Goal: Task Accomplishment & Management: Manage account settings

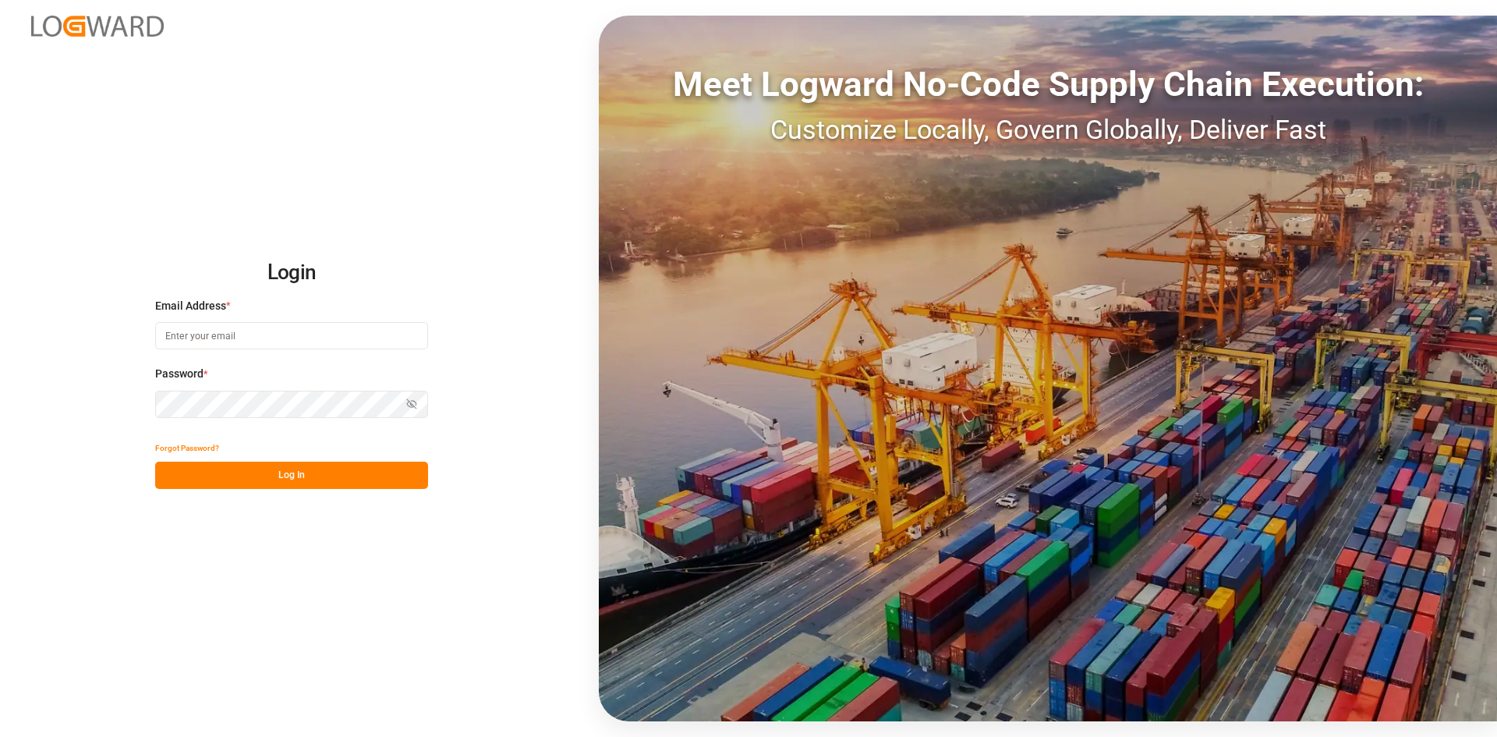
type input "[PERSON_NAME][EMAIL_ADDRESS][DOMAIN_NAME]"
click at [85, 395] on div "Login Email Address * [PERSON_NAME][EMAIL_ADDRESS][DOMAIN_NAME] Password * Show…" at bounding box center [748, 368] width 1497 height 737
click at [412, 405] on icon "button" at bounding box center [411, 403] width 9 height 9
click at [177, 471] on button "Log In" at bounding box center [291, 475] width 273 height 27
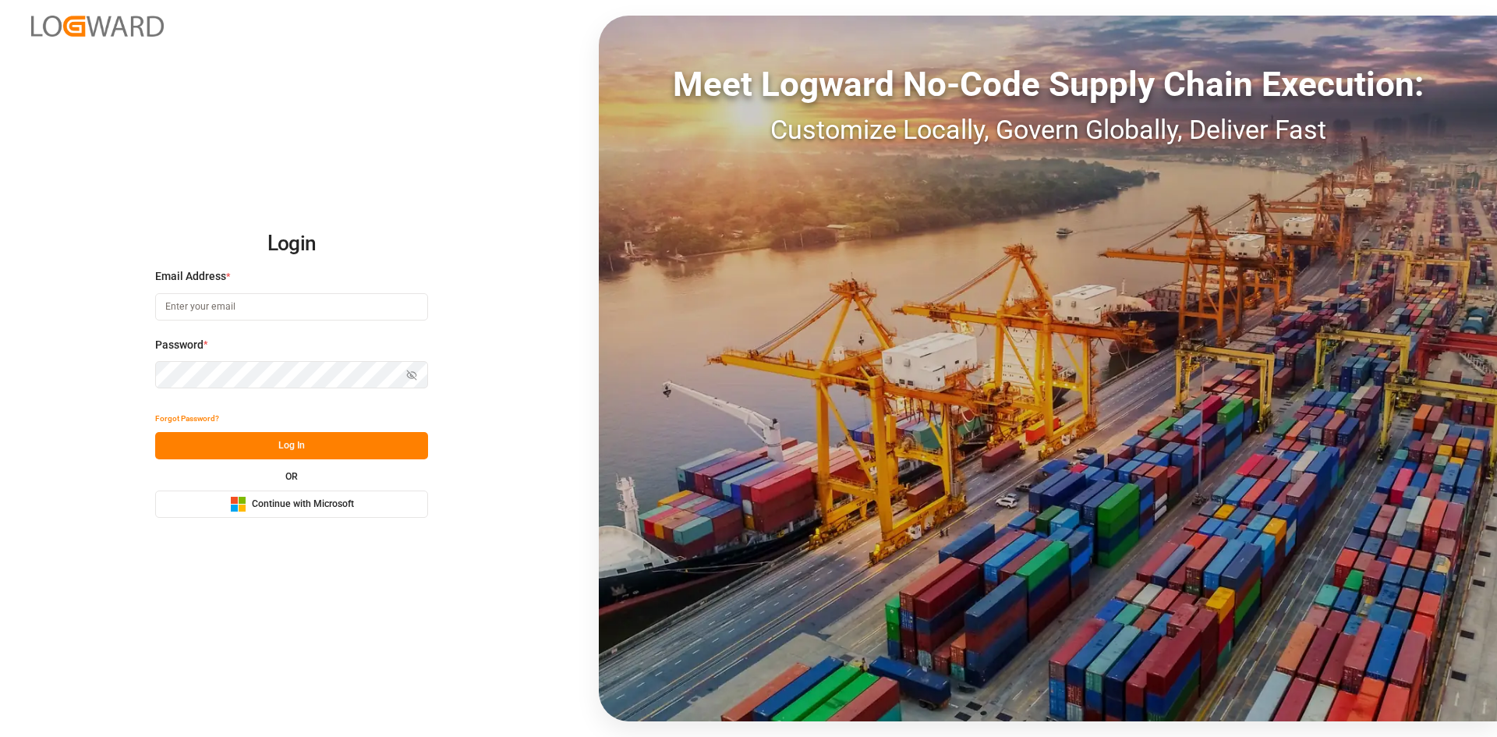
type input "[PERSON_NAME][EMAIL_ADDRESS][DOMAIN_NAME]"
click at [56, 380] on div "Login Email Address * [PERSON_NAME][EMAIL_ADDRESS][DOMAIN_NAME] Password * Show…" at bounding box center [748, 368] width 1497 height 737
click at [179, 452] on button "Log In" at bounding box center [291, 445] width 273 height 27
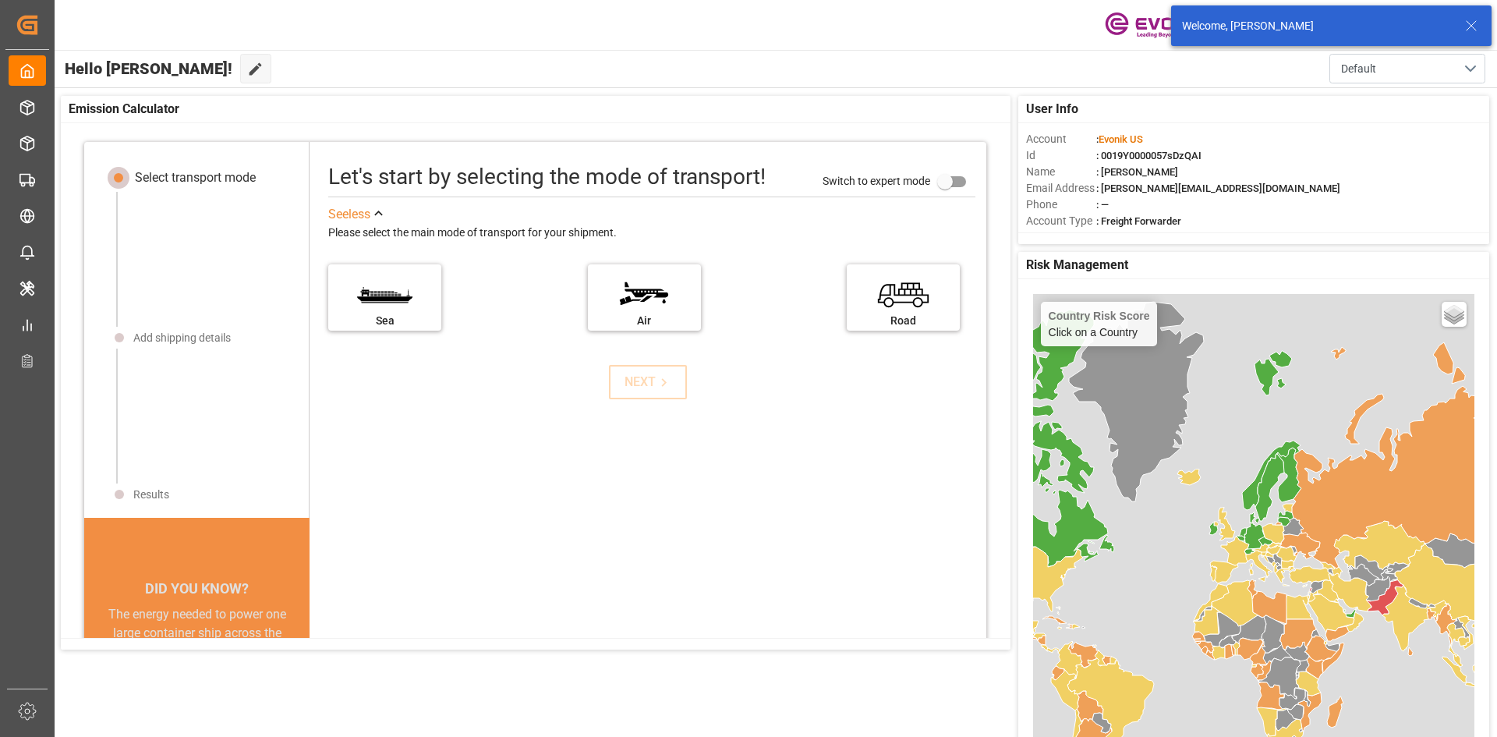
click at [1481, 27] on div "Welcome, [PERSON_NAME]" at bounding box center [1331, 25] width 320 height 41
click at [1477, 24] on icon at bounding box center [1471, 25] width 19 height 19
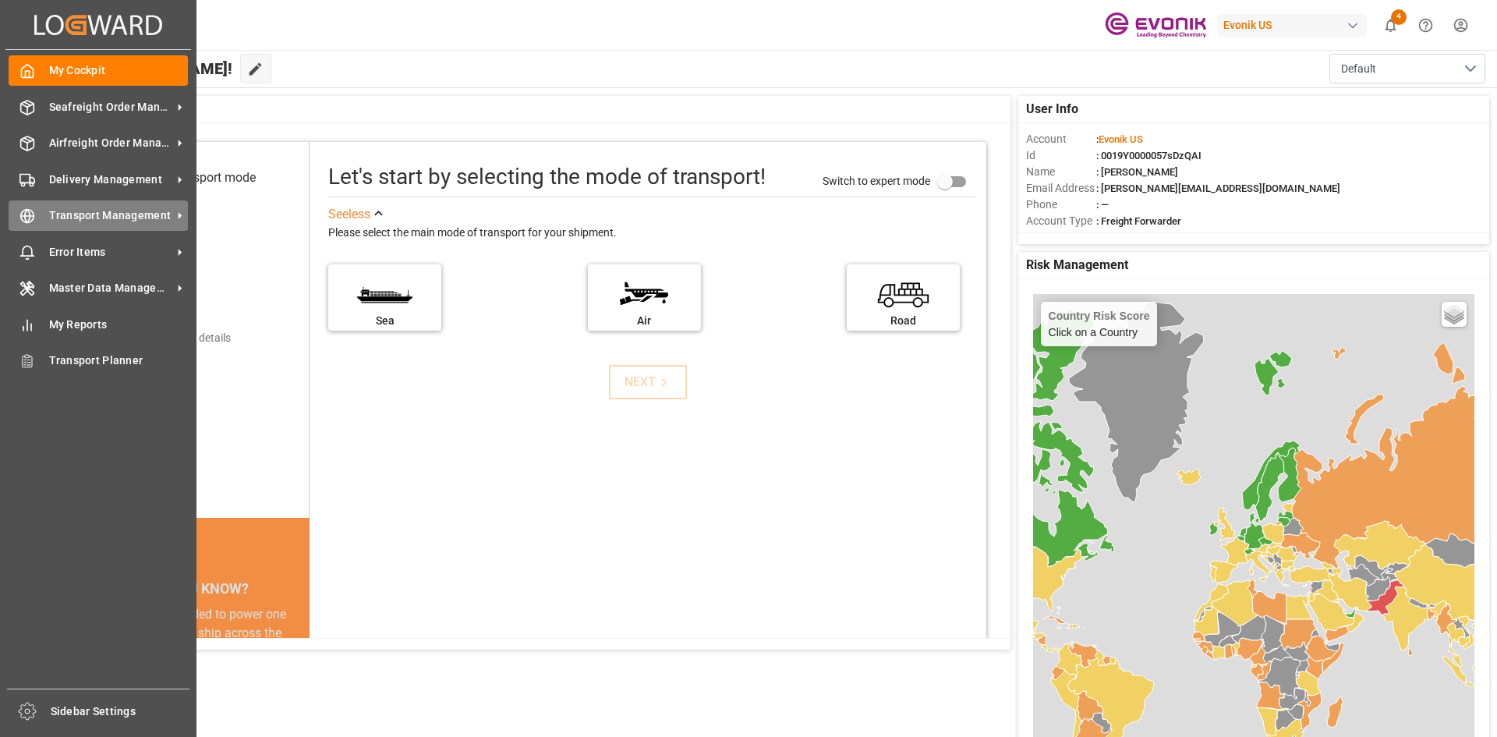
click at [115, 209] on span "Transport Management" at bounding box center [110, 215] width 123 height 16
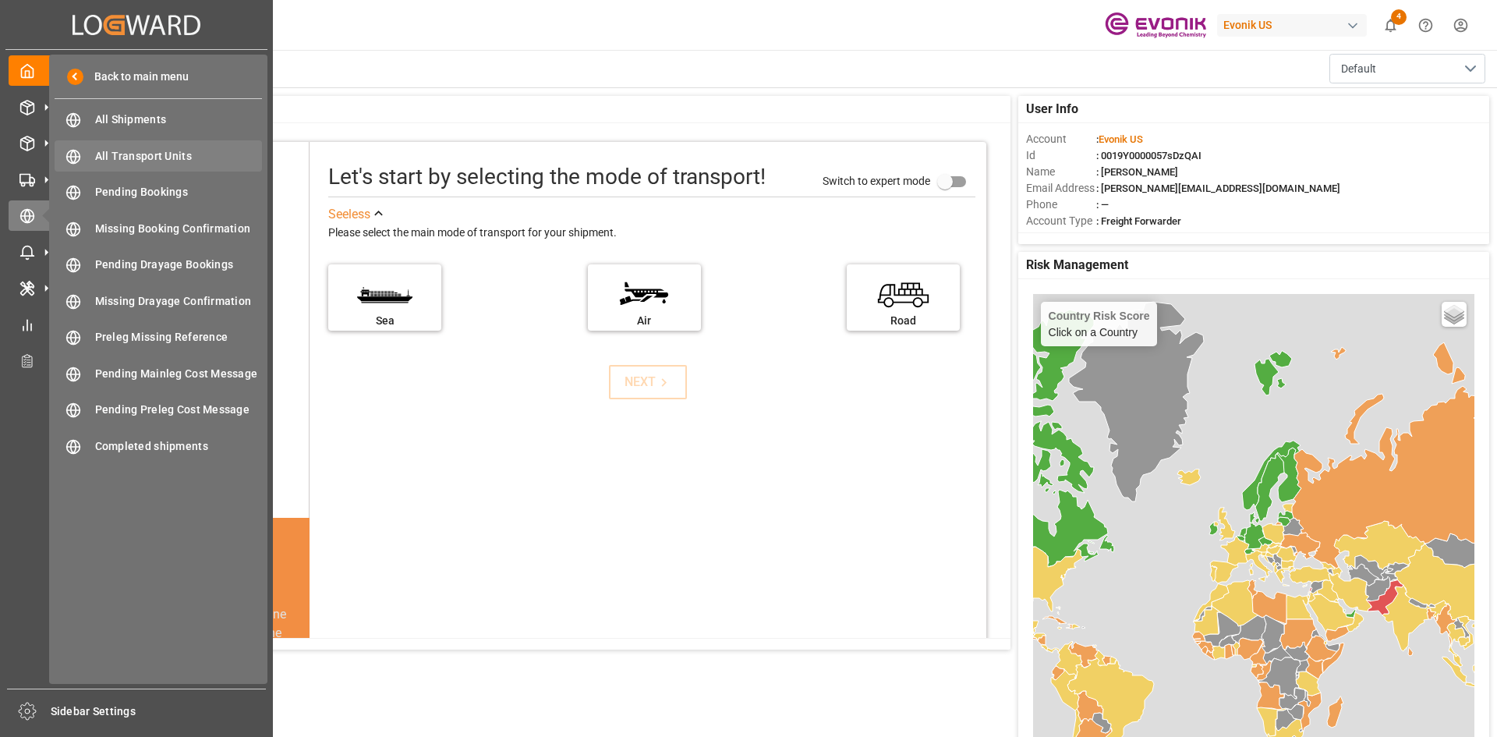
click at [160, 159] on span "All Transport Units" at bounding box center [179, 156] width 168 height 16
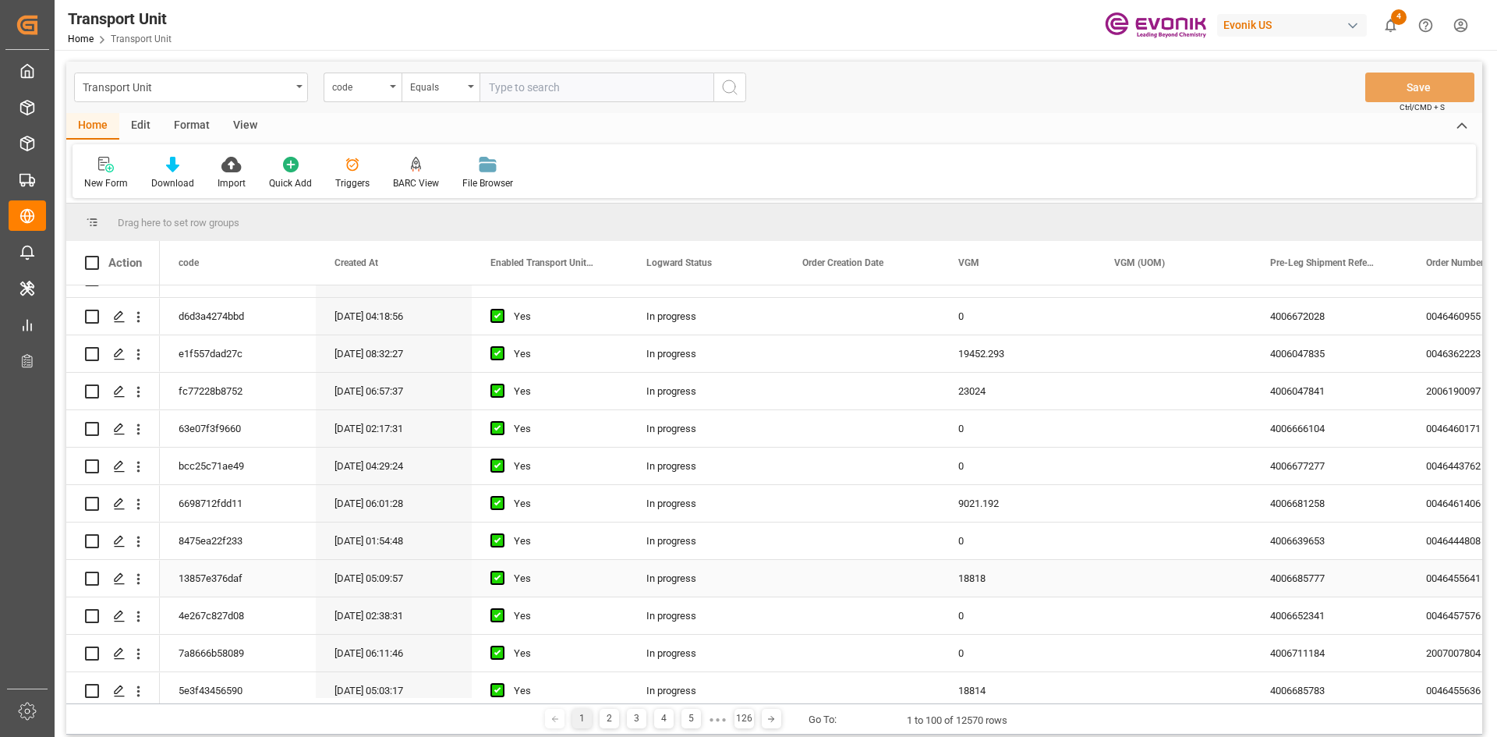
scroll to position [702, 0]
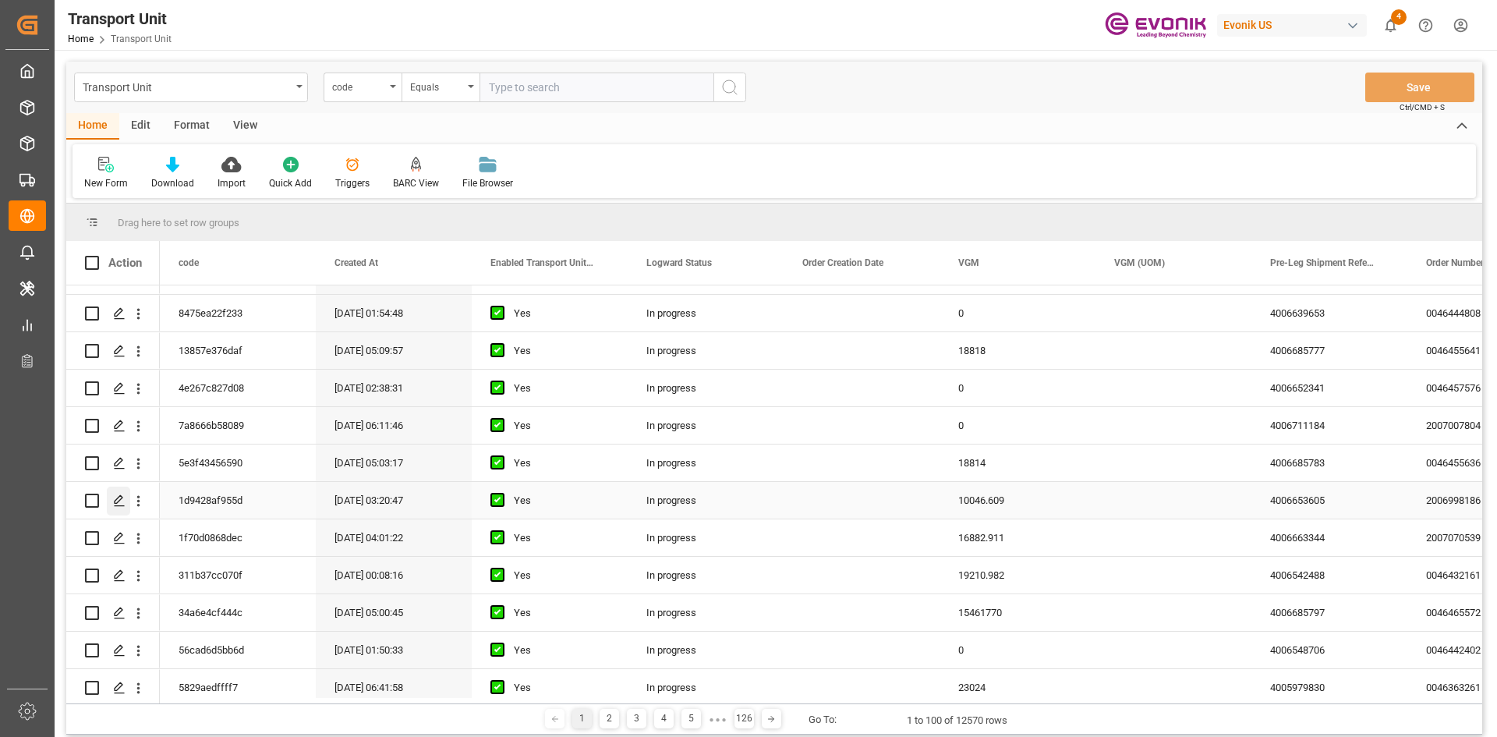
click at [115, 498] on icon "Press SPACE to select this row." at bounding box center [119, 500] width 12 height 12
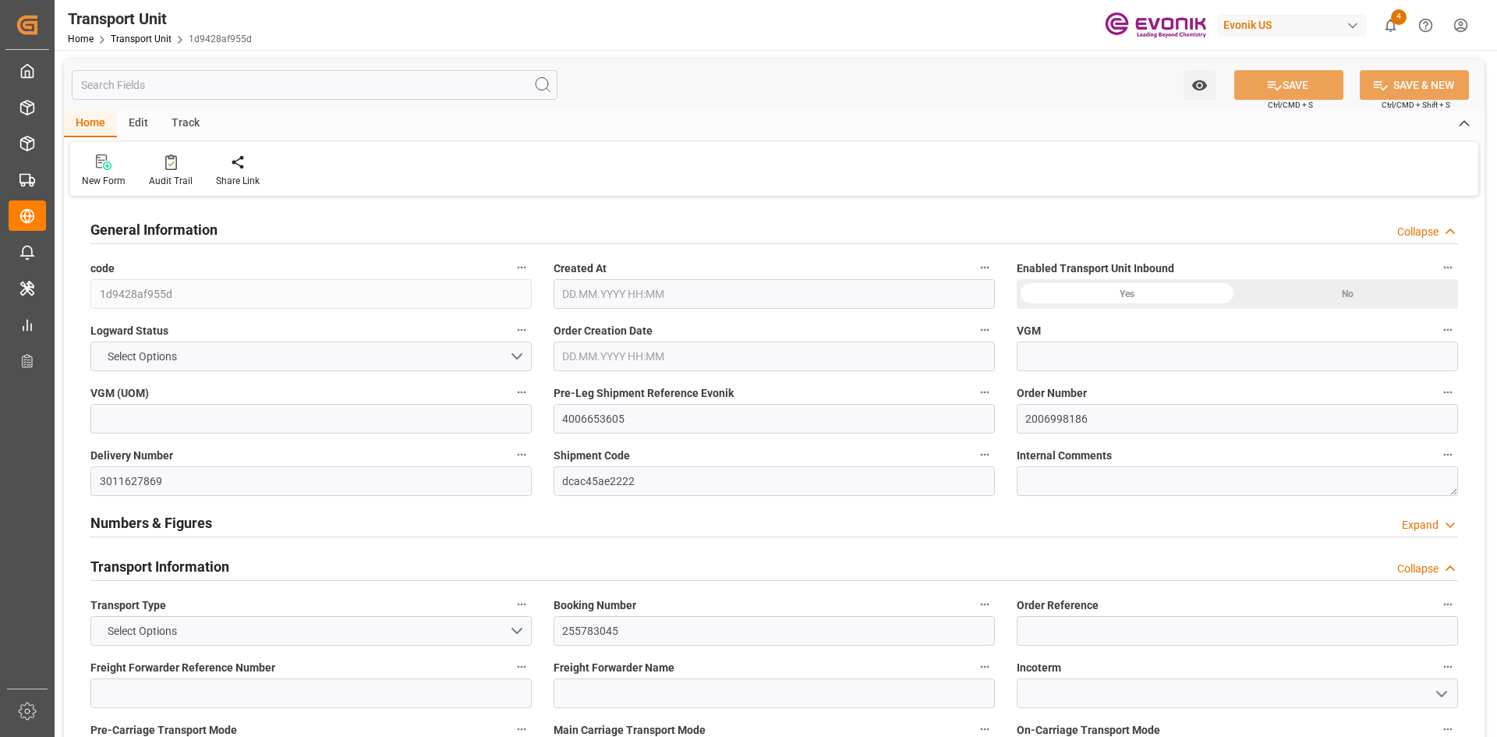
type input "10046.609"
type input "Maersk"
type input "Maersk Line AS"
type input "USHOU"
type input "BRSSZ"
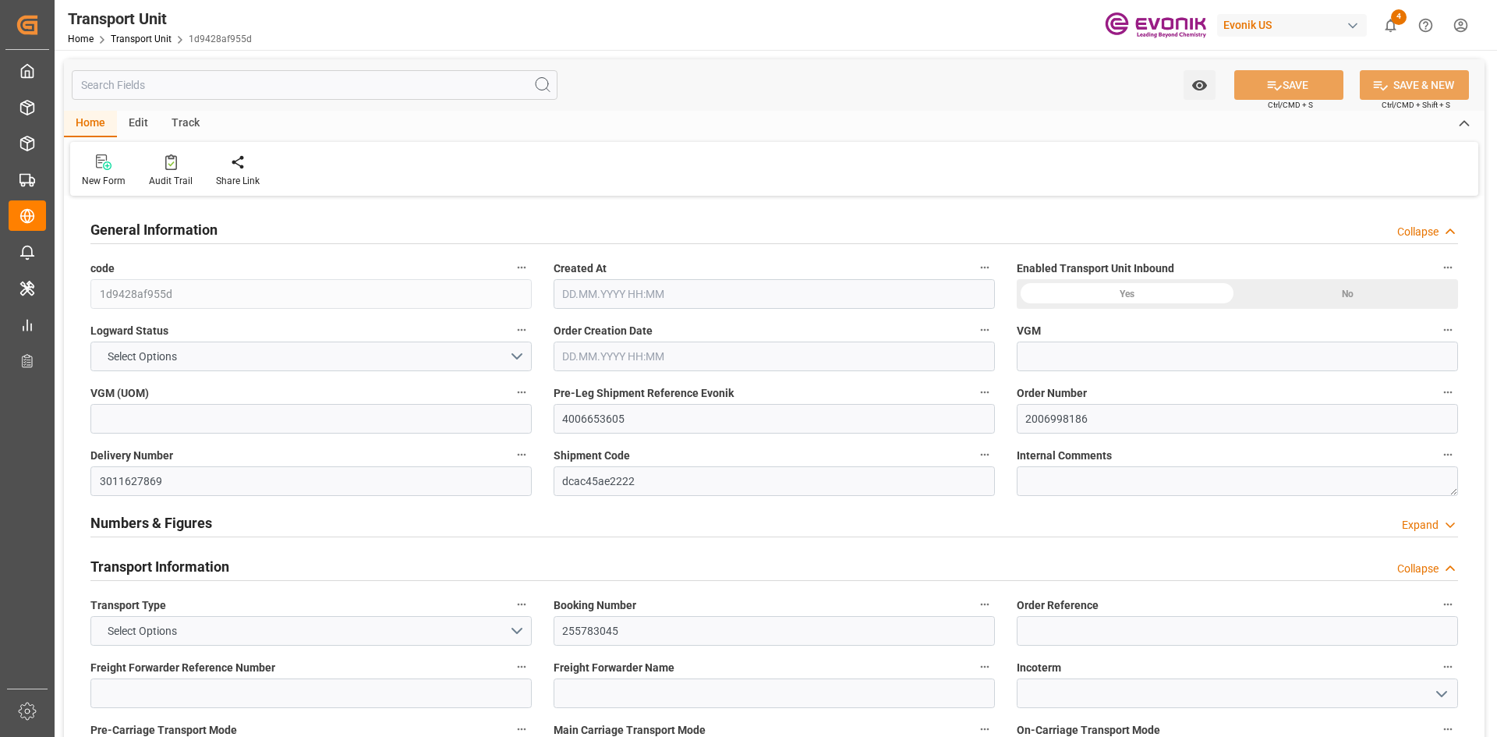
type input "9525314"
type input "USHOU"
type input "BRSSZ"
type input "9525314"
type input "7866.8"
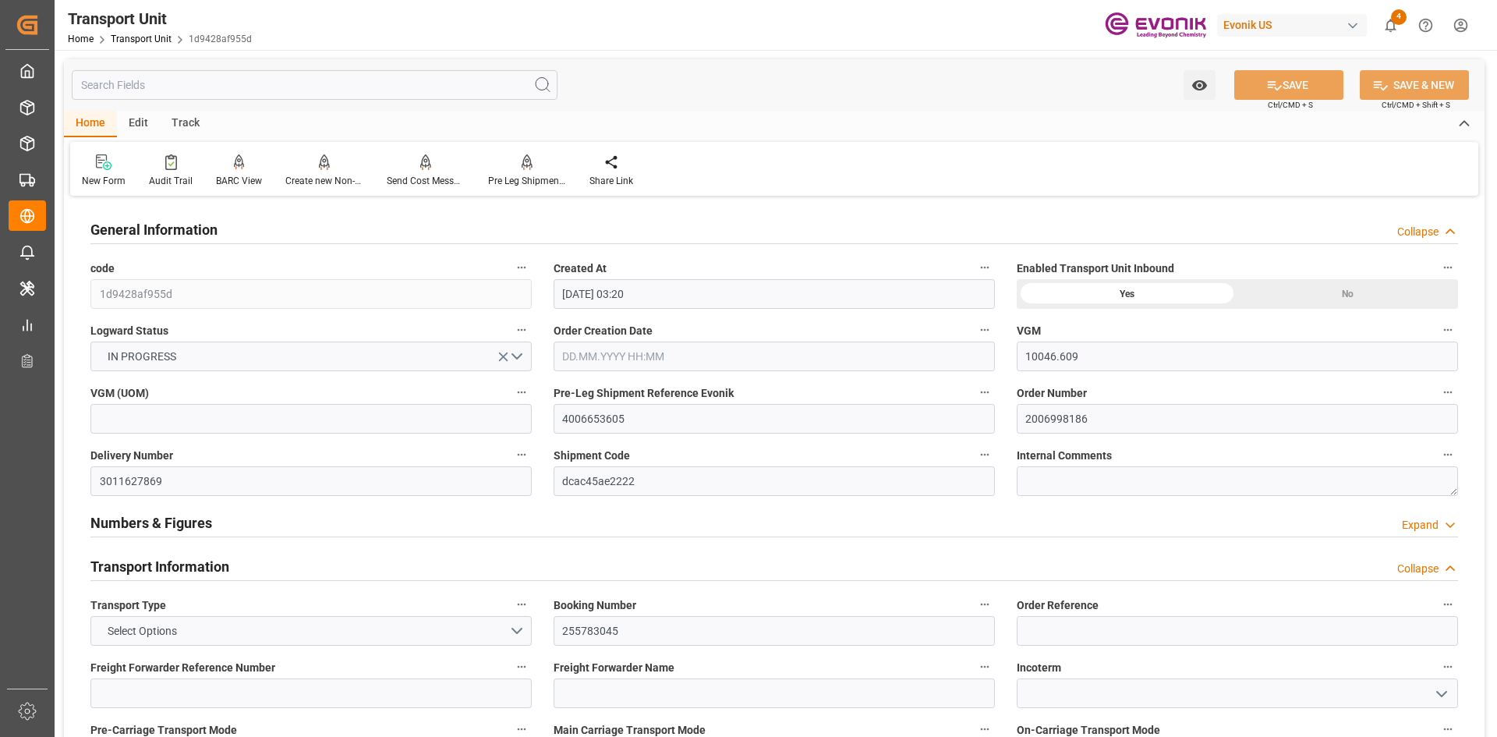
type input "[DATE] 03:20"
type input "[DATE]"
type input "[DATE] 10:47"
type input "[DATE] 10:16"
type input "[DATE] 00:00"
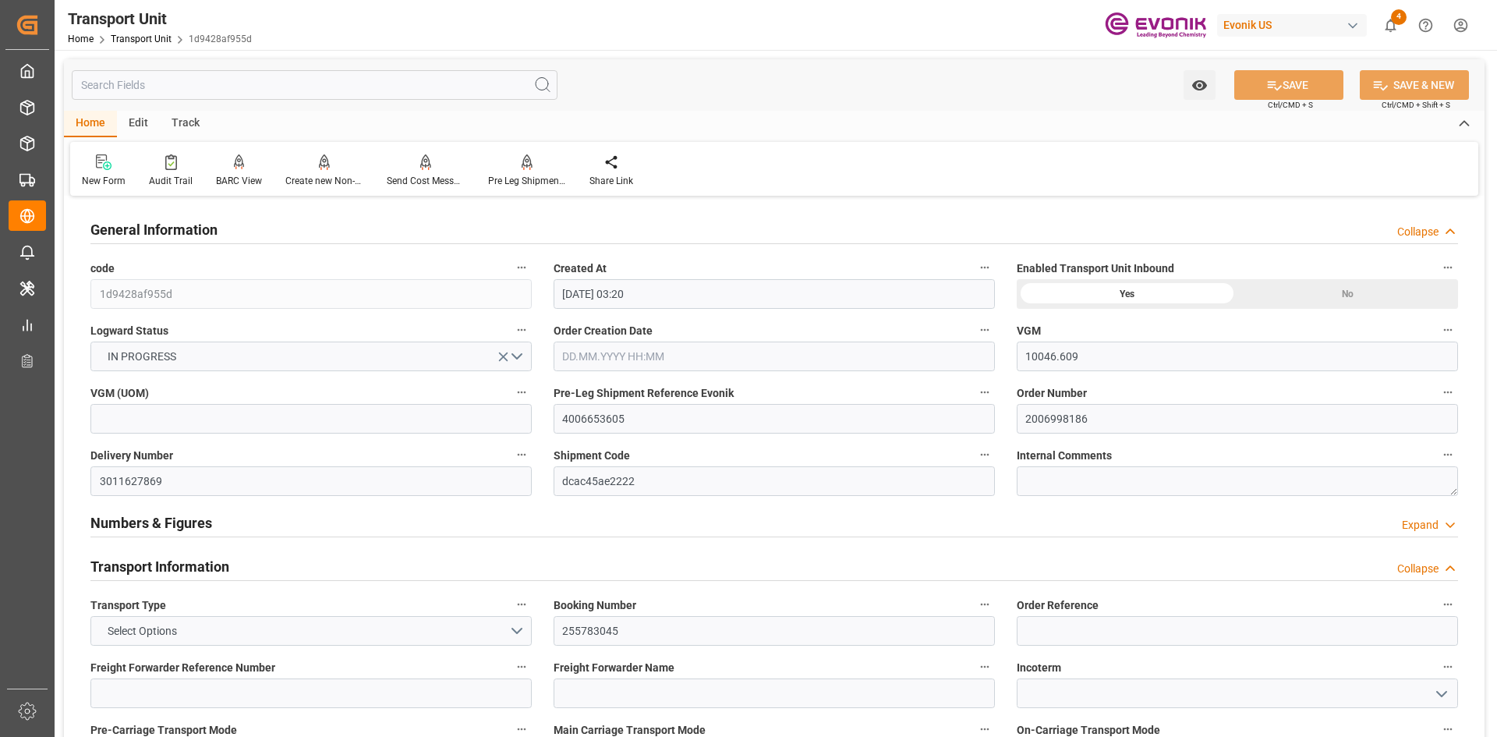
type input "[DATE] 00:00"
type input "[DATE] 19:46"
type input "[DATE] 00:00"
type input "[DATE] 05:45"
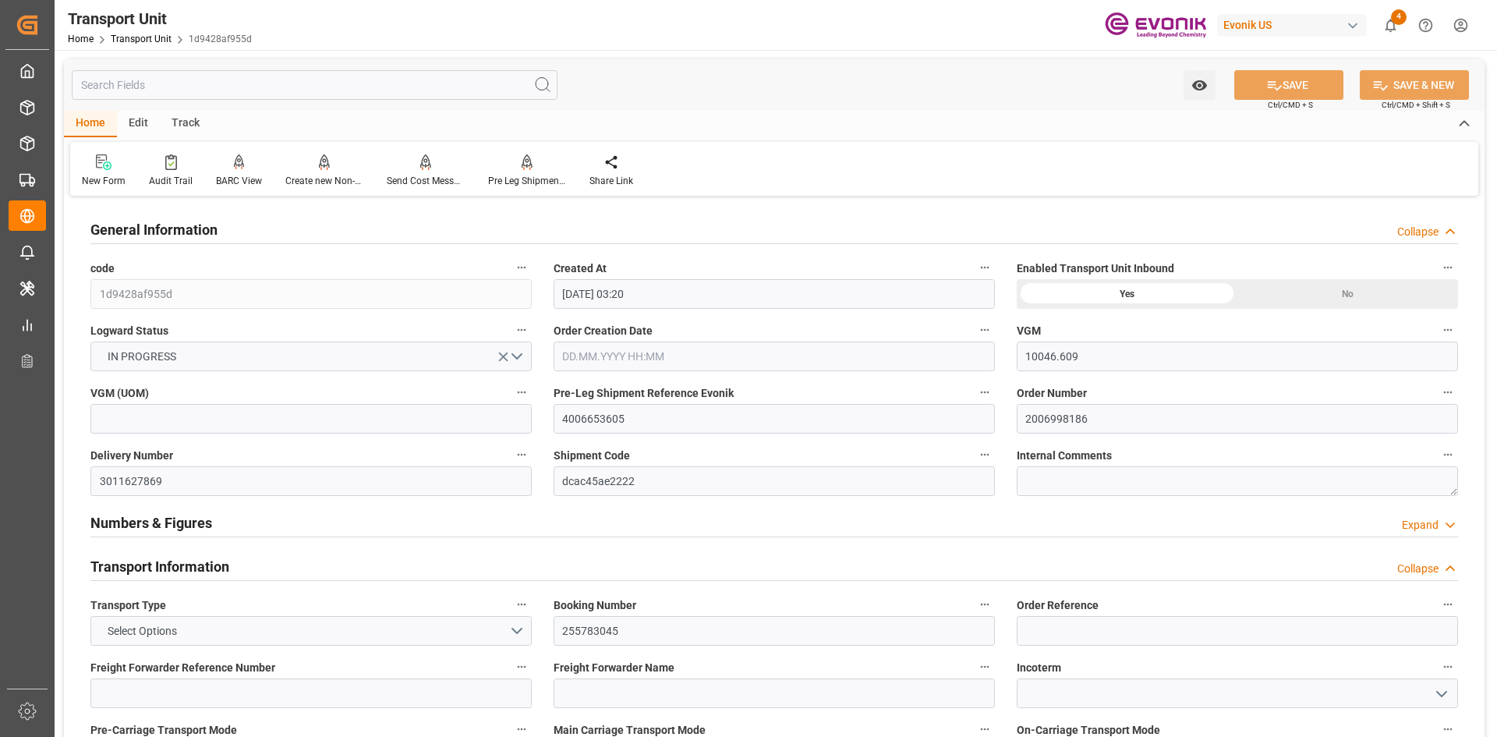
type input "[DATE] 19:30"
type input "[DATE] 16:00"
type input "[DATE]"
type input "[DATE] 14:33"
type input "[DATE] 19:30"
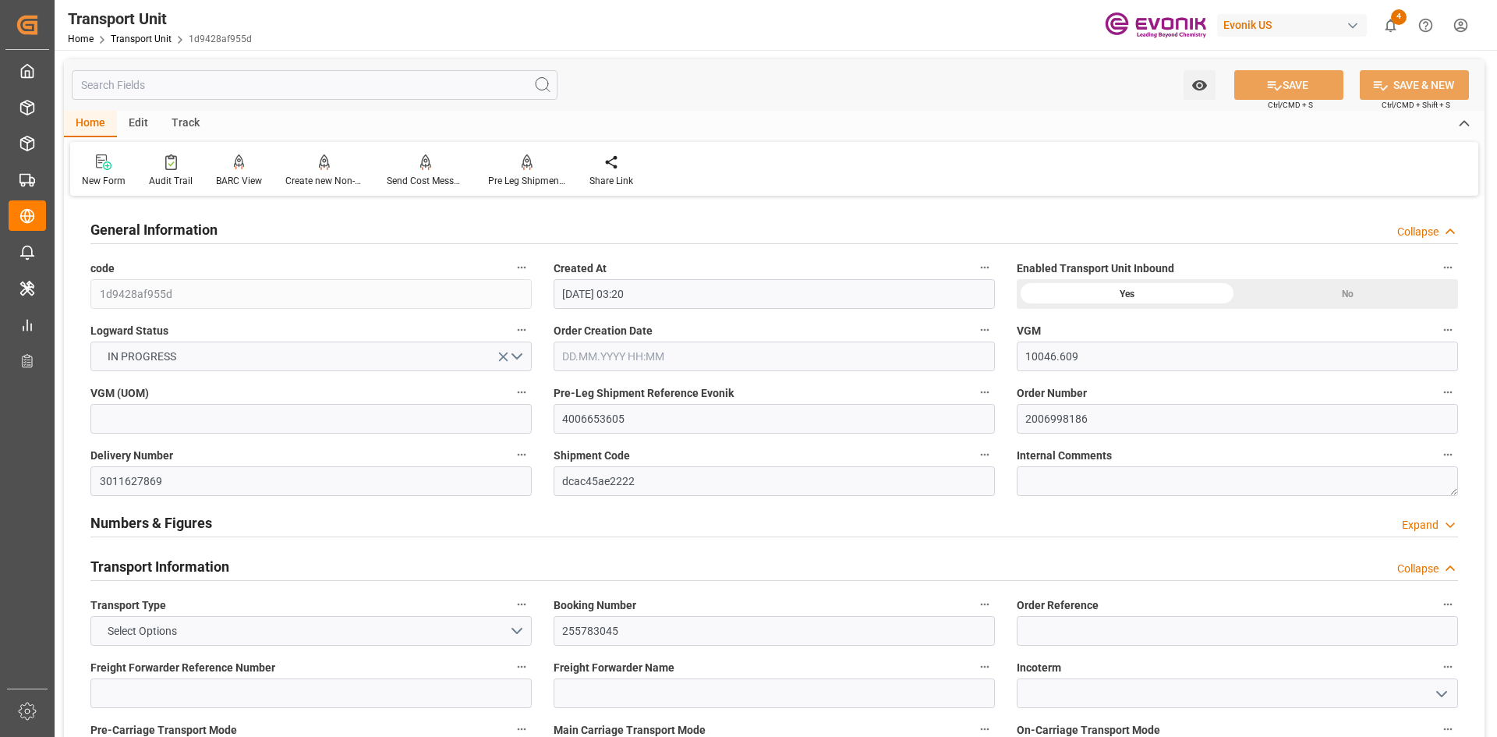
type input "[DATE] 20:02"
type input "[DATE] 06:00"
type input "[DATE] 05:22"
type input "[DATE] 18:45"
type input "[DATE] 12:09"
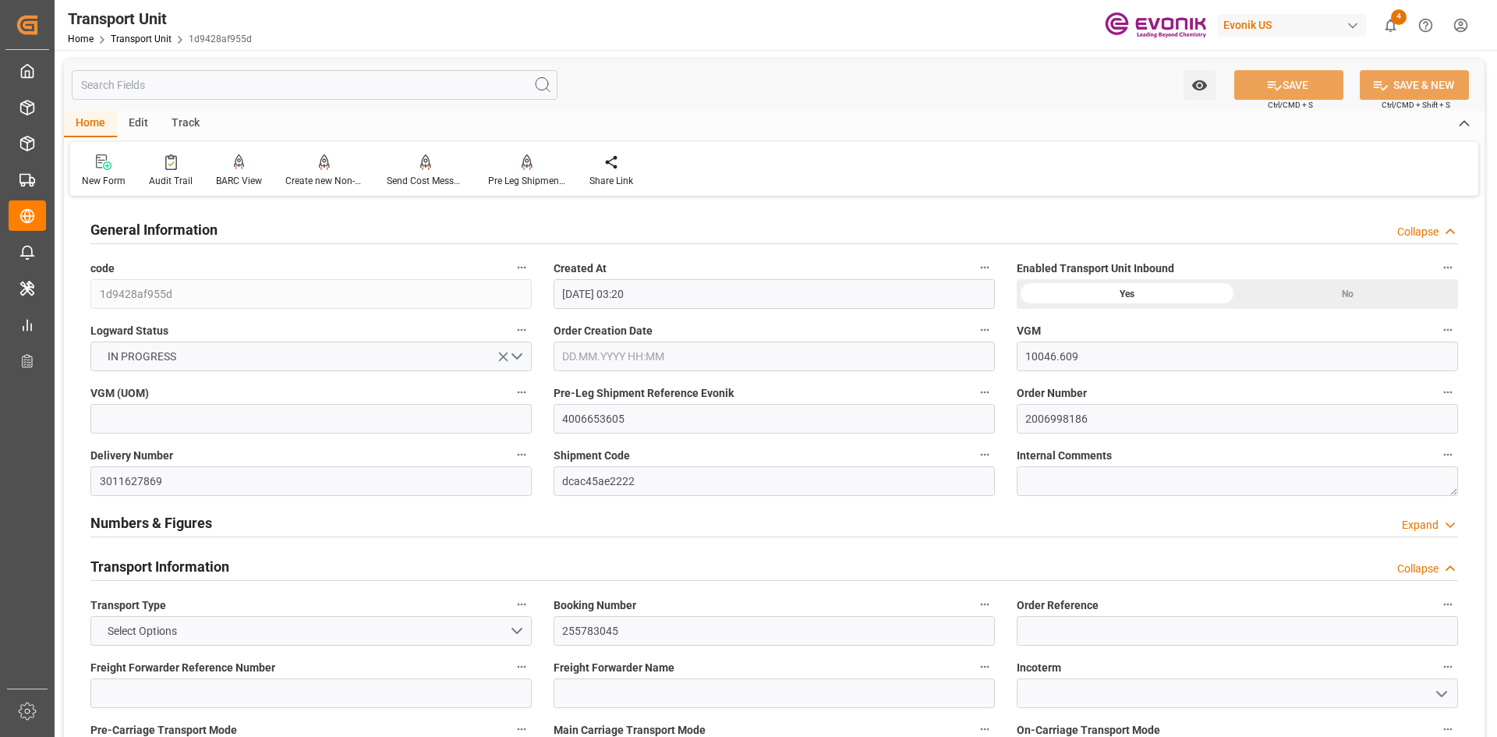
type input "[DATE] 12:09"
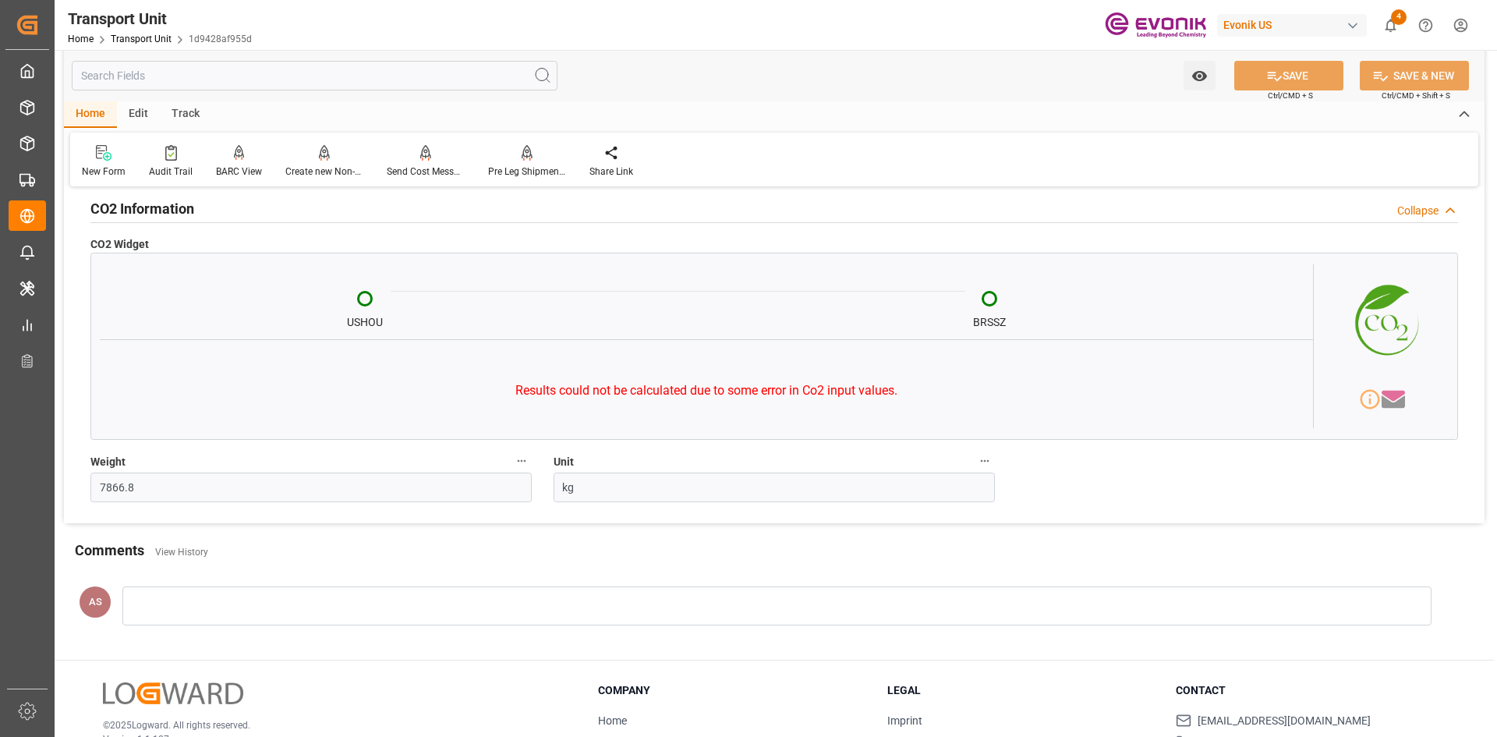
scroll to position [5691, 0]
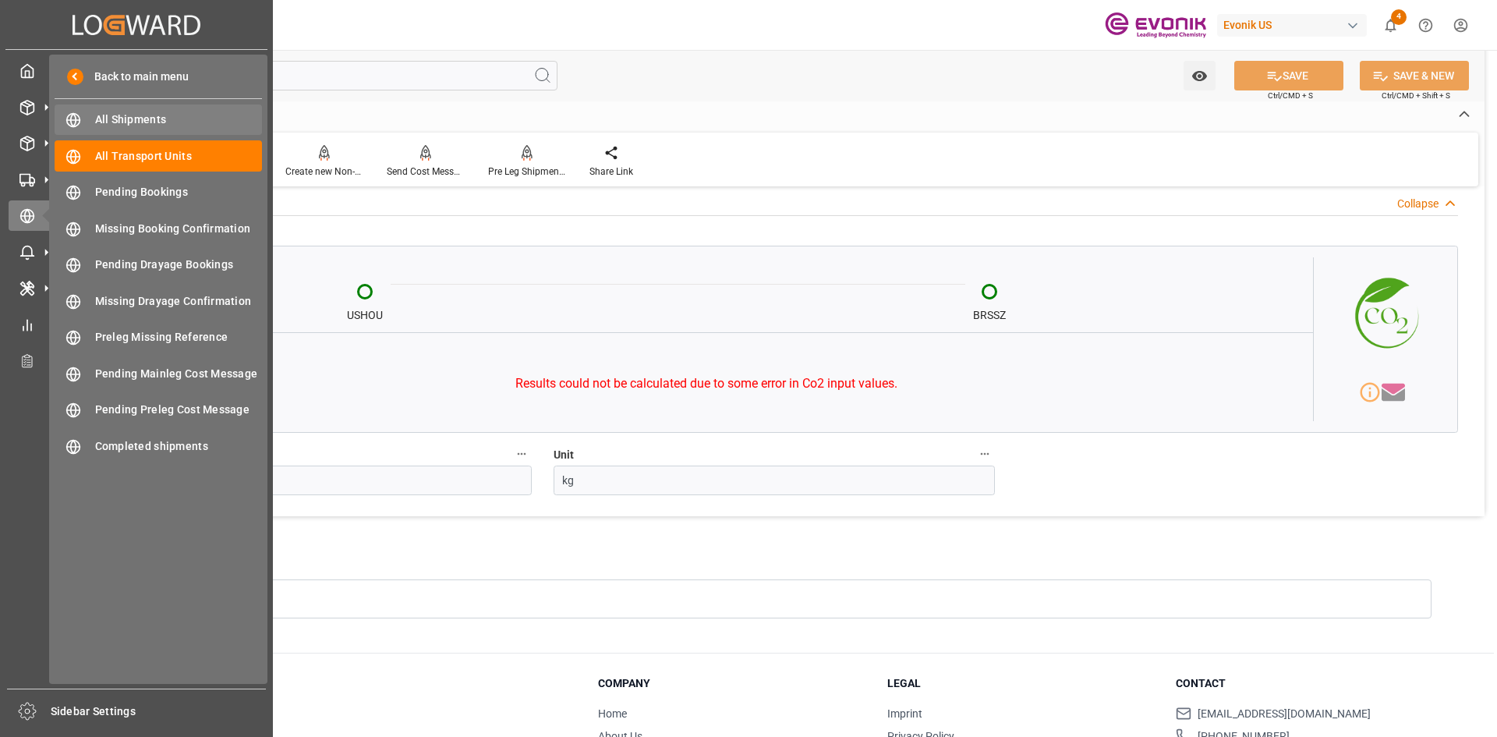
click at [143, 124] on span "All Shipments" at bounding box center [179, 119] width 168 height 16
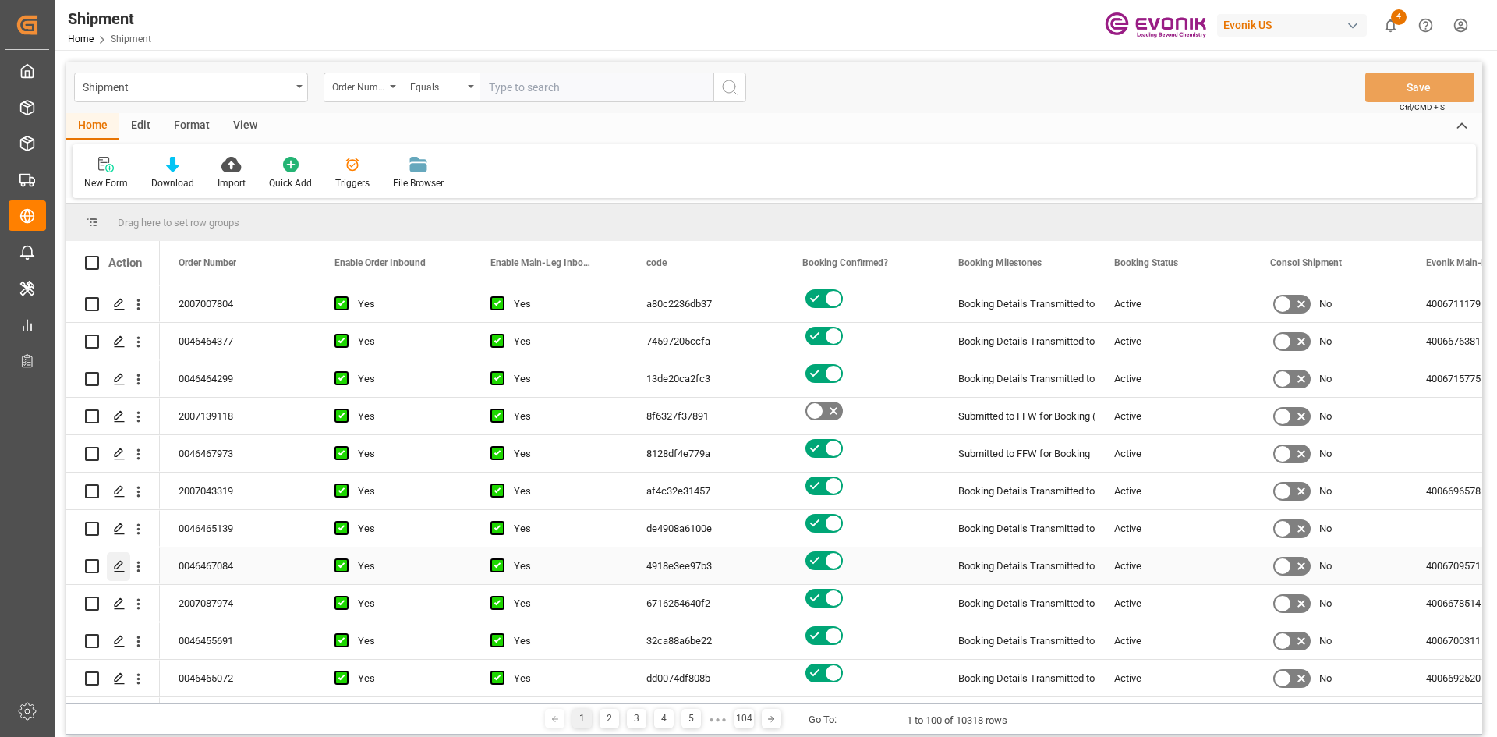
click at [119, 555] on div "Press SPACE to select this row." at bounding box center [118, 566] width 23 height 29
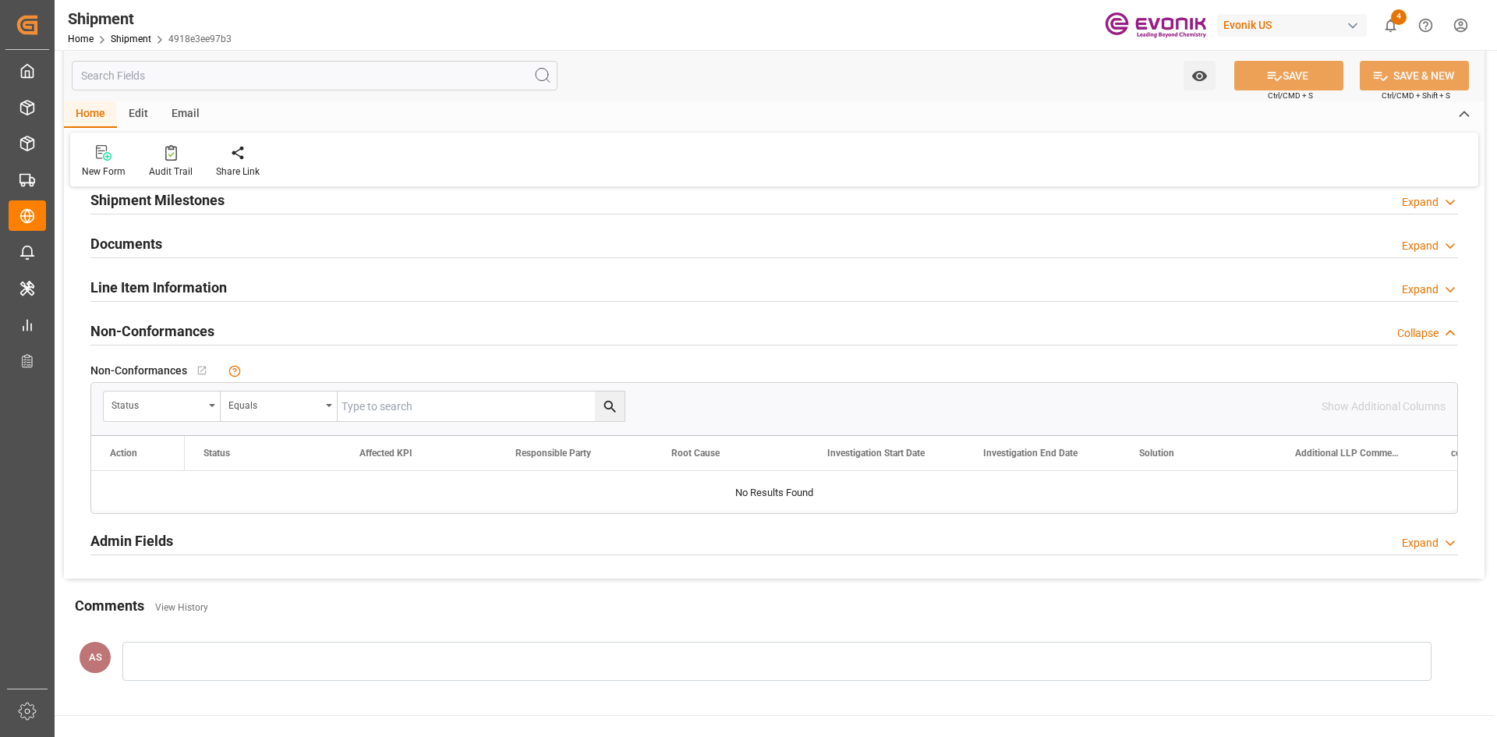
scroll to position [1092, 0]
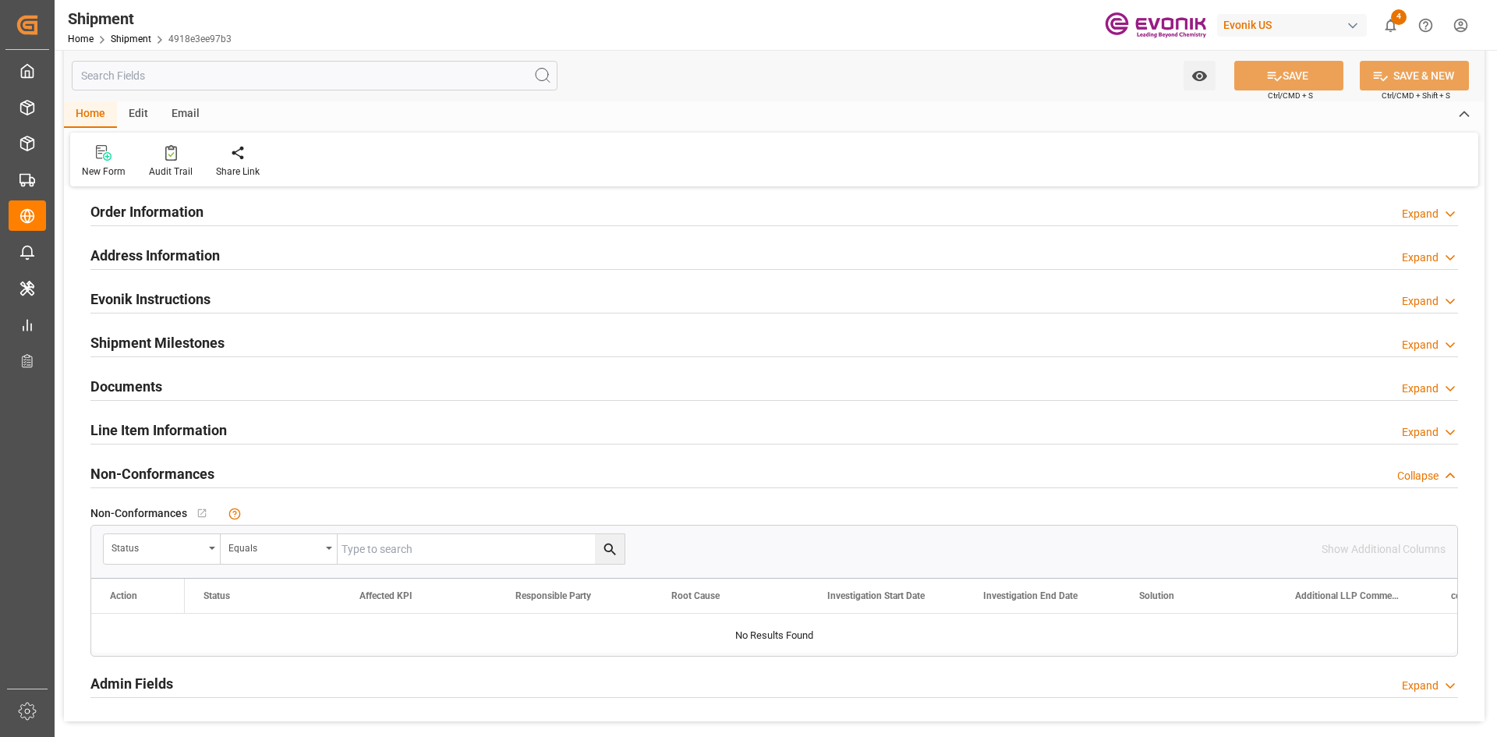
click at [1445, 384] on icon at bounding box center [1450, 388] width 16 height 16
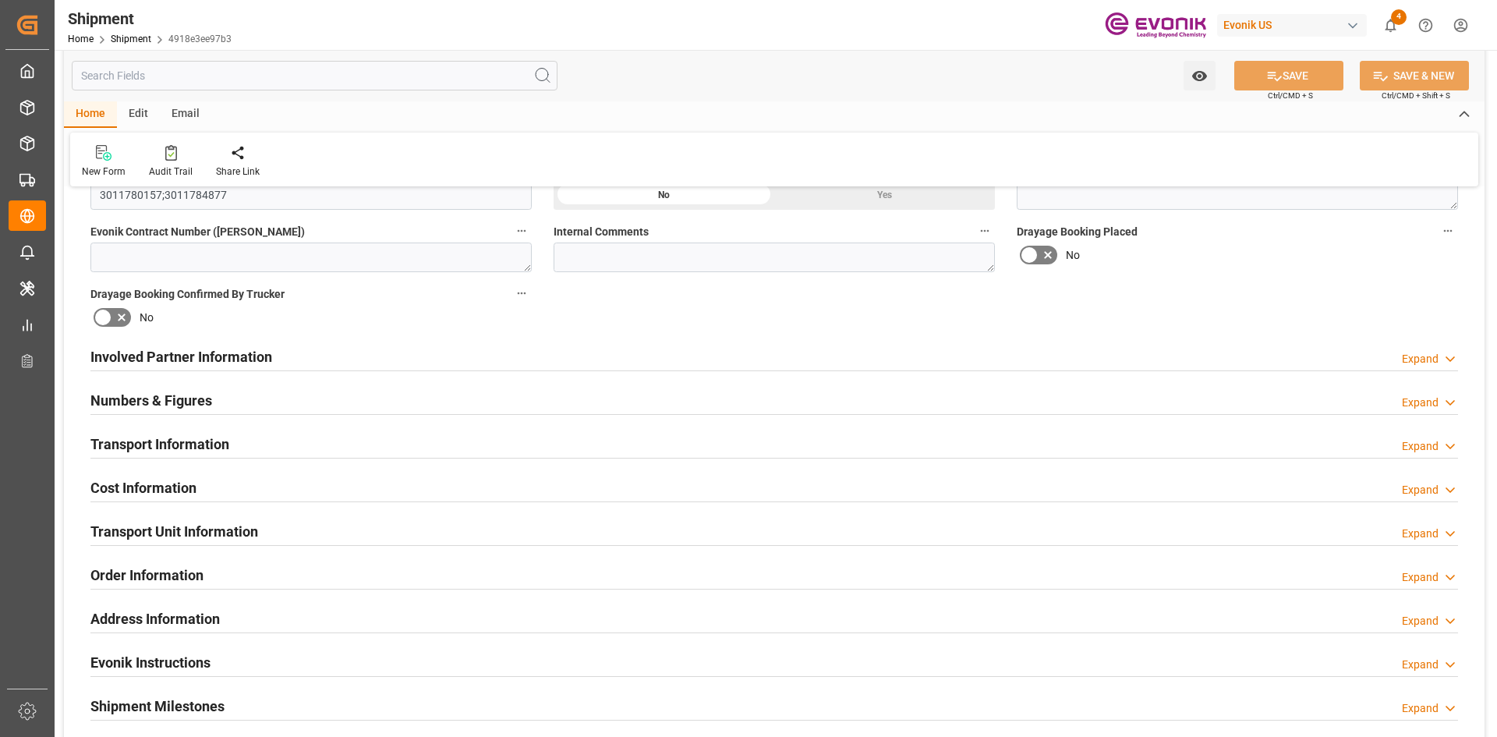
scroll to position [702, 0]
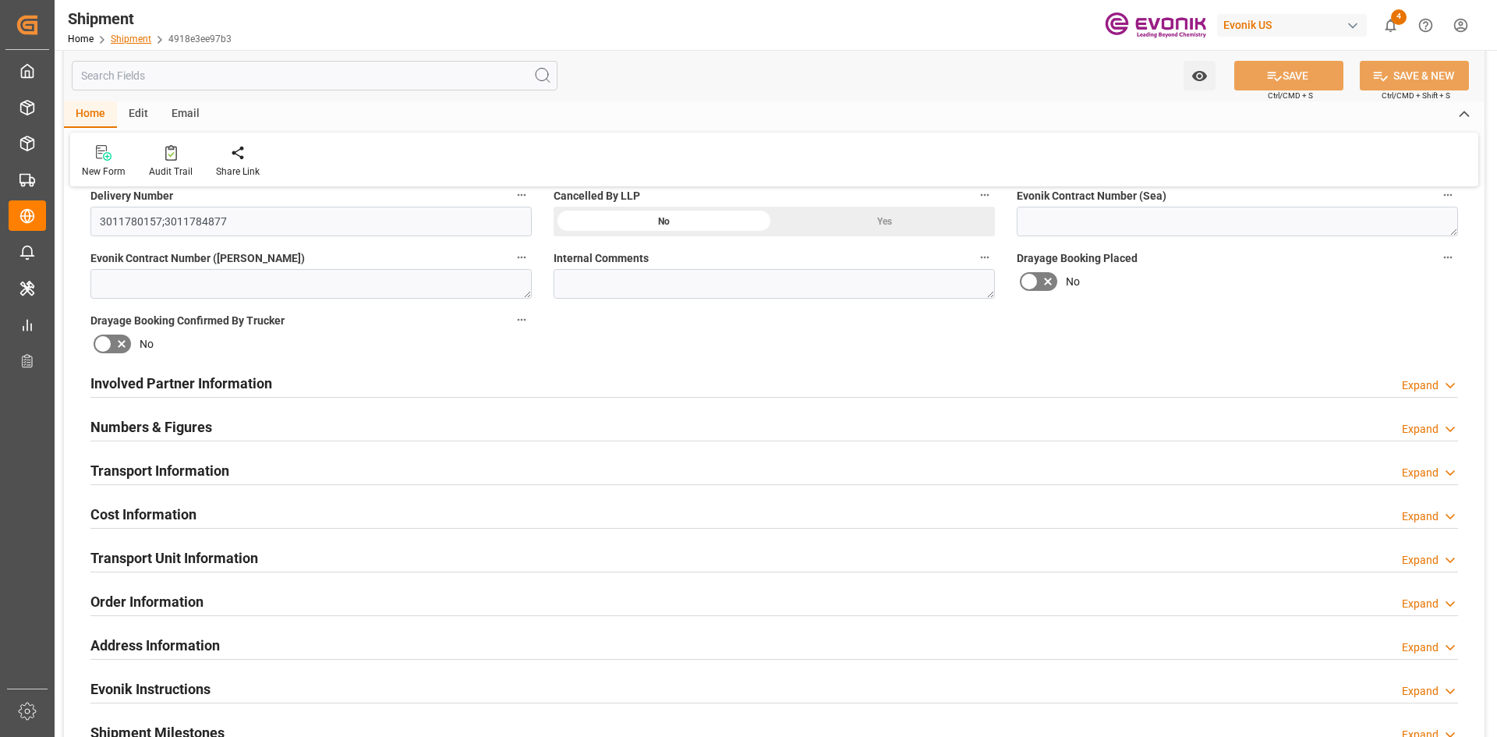
click at [119, 35] on link "Shipment" at bounding box center [131, 39] width 41 height 11
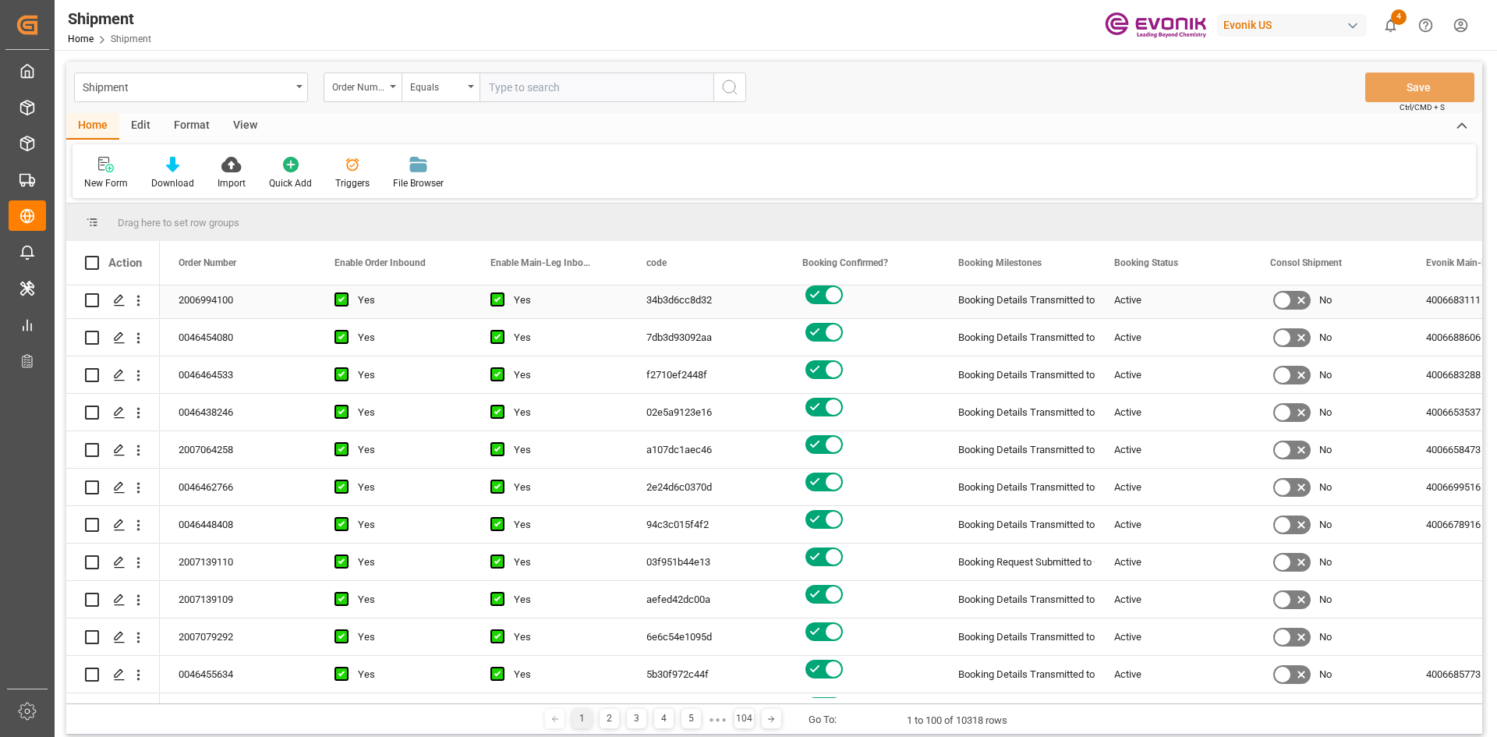
scroll to position [2963, 0]
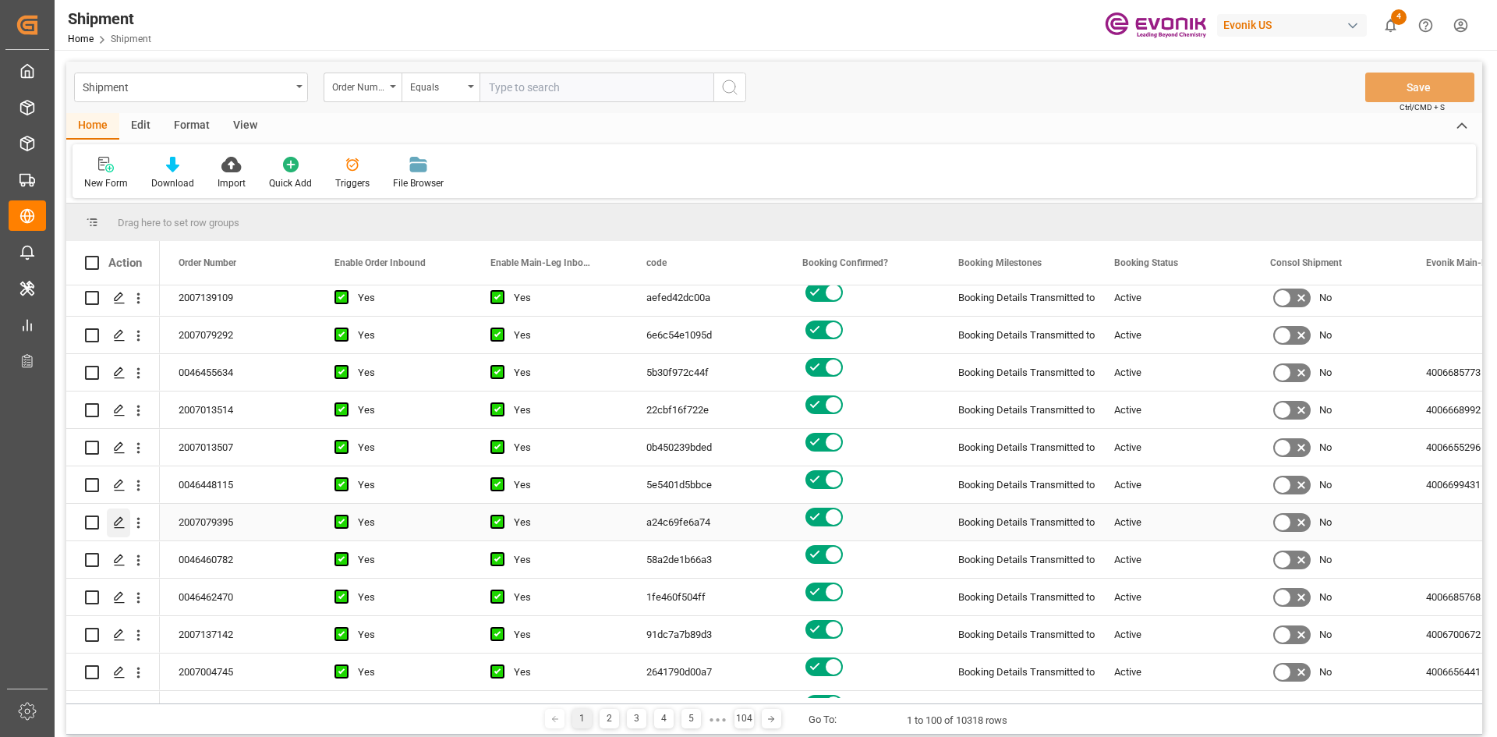
click at [126, 521] on div "Press SPACE to select this row." at bounding box center [118, 522] width 23 height 29
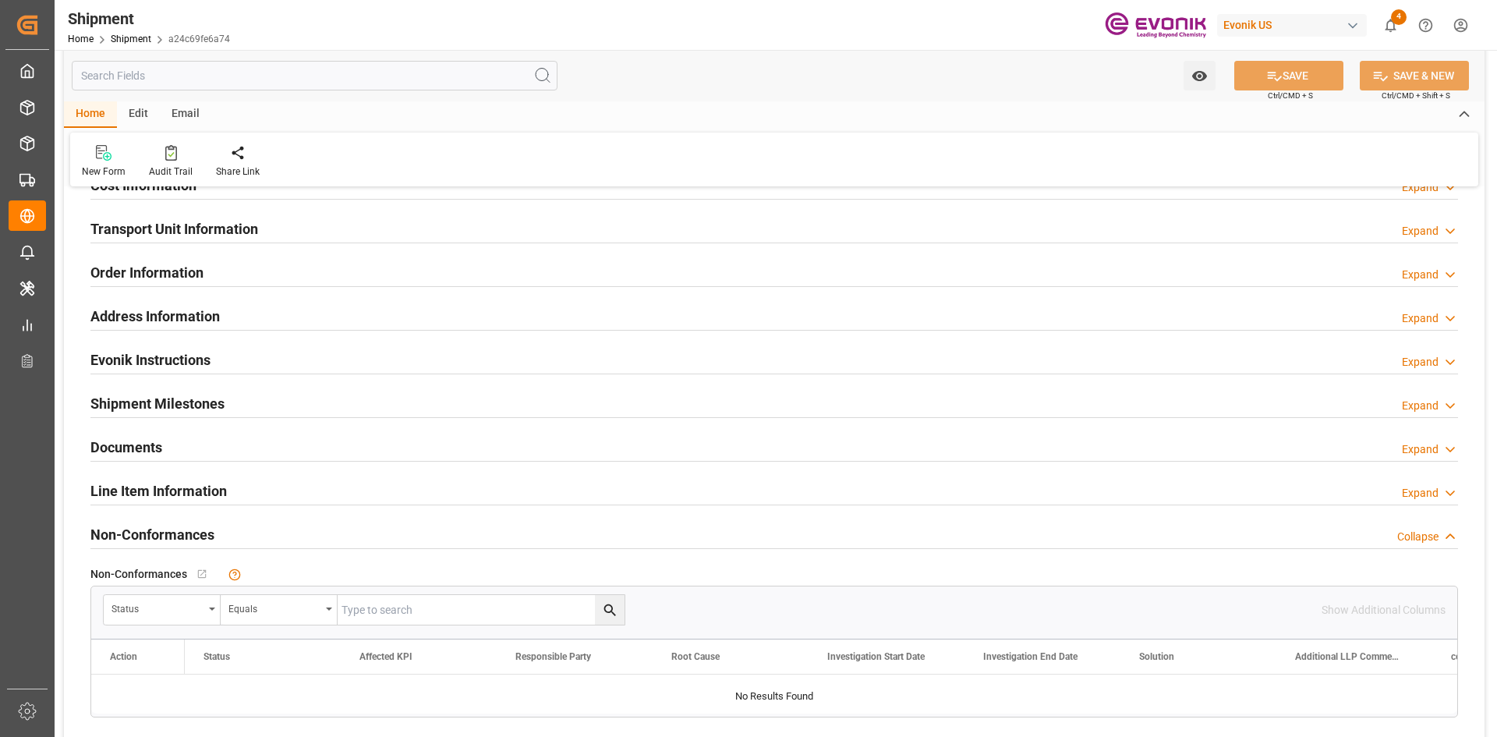
scroll to position [1014, 0]
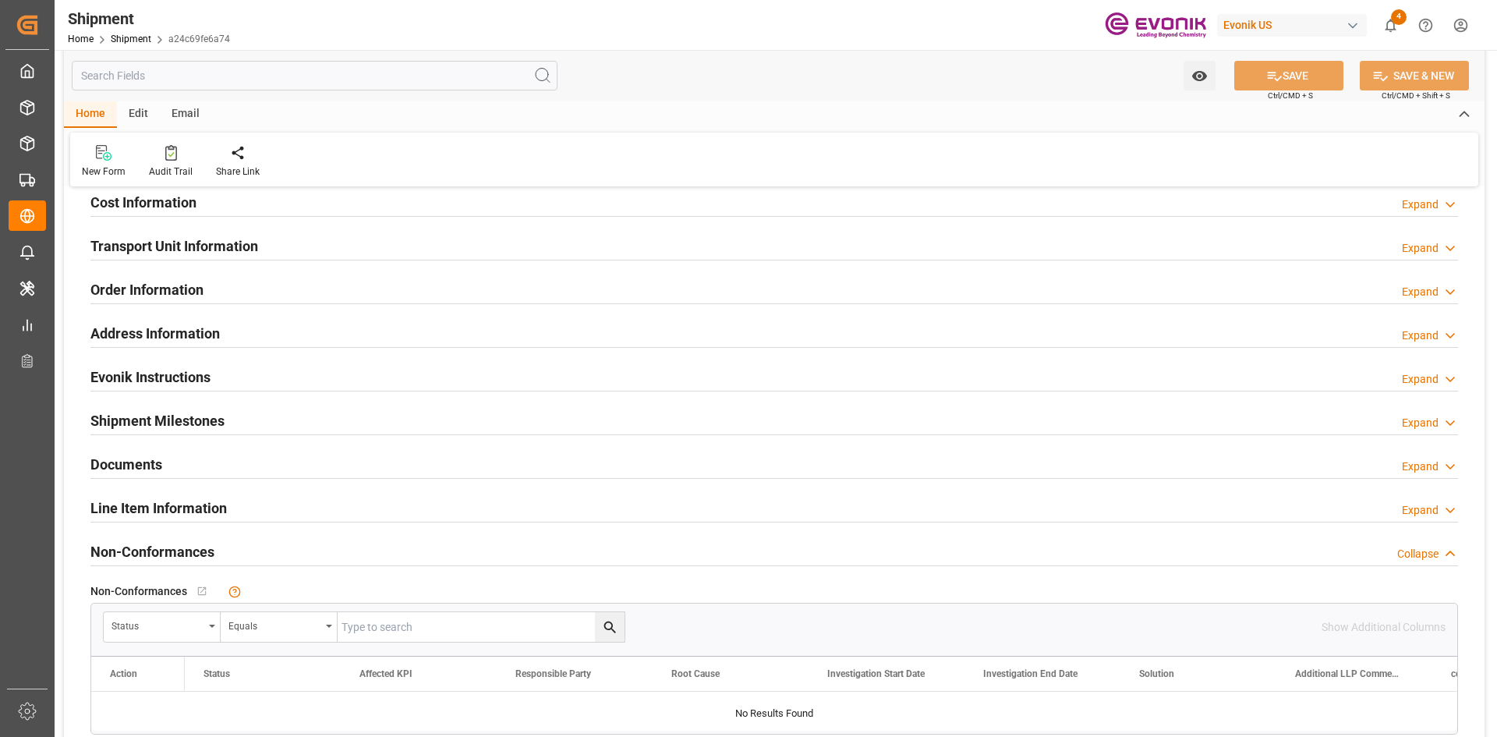
click at [188, 464] on div "Documents Expand" at bounding box center [774, 463] width 1368 height 30
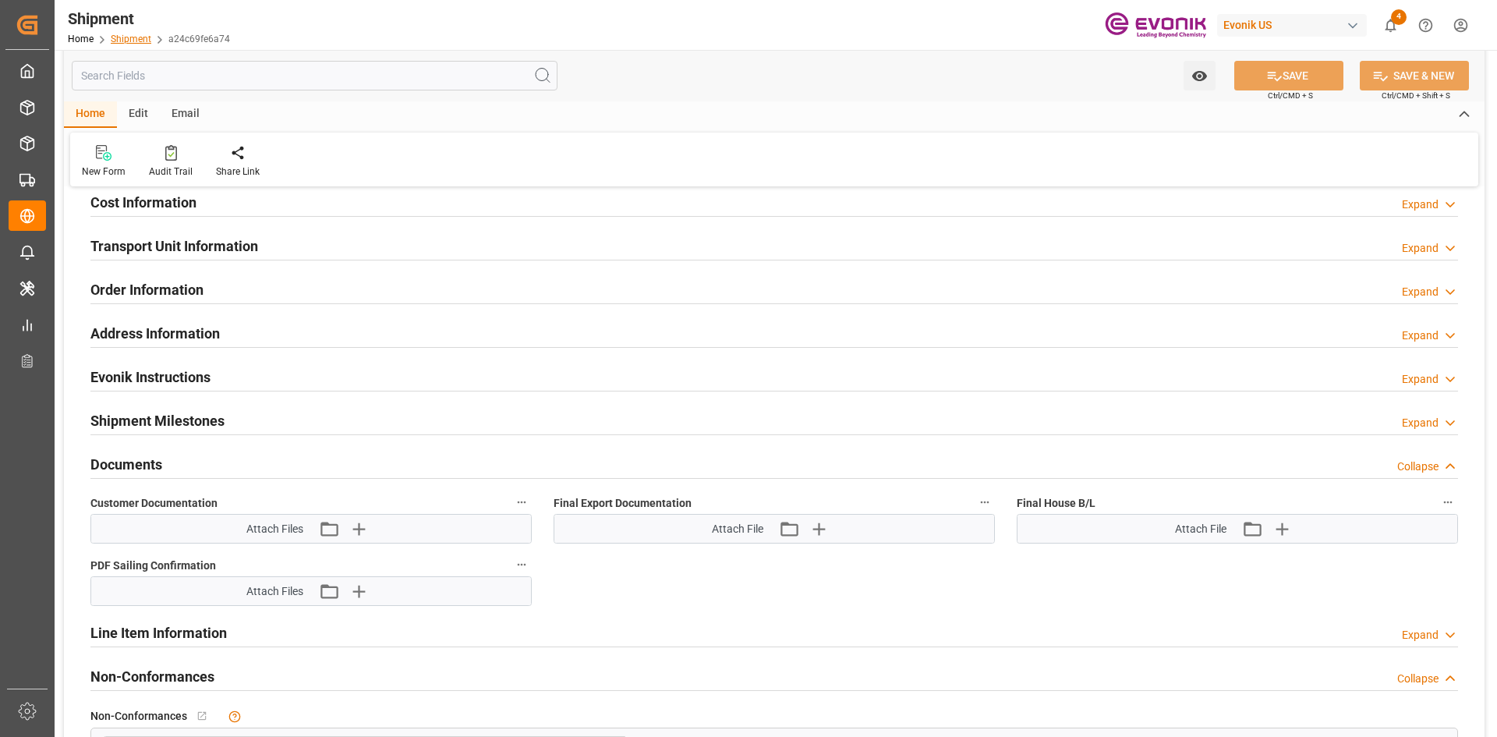
click at [140, 34] on link "Shipment" at bounding box center [131, 39] width 41 height 11
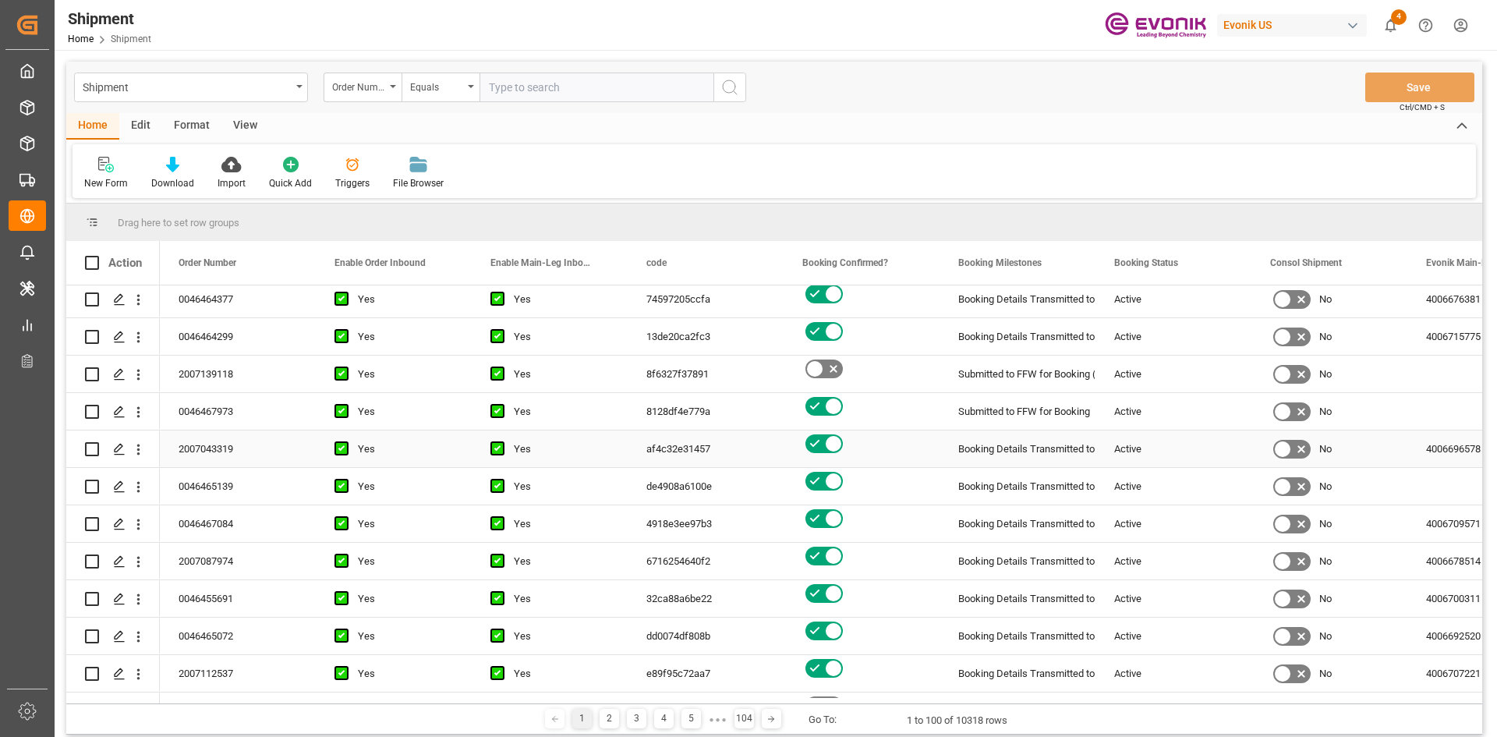
scroll to position [78, 0]
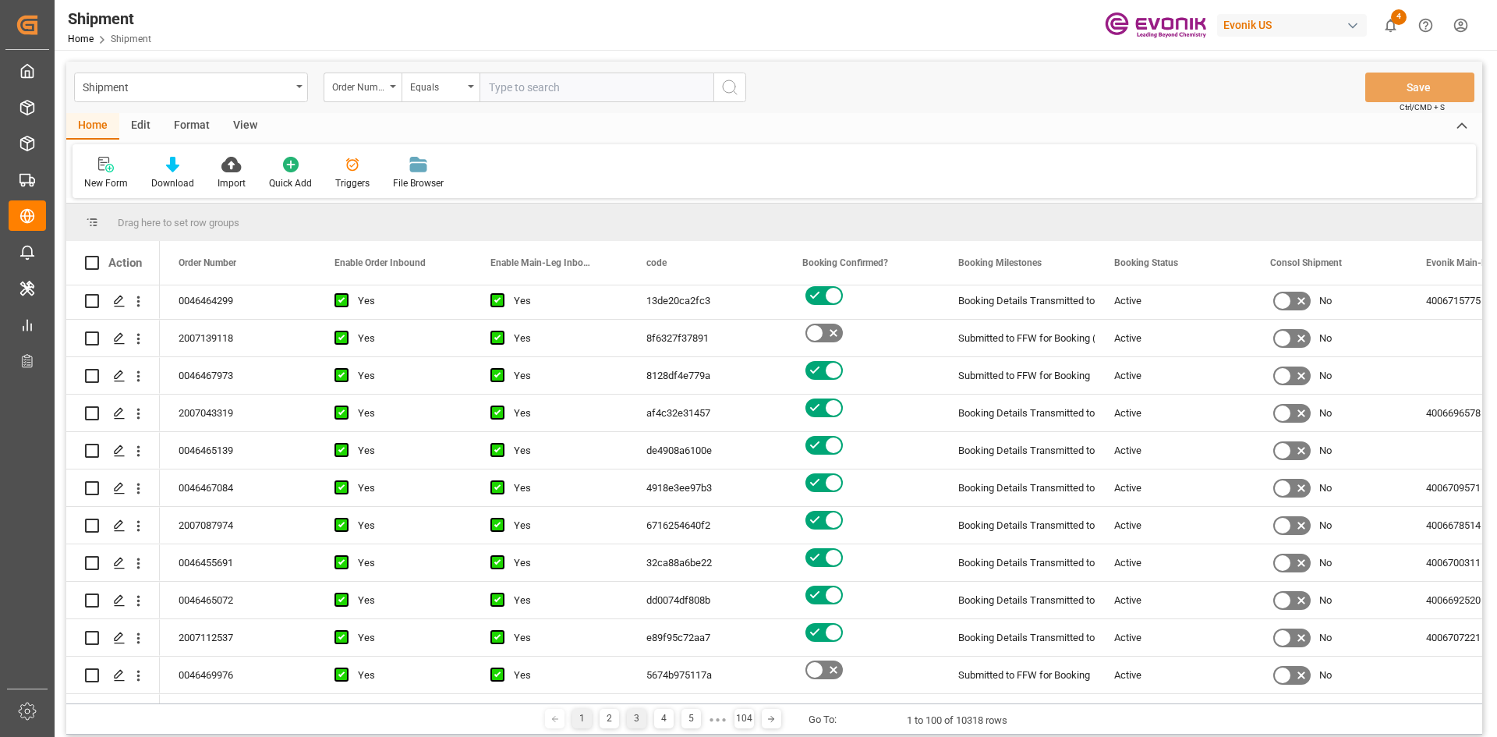
click at [642, 713] on div "3" at bounding box center [636, 718] width 19 height 19
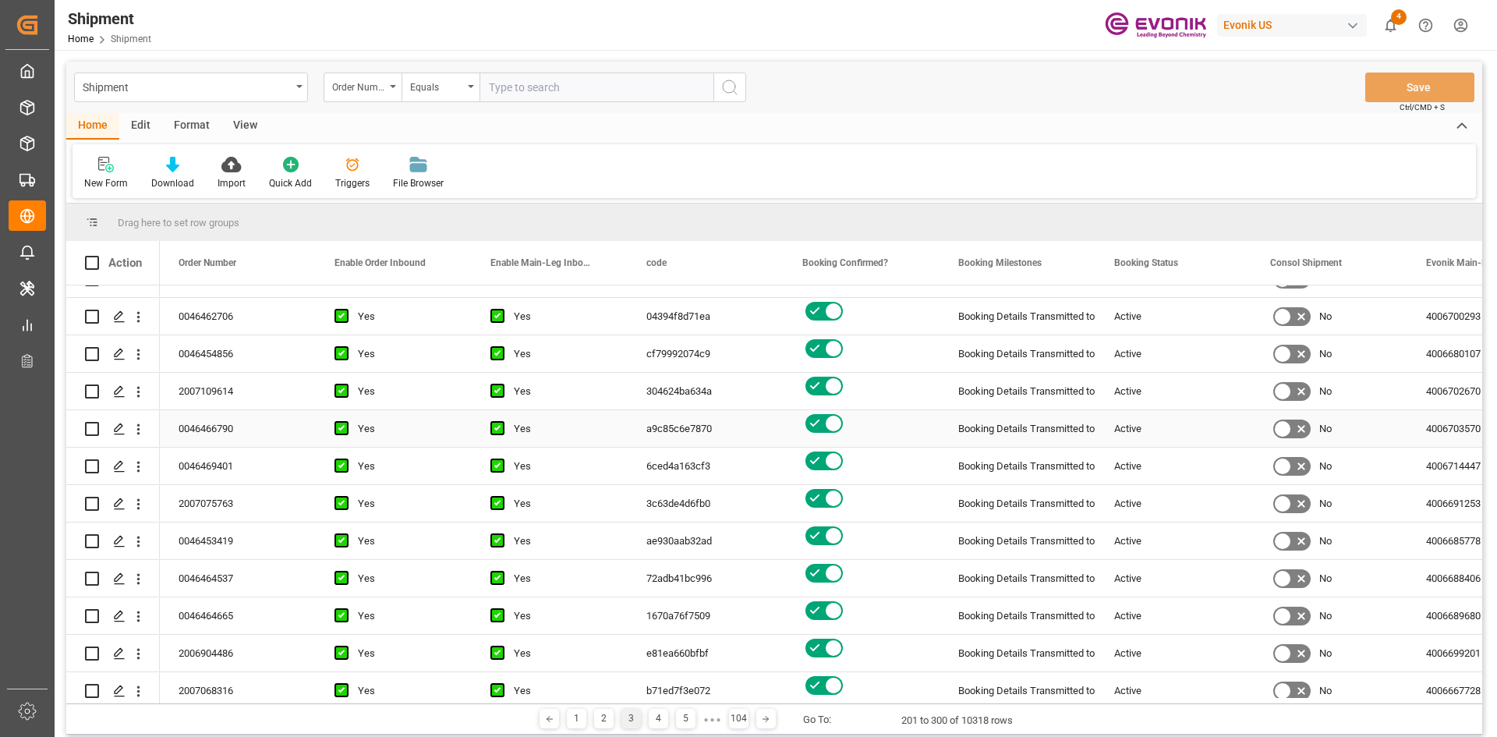
scroll to position [702, 0]
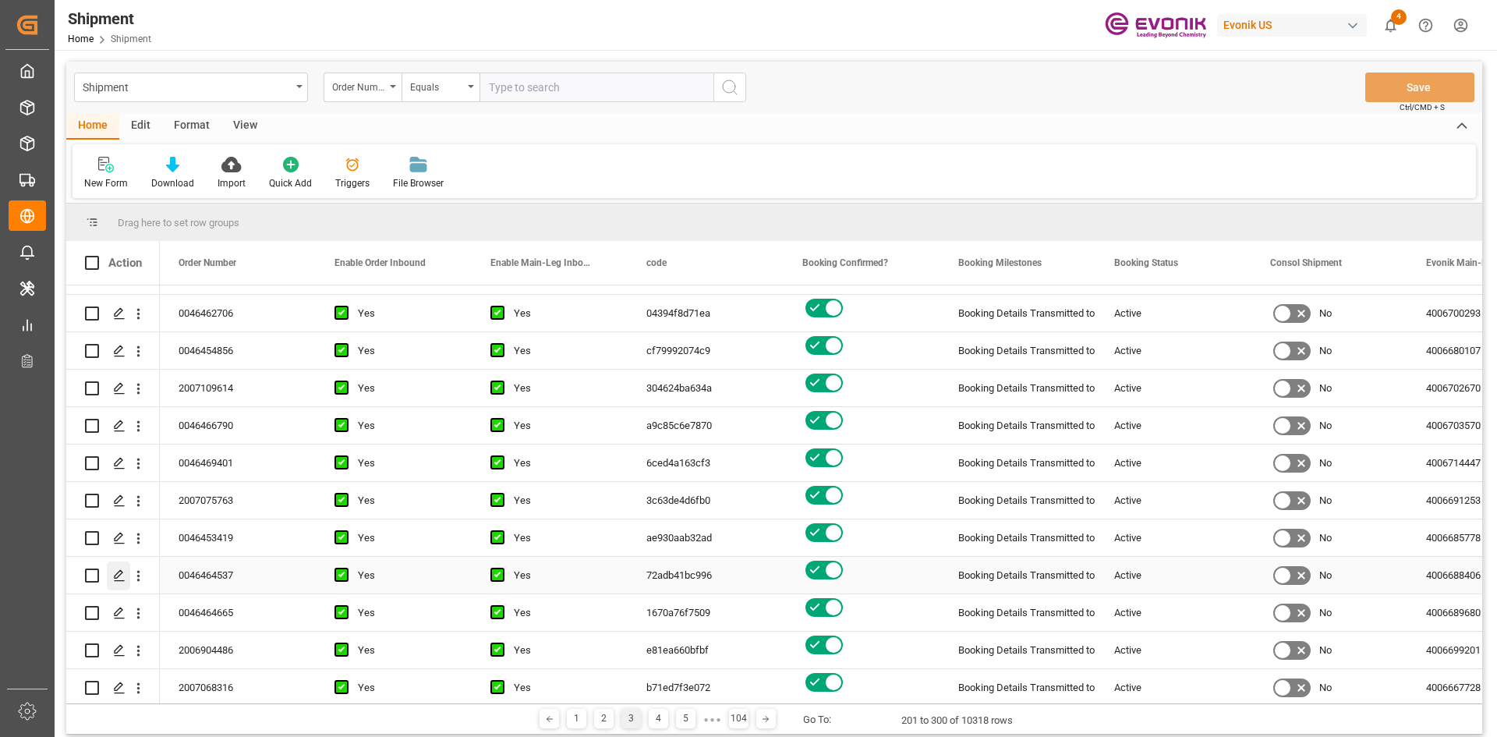
click at [123, 575] on icon "Press SPACE to select this row." at bounding box center [119, 575] width 12 height 12
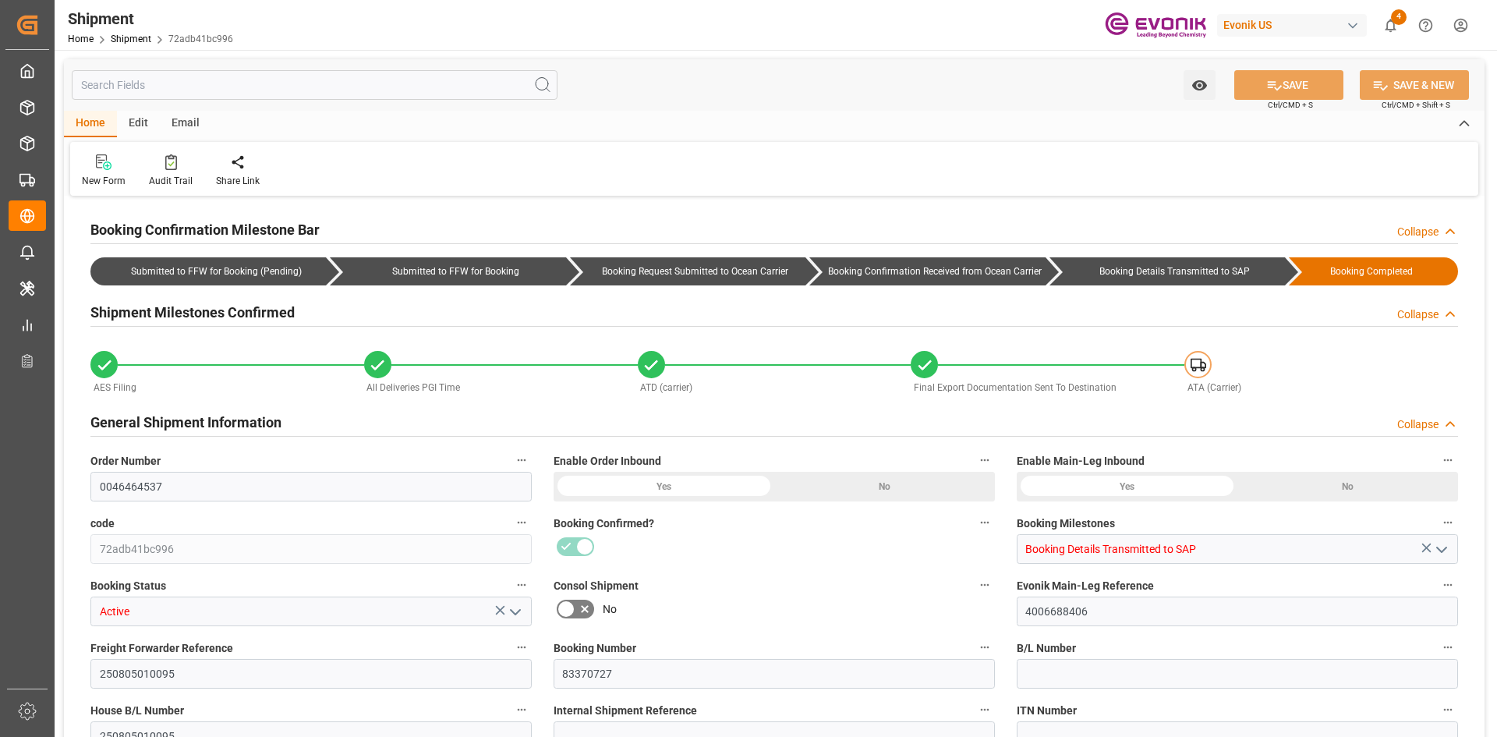
type input "24"
type input "DR"
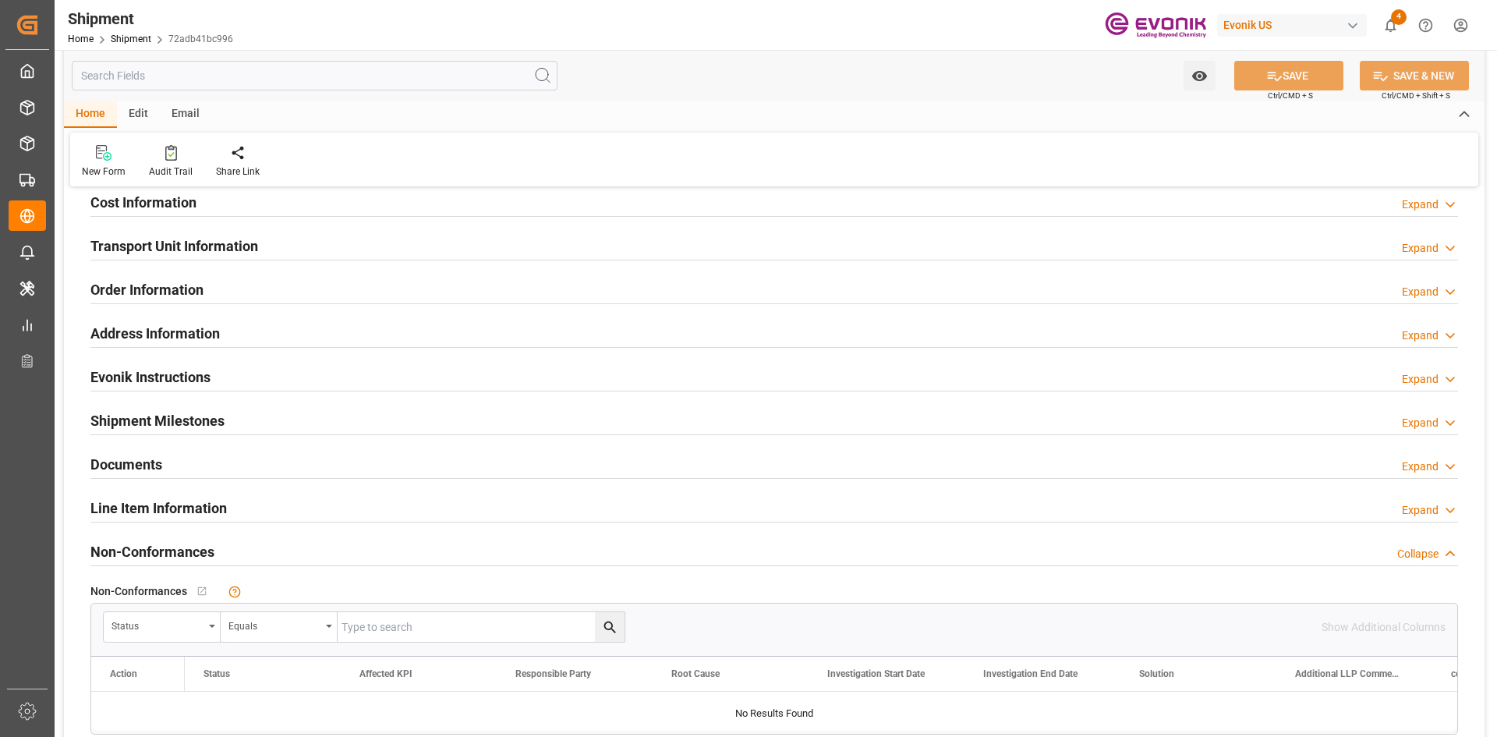
scroll to position [1247, 0]
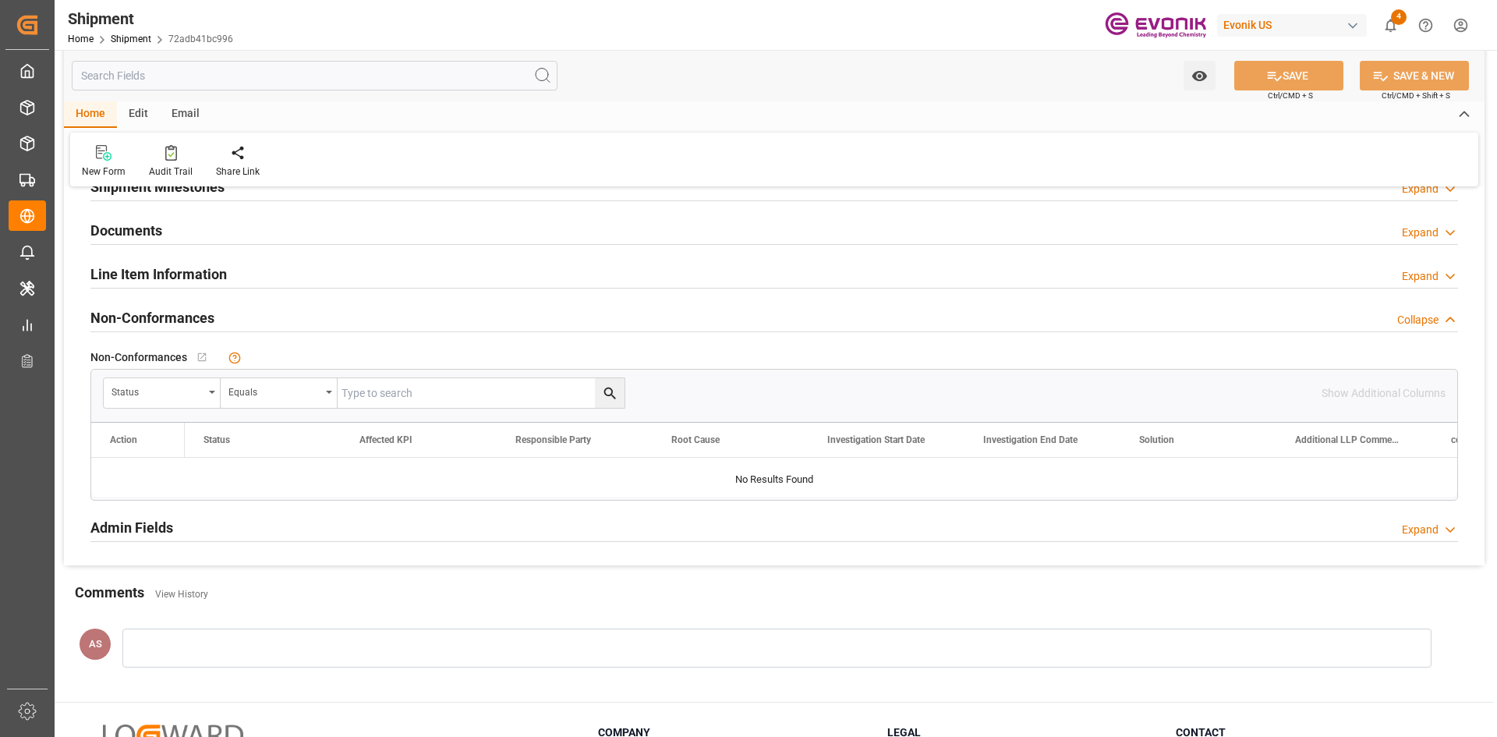
click at [253, 228] on div "Documents Expand" at bounding box center [774, 229] width 1368 height 30
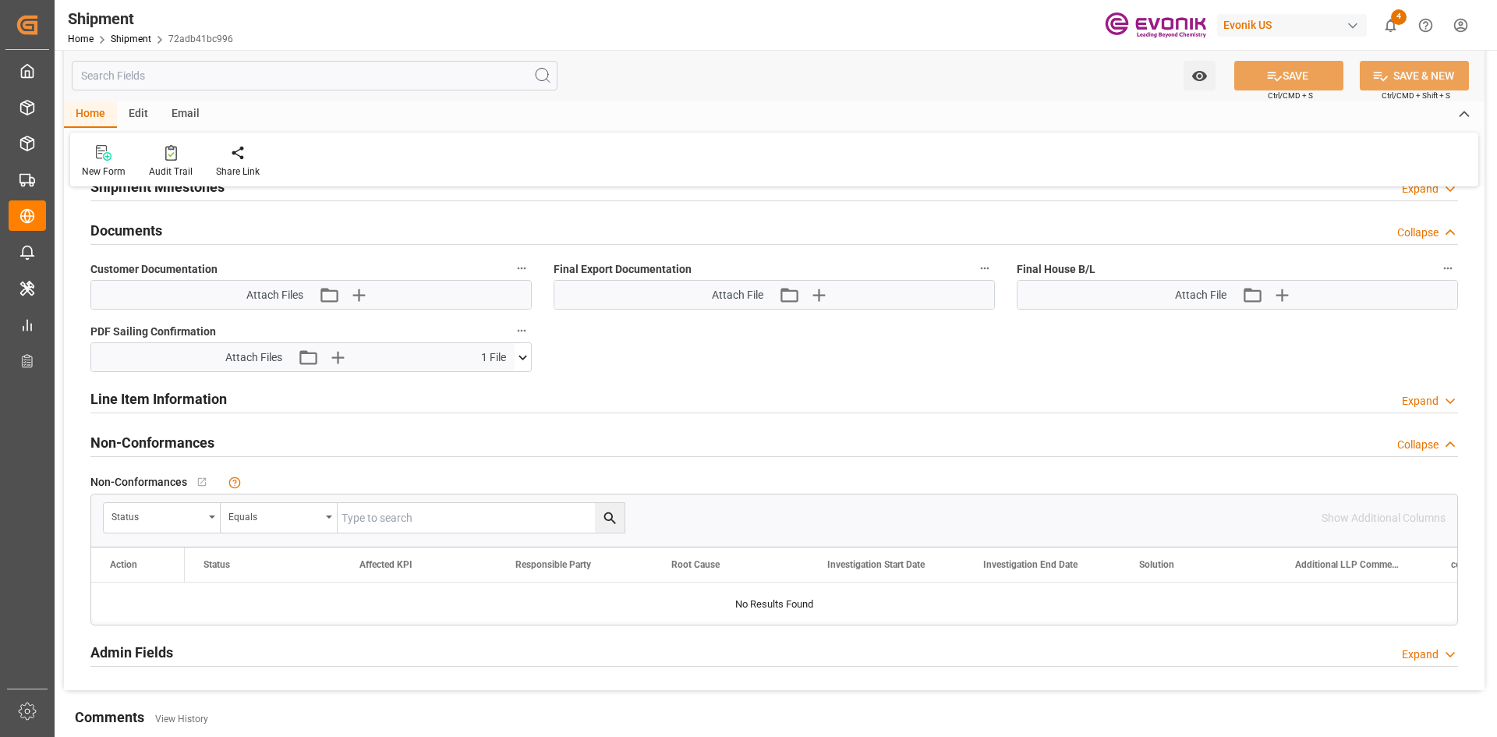
click at [522, 360] on icon at bounding box center [523, 357] width 16 height 16
click at [488, 387] on icon at bounding box center [482, 386] width 12 height 12
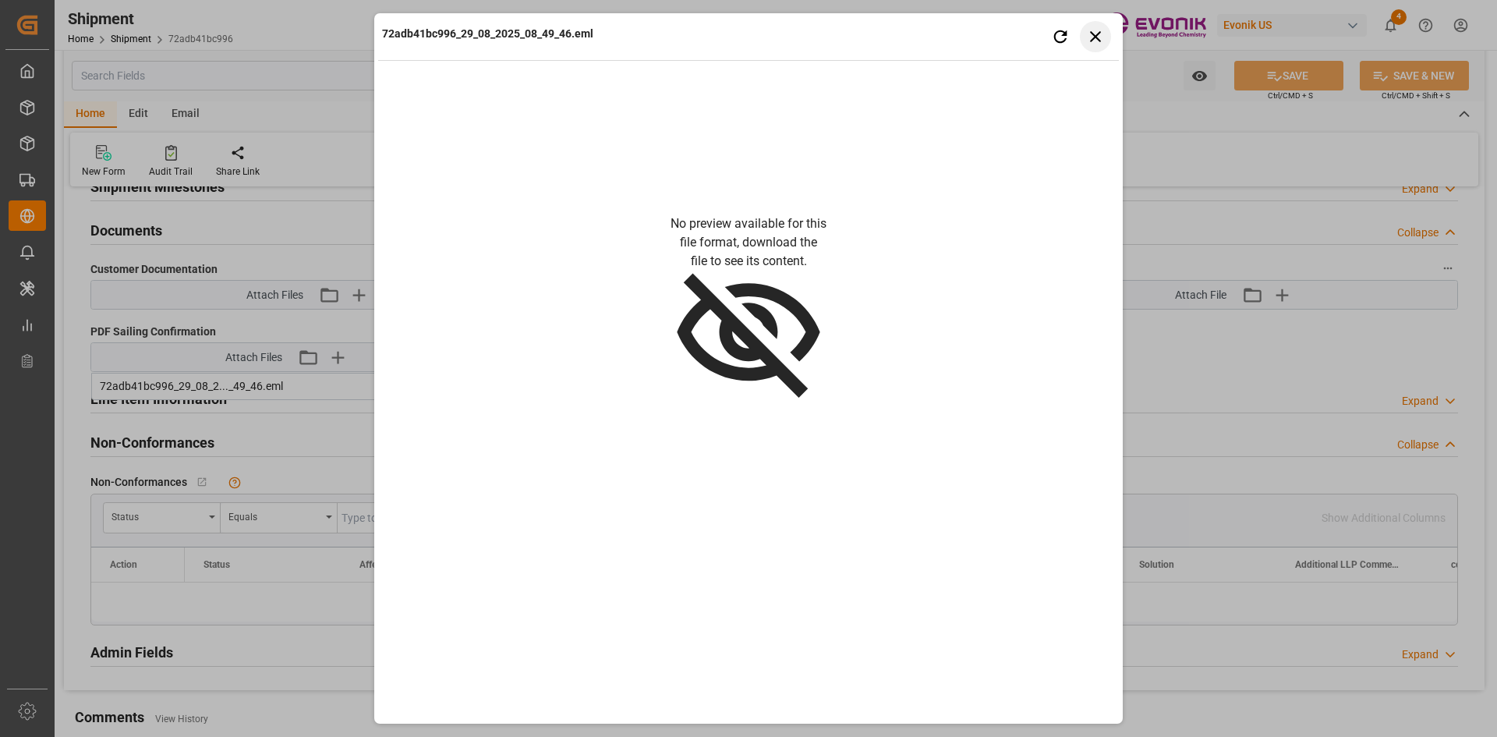
click at [1084, 43] on button "Close preview" at bounding box center [1095, 36] width 31 height 31
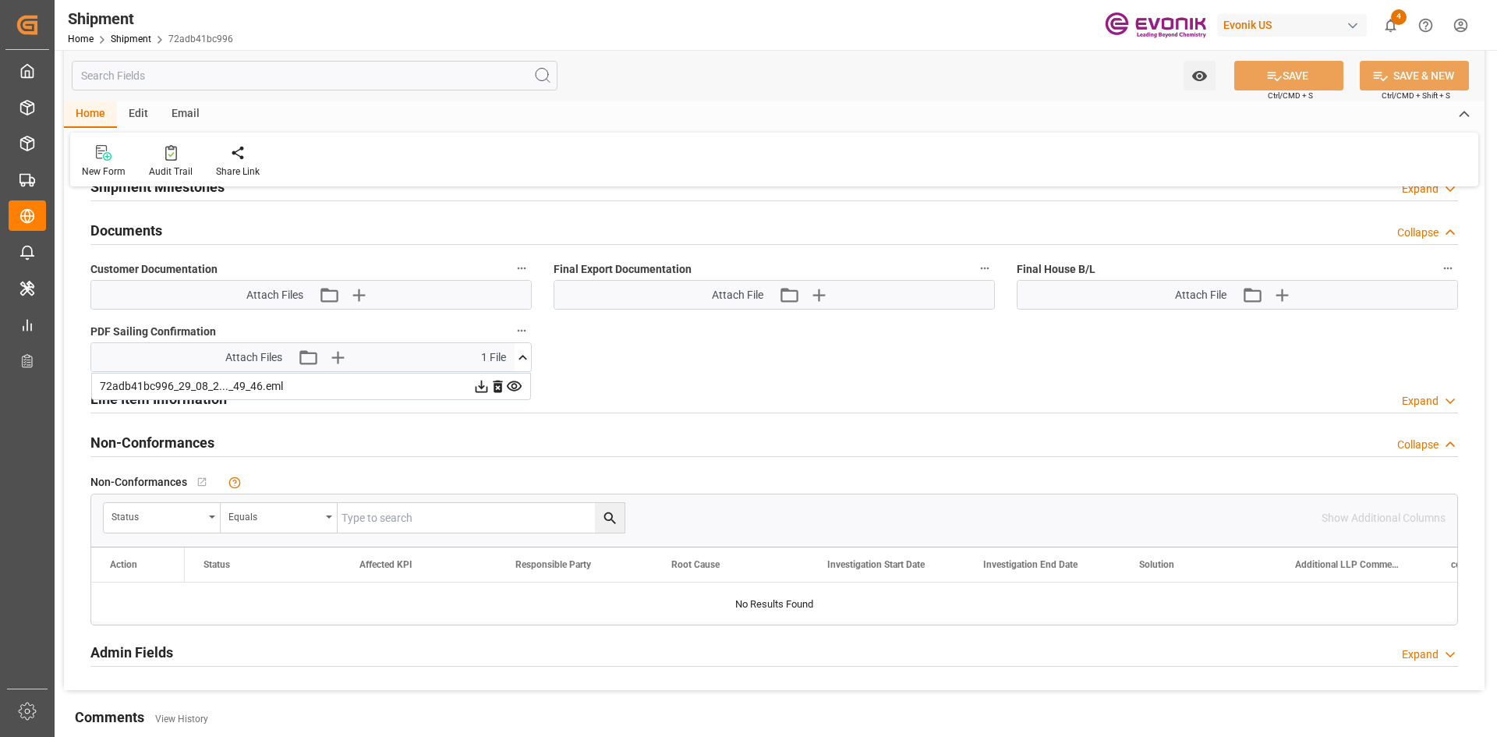
click at [479, 388] on icon at bounding box center [481, 386] width 16 height 16
drag, startPoint x: 610, startPoint y: 387, endPoint x: 559, endPoint y: 370, distance: 53.5
click at [610, 387] on div "Line Item Information Expand" at bounding box center [774, 398] width 1368 height 30
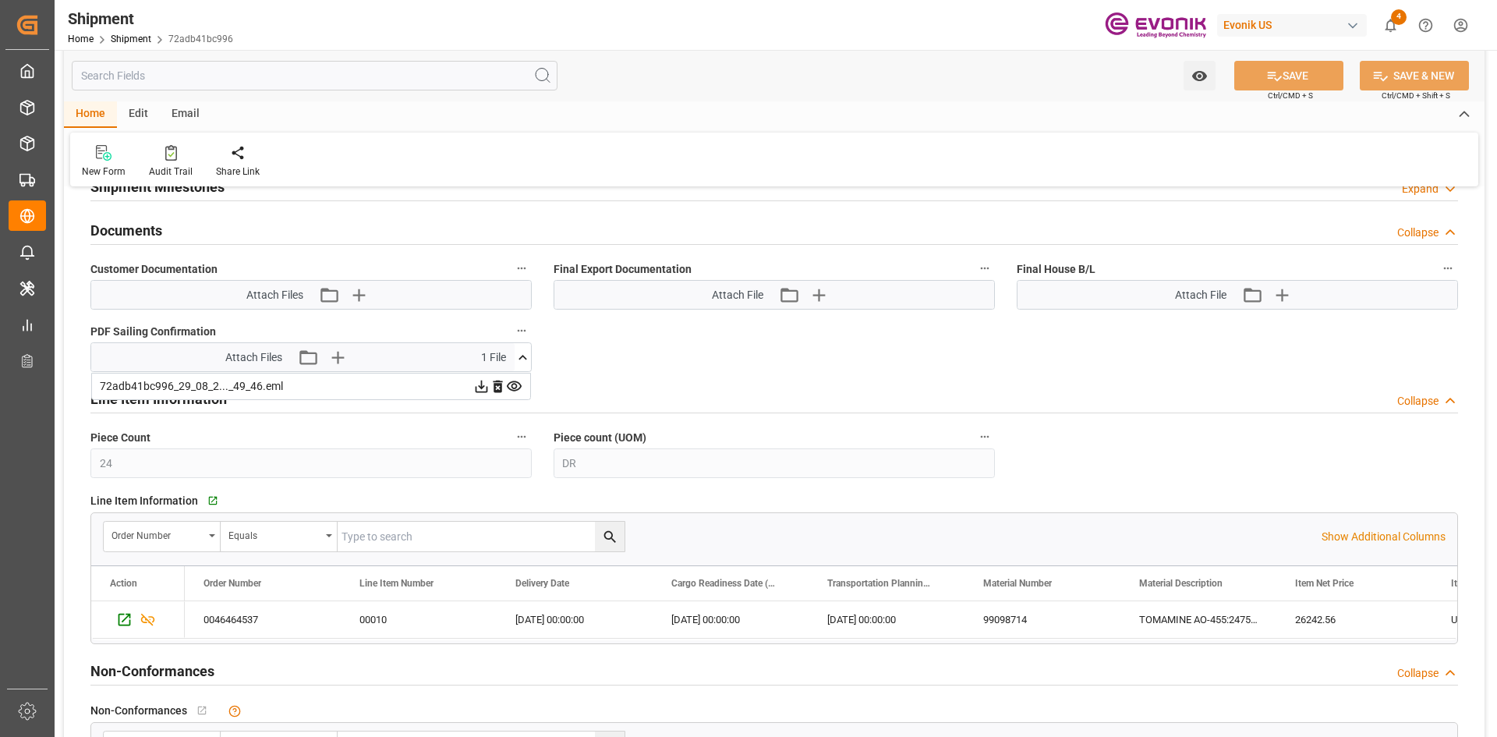
click at [522, 354] on icon at bounding box center [523, 357] width 16 height 16
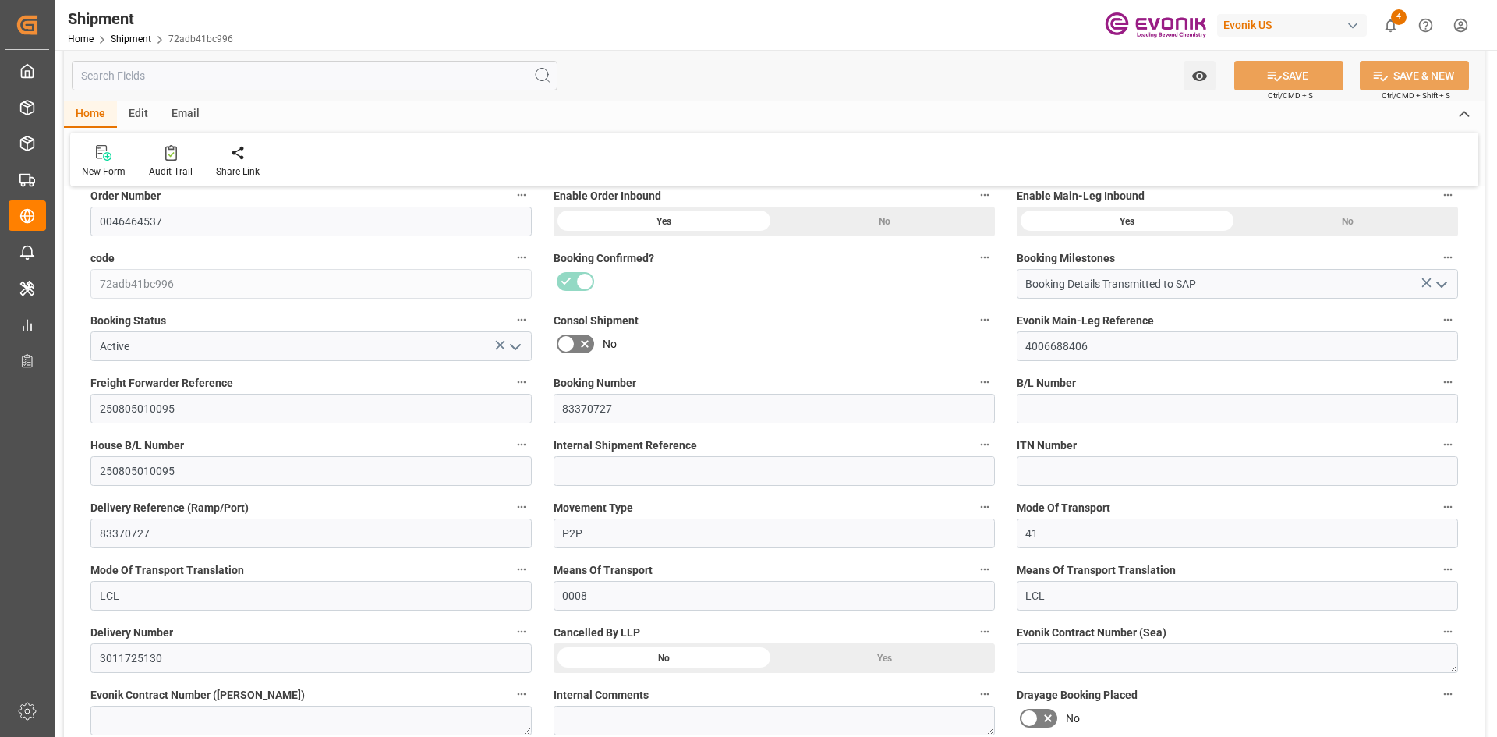
scroll to position [0, 0]
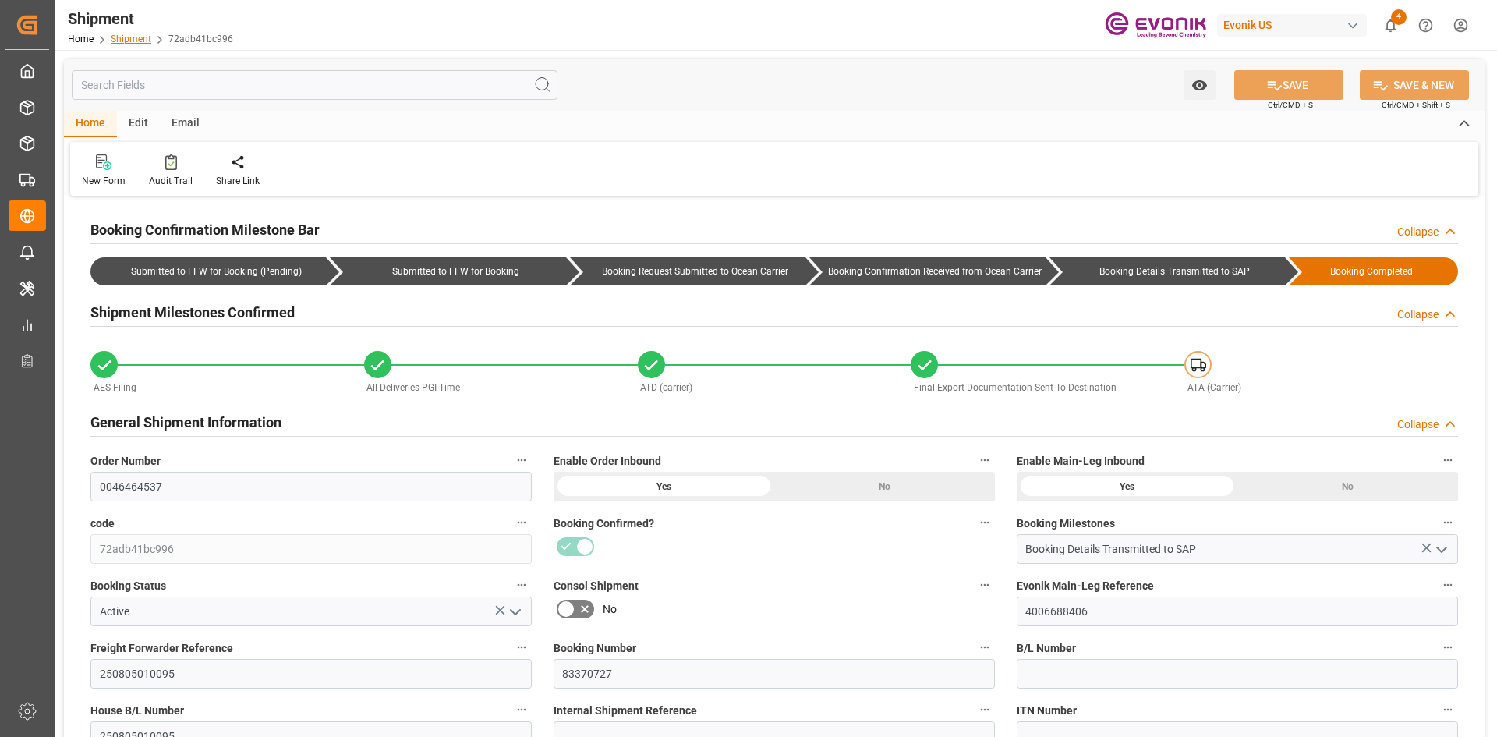
click at [138, 44] on link "Shipment" at bounding box center [131, 39] width 41 height 11
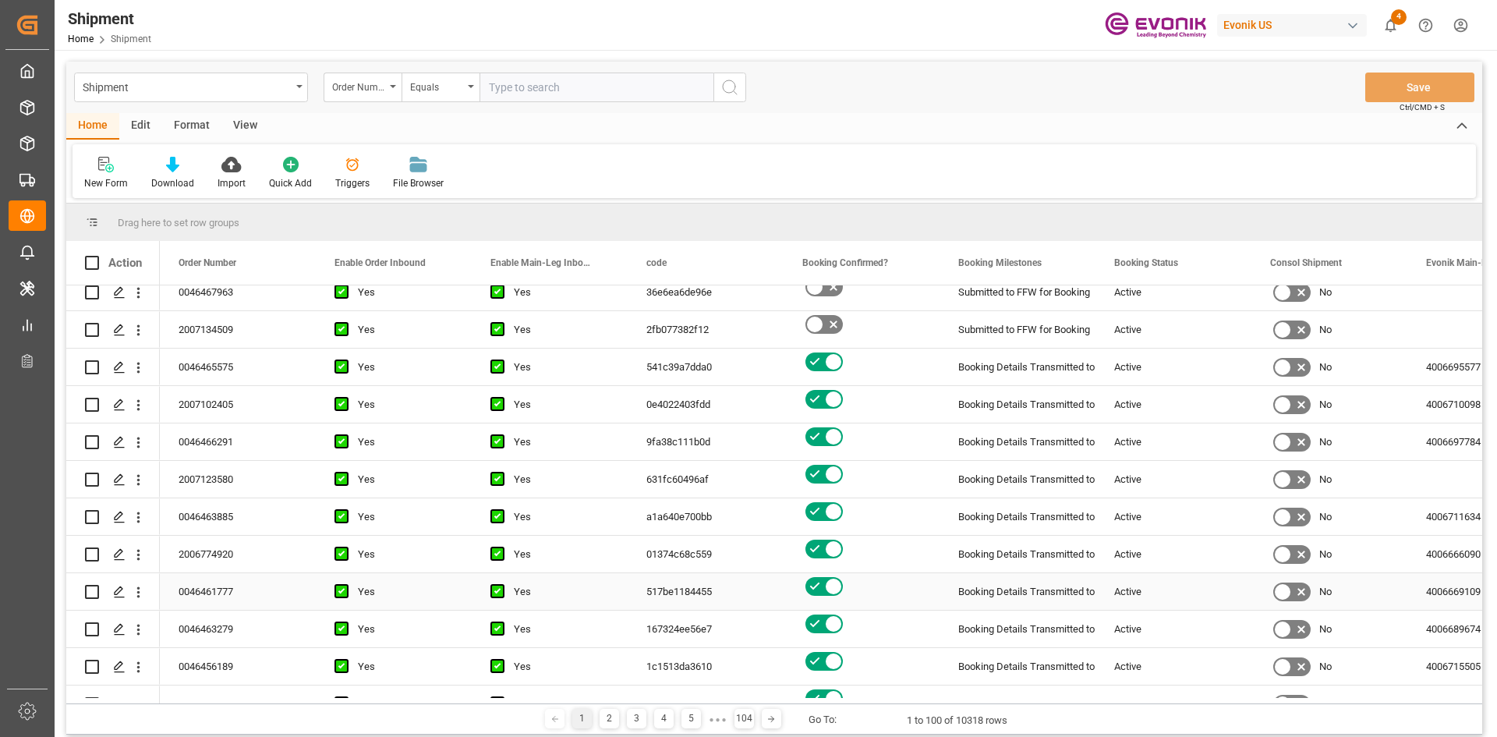
scroll to position [624, 0]
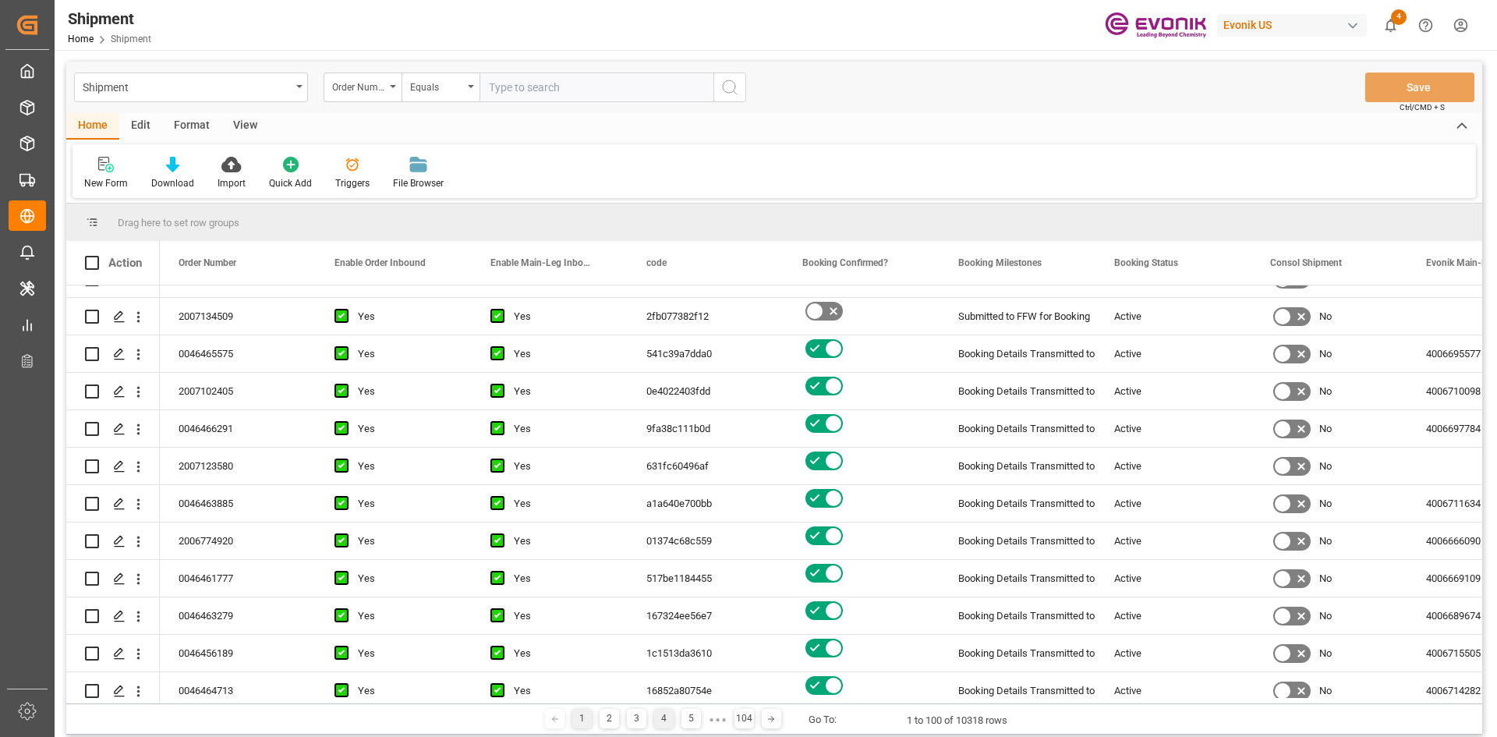
click at [660, 721] on div "4" at bounding box center [663, 718] width 19 height 19
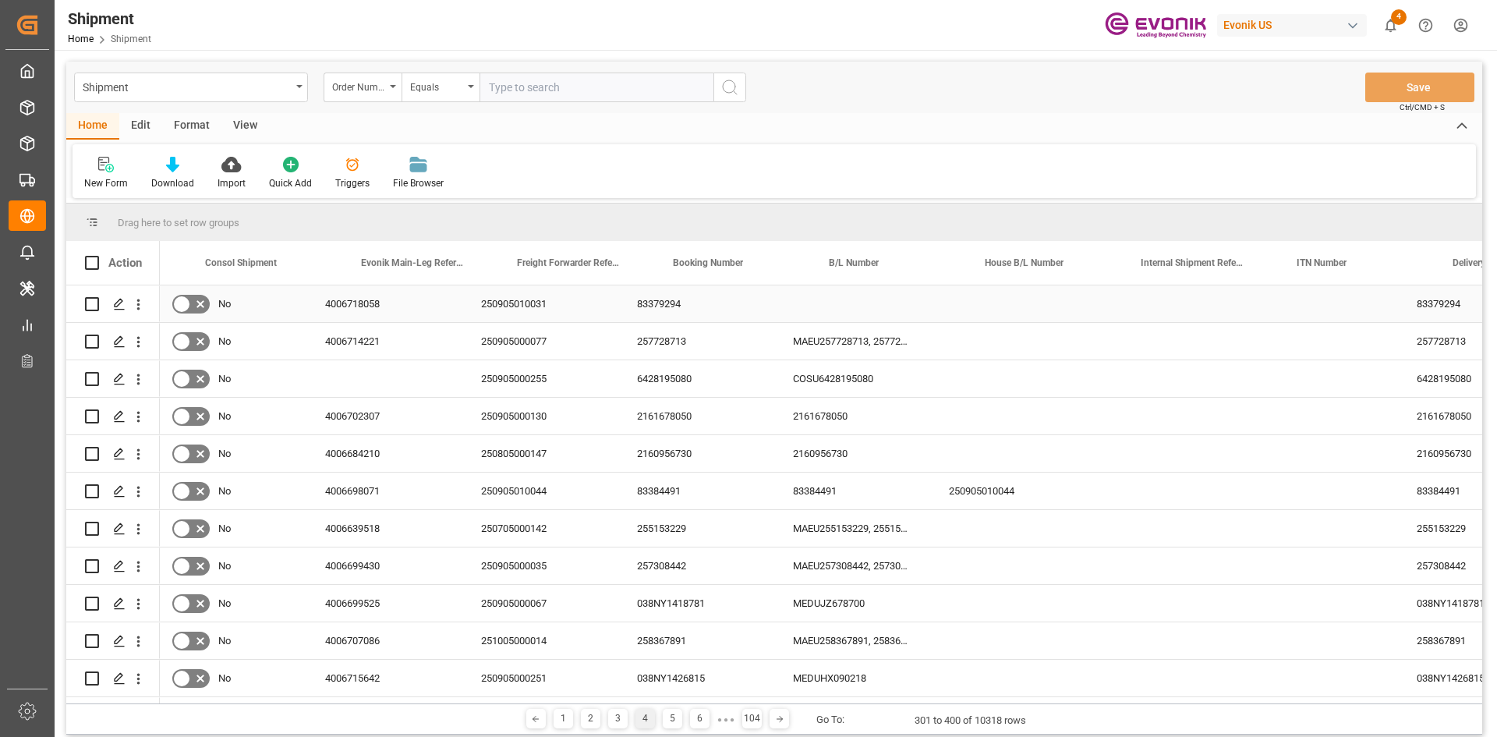
scroll to position [0, 0]
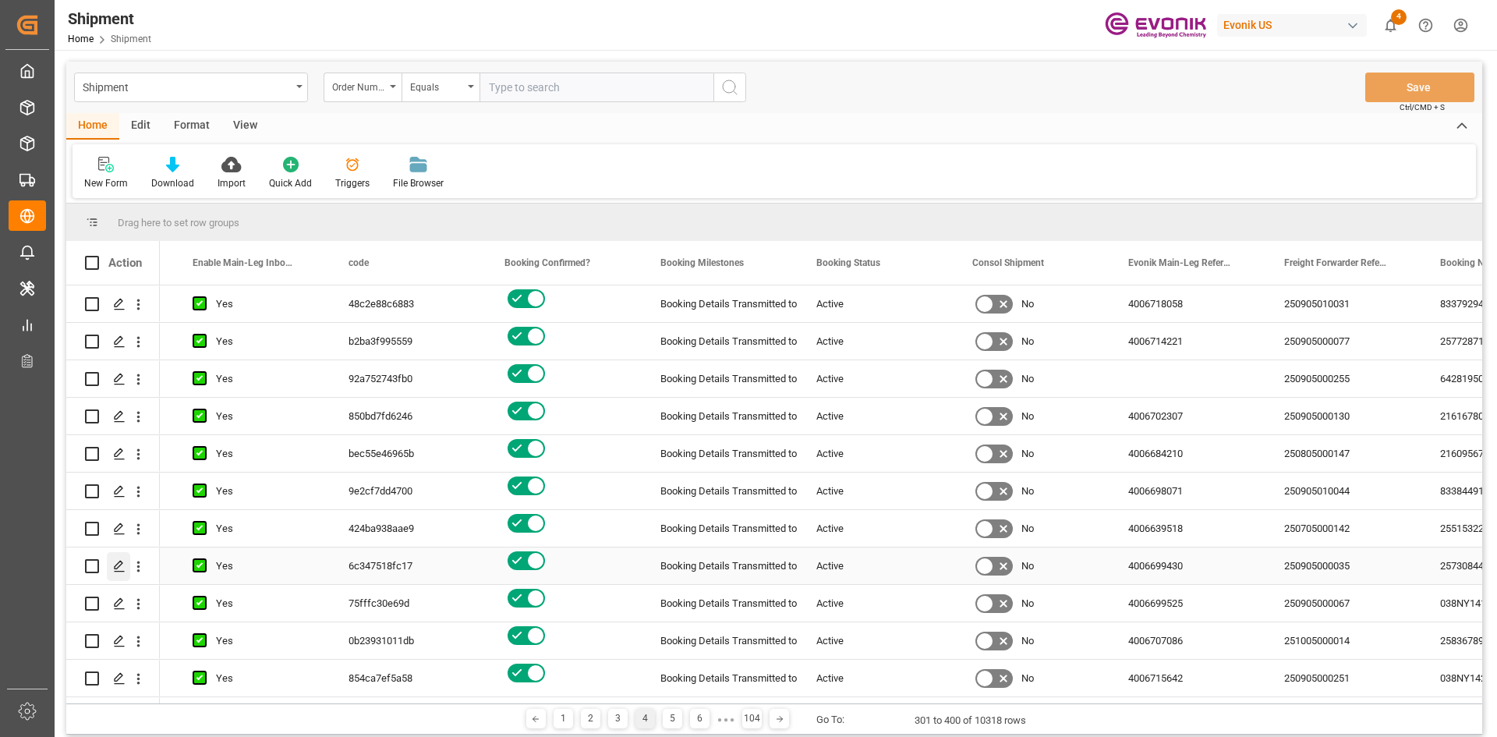
click at [120, 556] on div "Press SPACE to select this row." at bounding box center [118, 566] width 23 height 29
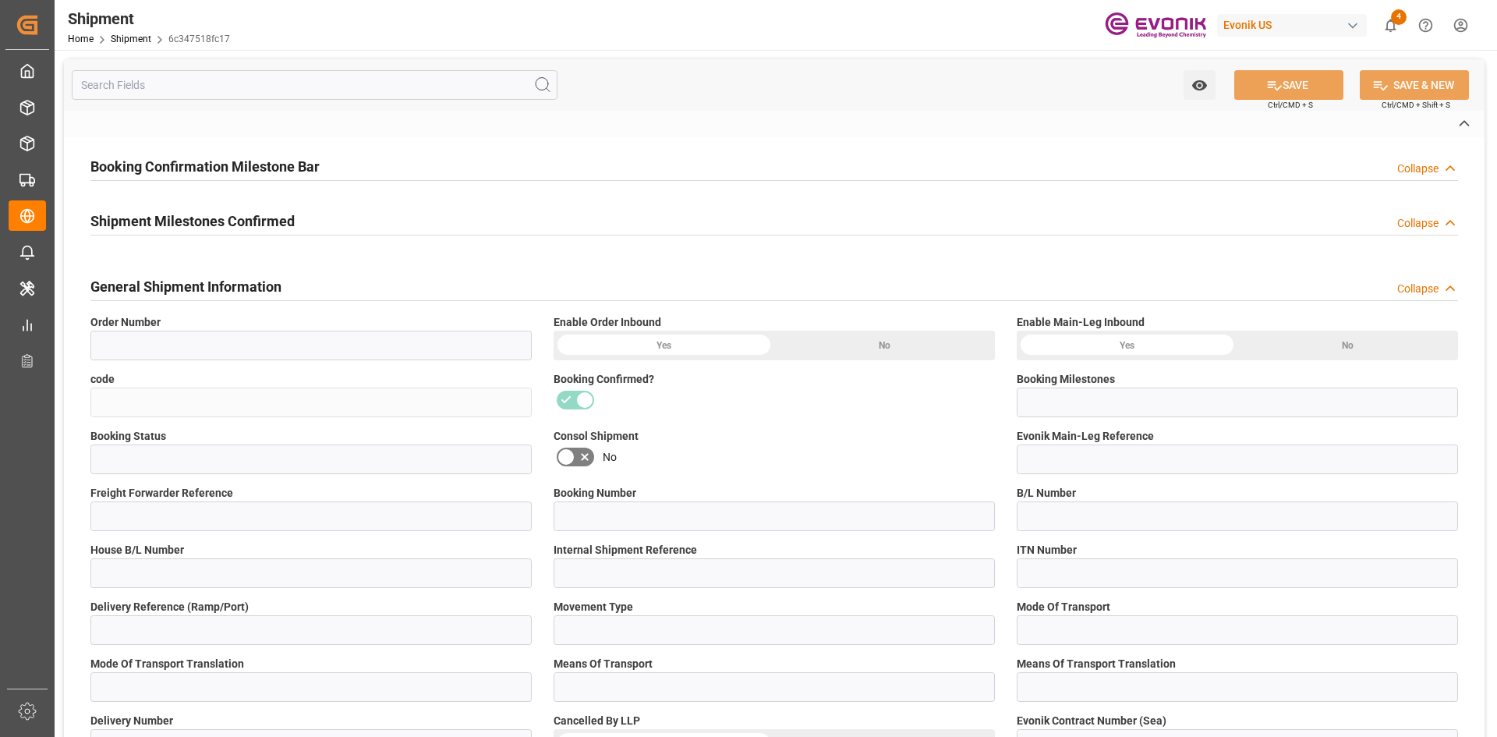
type input "0046448113"
type input "6c347518fc17"
type input "Booking Details Transmitted to SAP"
type input "Active"
type input "4006699430"
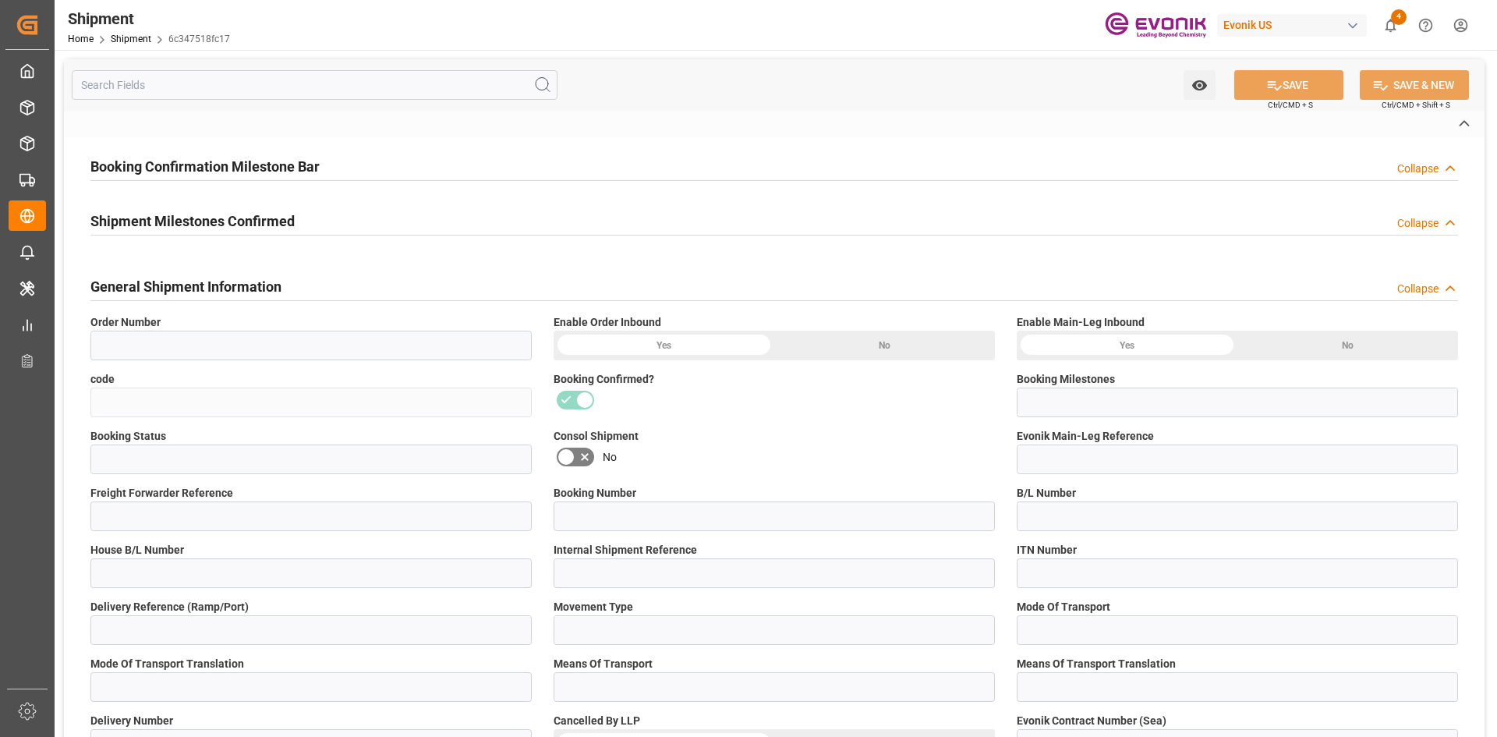
type input "250905000035"
type input "257308442"
type input "MAEU257308442, 257308442"
type input "257308442"
type input "P2P"
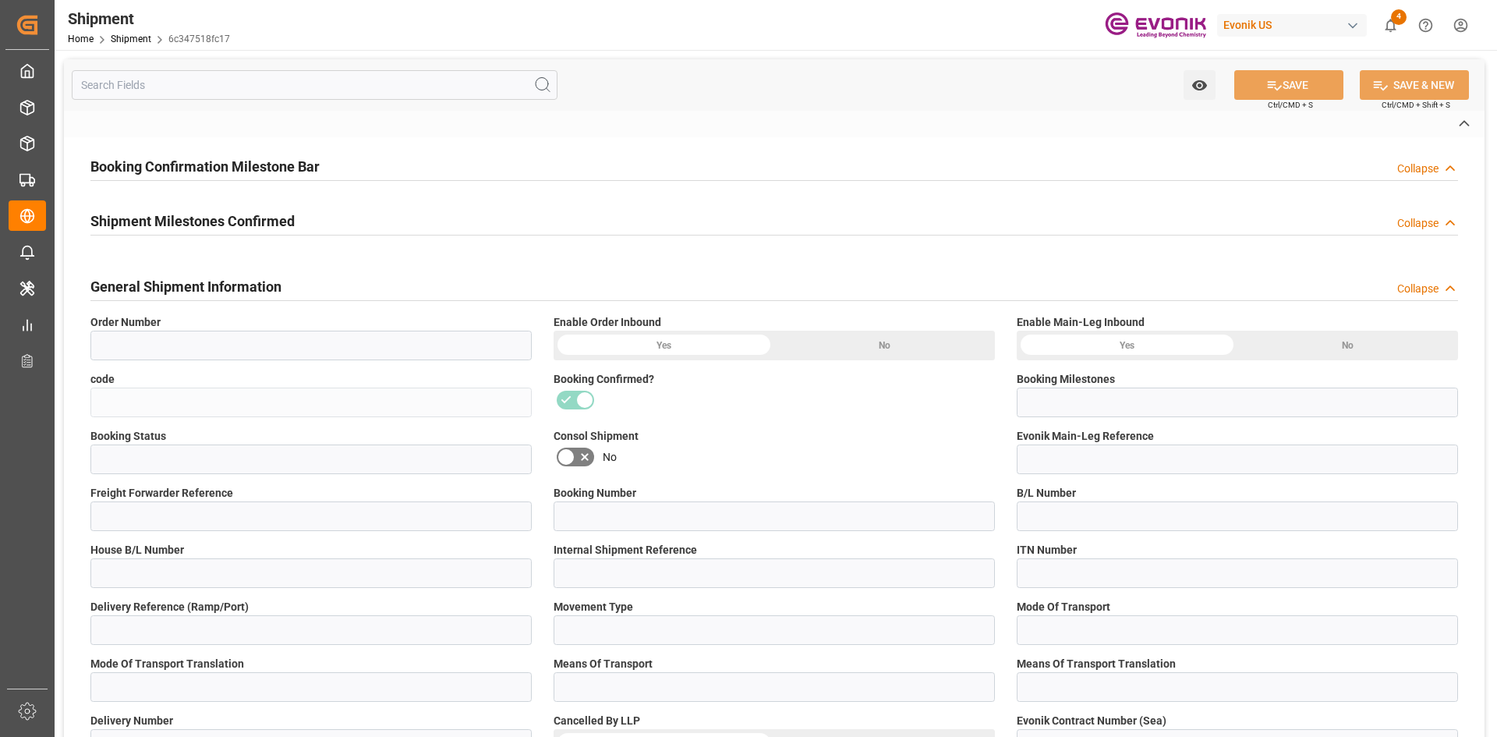
type input "45"
type input "FCL"
type input "0009"
type input "40HC"
type input "3011753625"
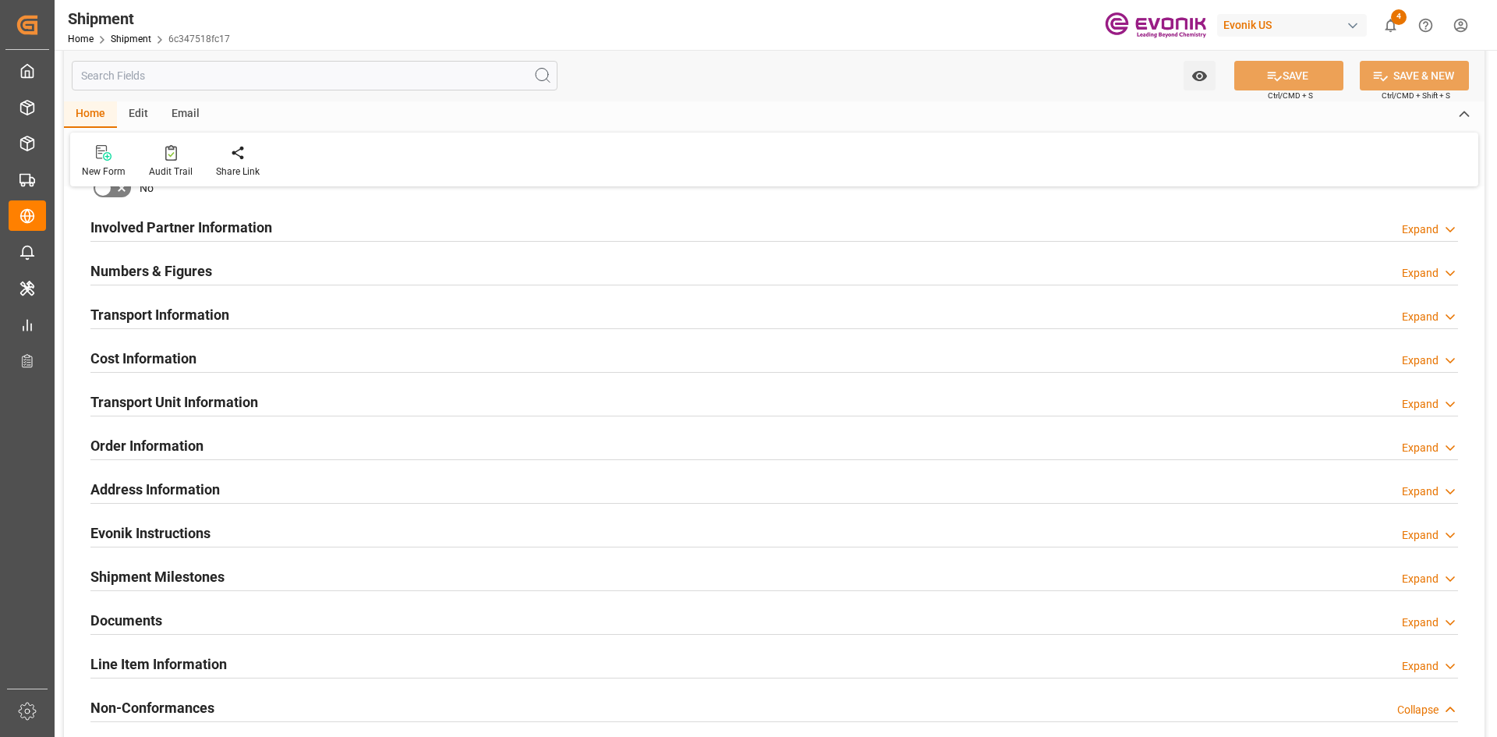
drag, startPoint x: 1449, startPoint y: 399, endPoint x: 1426, endPoint y: 401, distance: 22.7
click at [1449, 399] on icon at bounding box center [1450, 404] width 16 height 16
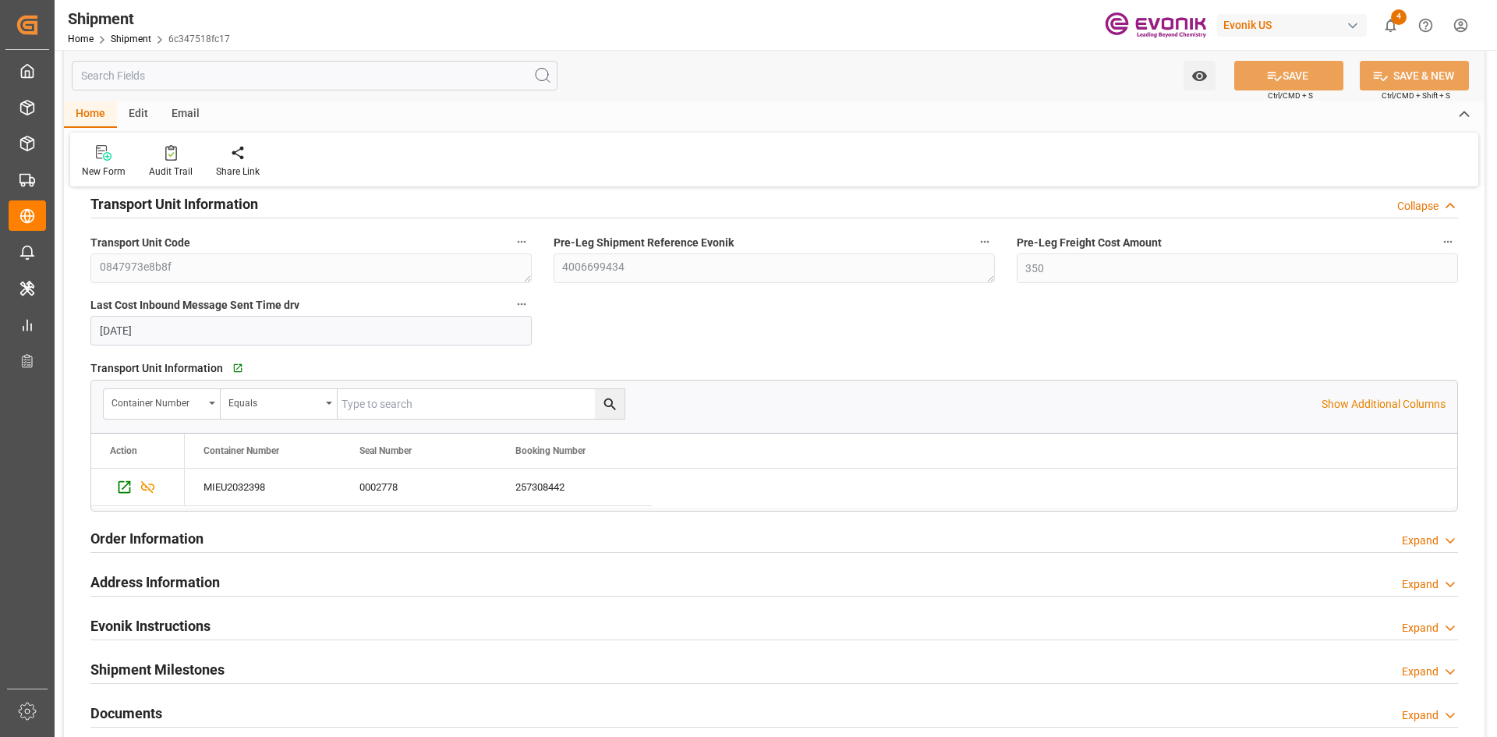
scroll to position [1325, 0]
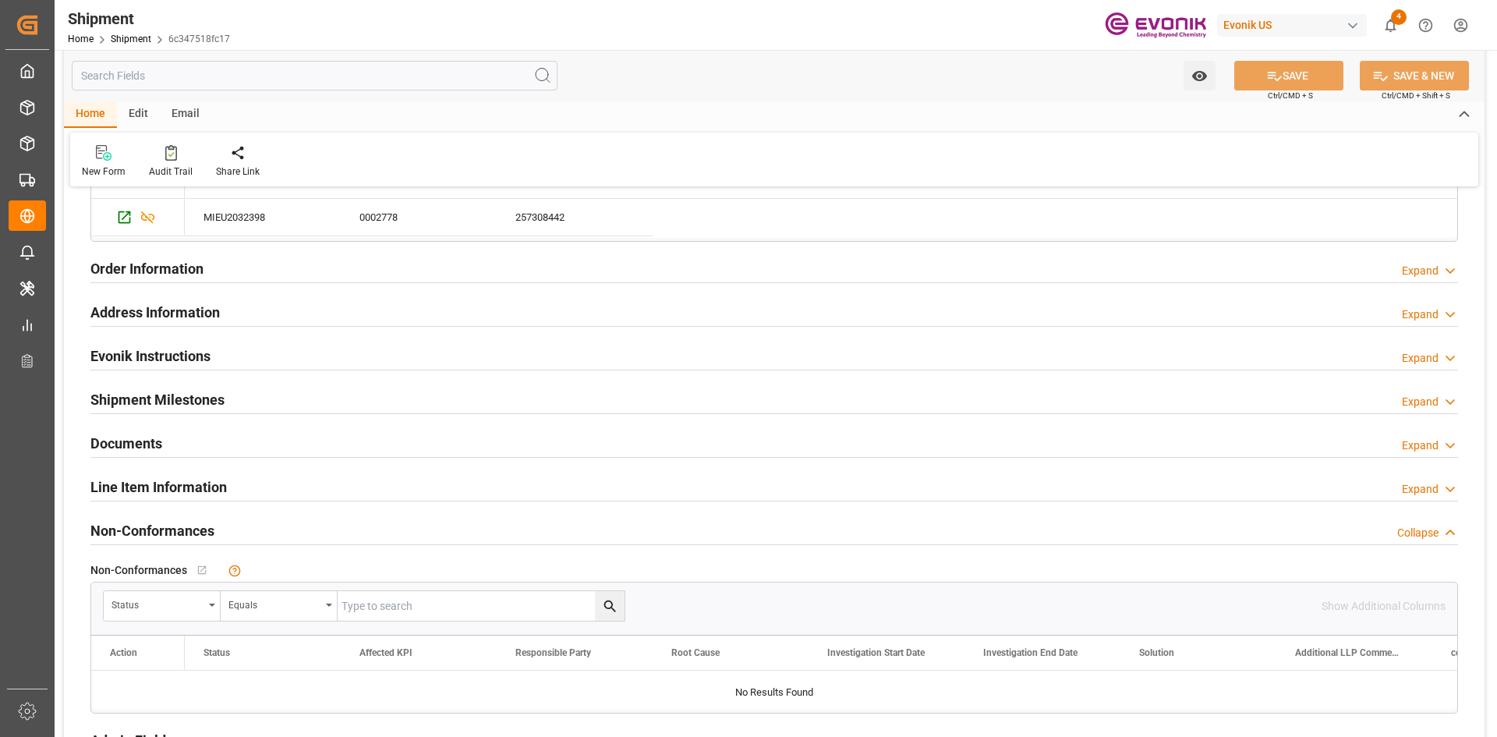
click at [285, 439] on div "Documents Expand" at bounding box center [774, 442] width 1368 height 30
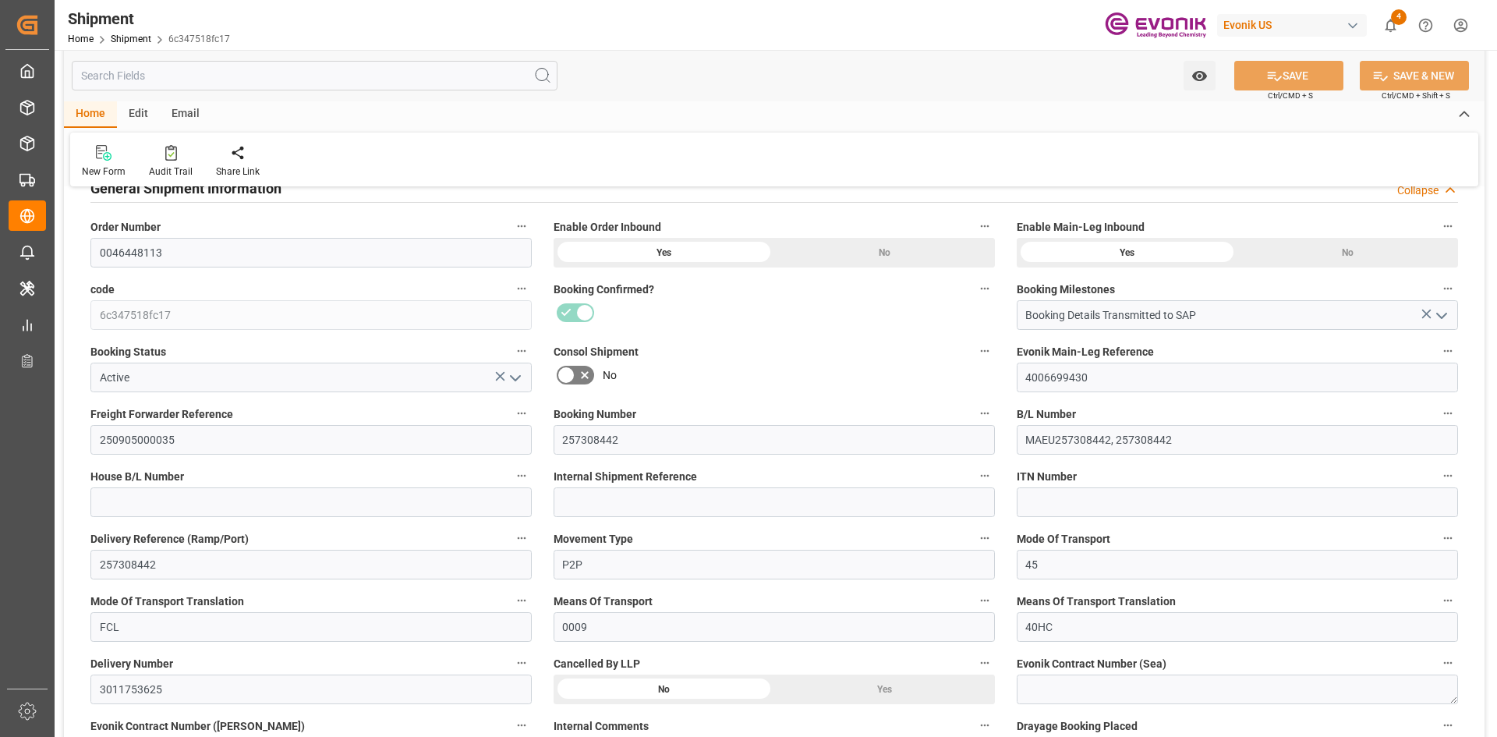
scroll to position [0, 0]
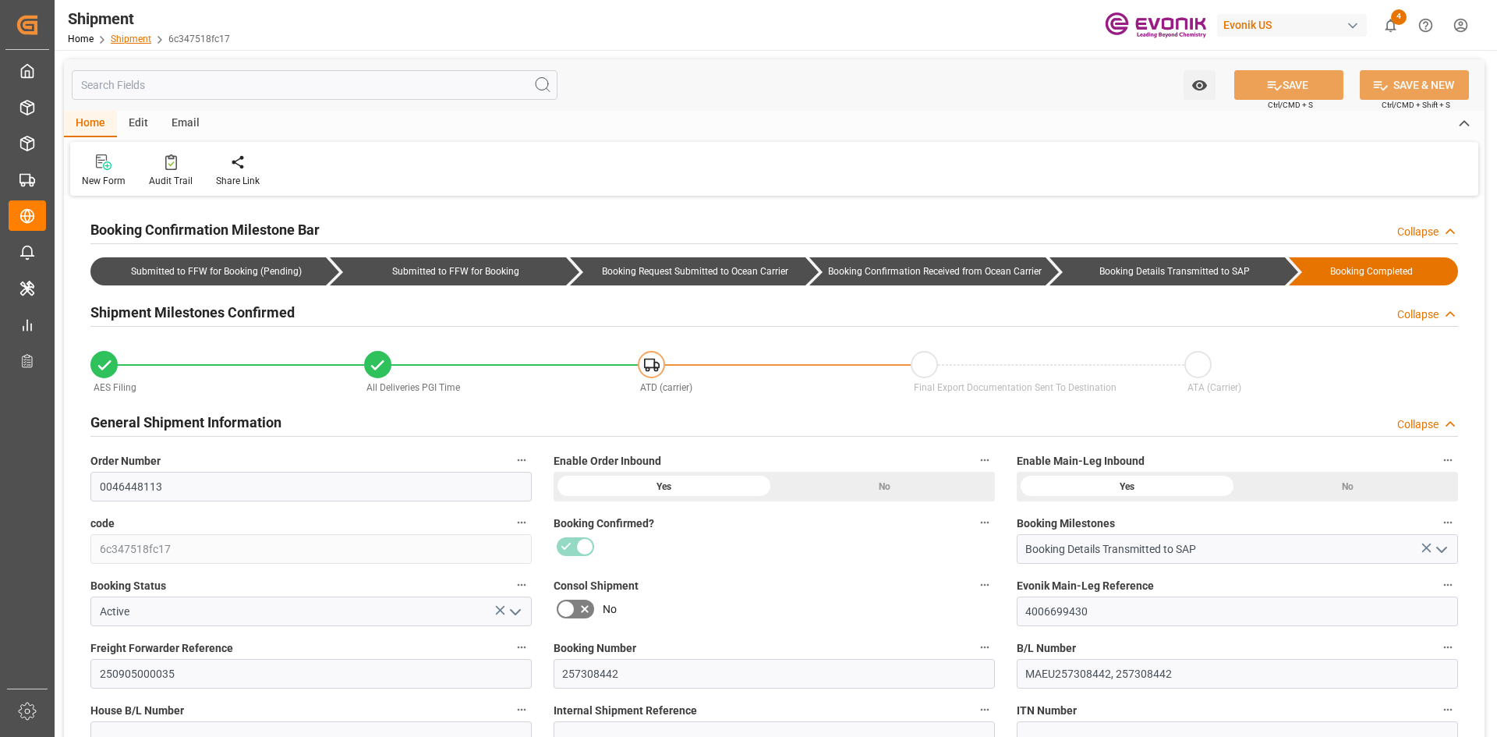
click at [145, 42] on link "Shipment" at bounding box center [131, 39] width 41 height 11
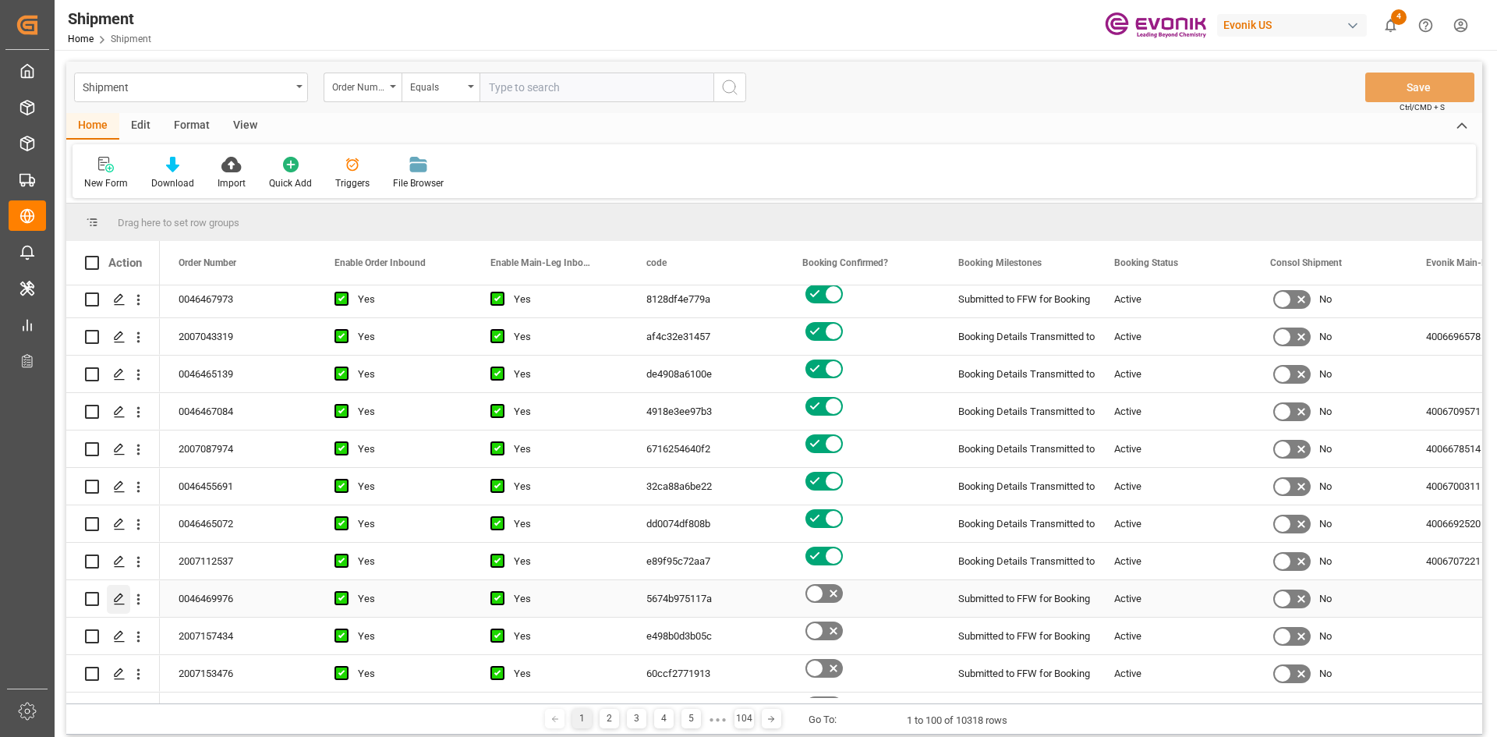
scroll to position [312, 0]
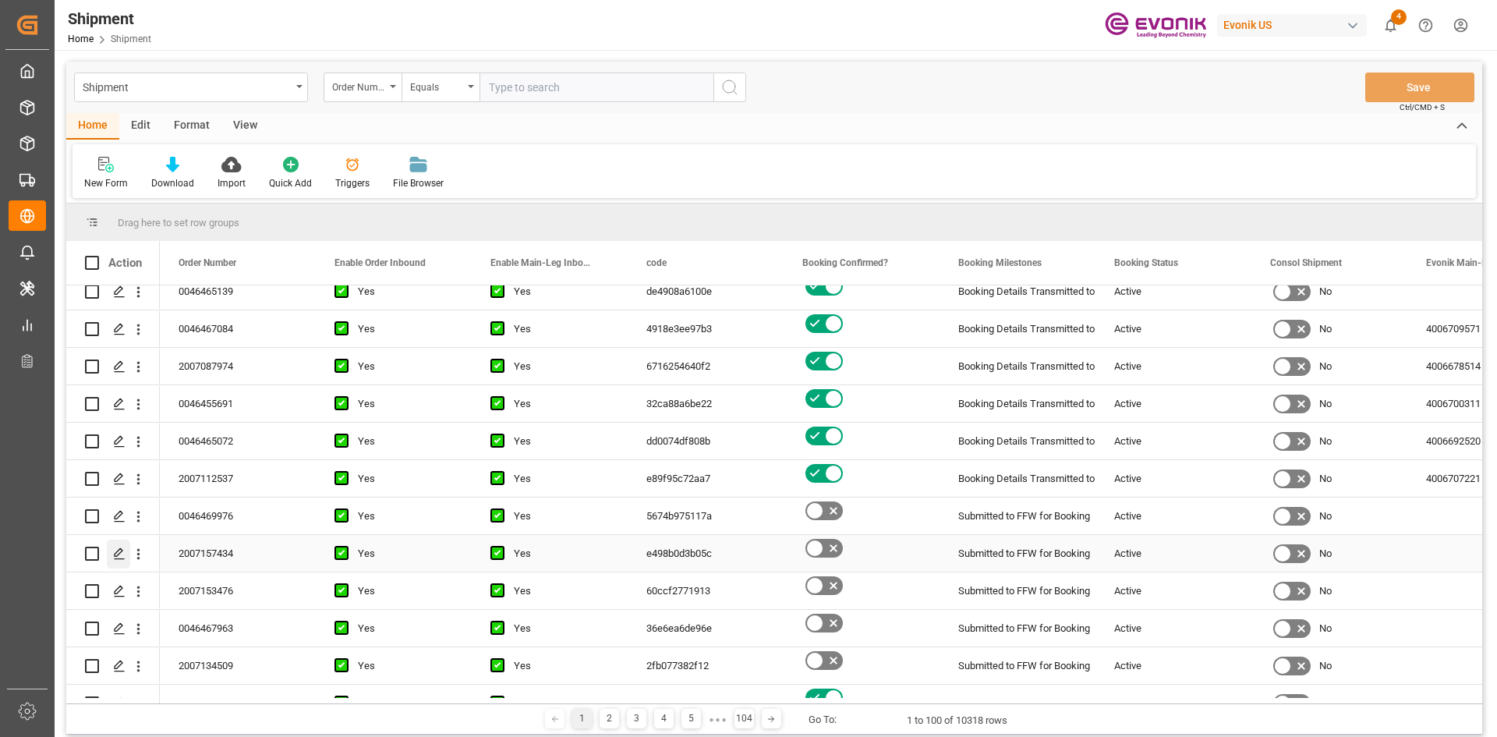
click at [118, 550] on icon "Press SPACE to select this row." at bounding box center [119, 553] width 12 height 12
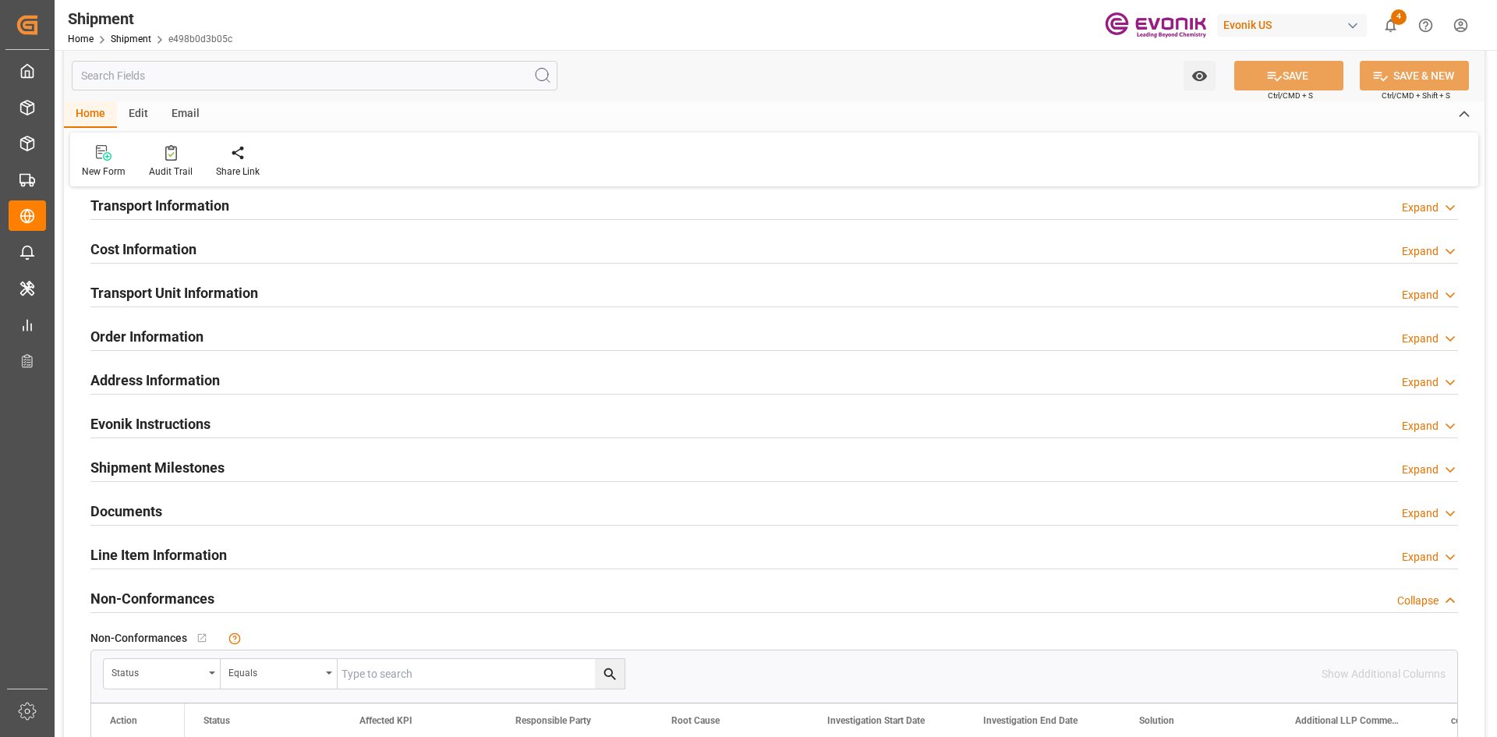
scroll to position [921, 0]
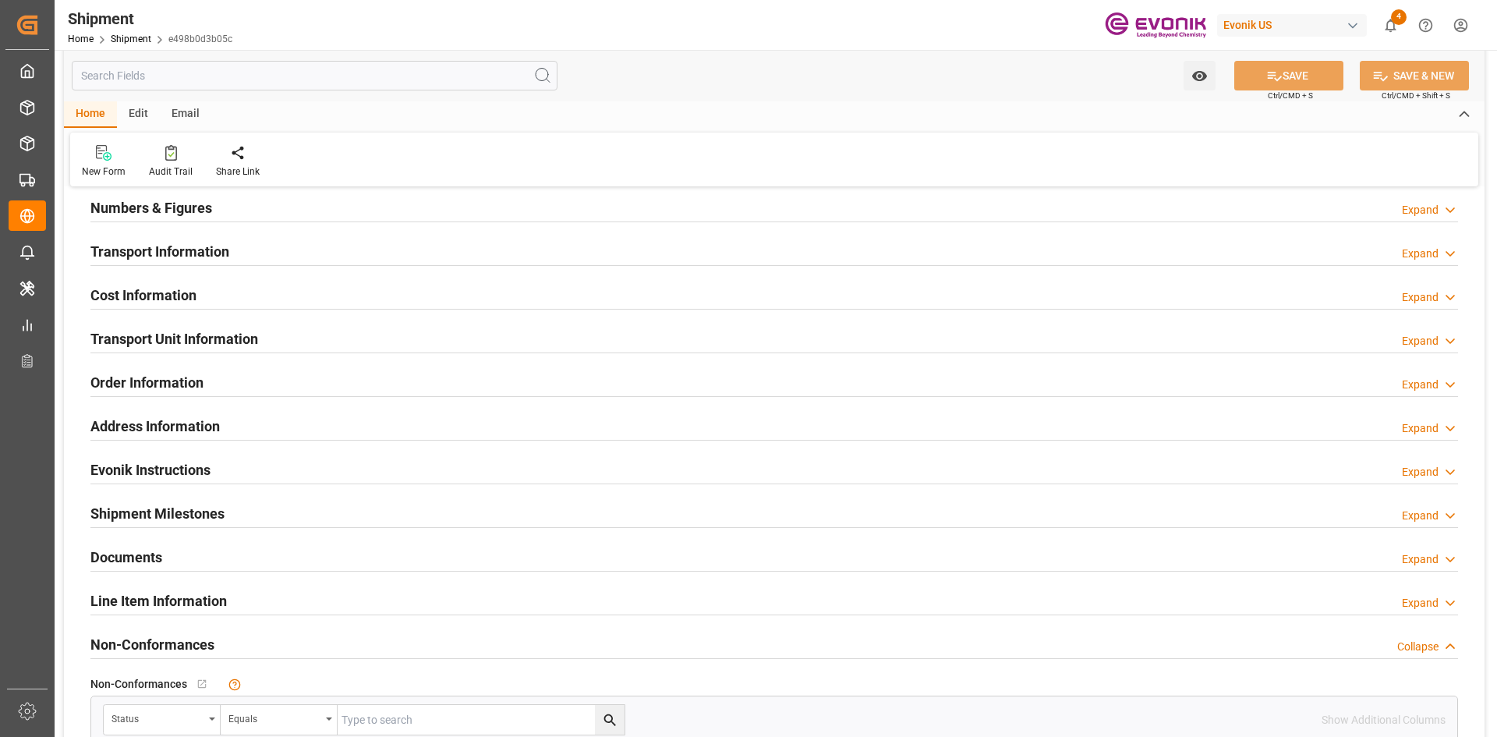
click at [137, 559] on h2 "Documents" at bounding box center [126, 557] width 72 height 21
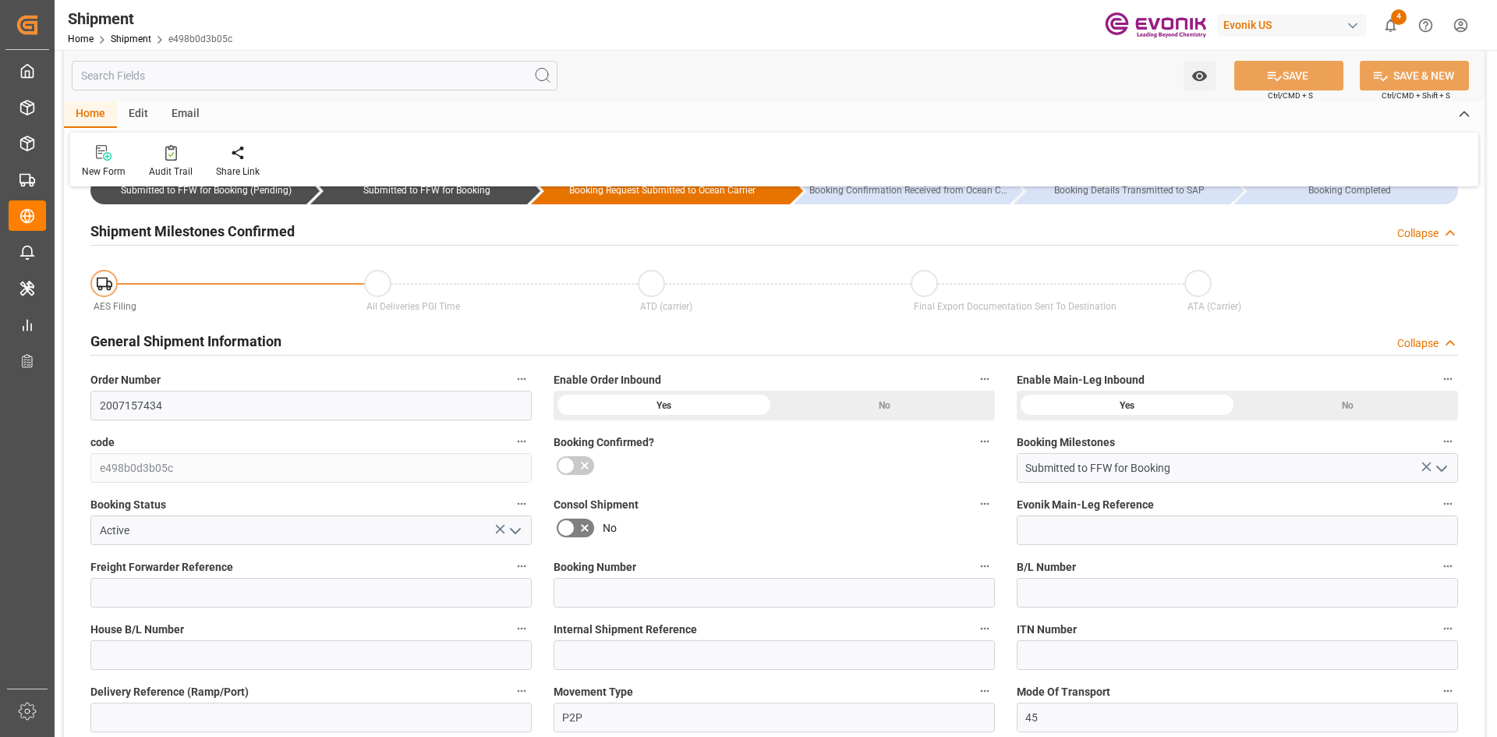
scroll to position [0, 0]
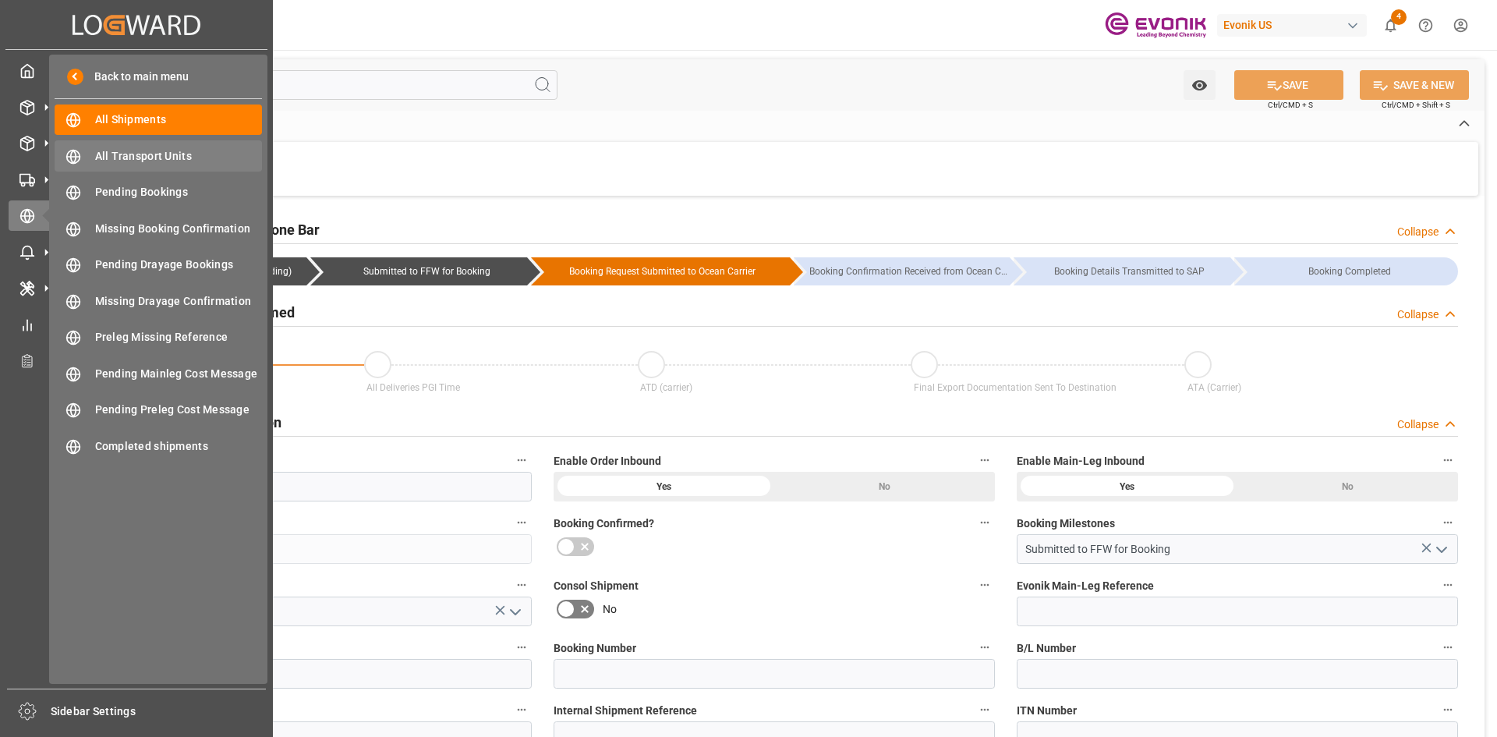
click at [182, 160] on span "All Transport Units" at bounding box center [179, 156] width 168 height 16
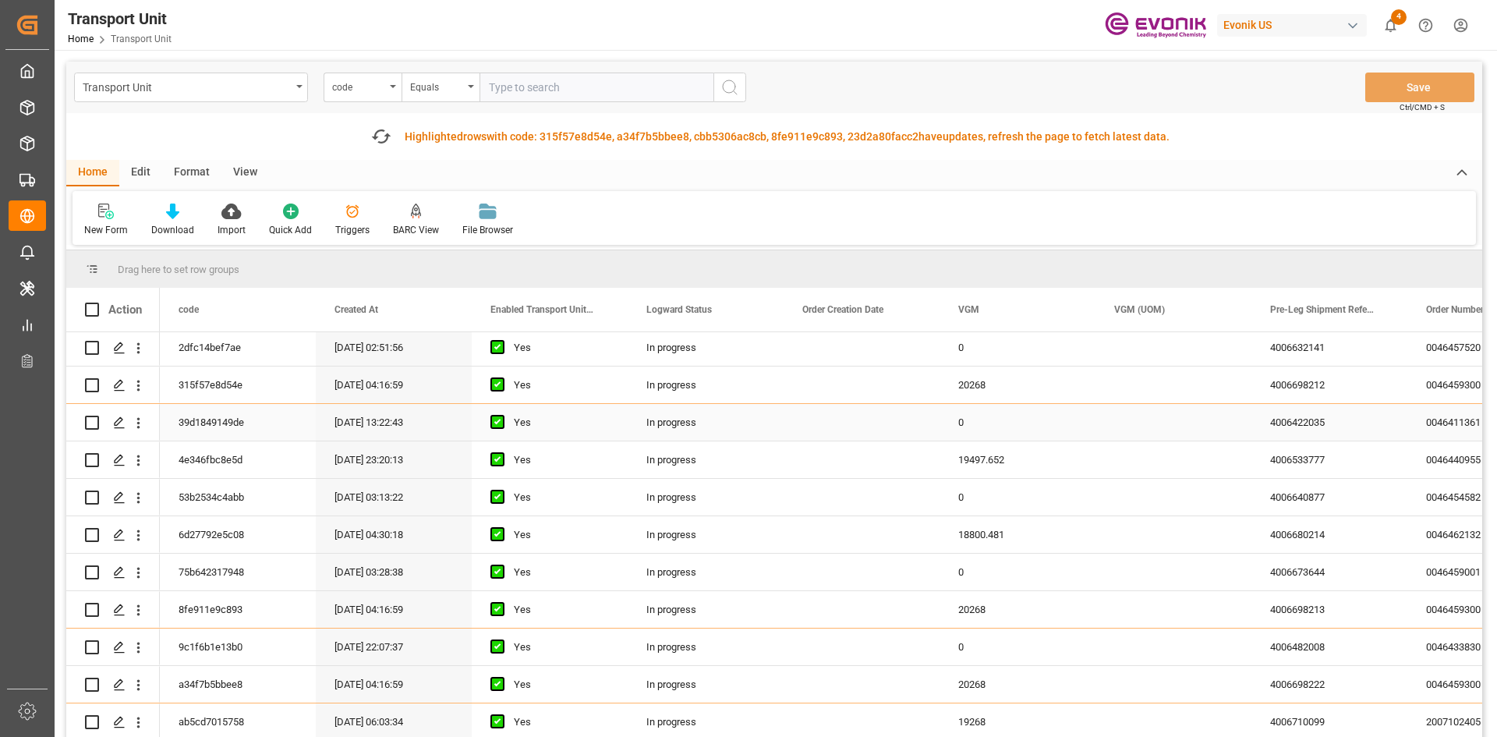
scroll to position [312, 0]
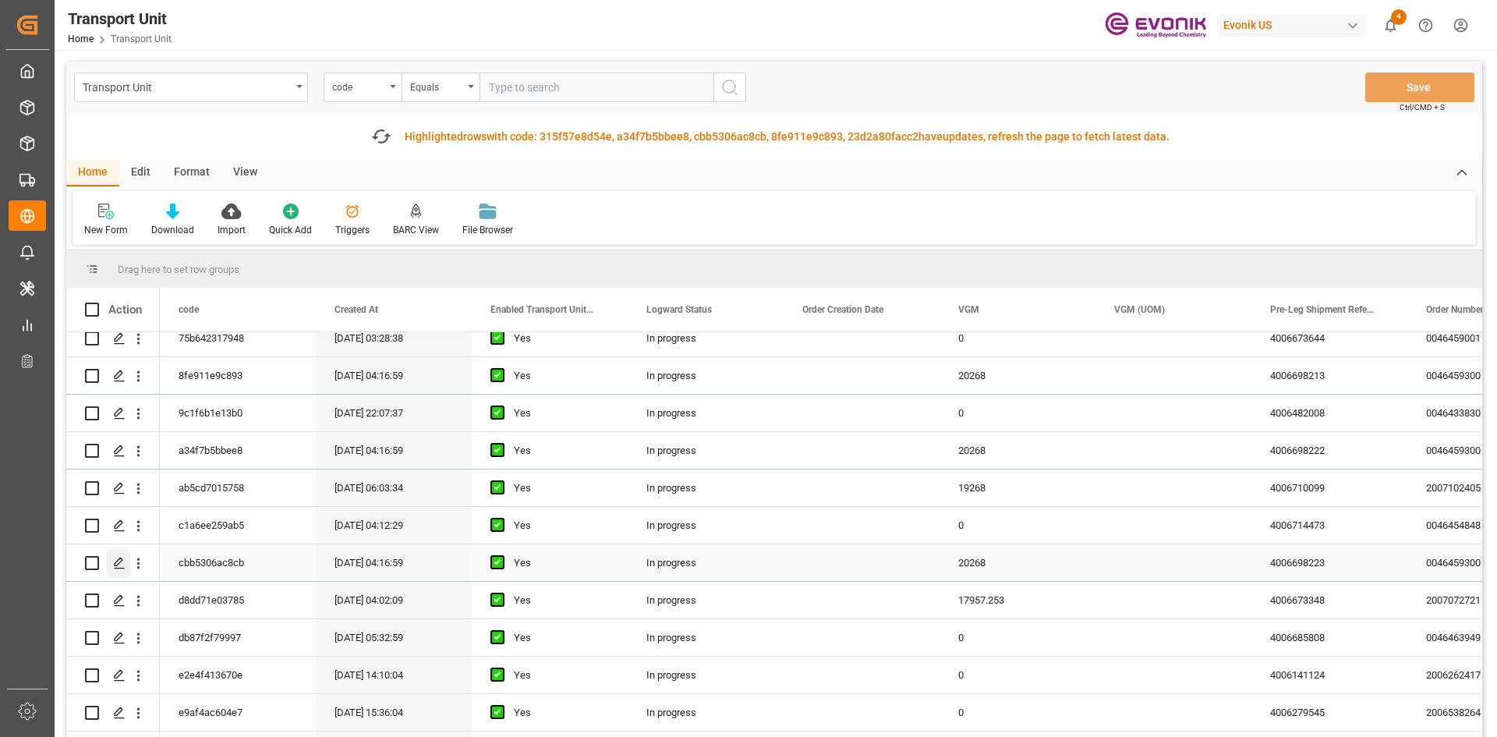
click at [117, 563] on icon "Press SPACE to select this row." at bounding box center [119, 563] width 12 height 12
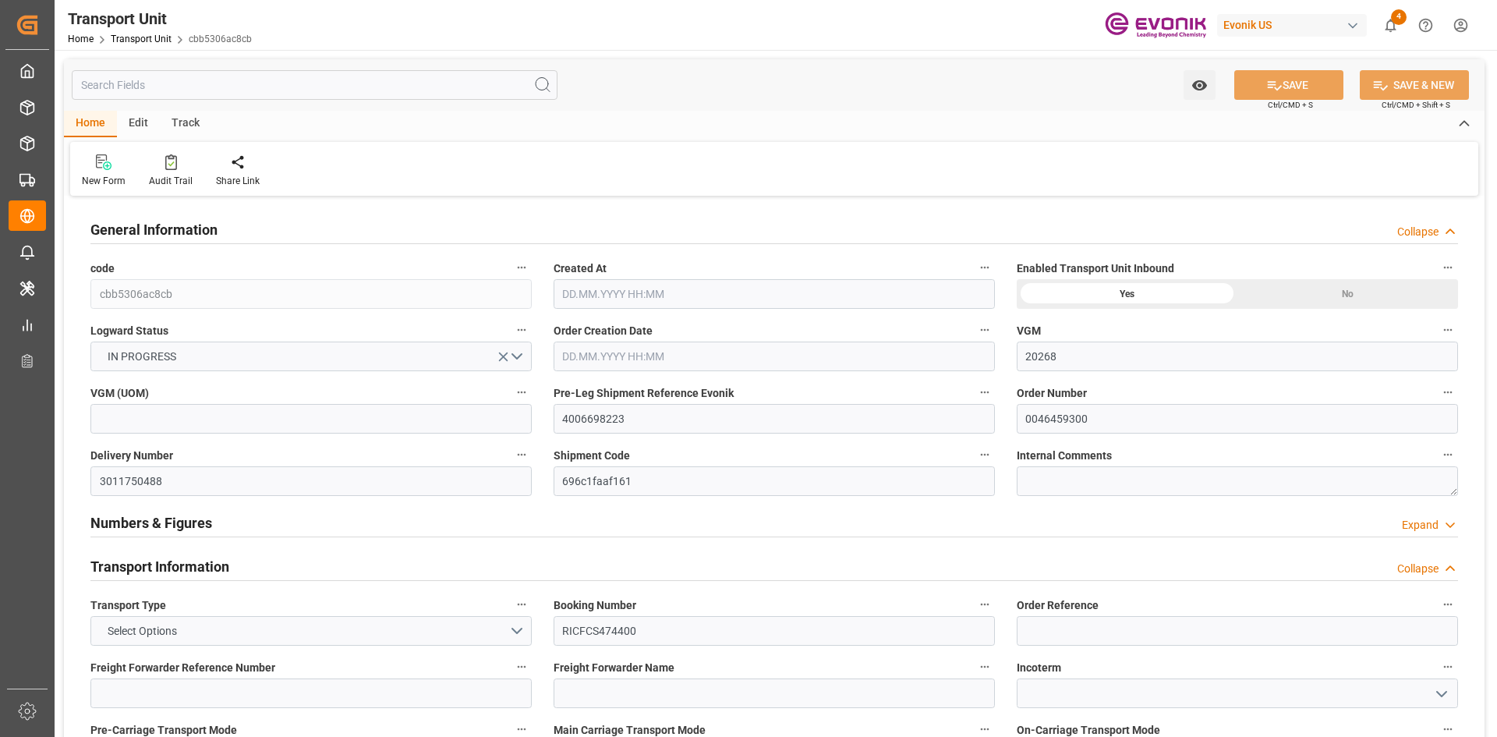
type input "20268"
type input "ONE"
type input "Ocean Network Express"
type input "USNYC"
type input "COCTG"
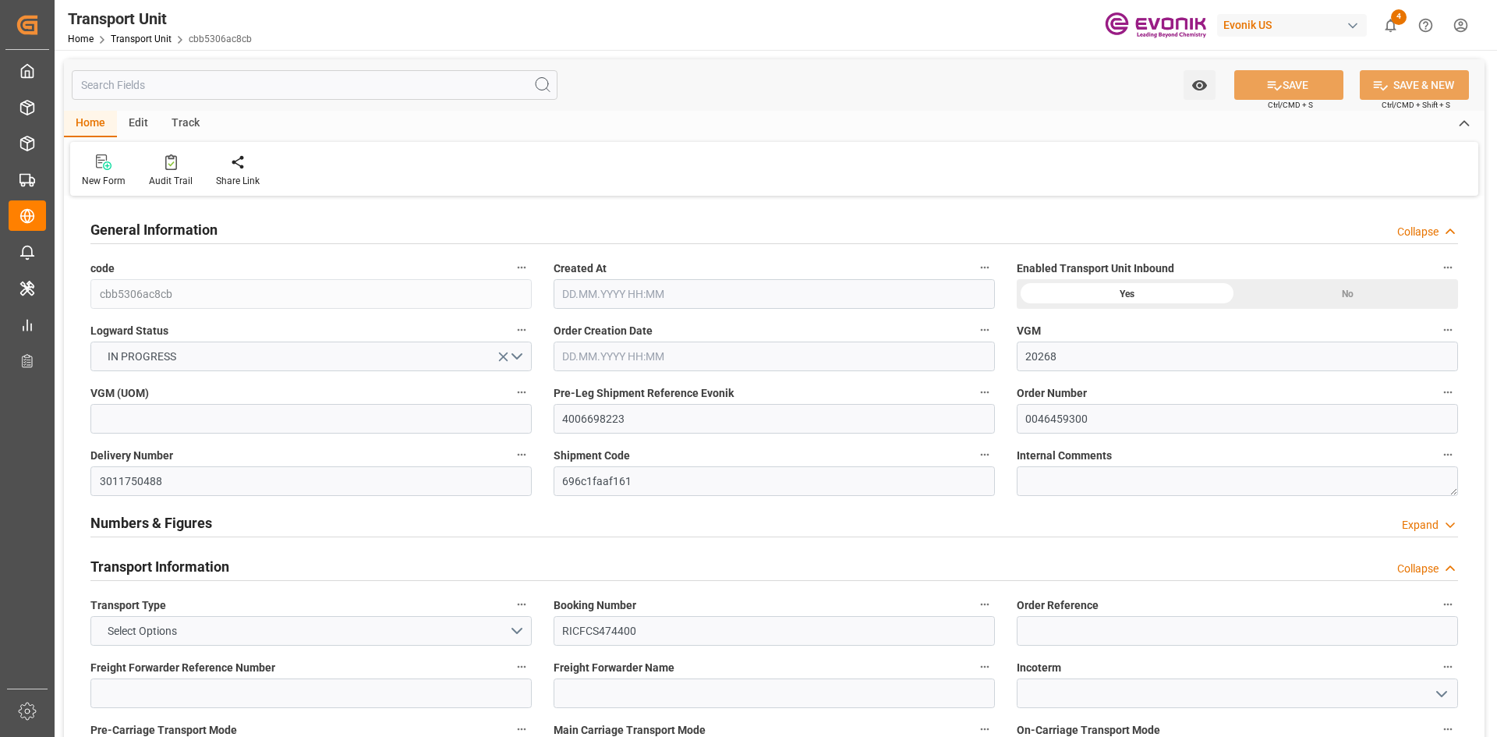
type input "9743497"
type input "USNYC"
type input "COSPC"
type input "9743497"
type input "20540"
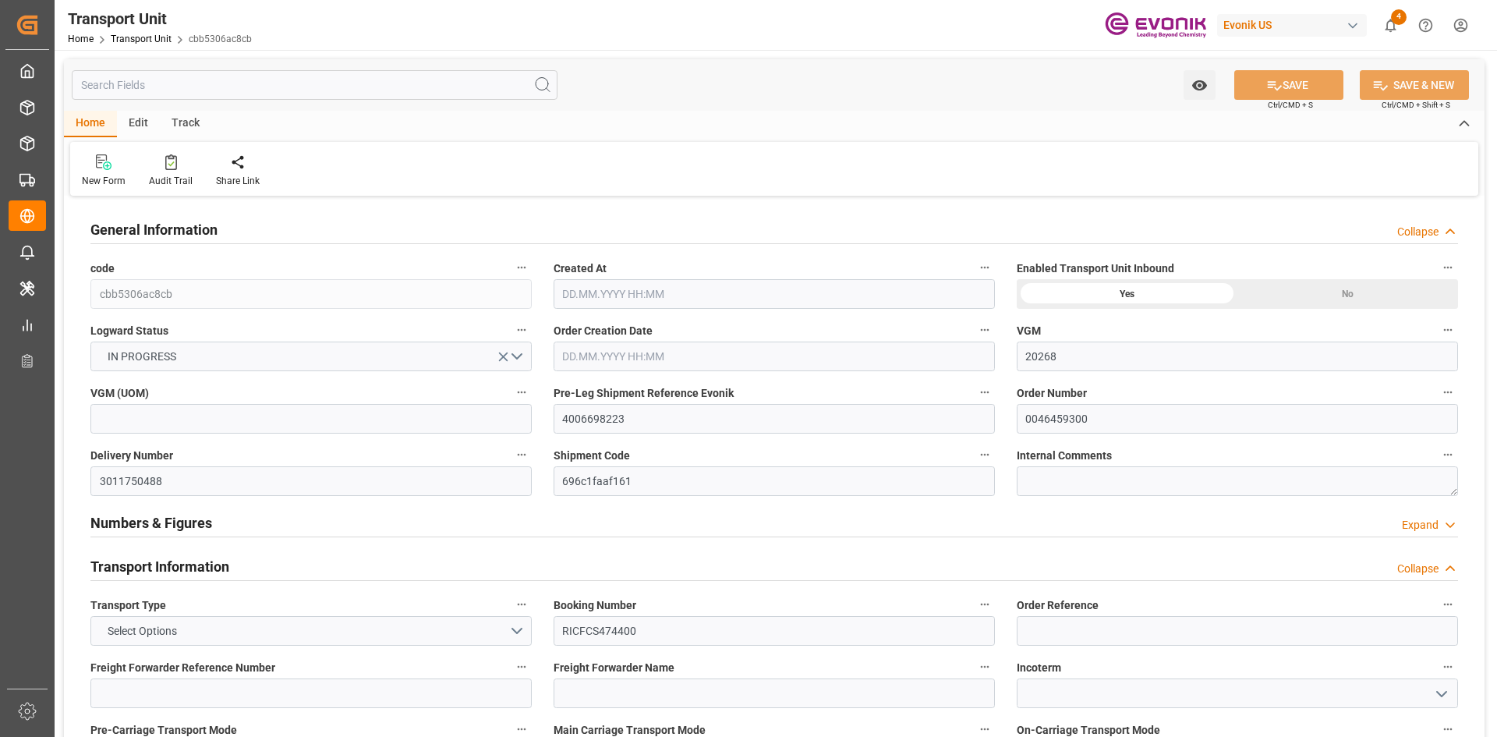
type input "[DATE] 04:16"
type input "[DATE]"
type input "[DATE] 14:53"
type input "[DATE] 20:24"
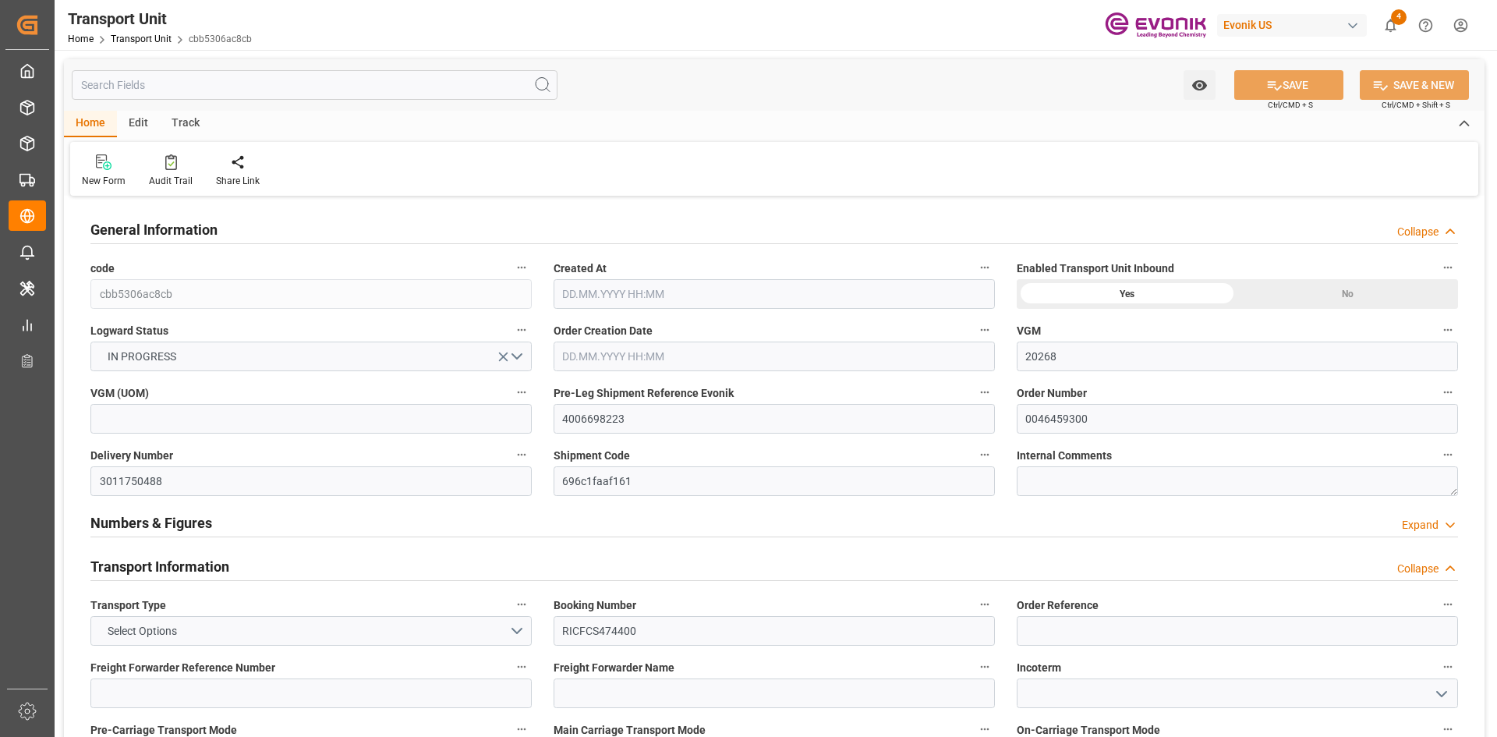
type input "[DATE] 16:57"
type input "[DATE] 09:55"
type input "[DATE] 21:49"
type input "[DATE] 21:24"
type input "[DATE] 20:00"
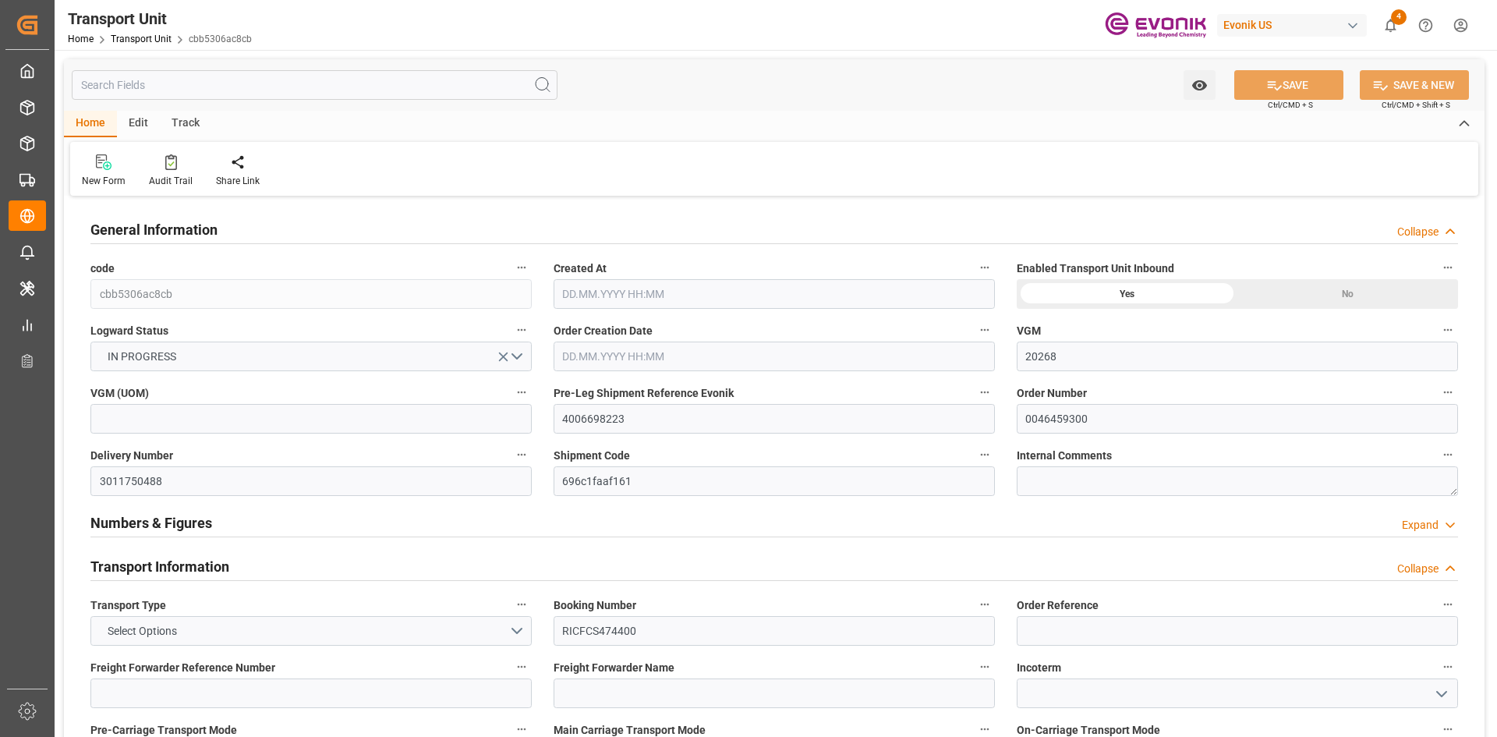
type input "[DATE] 00:00"
type input "[DATE] 02:00"
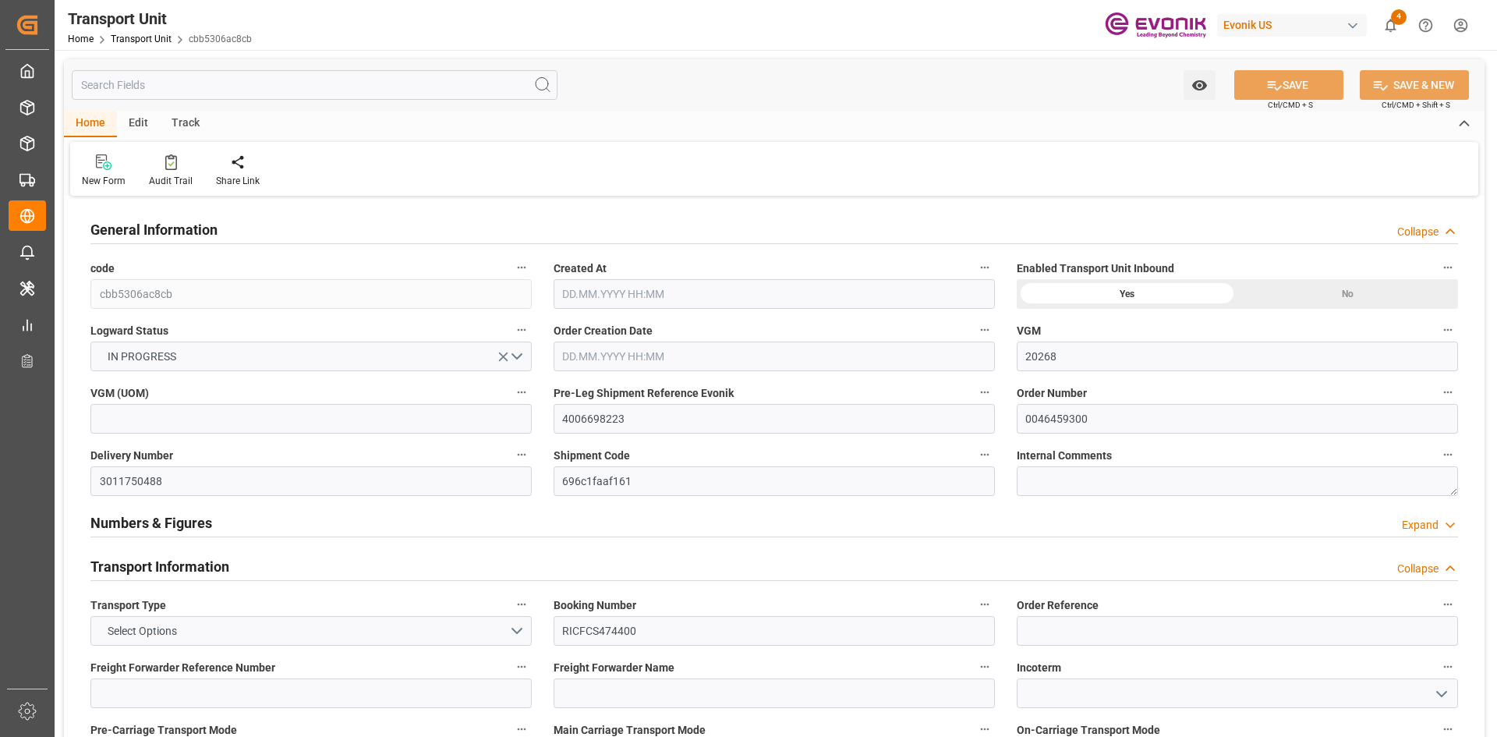
type input "[DATE] 01:00"
type input "[DATE] 08:00"
type input "[DATE] 07:00"
type input "[DATE] 00:00"
type input "[DATE] 07:00"
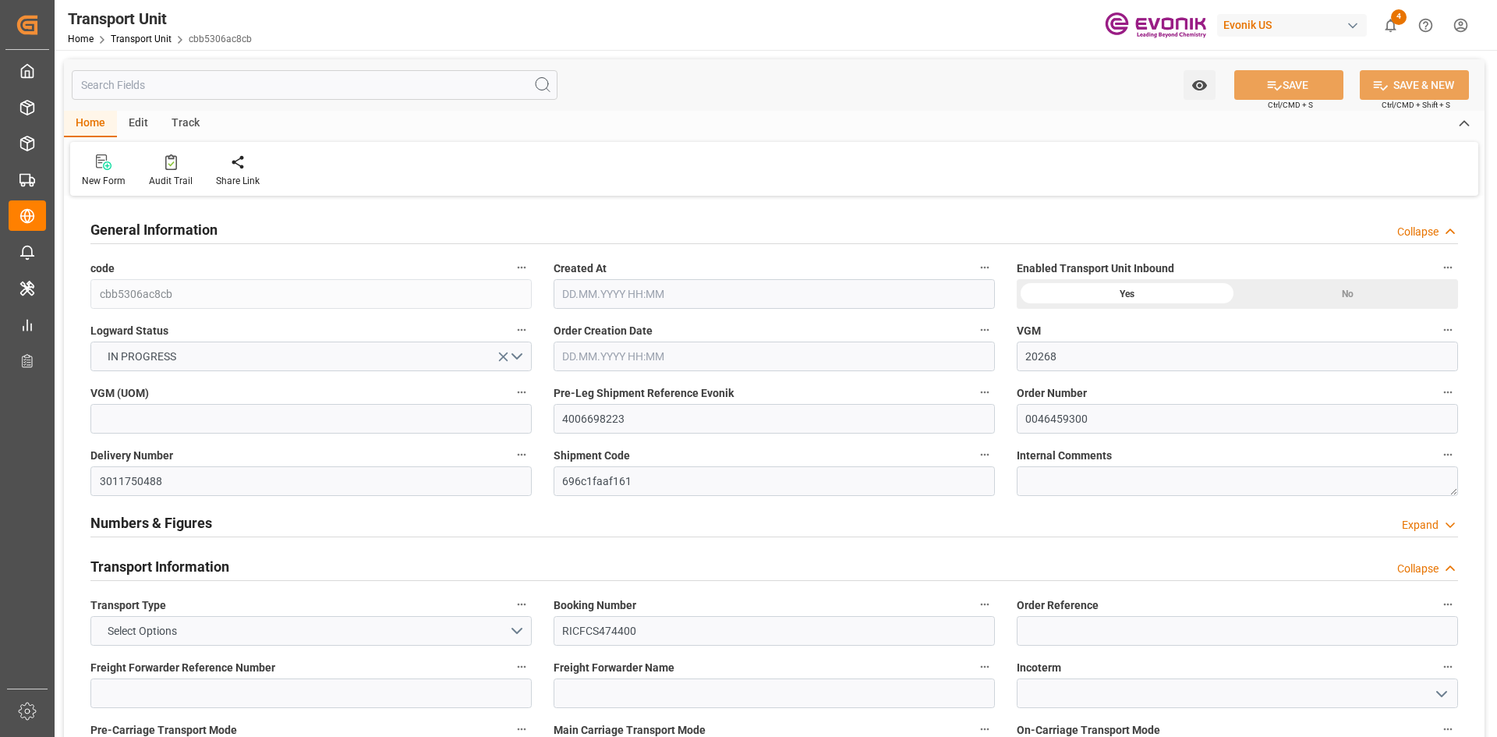
type input "[DATE] 07:00"
type input "[DATE] 09:15"
type input "[DATE] 19:19"
type input "[DATE] 20:00"
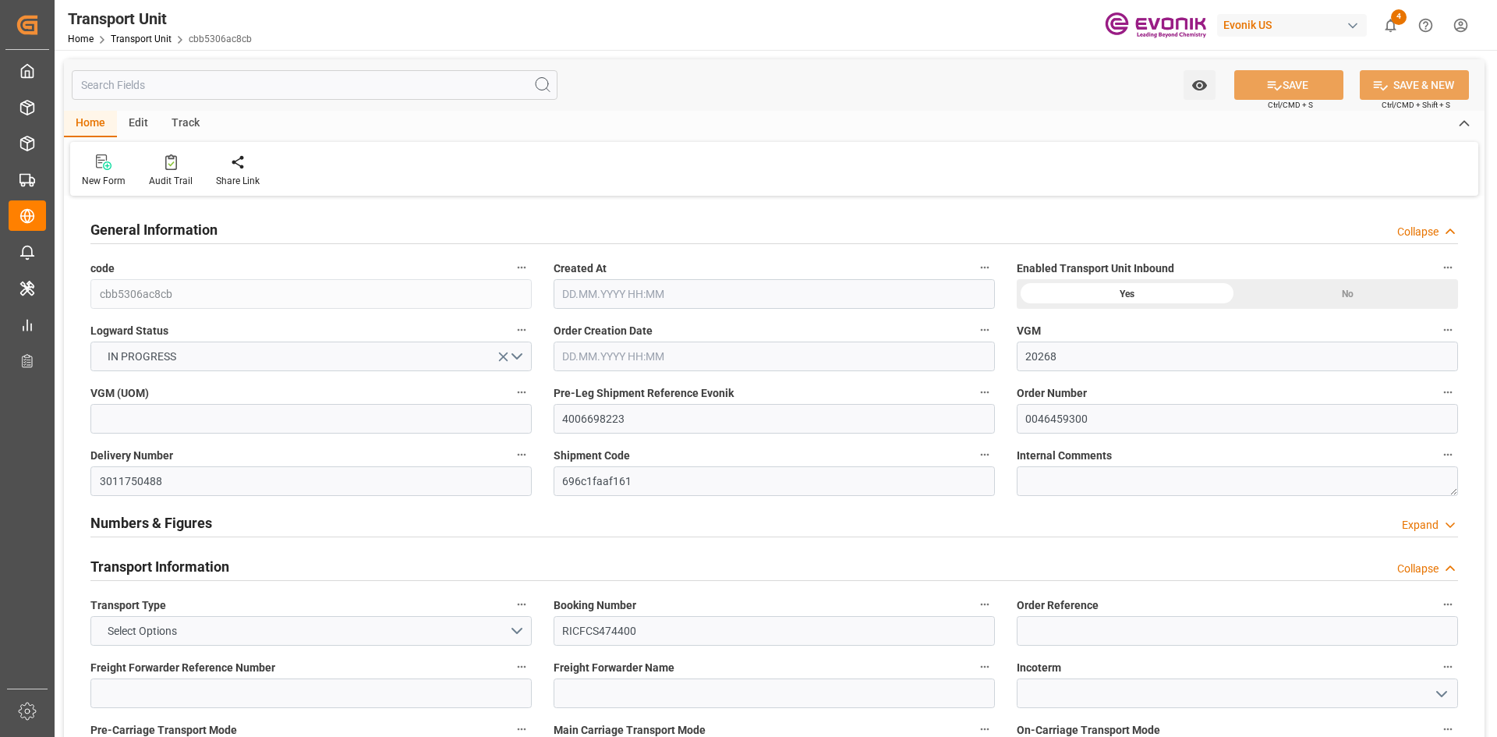
type input "[DATE] 20:00"
type input "[DATE] 11:44"
type input "[DATE] 21:30"
type input "[DATE] 20:30"
type input "[DATE] 11:44"
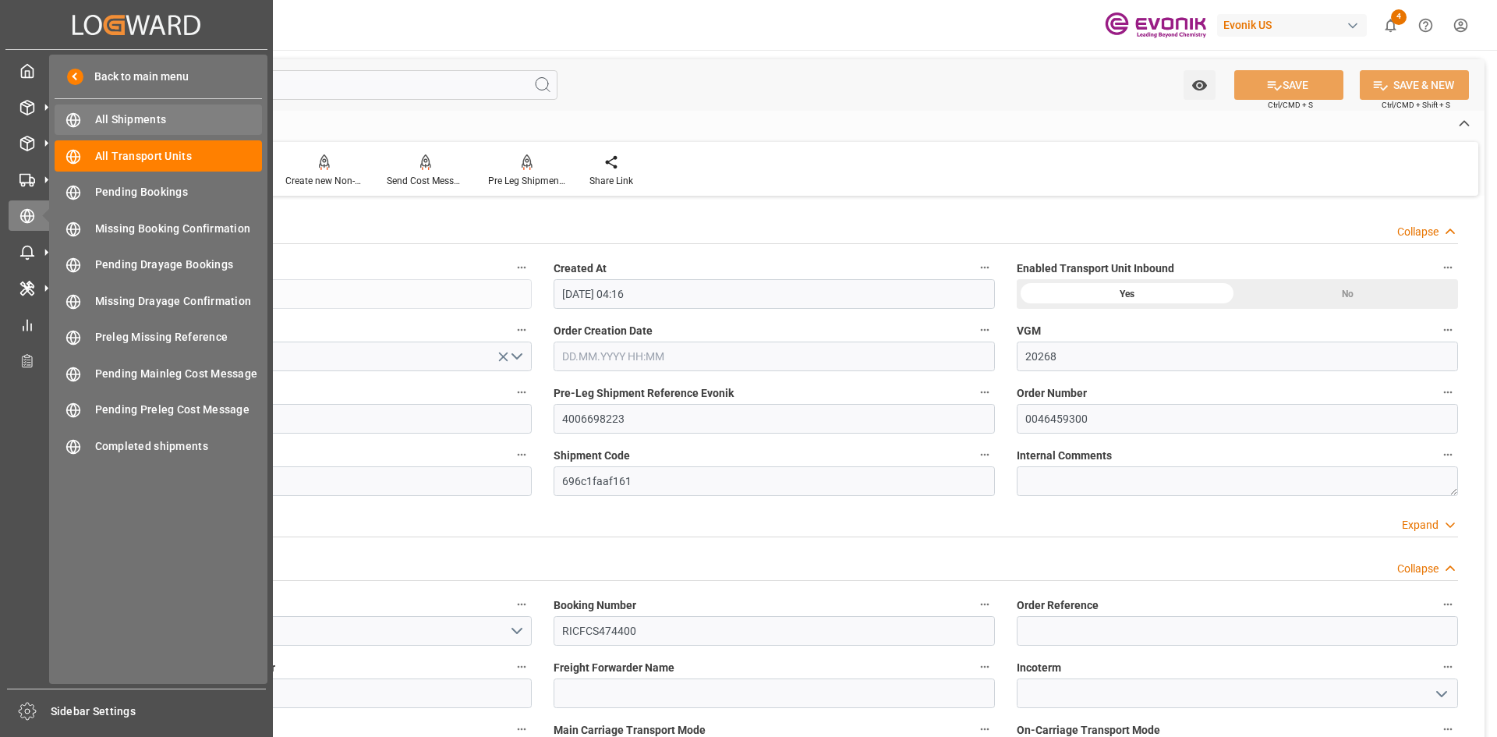
click at [183, 130] on div "All Shipments All Shipments" at bounding box center [158, 119] width 207 height 30
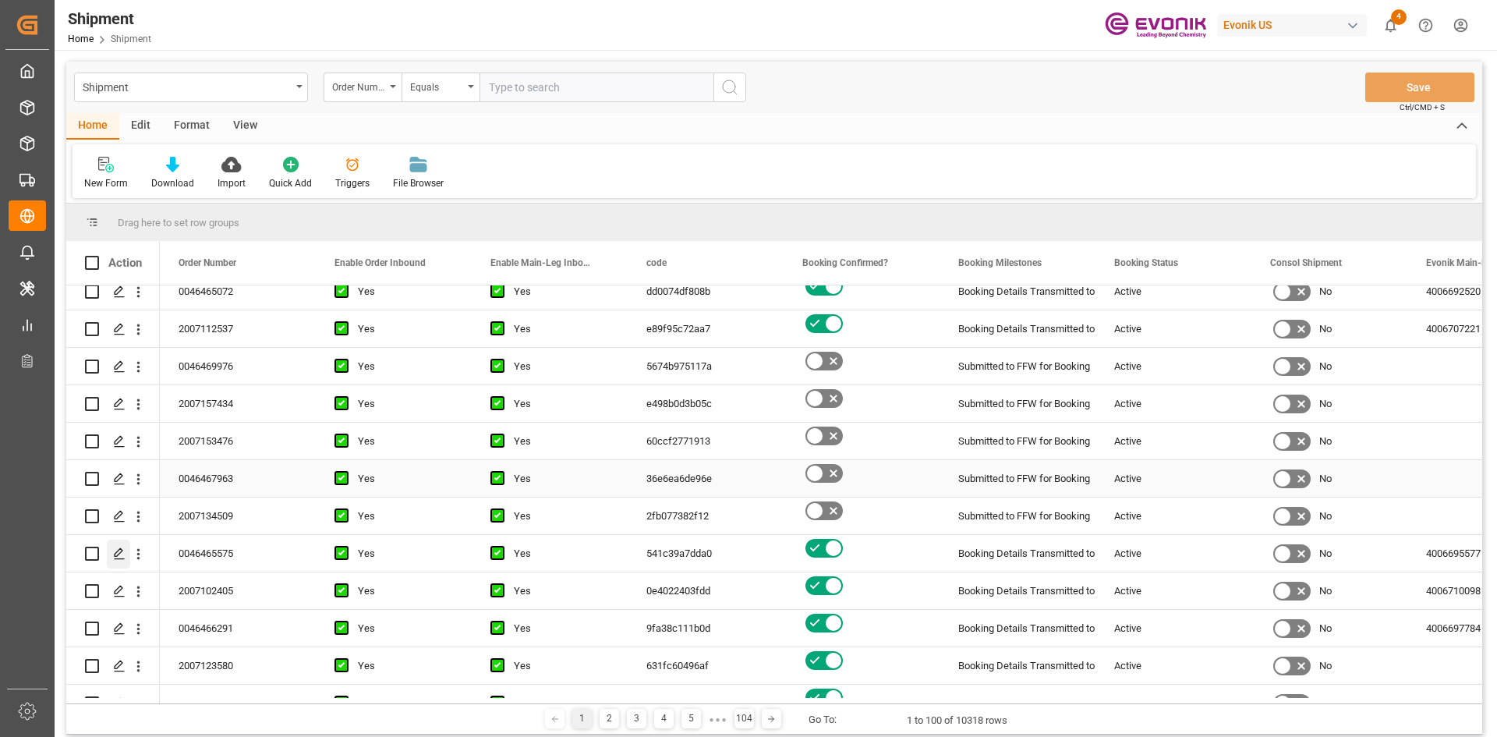
scroll to position [468, 0]
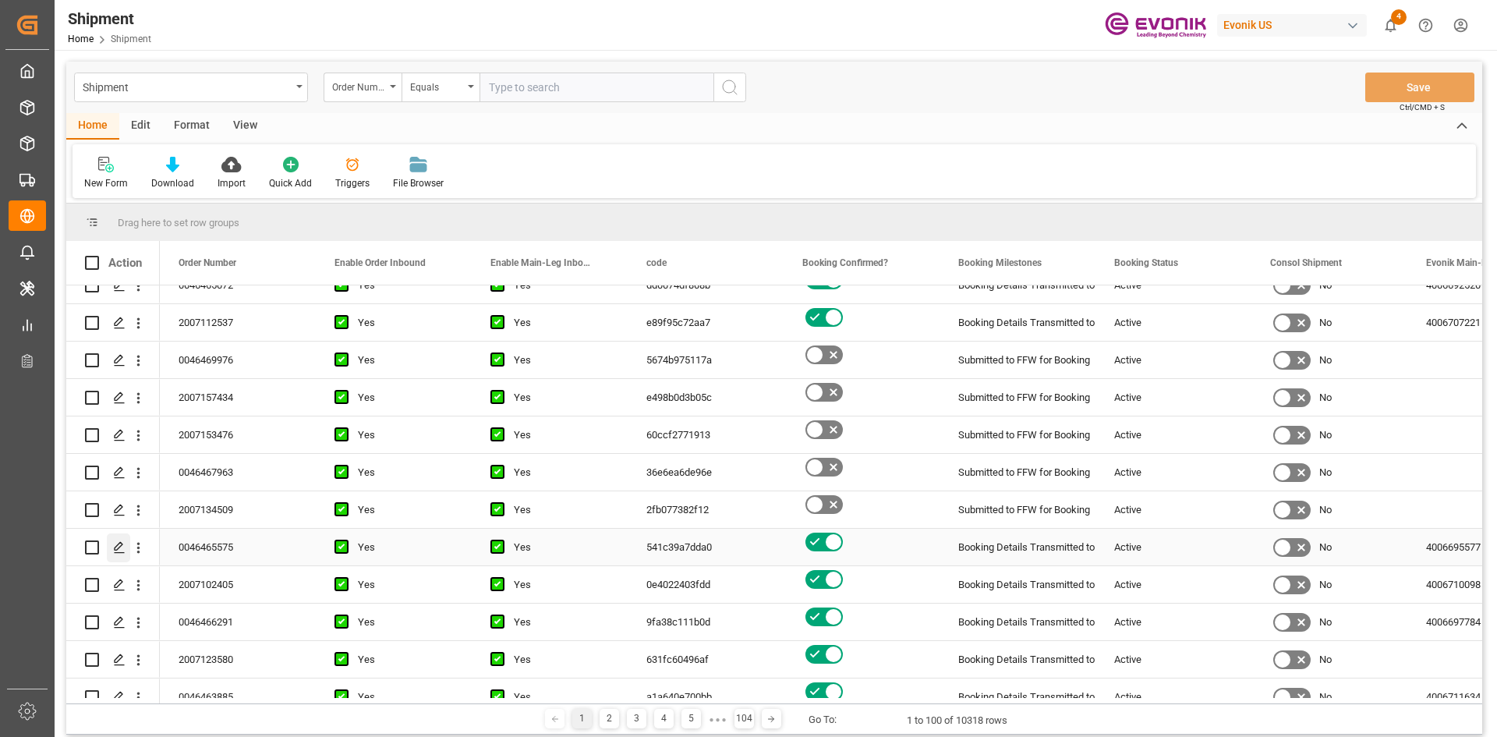
click at [125, 540] on div "Press SPACE to select this row." at bounding box center [118, 547] width 23 height 29
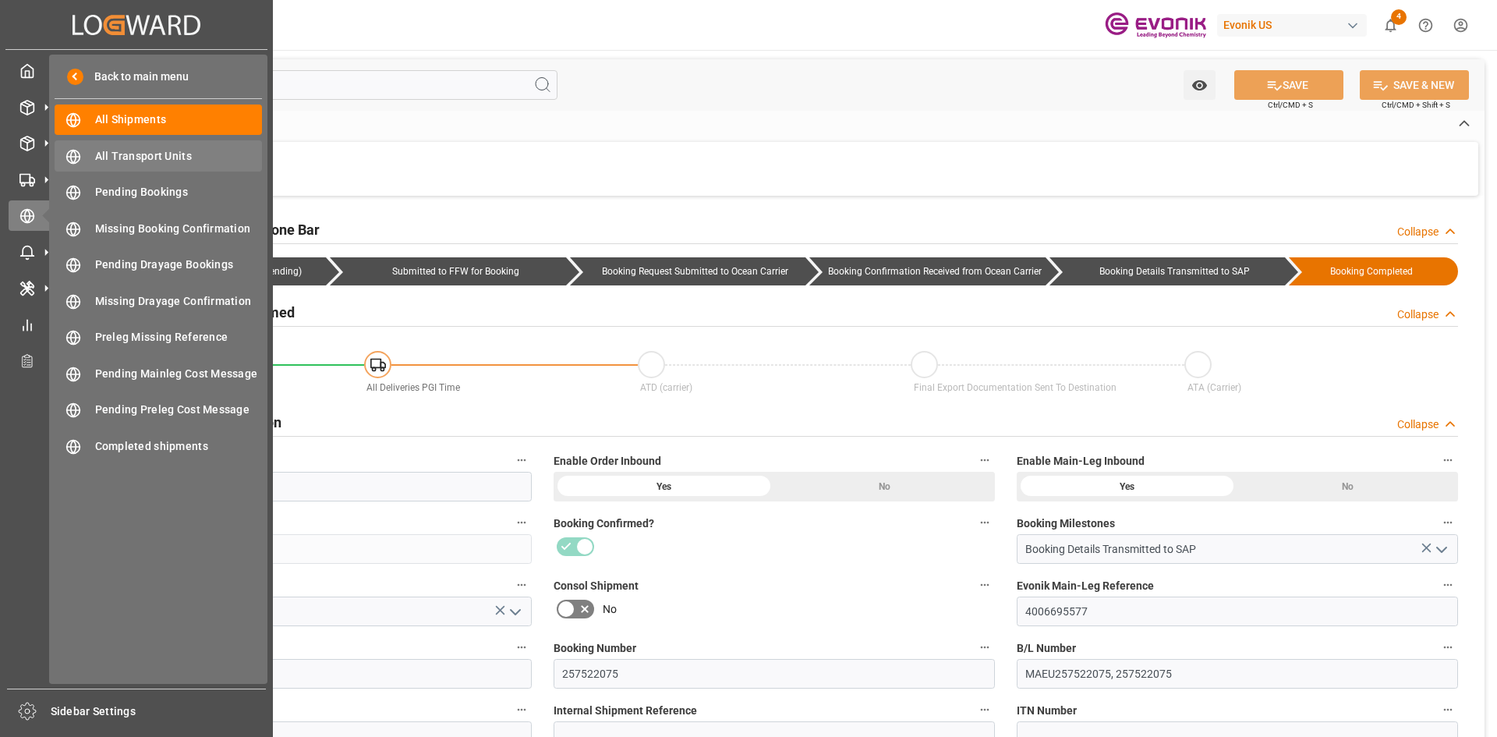
click at [162, 161] on span "All Transport Units" at bounding box center [179, 156] width 168 height 16
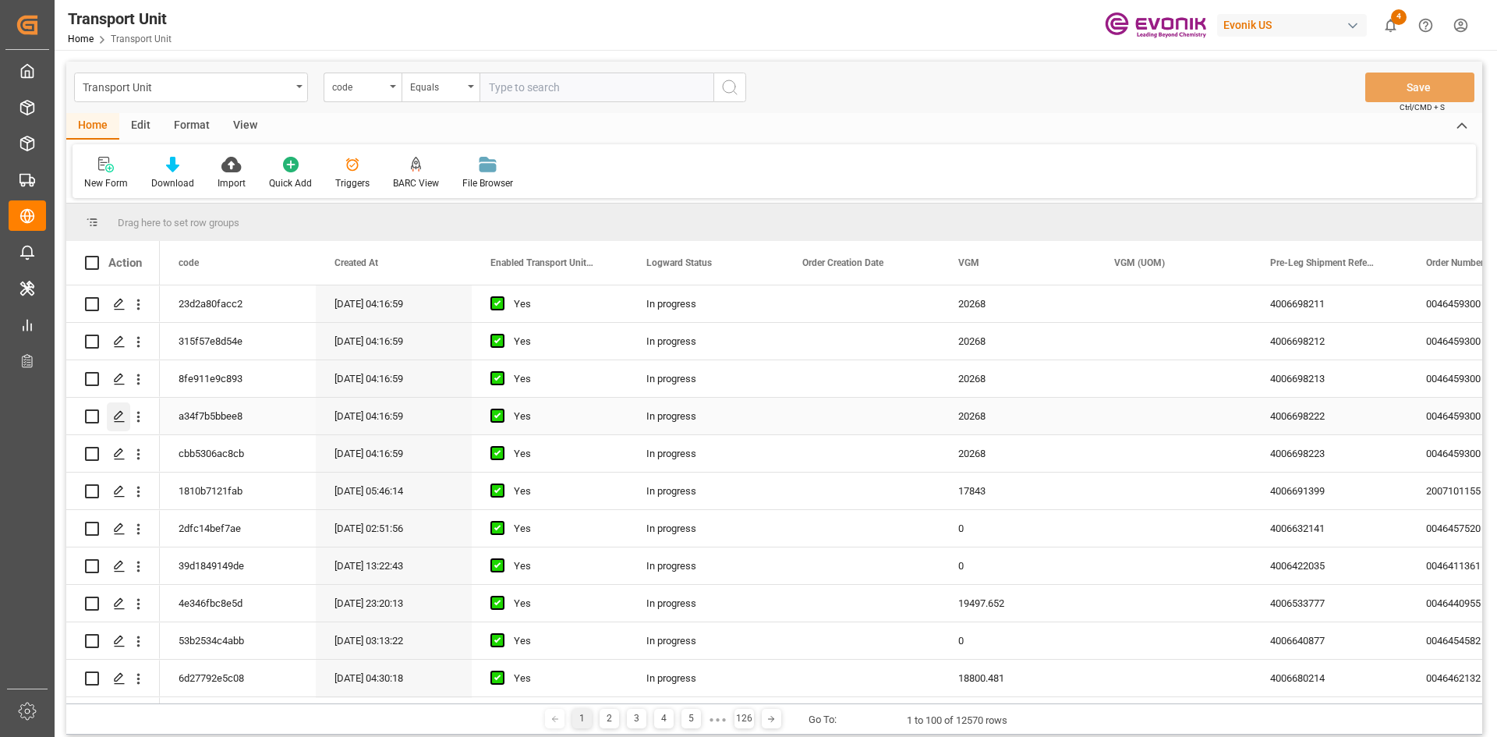
click at [121, 403] on div "Press SPACE to select this row." at bounding box center [118, 416] width 23 height 29
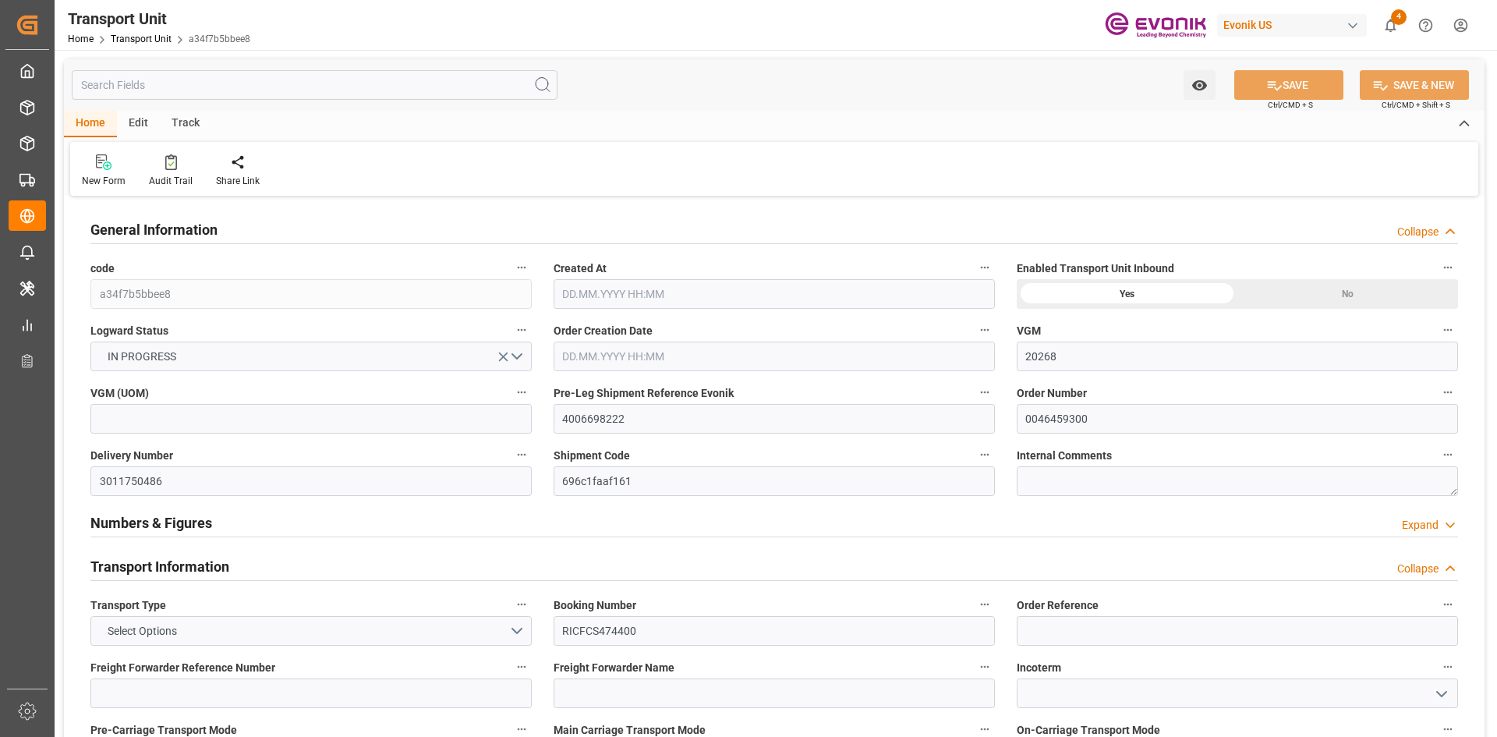
type input "20268"
type input "ONE"
type input "Ocean Network Express"
type input "USNYC"
type input "COCTG"
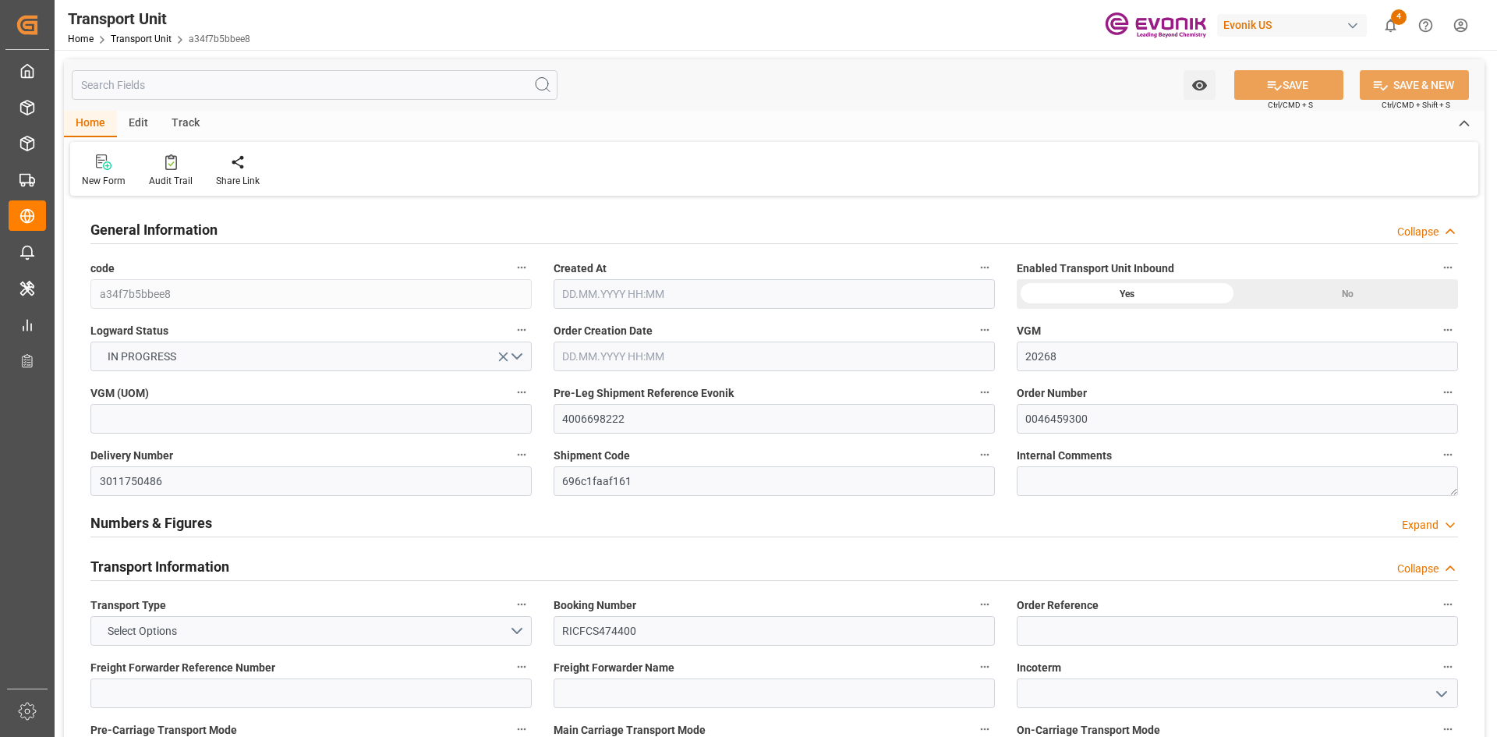
type input "9743497"
type input "USNYC"
type input "COSPC"
type input "9743497"
type input "20540"
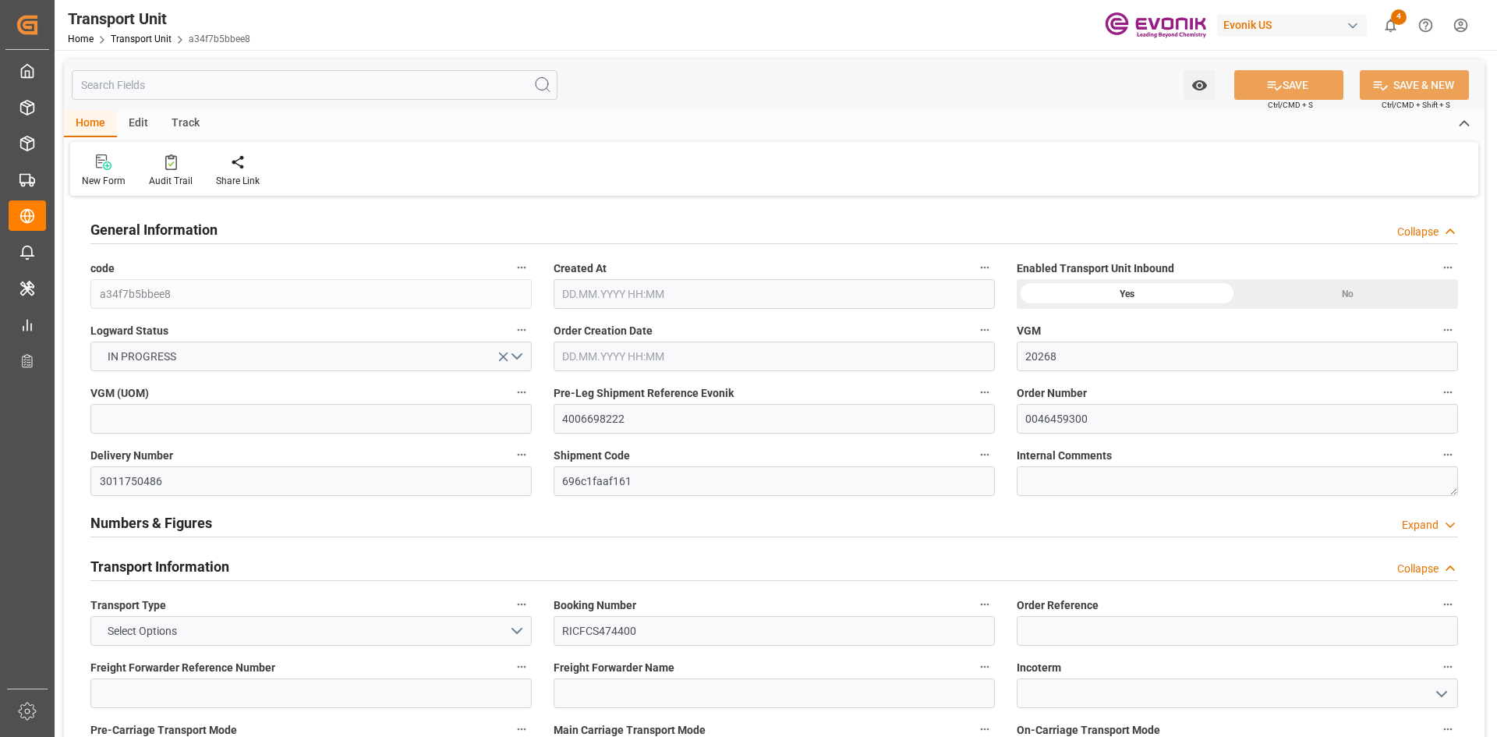
type input "[DATE] 04:16"
type input "[DATE]"
type input "[DATE] 10:25"
type input "[DATE] 17:18"
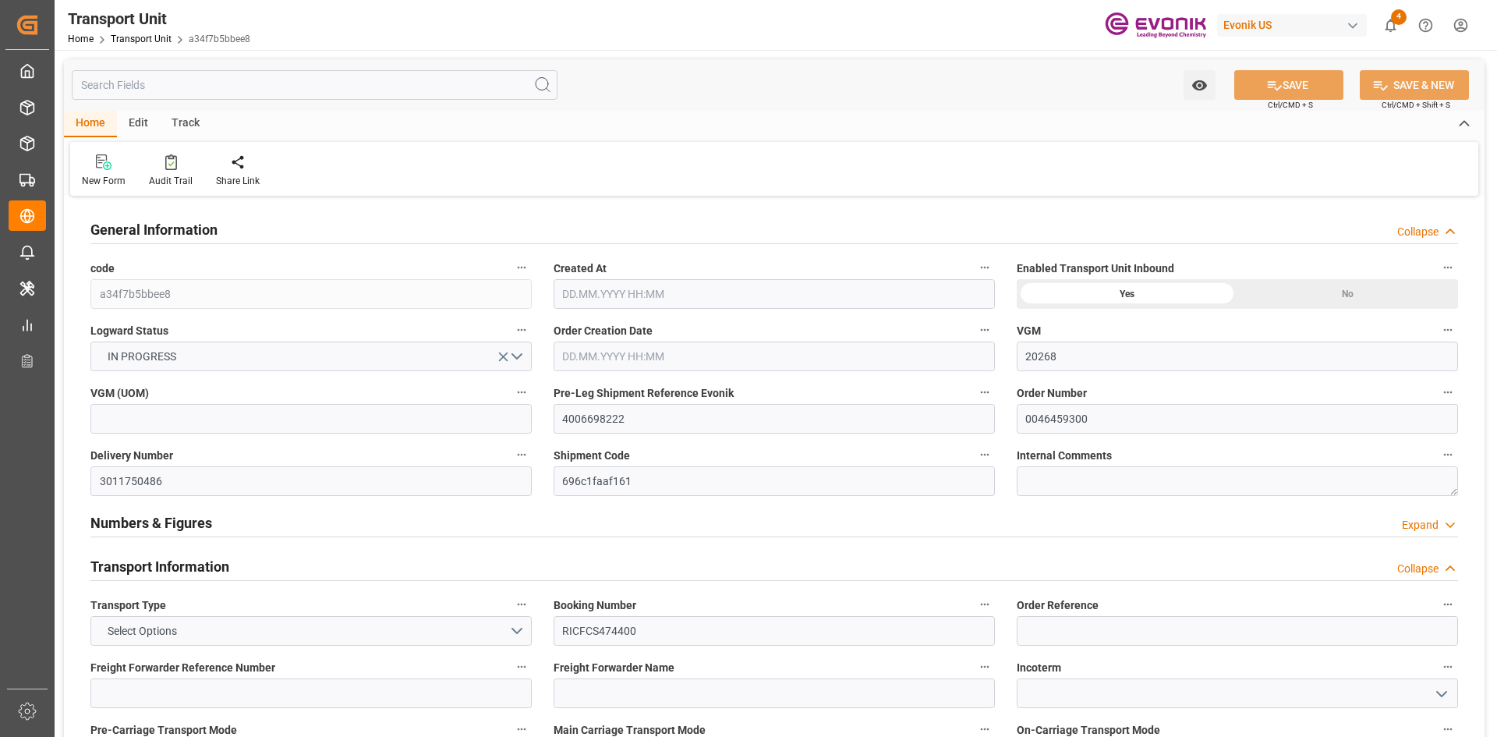
type input "[DATE] 17:30"
type input "[DATE] 00:00"
type input "[DATE] 21:49"
type input "[DATE] 18:18"
type input "[DATE] 19:46"
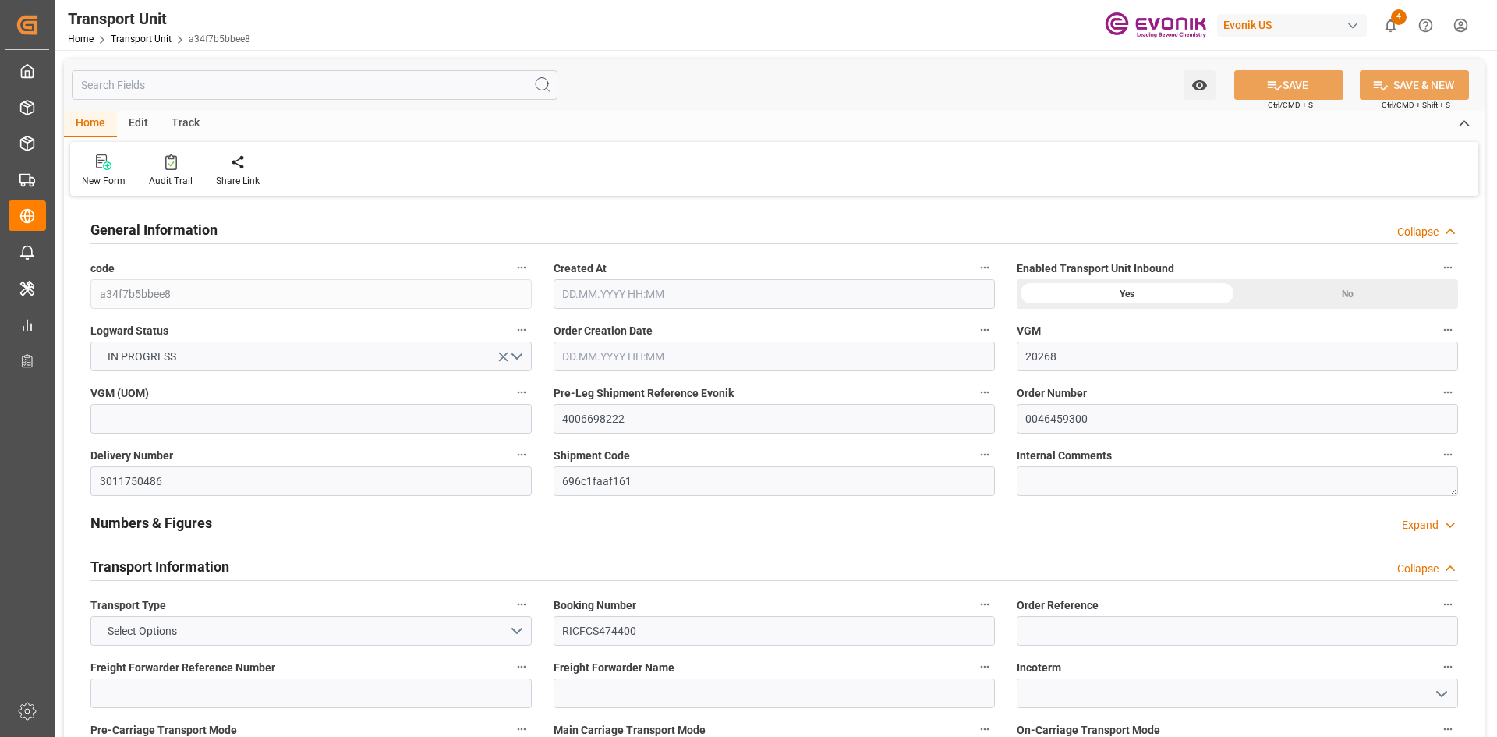
type input "[DATE] 00:00"
type input "[DATE] 02:00"
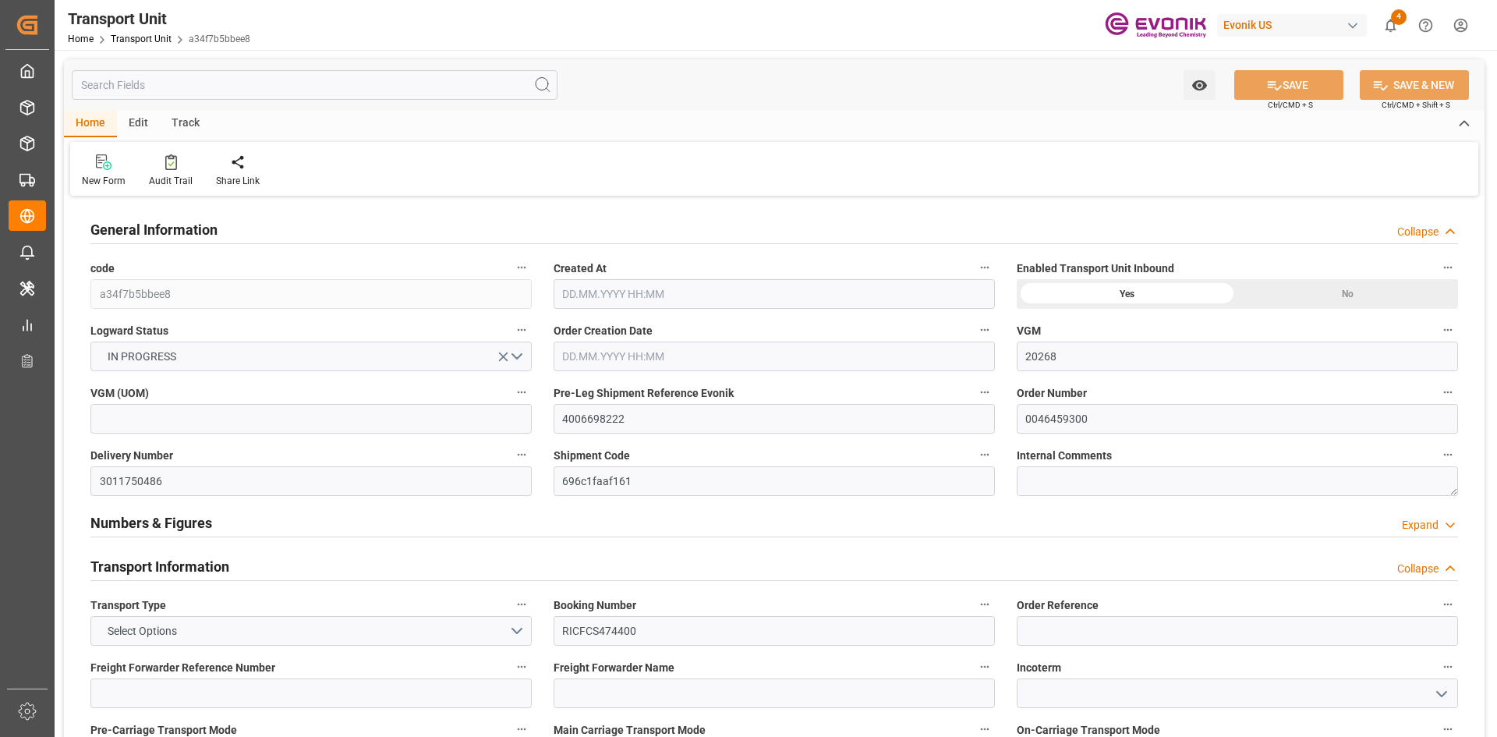
type input "[DATE] 01:00"
type input "[DATE] 08:00"
type input "[DATE] 07:00"
type input "[DATE] 00:00"
type input "[DATE] 07:00"
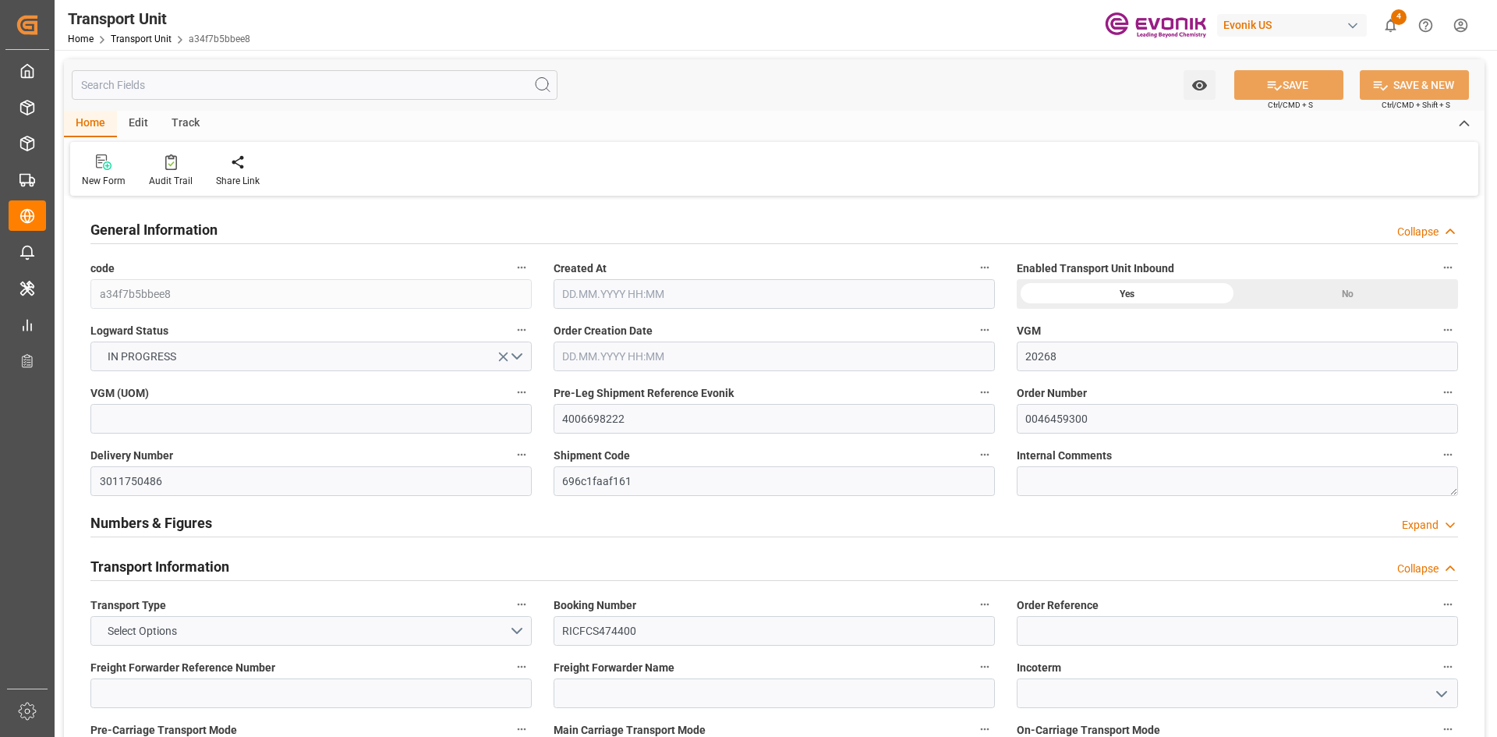
type input "[DATE] 07:00"
type input "[DATE] 07:40"
type input "[DATE] 19:19"
type input "[DATE] 20:00"
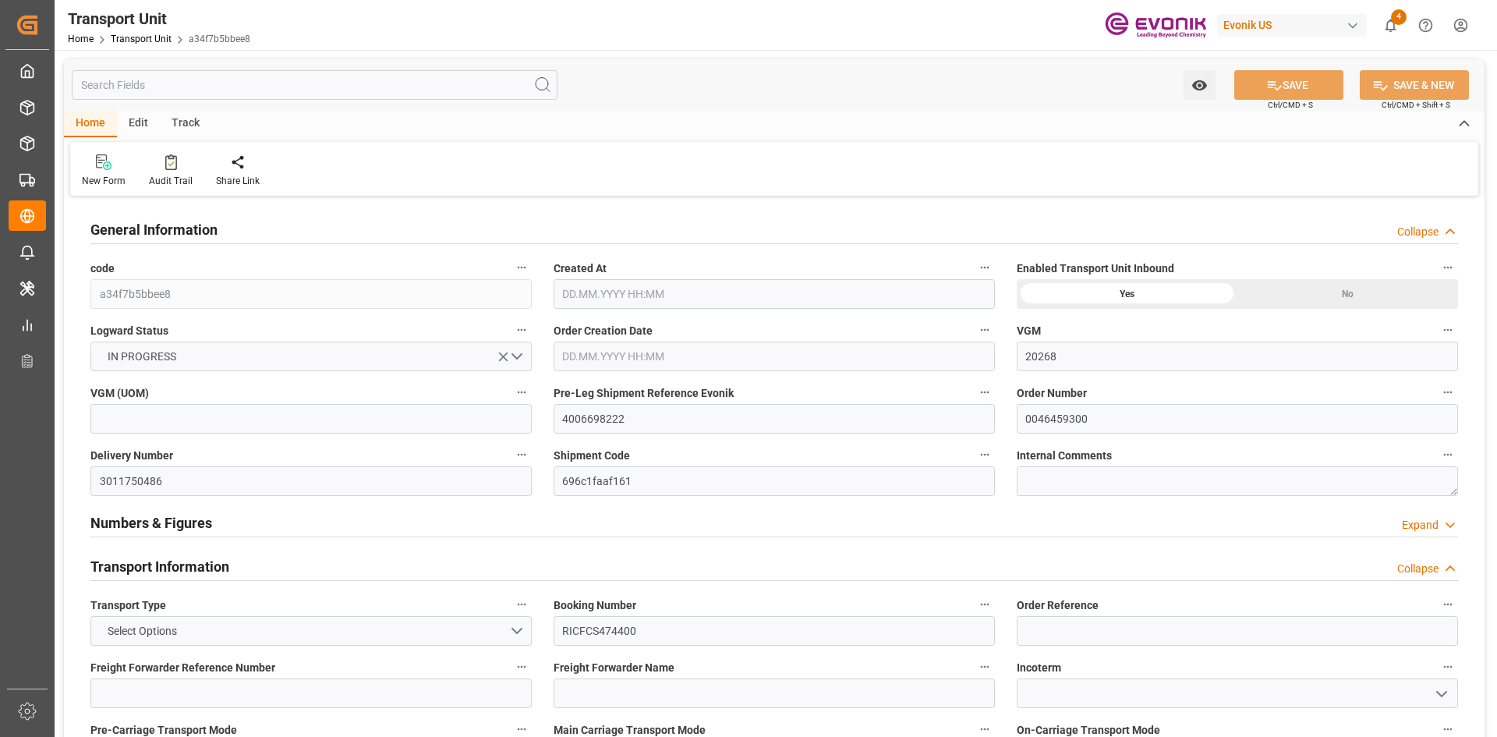
type input "[DATE] 20:00"
type input "[DATE] 11:44"
type input "[DATE] 21:30"
type input "[DATE] 20:30"
type input "[DATE] 11:44"
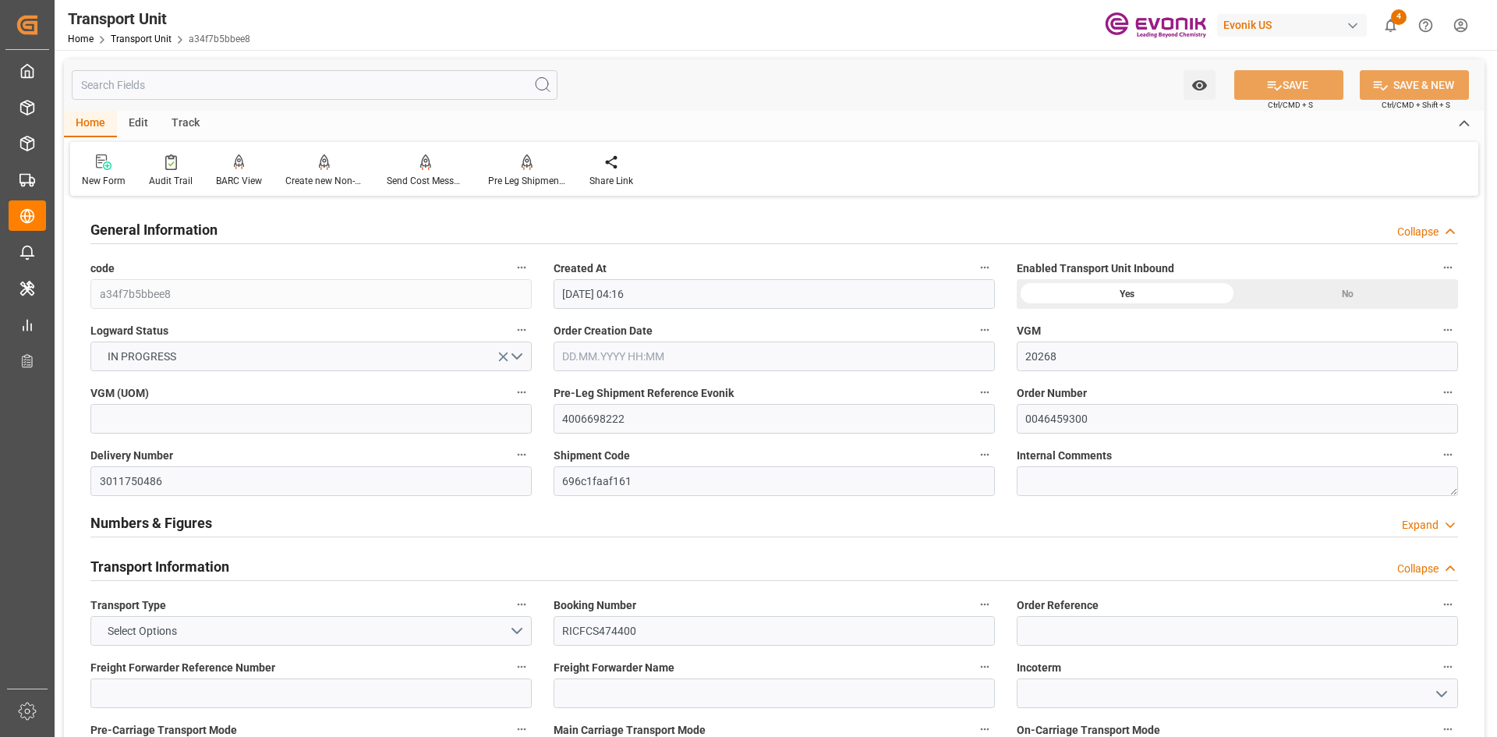
click at [186, 123] on div "Track" at bounding box center [185, 124] width 51 height 27
click at [90, 168] on div at bounding box center [100, 162] width 37 height 16
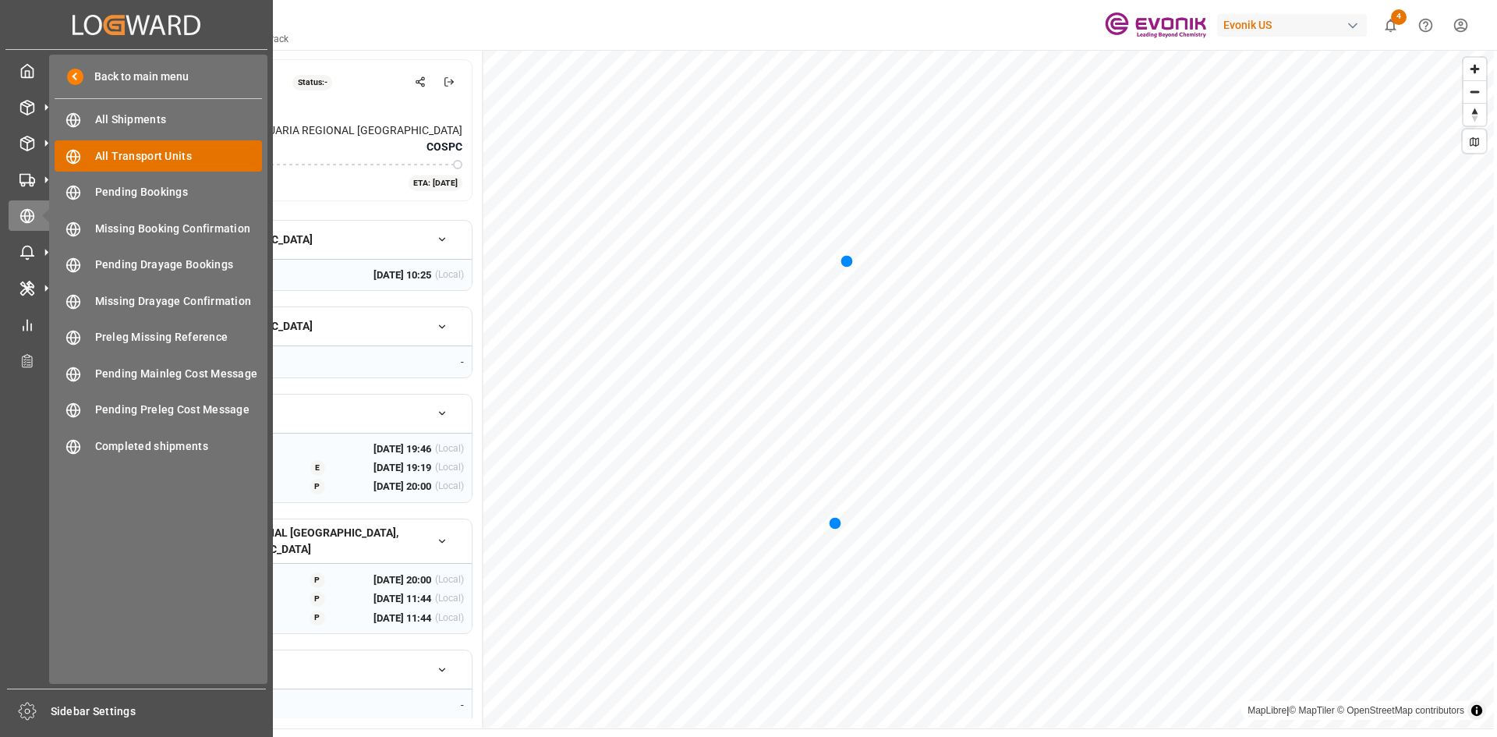
click at [150, 158] on span "All Transport Units" at bounding box center [179, 156] width 168 height 16
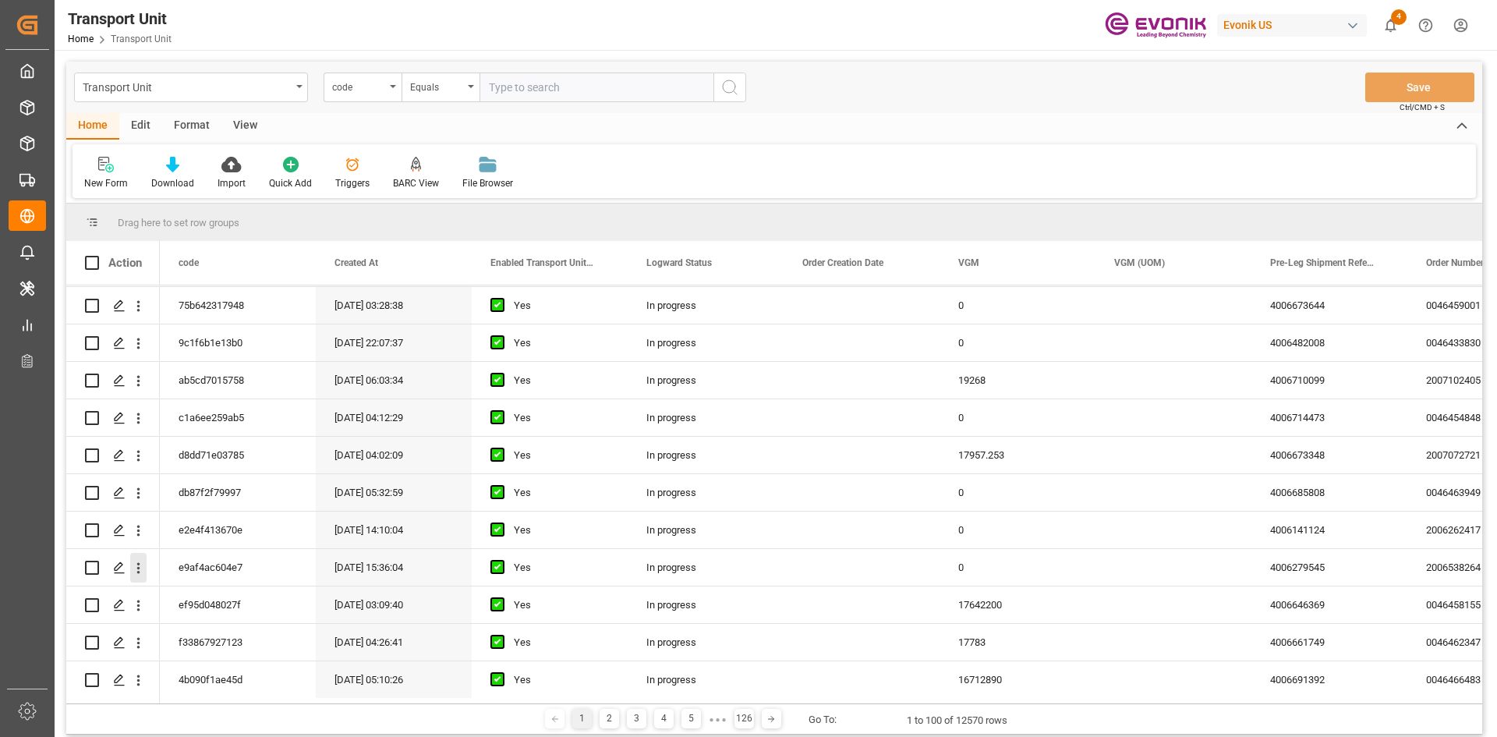
scroll to position [546, 0]
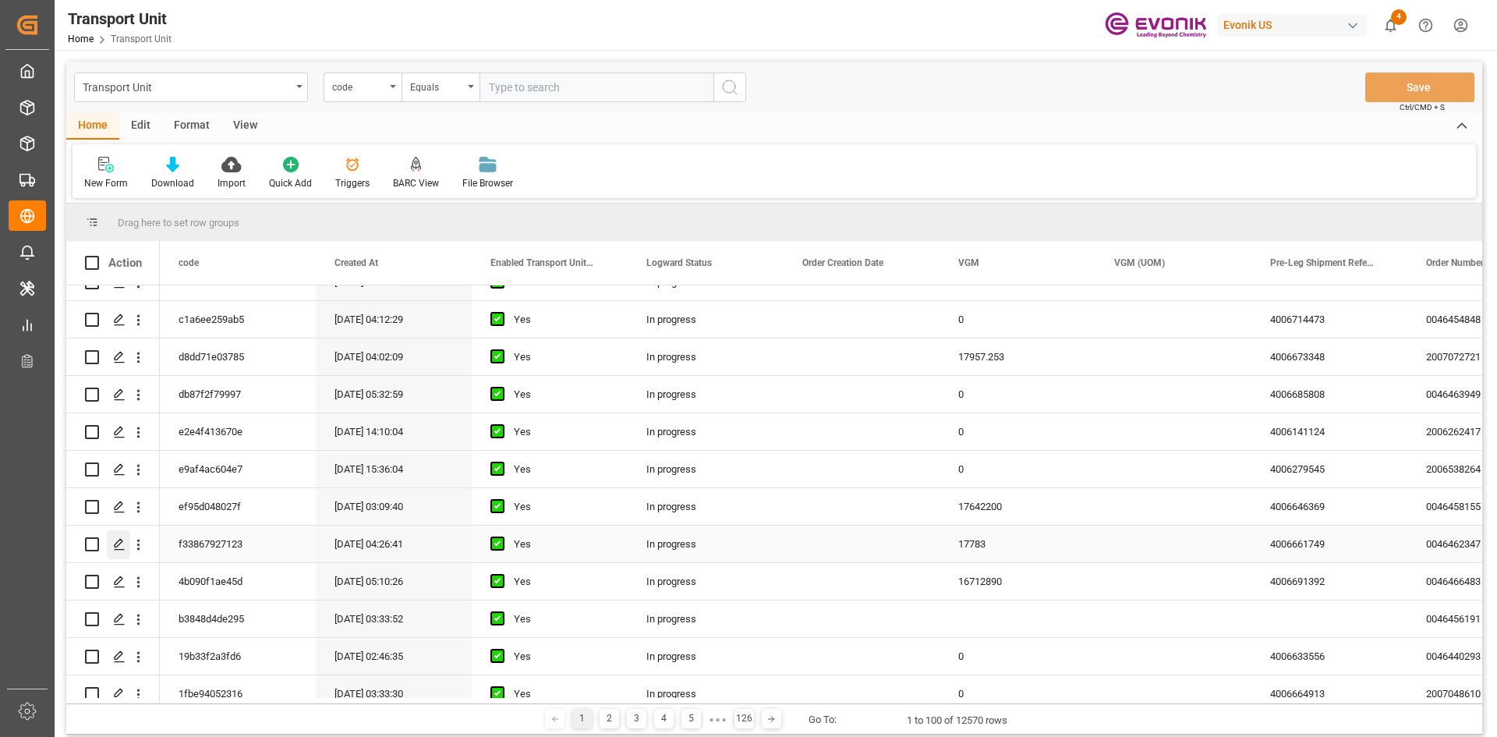
click at [124, 541] on icon "Press SPACE to select this row." at bounding box center [119, 544] width 12 height 12
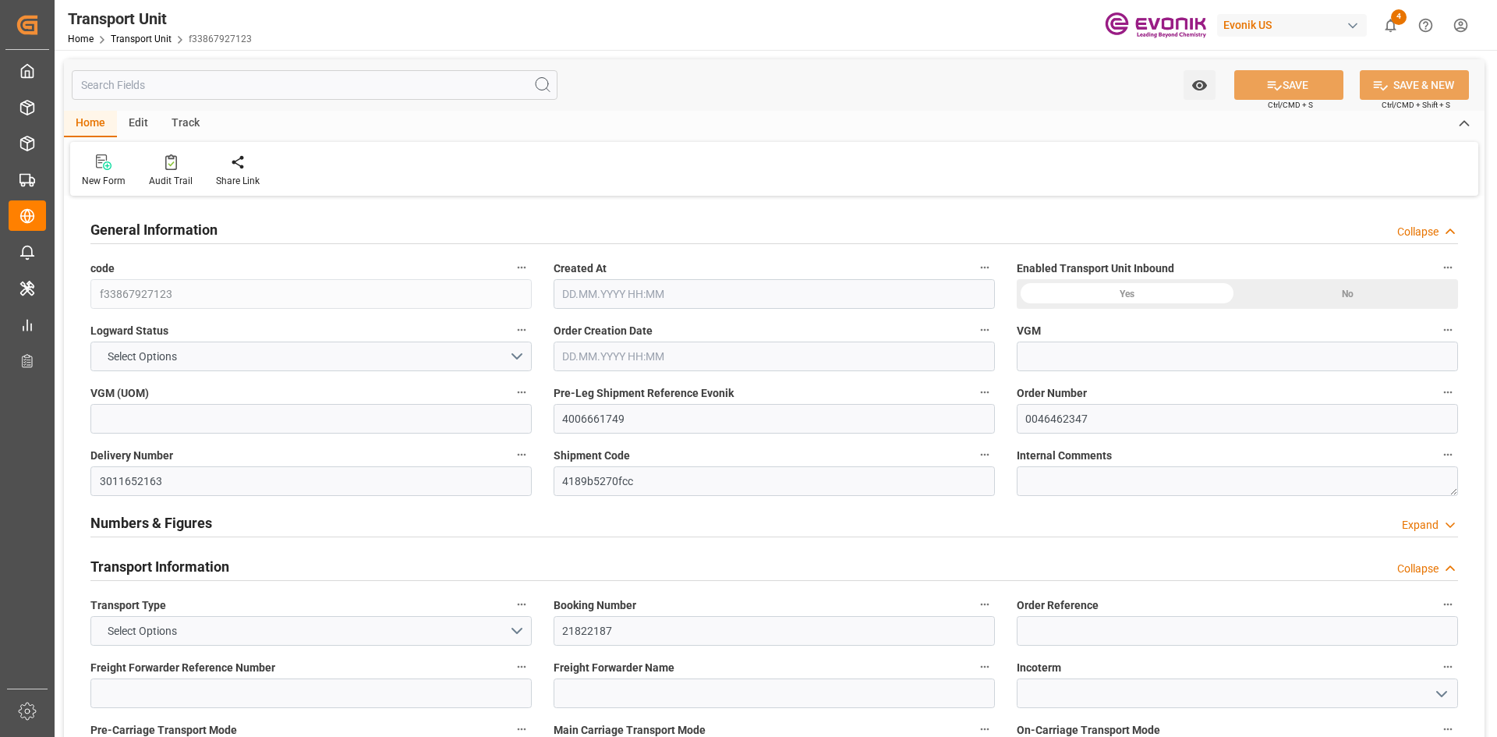
type input "17783"
type input "Hapag [PERSON_NAME]"
type input "Hapag [PERSON_NAME] Aktiengesellschaft"
type input "CAMTR"
type input "NLRTM"
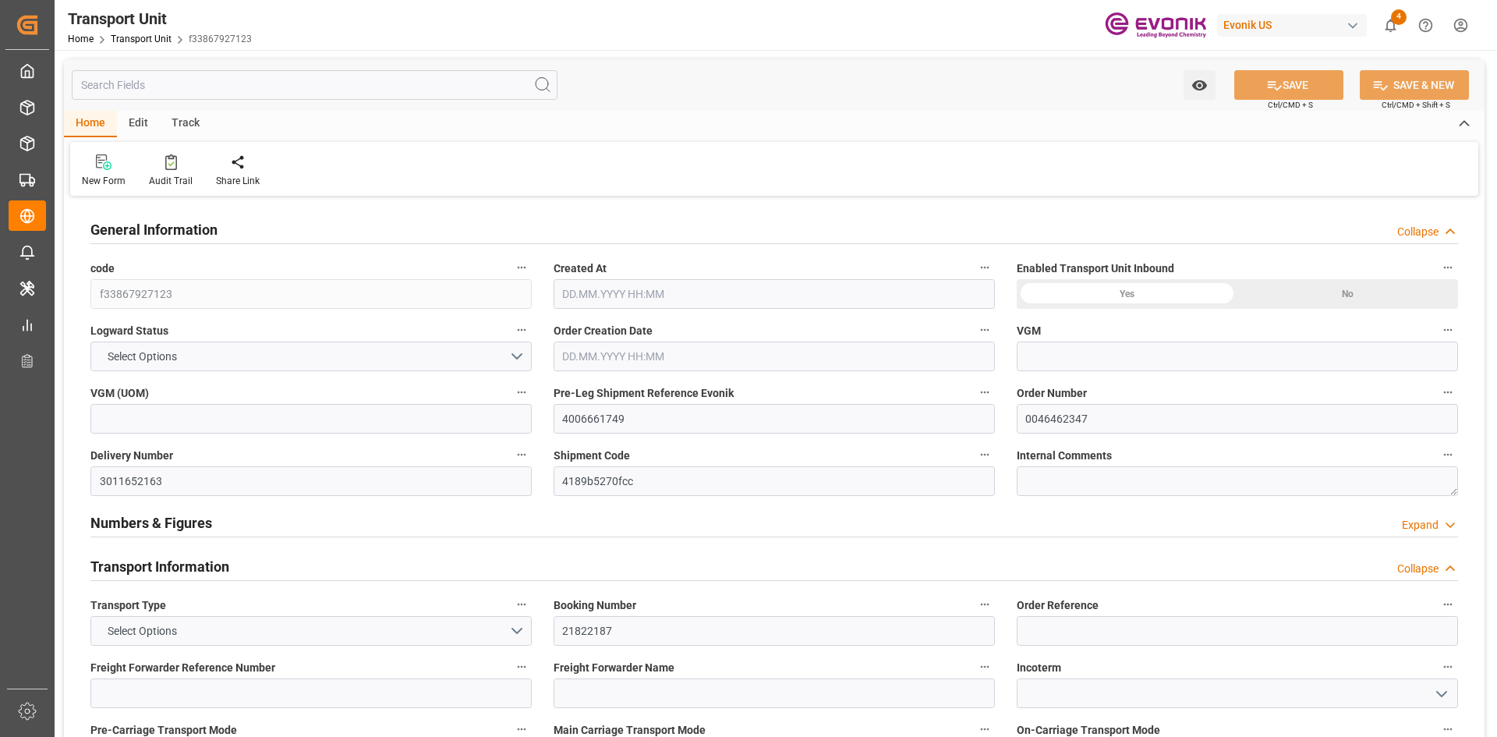
type input "9253727"
type input "CAMTR"
type input "BEANR"
type input "9253727"
type input "15680"
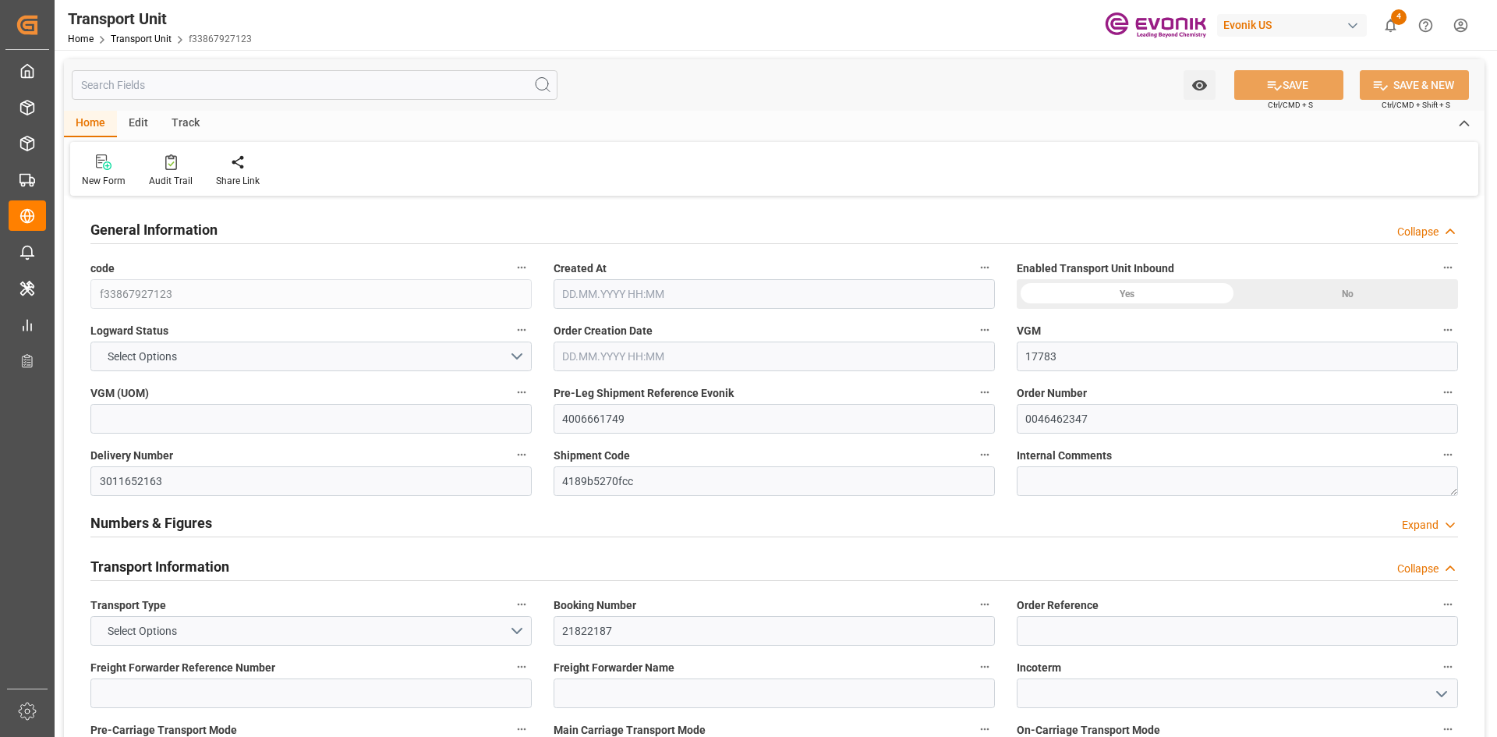
click at [186, 131] on div "Track" at bounding box center [185, 124] width 51 height 27
type input "[DATE] 04:26"
type input "[DATE]"
type input "[DATE] 07:26"
type input "[DATE] 13:54"
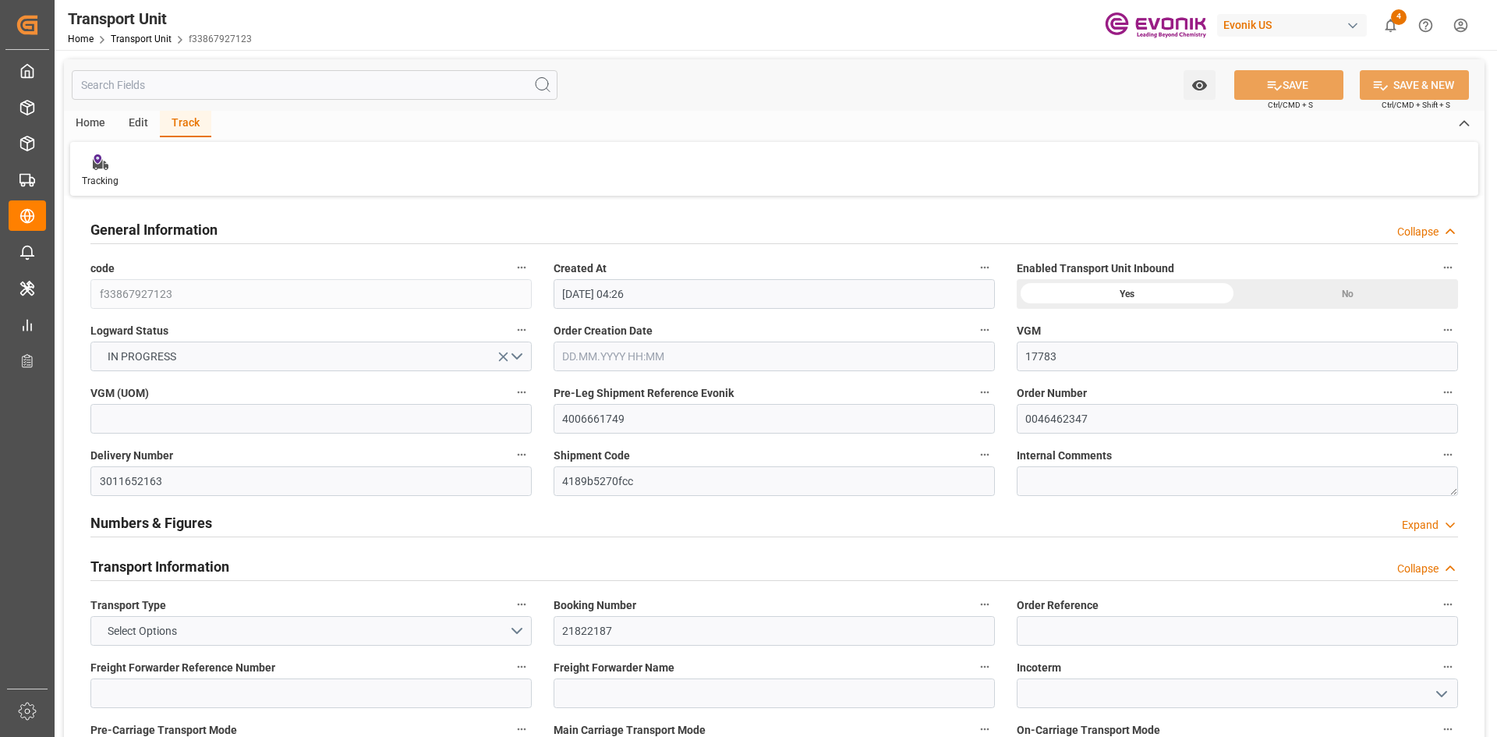
type input "[DATE] 12:00"
type input "[DATE] 07:54"
type input "[DATE] 00:00"
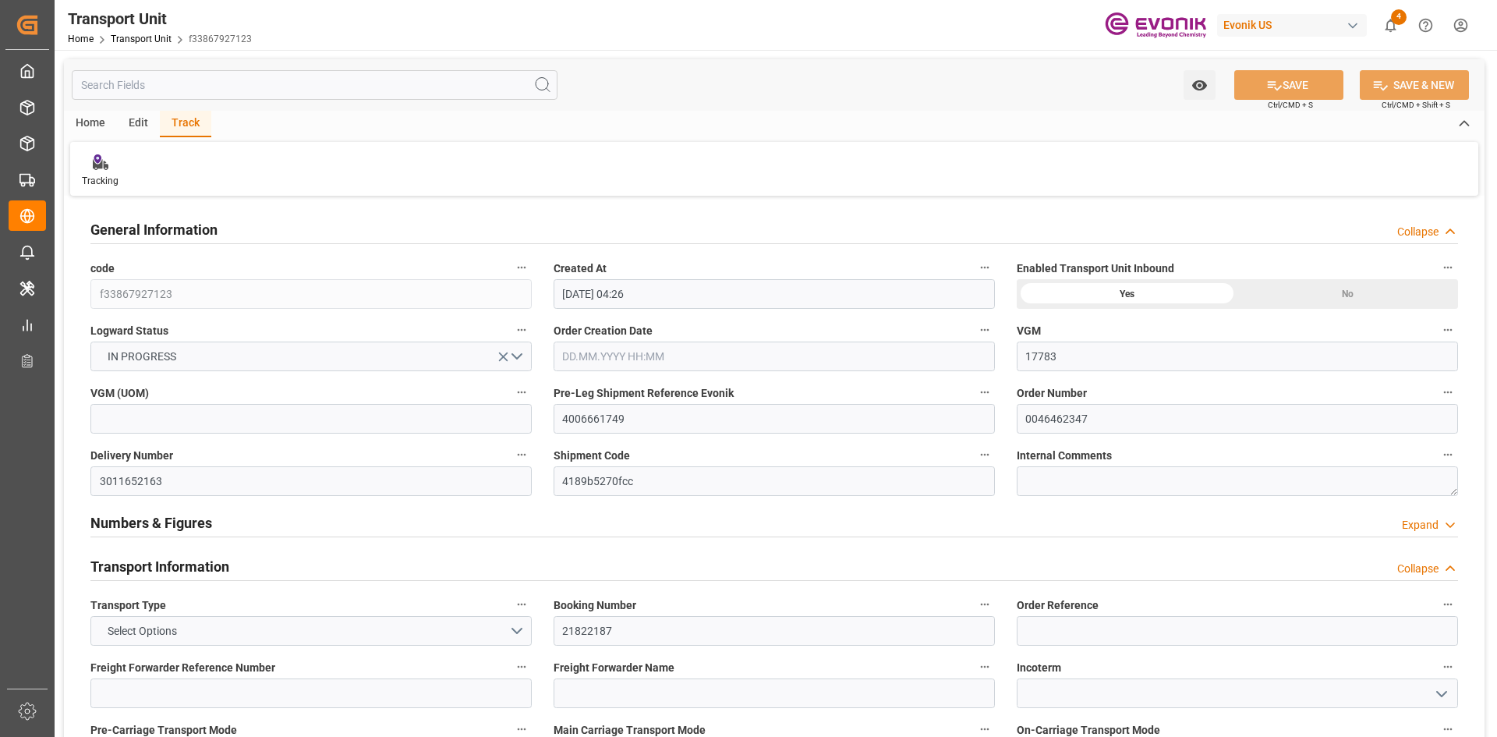
type input "[DATE] 07:10"
type input "[DATE] 00:00"
type input "[DATE] 00:48"
type input "[DATE] 12:00"
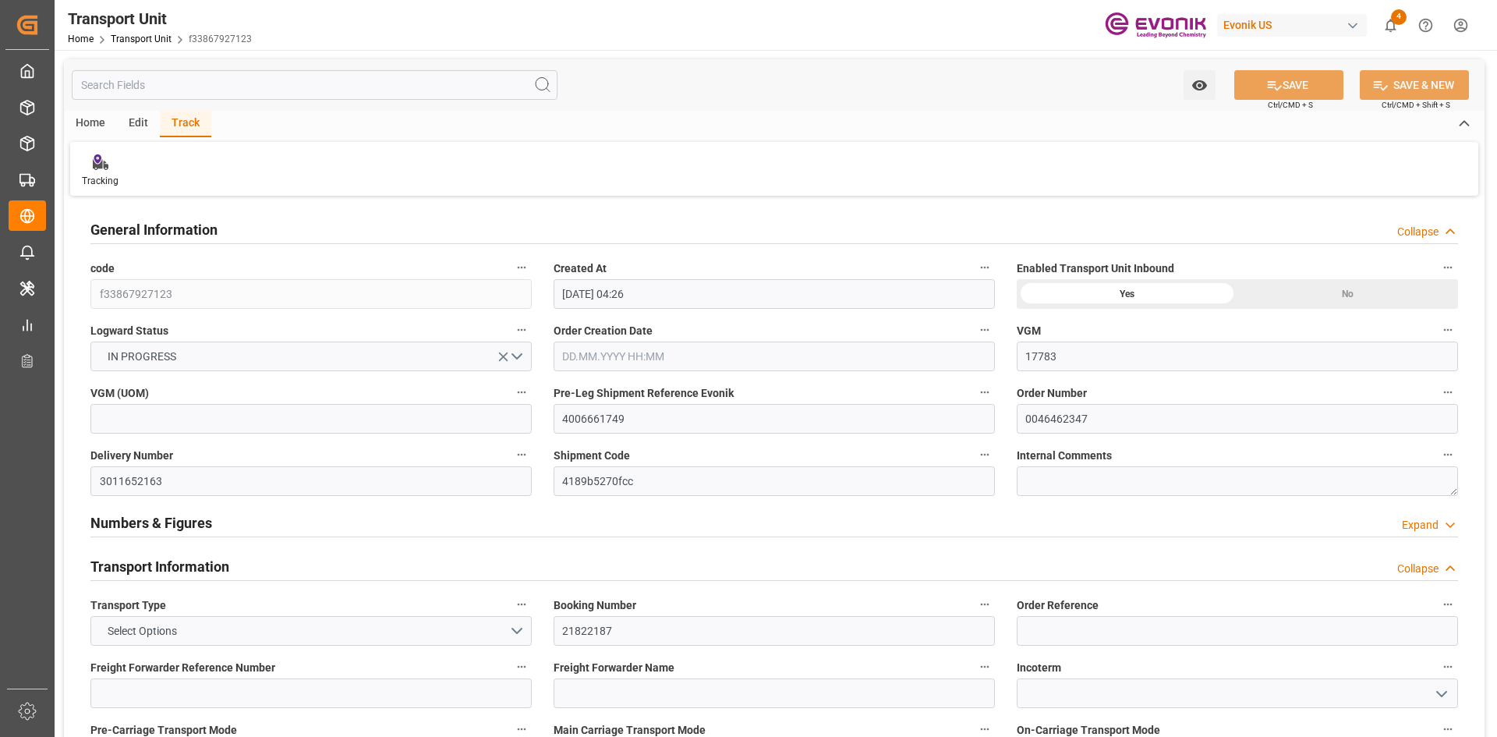
type input "[DATE] 12:00"
type input "[DATE]"
type input "[DATE] 12:00"
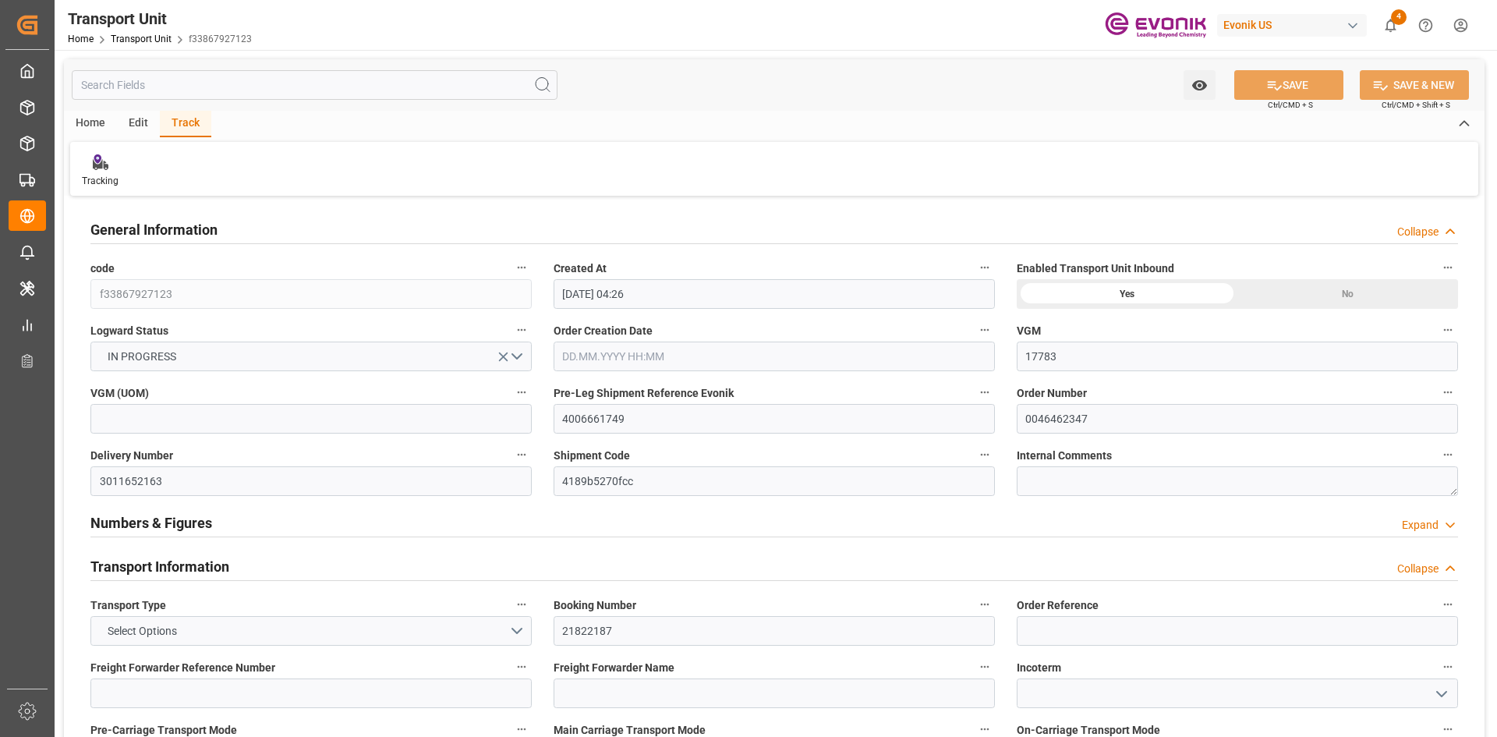
type input "[DATE] 17:15"
type input "[DATE] 07:00"
type input "[DATE] 08:13"
type input "[DATE] 22:00"
type input "[DATE] 00:47"
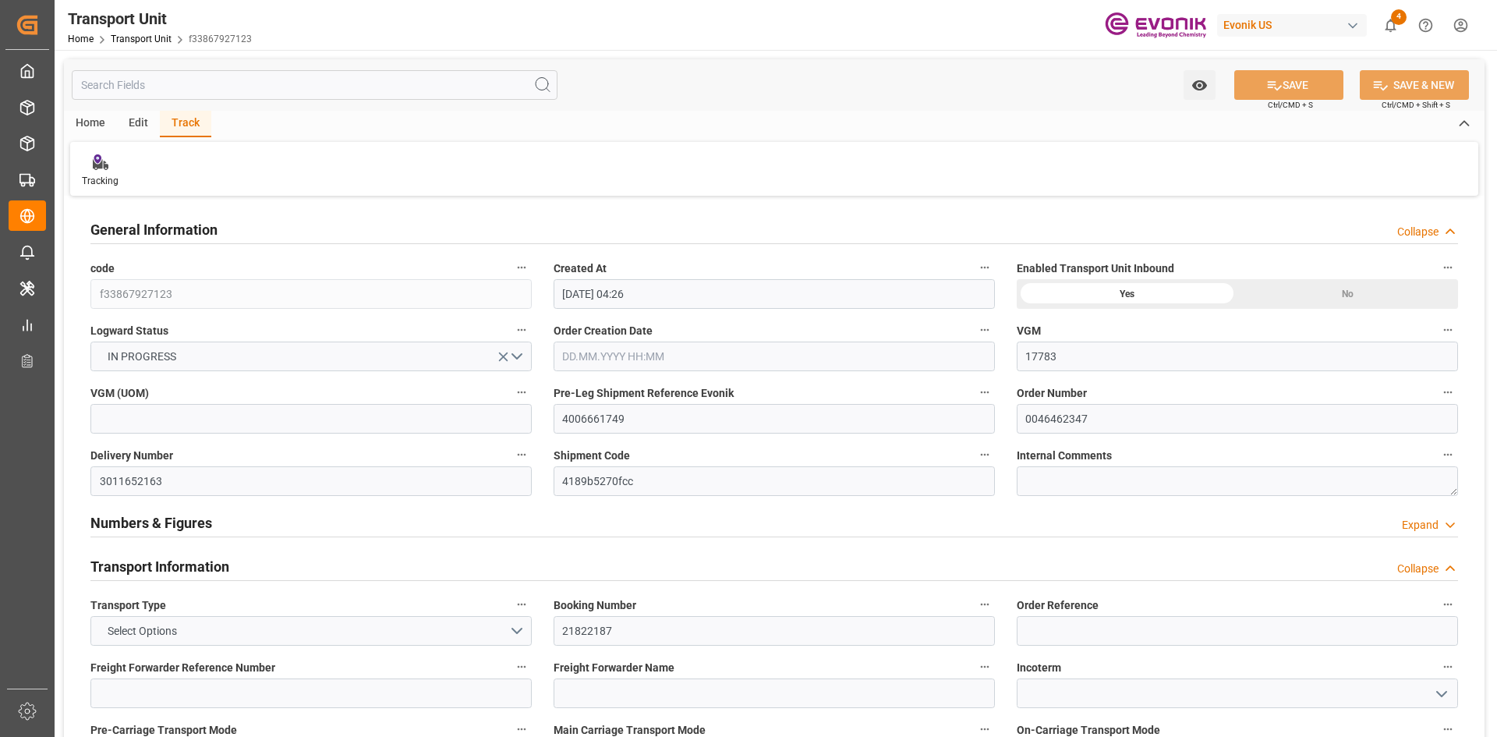
type input "[DATE] 17:27"
type input "[DATE] 00:48"
type input "[DATE] 15:44"
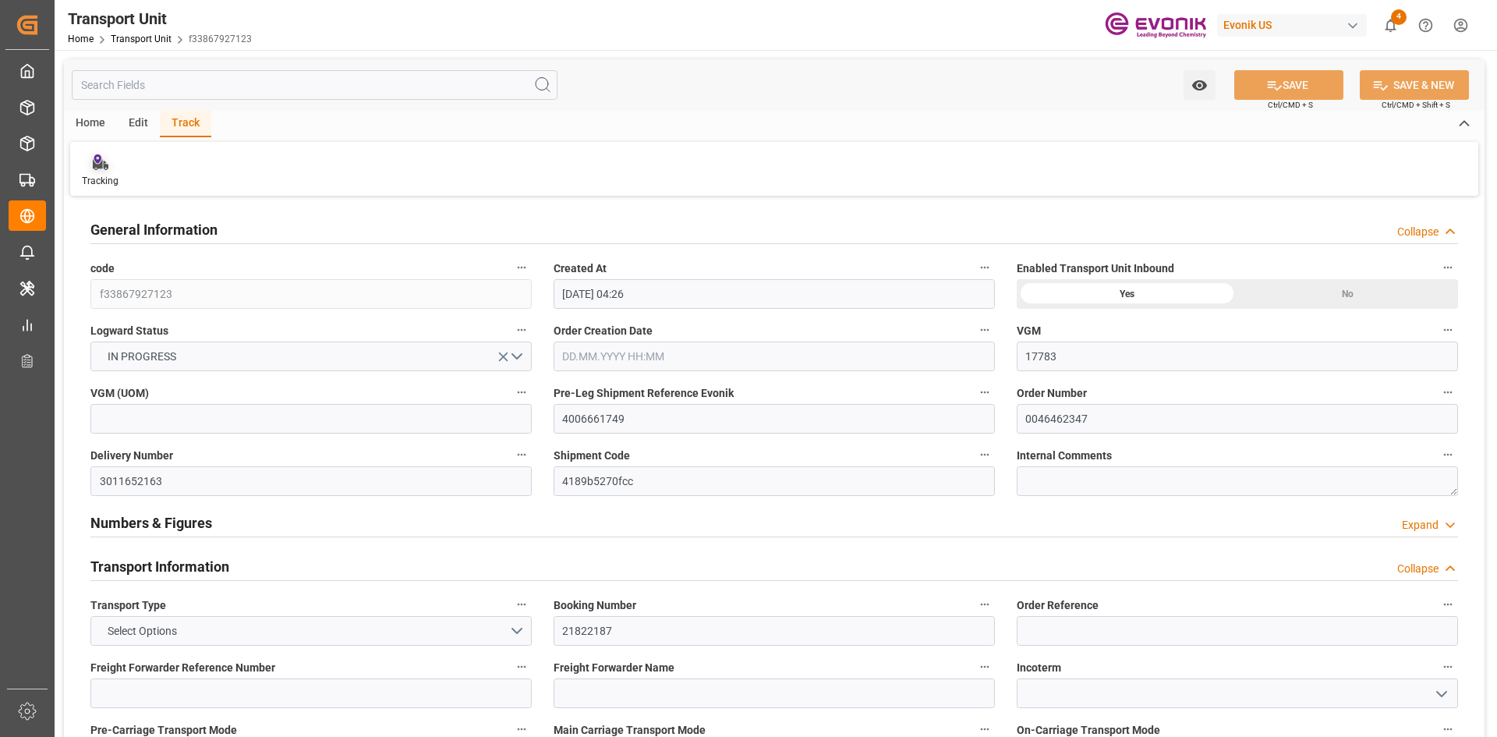
click at [103, 175] on div "Tracking" at bounding box center [100, 181] width 37 height 14
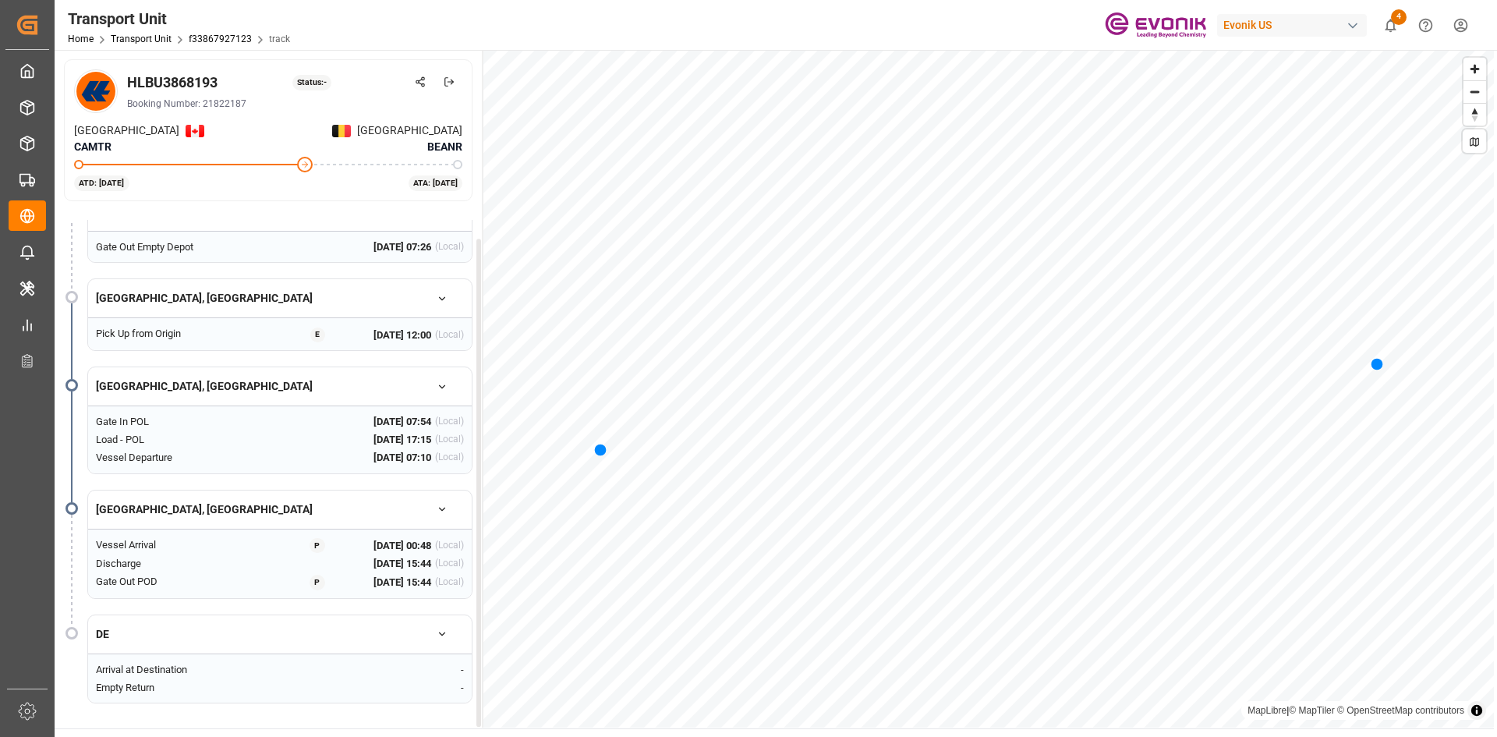
scroll to position [78, 0]
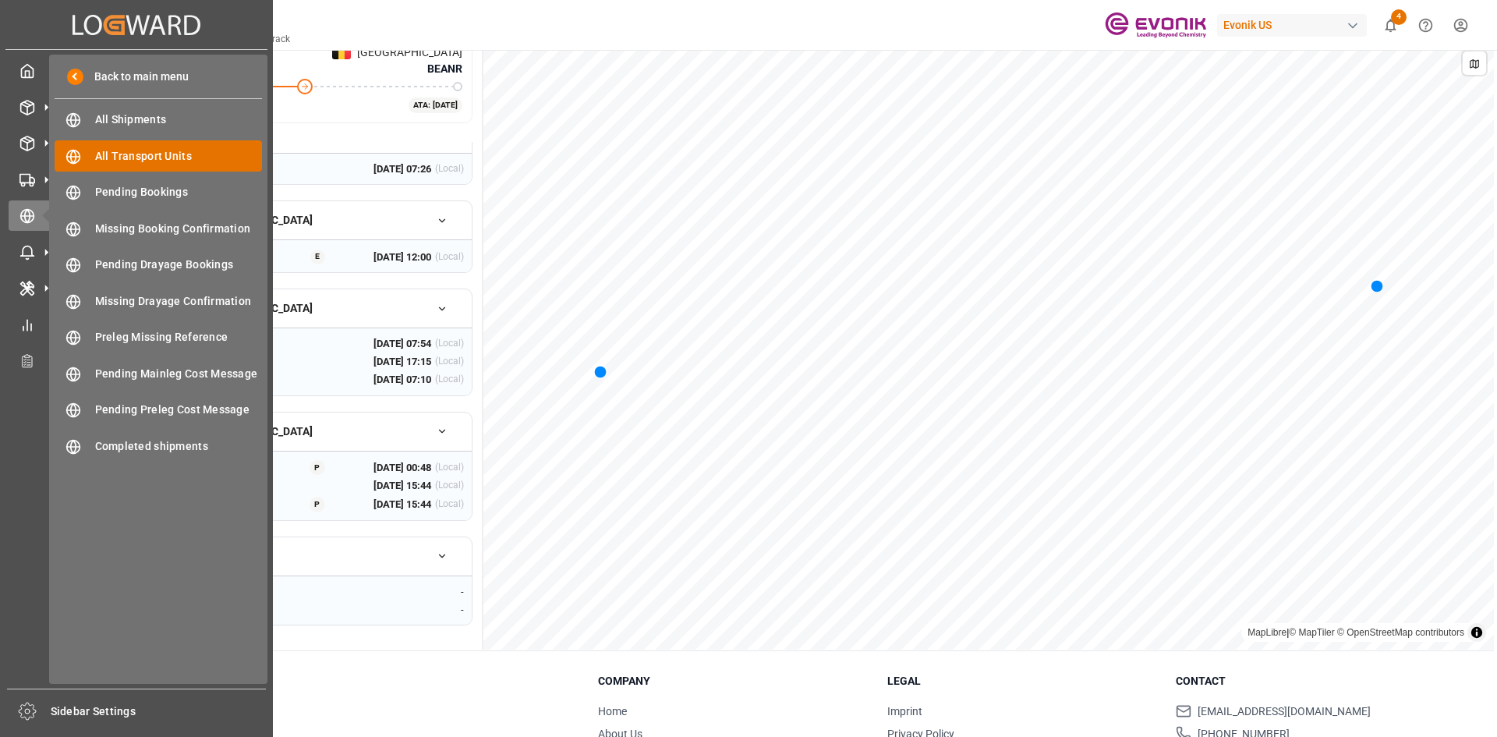
click at [186, 156] on span "All Transport Units" at bounding box center [179, 156] width 168 height 16
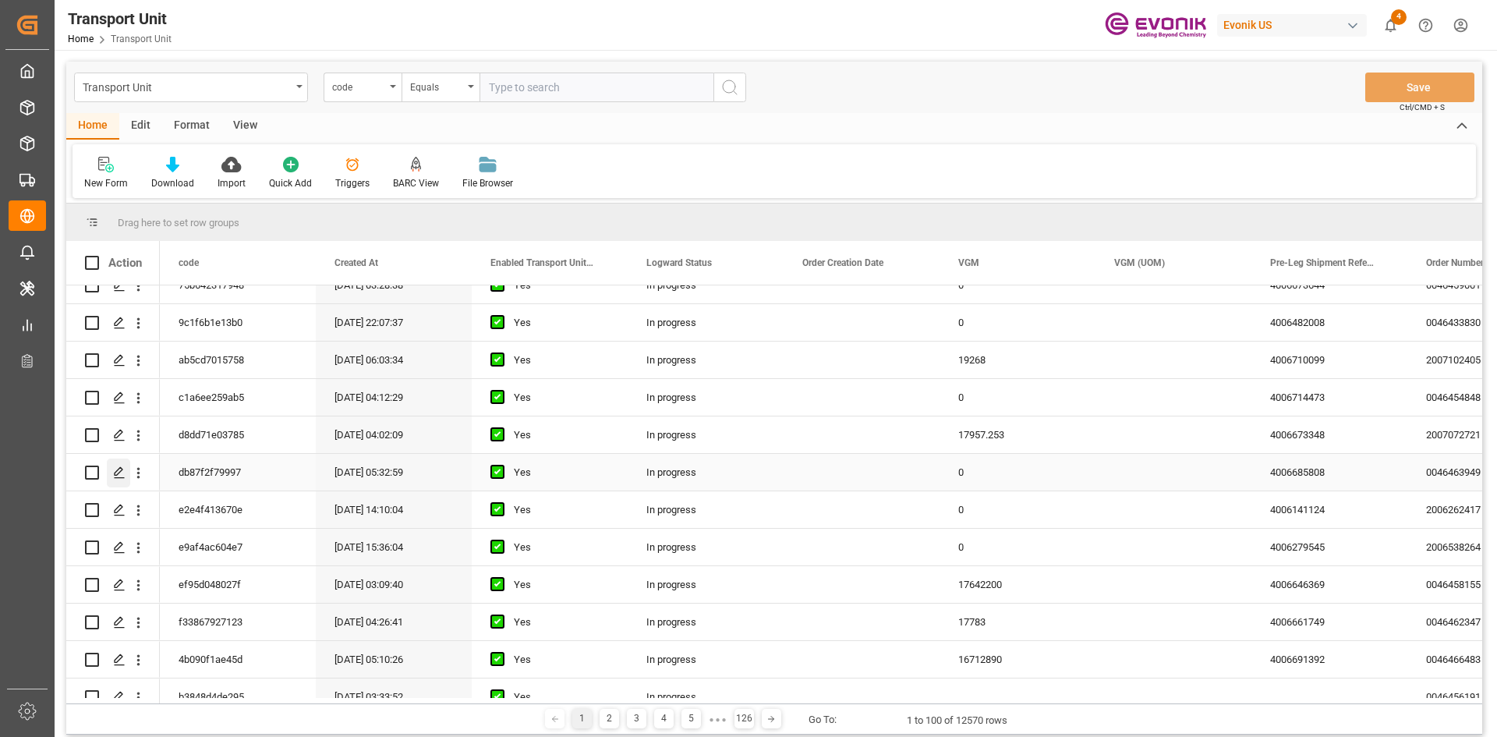
scroll to position [858, 0]
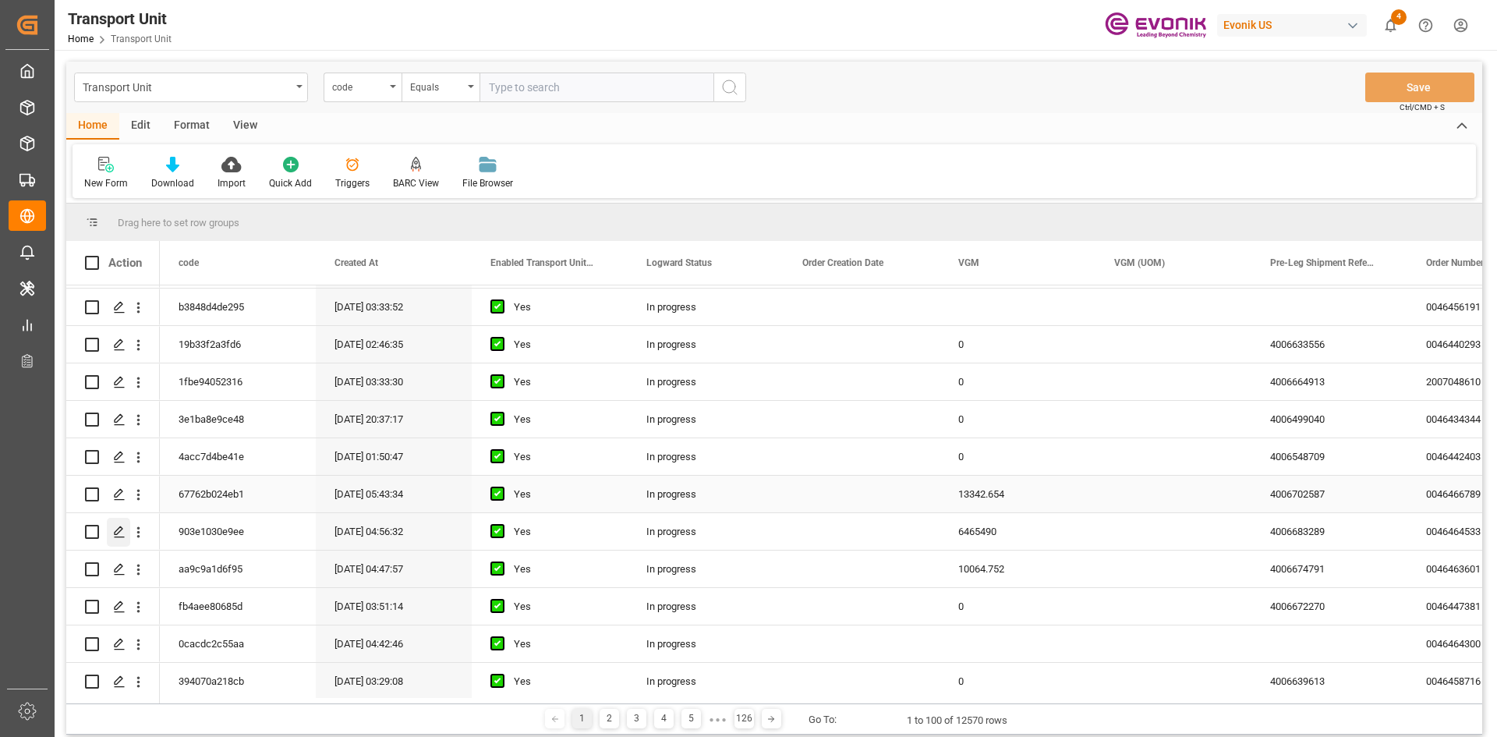
click at [119, 530] on icon "Press SPACE to select this row." at bounding box center [119, 531] width 12 height 12
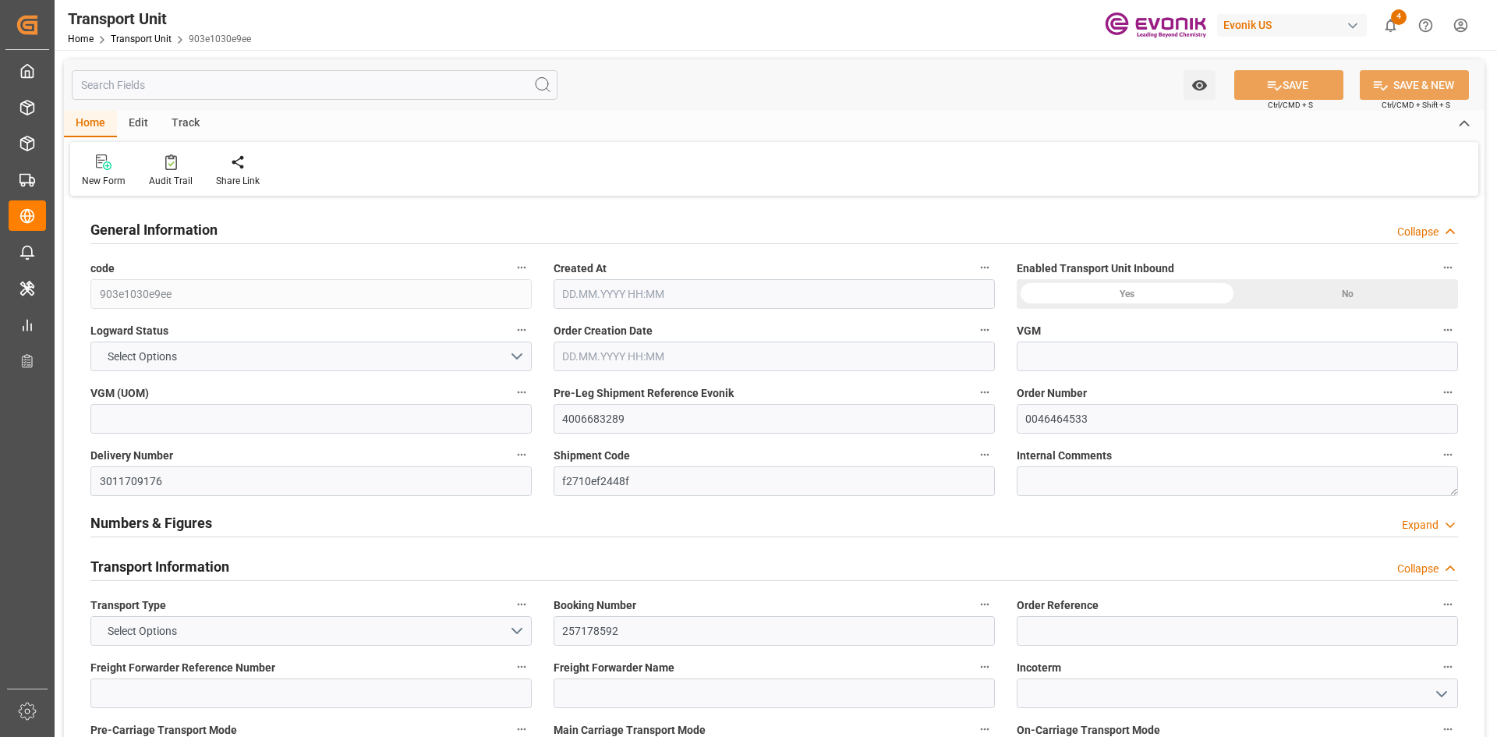
type input "6465490"
type input "Maersk"
type input "Maersk Line AS"
type input "USHOU"
type input "CNNKG"
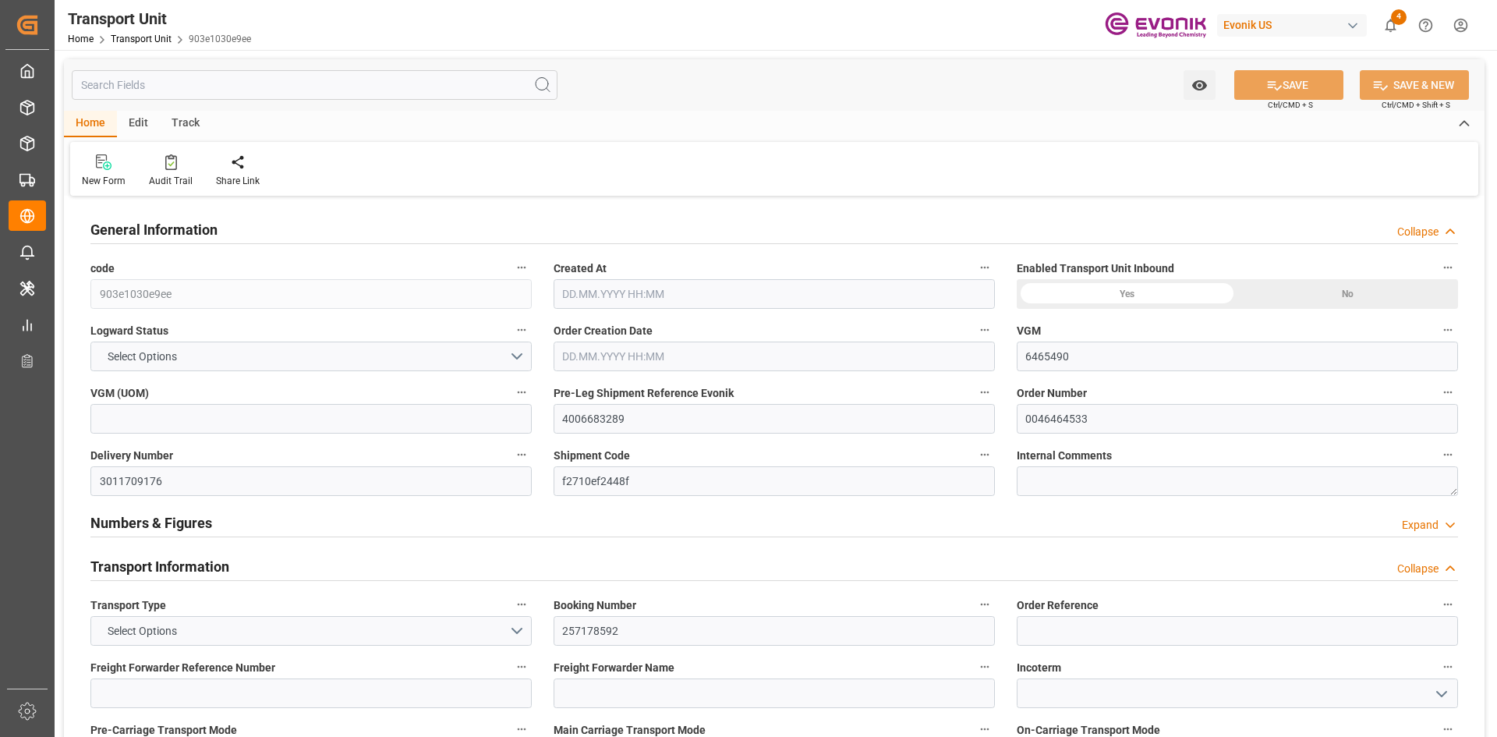
type input "9260433"
type input "USHOU"
type input "CNNJI"
type input "6377.64"
type input "21.07.2025 04:56"
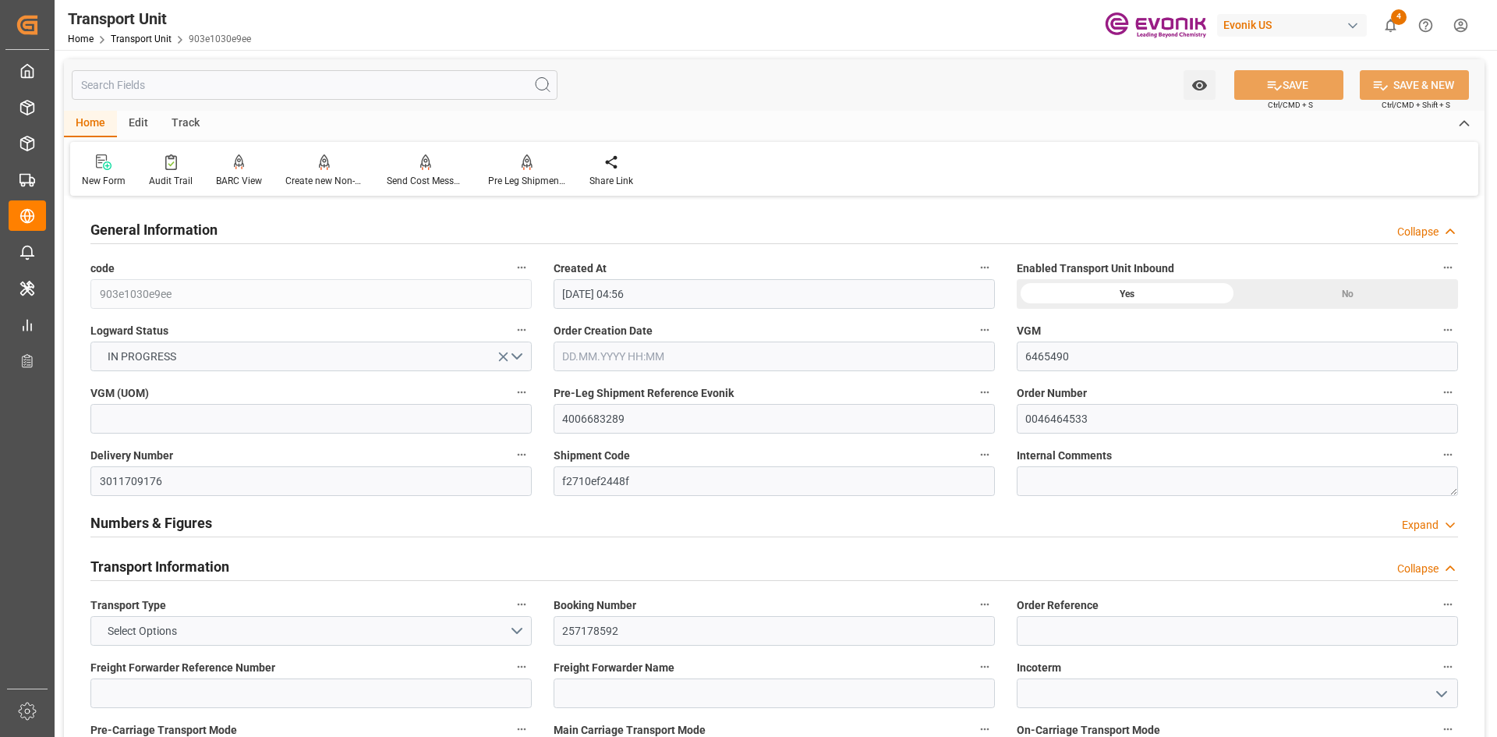
type input "08.10.2025"
type input "30.07.2025 17:19"
type input "31.07.2025 13:07"
type input "10.08.2025 00:00"
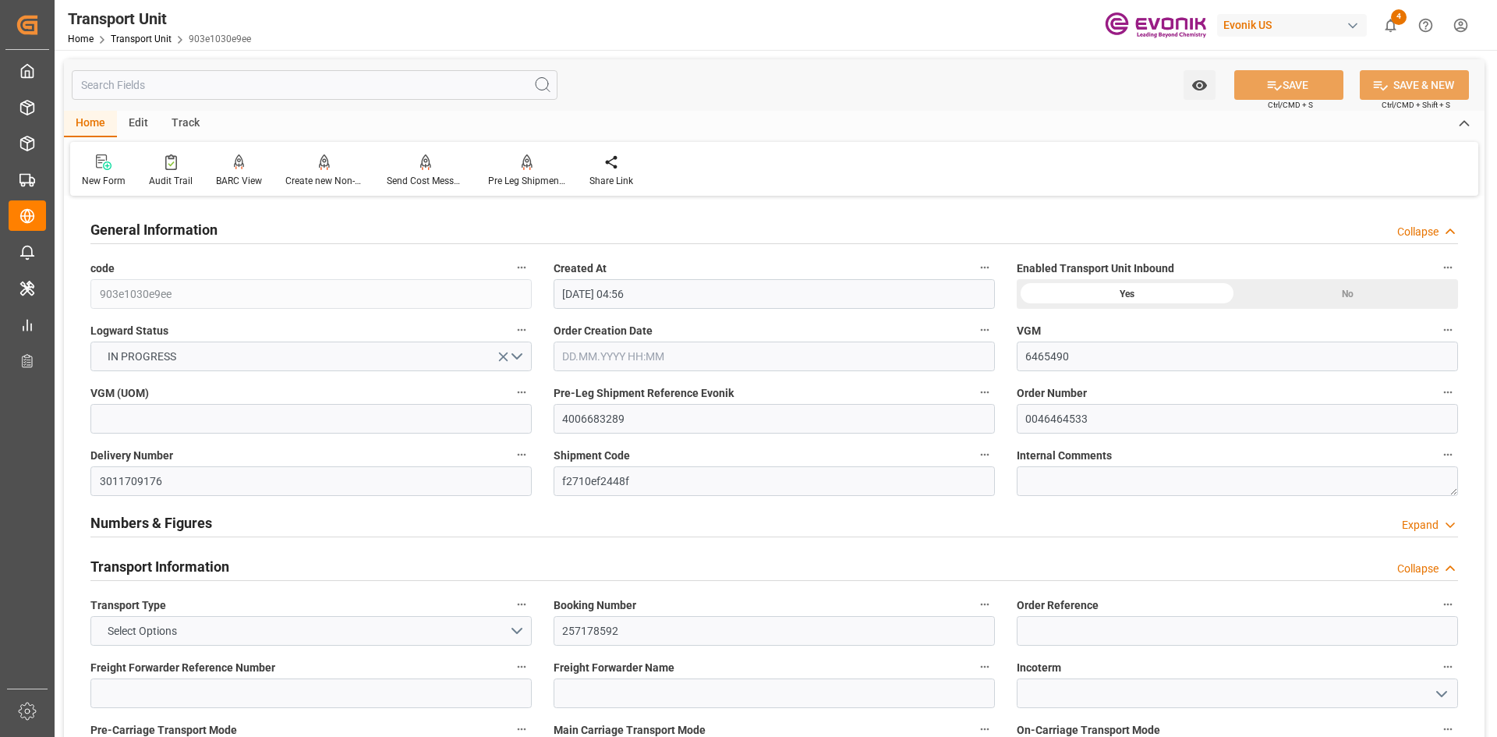
type input "10.08.2025 07:55"
type input "25.09.2025 00:00"
type input "01.08.2025 17:00"
type input "10.08.2025"
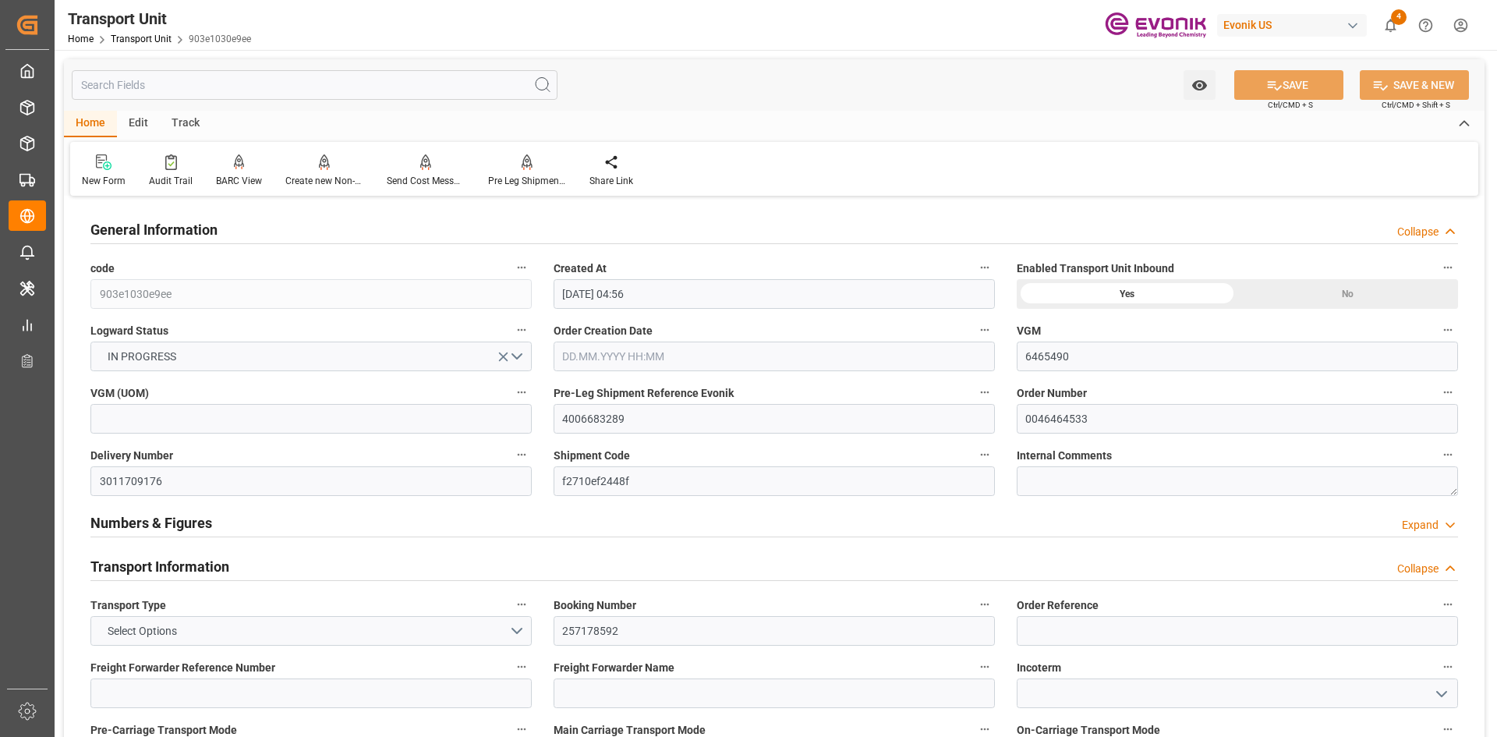
type input "09.08.2025 10:14"
type input "10.08.2025 06:00"
type input "10.08.2025 08:01"
type input "18.09.2025 01:00"
type input "18.09.2025 09:44"
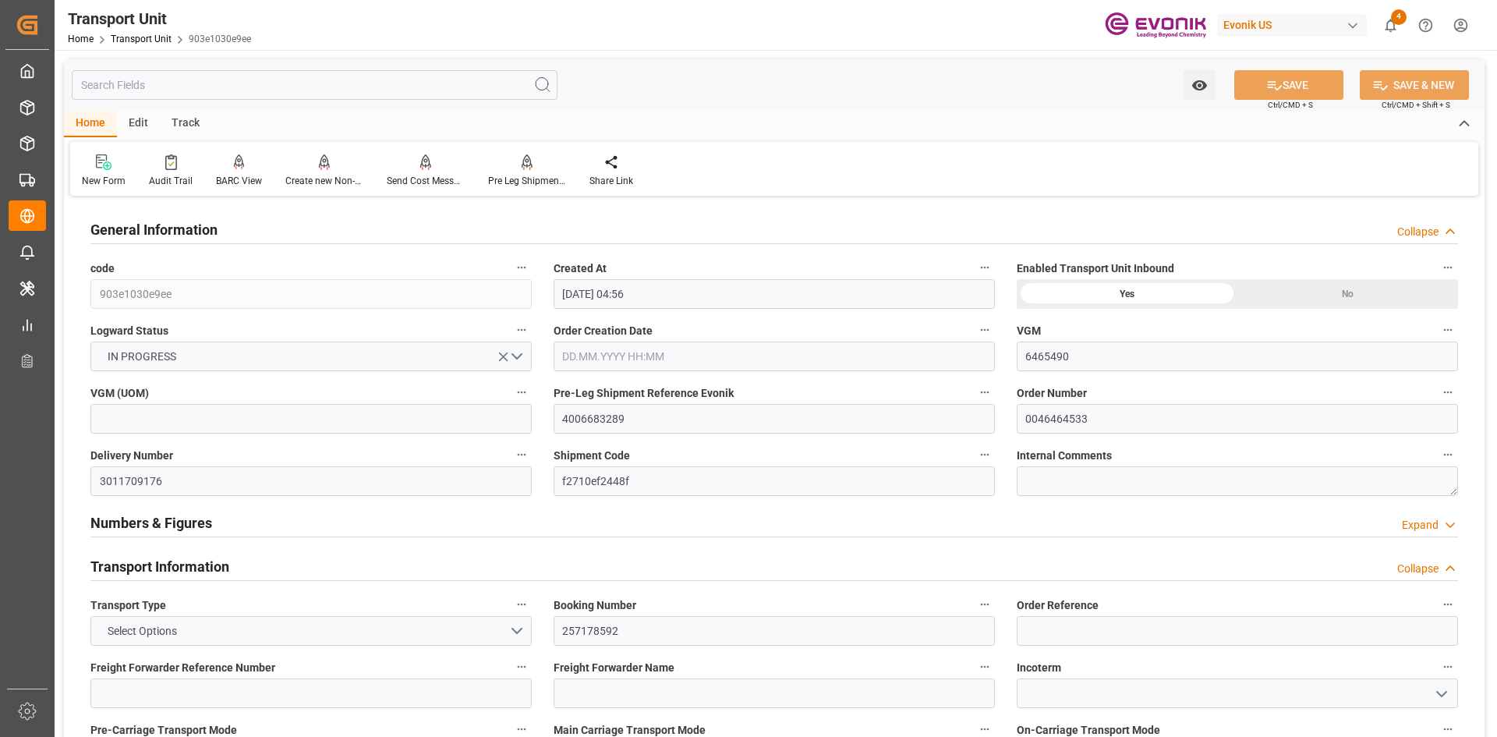
type input "25.09.2025 12:00"
type input "26.09.2025 03:44"
type input "30.09.2025 03:44"
click at [184, 128] on div "Track" at bounding box center [185, 124] width 51 height 27
click at [104, 167] on icon at bounding box center [100, 165] width 16 height 11
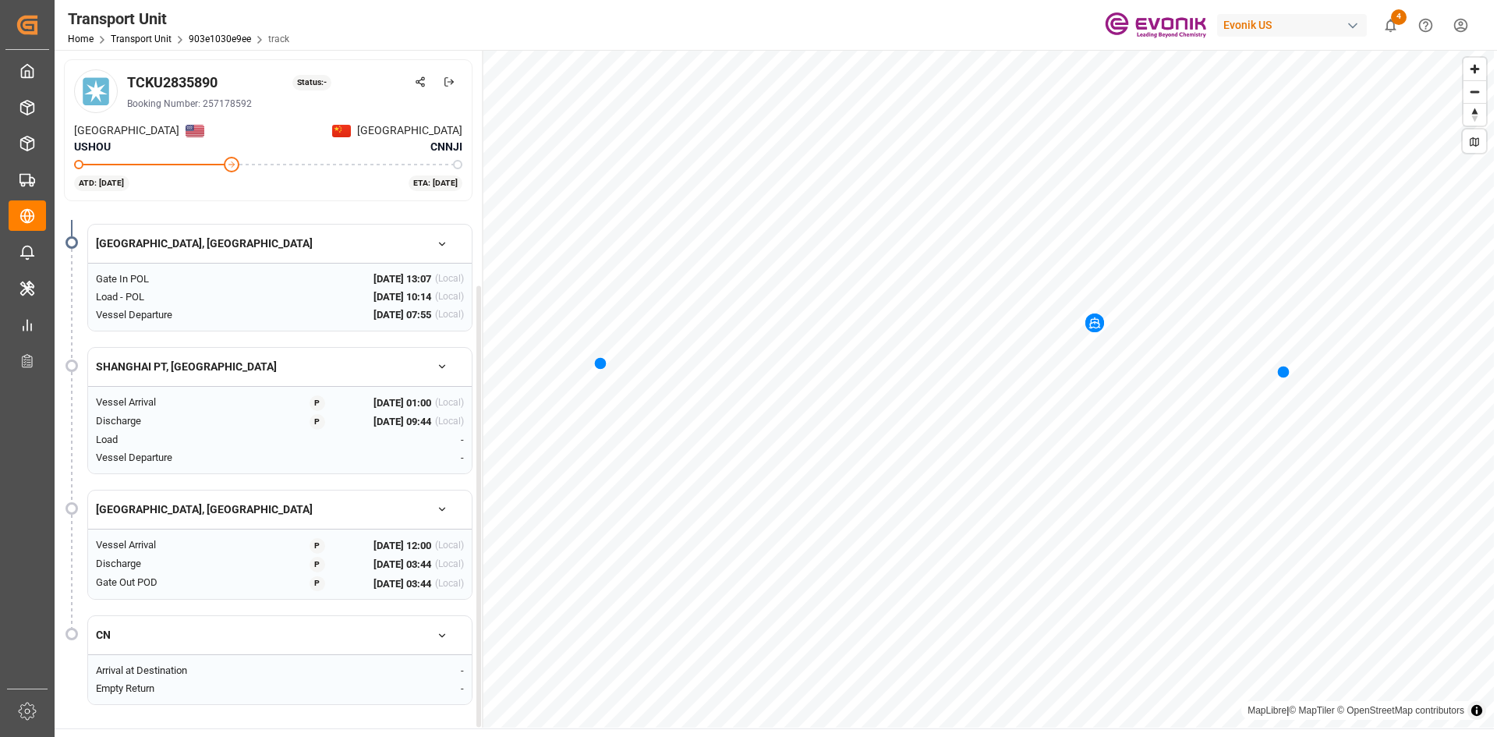
scroll to position [84, 0]
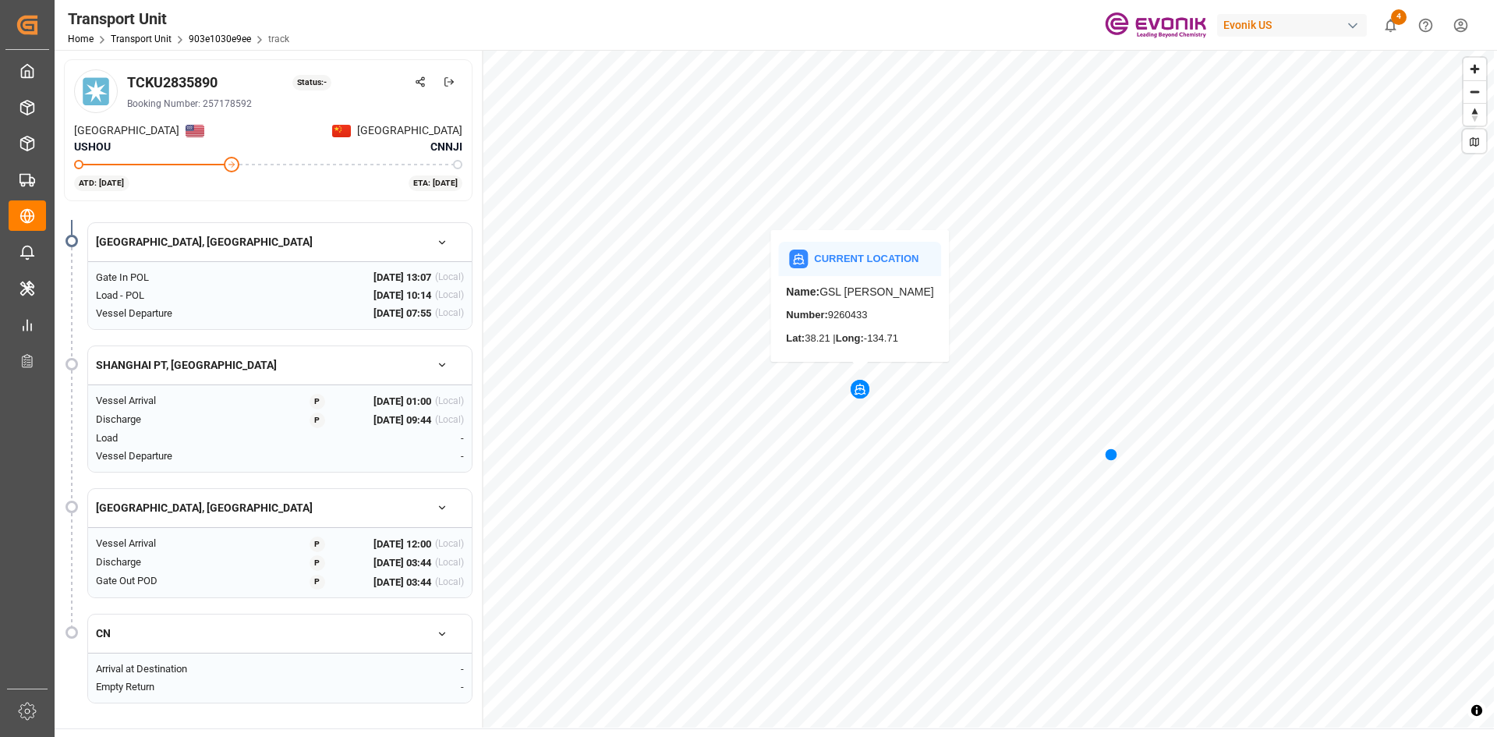
click at [860, 398] on div "Map marker" at bounding box center [860, 389] width 19 height 19
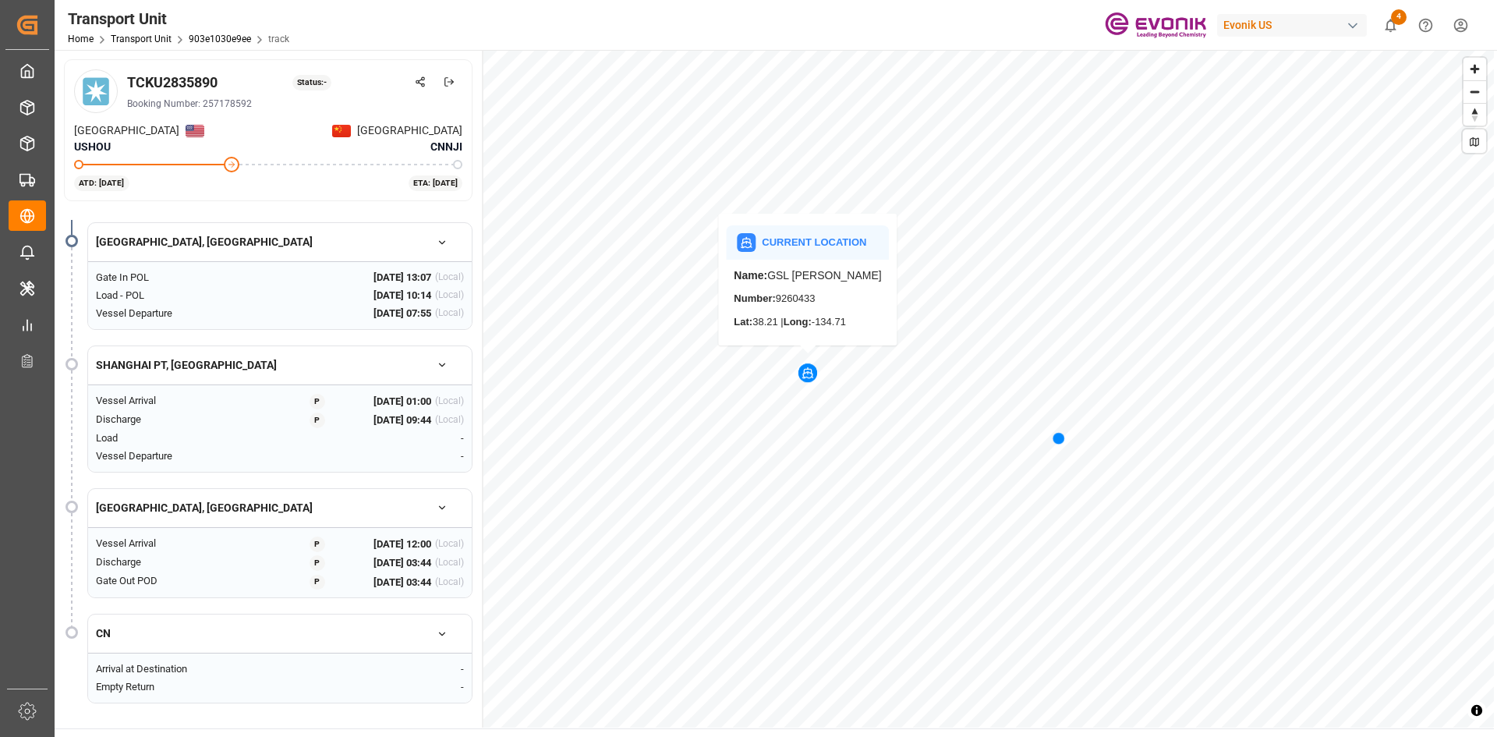
drag, startPoint x: 865, startPoint y: 398, endPoint x: 812, endPoint y: 380, distance: 55.0
click at [812, 380] on div "Map marker" at bounding box center [807, 372] width 19 height 19
click at [122, 37] on link "Transport Unit" at bounding box center [141, 39] width 61 height 11
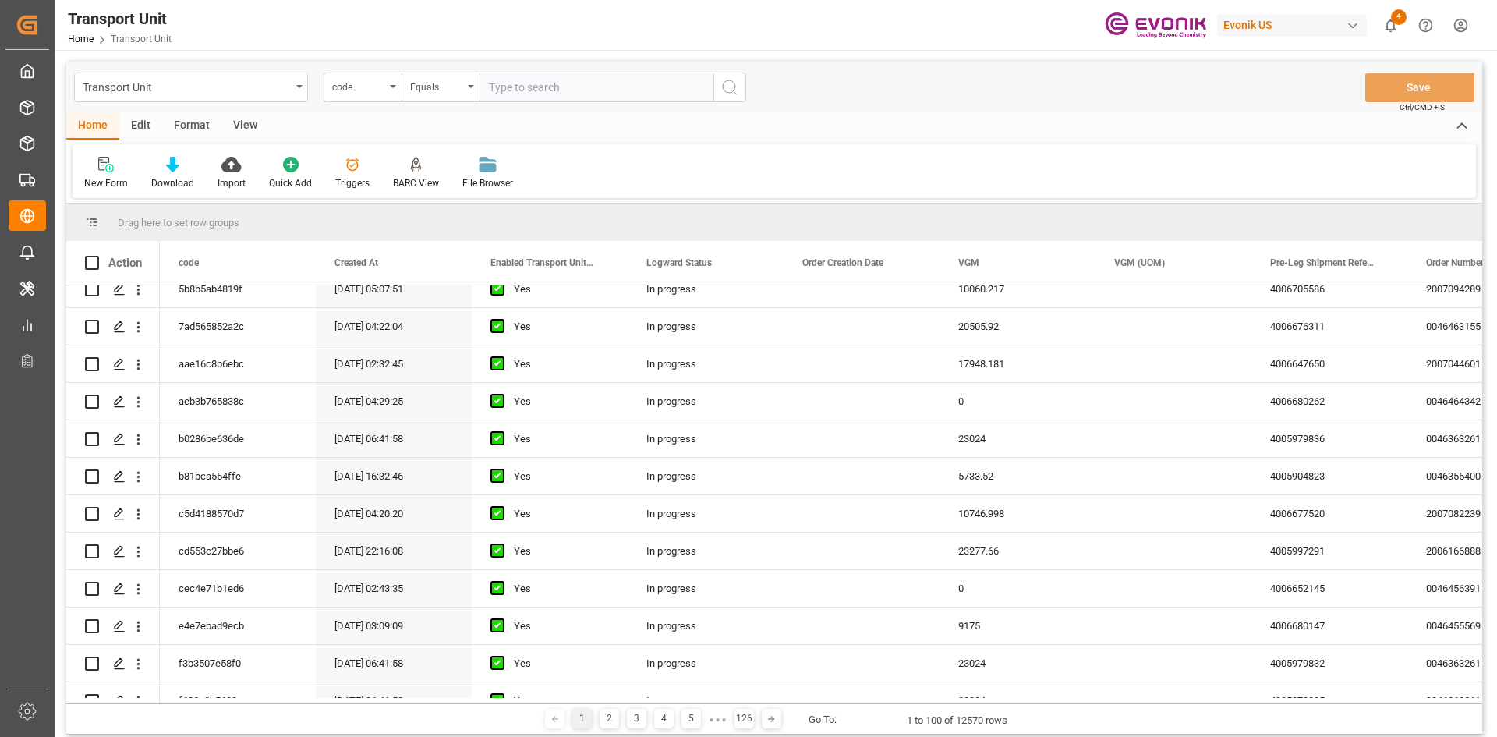
scroll to position [3335, 0]
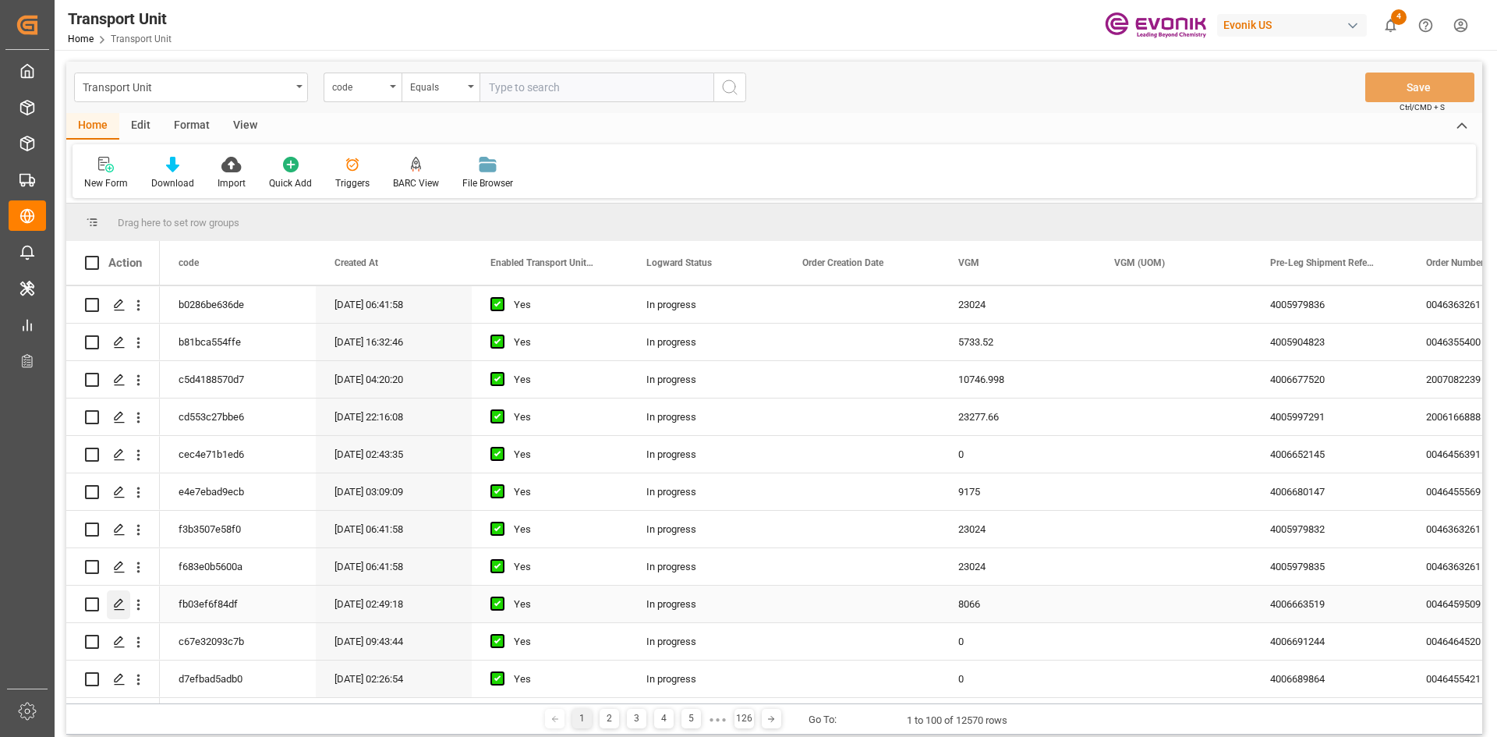
click at [115, 592] on div "Press SPACE to select this row." at bounding box center [118, 604] width 23 height 29
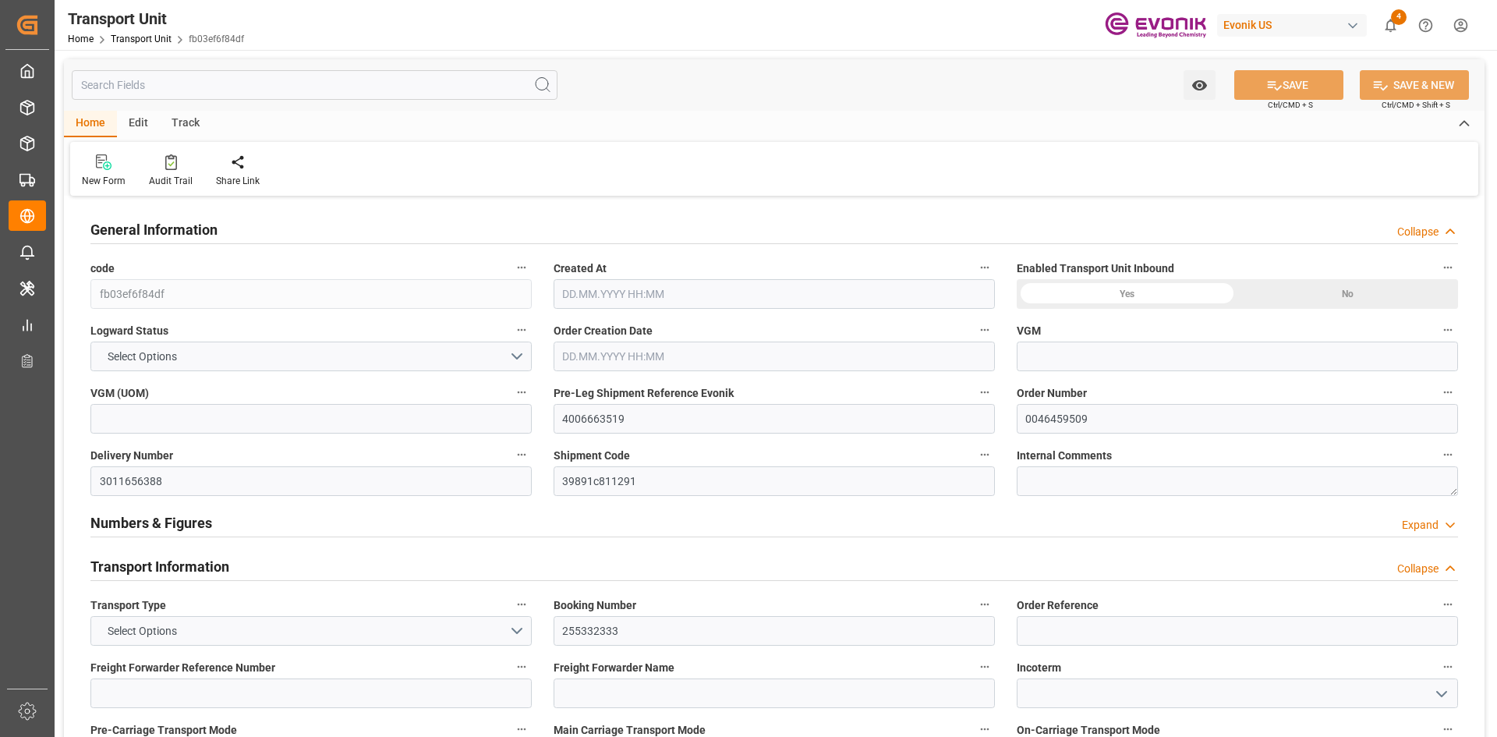
type input "8066"
type input "Maersk"
type input "Maersk Line AS"
type input "USEWR"
type input "NLRTM"
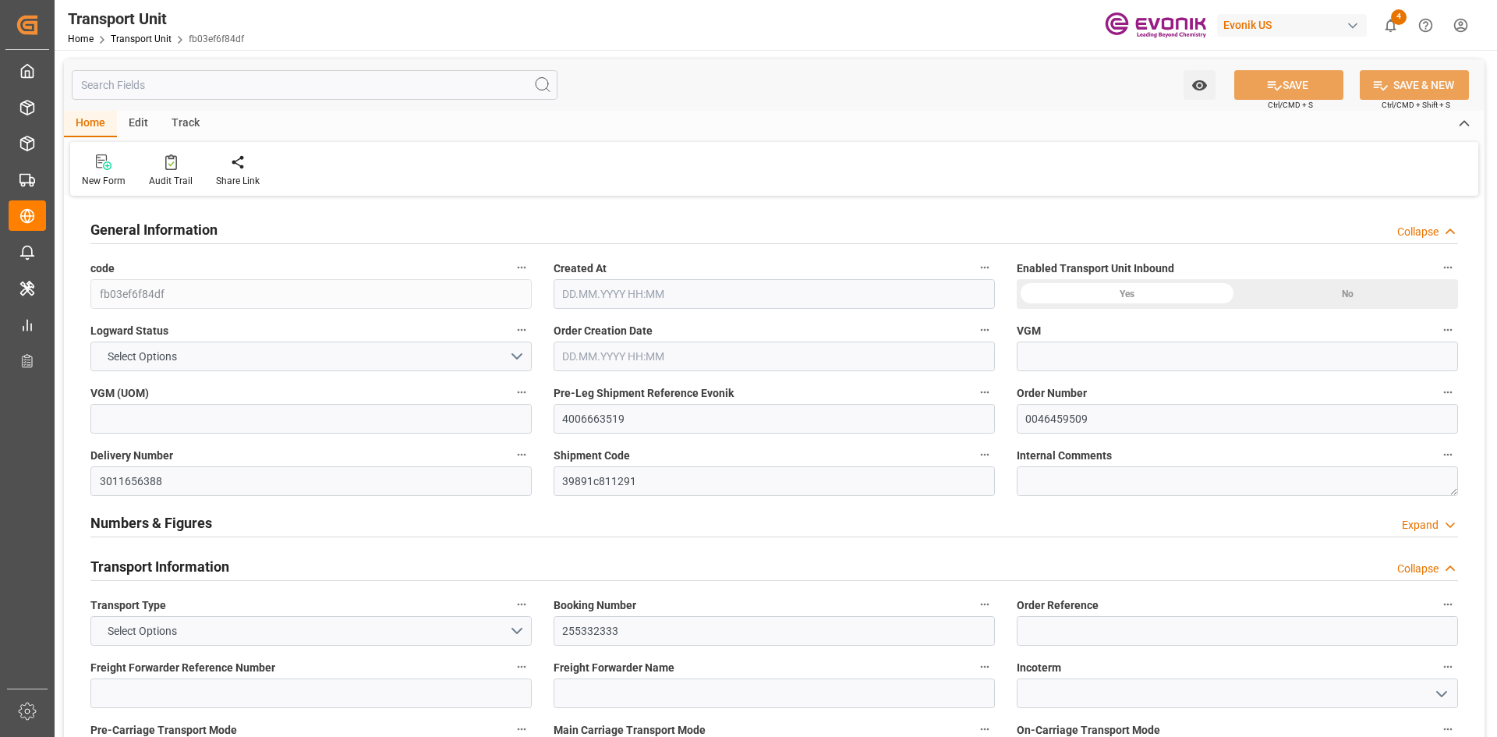
type input "9283227"
type input "USEWR"
type input "NLRTM"
type input "9283227"
type input "5838.64"
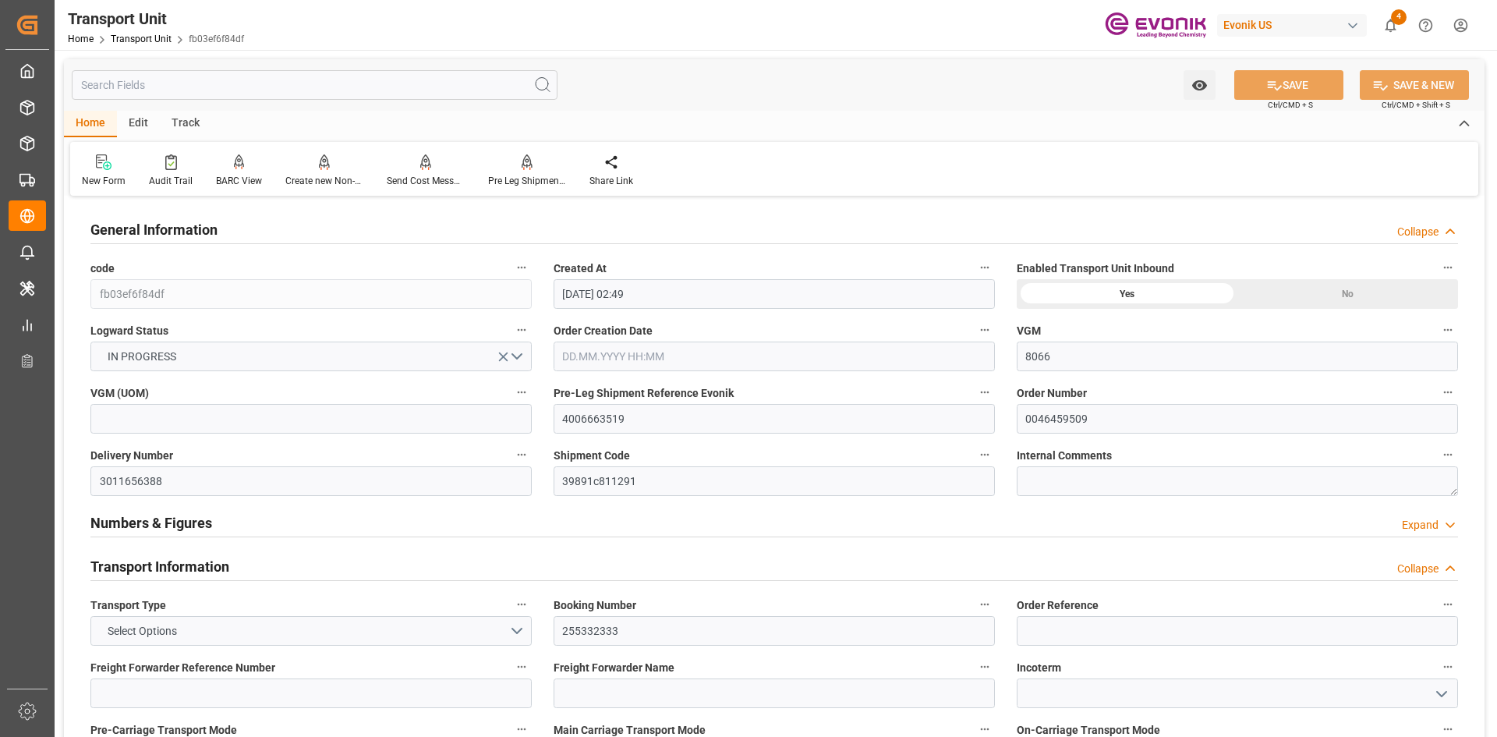
type input "18.06.2025 02:49"
type input "25.08.2025"
type input "16.07.2025 06:08"
type input "18.08.2025 17:40"
type input "19.07.2025 18:00"
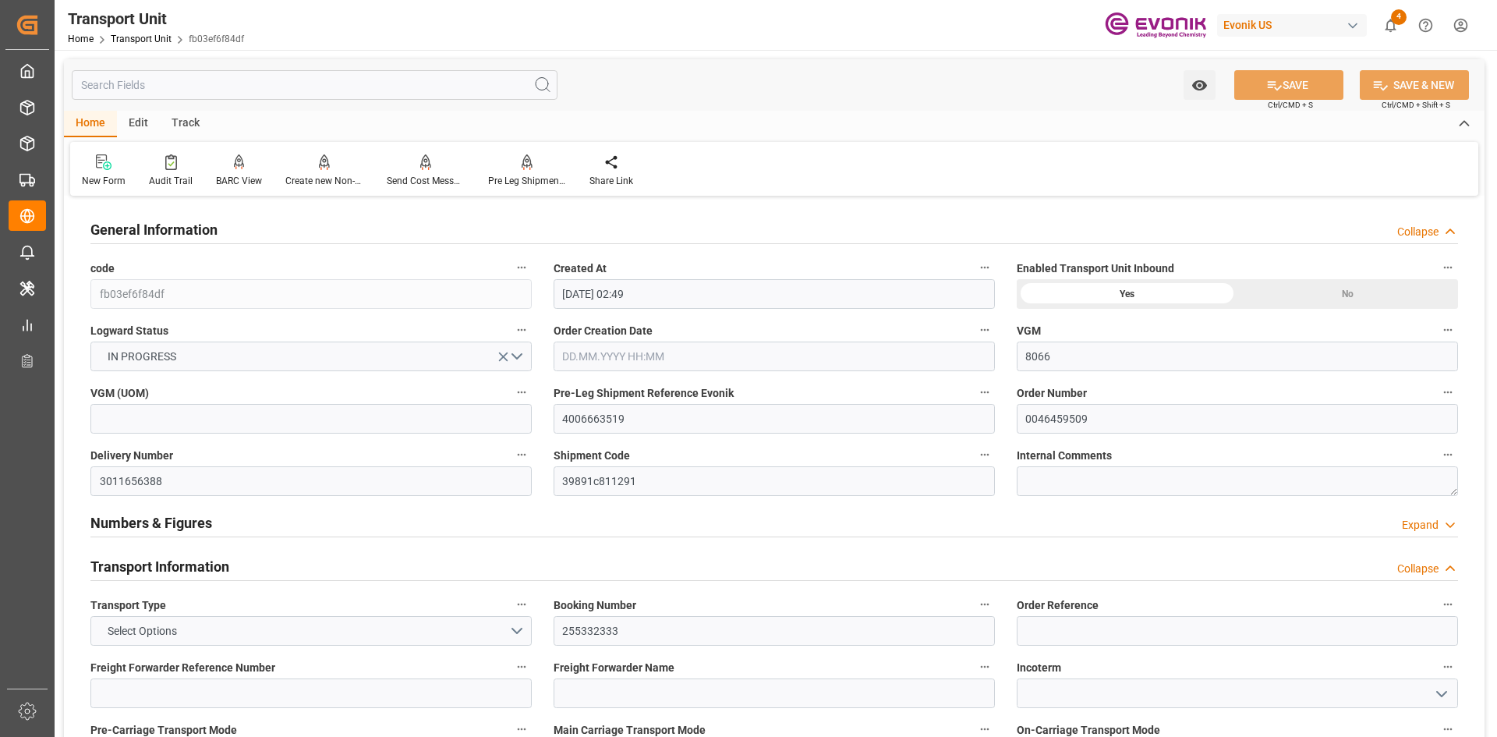
type input "19.07.2025 18:00"
type input "16.07.2025 06:10"
type input "20.07.2025 00:00"
type input "20.07.2025 14:05"
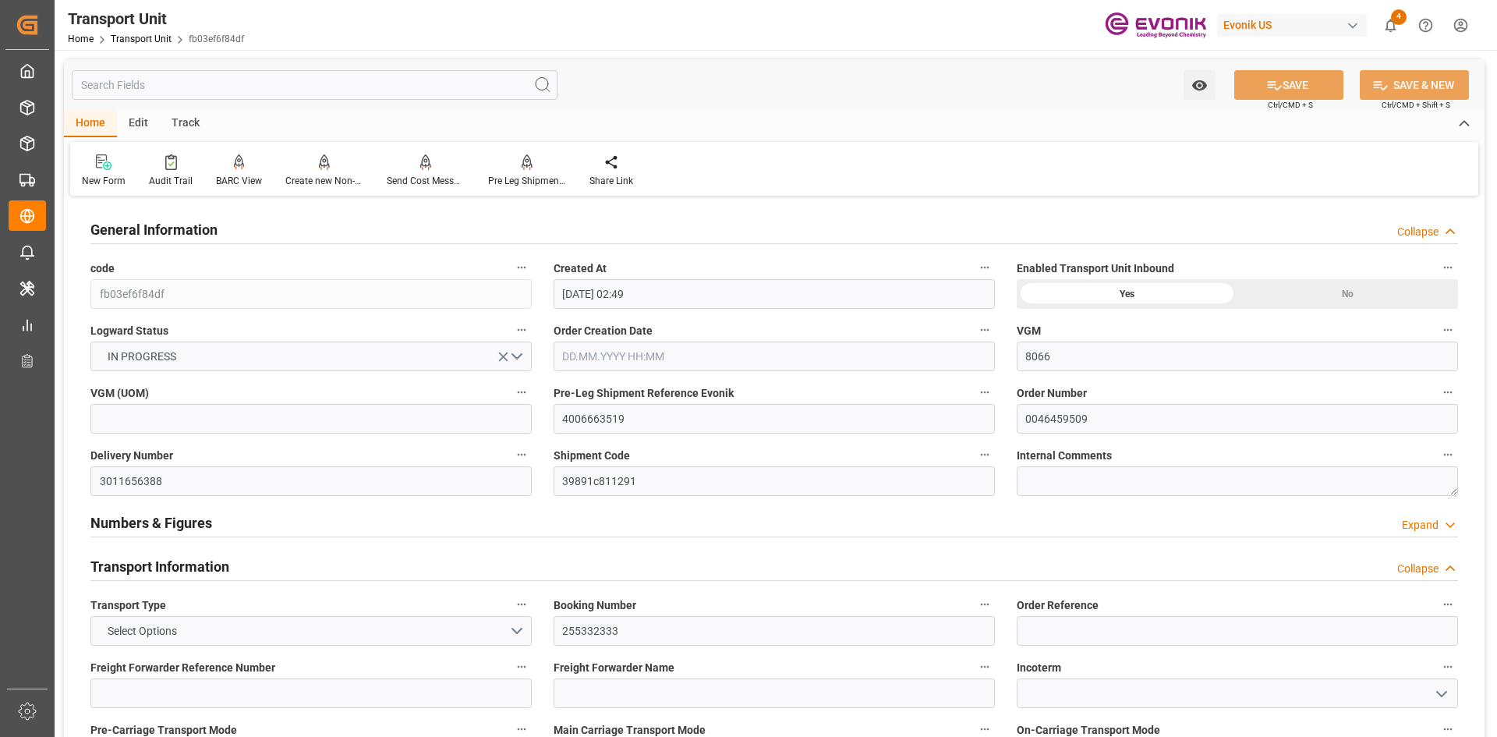
type input "14.08.2025 00:00"
type input "14.08.2025 03:05"
type input "17.08.2025 14:41"
type input "18.08.2025 17:40"
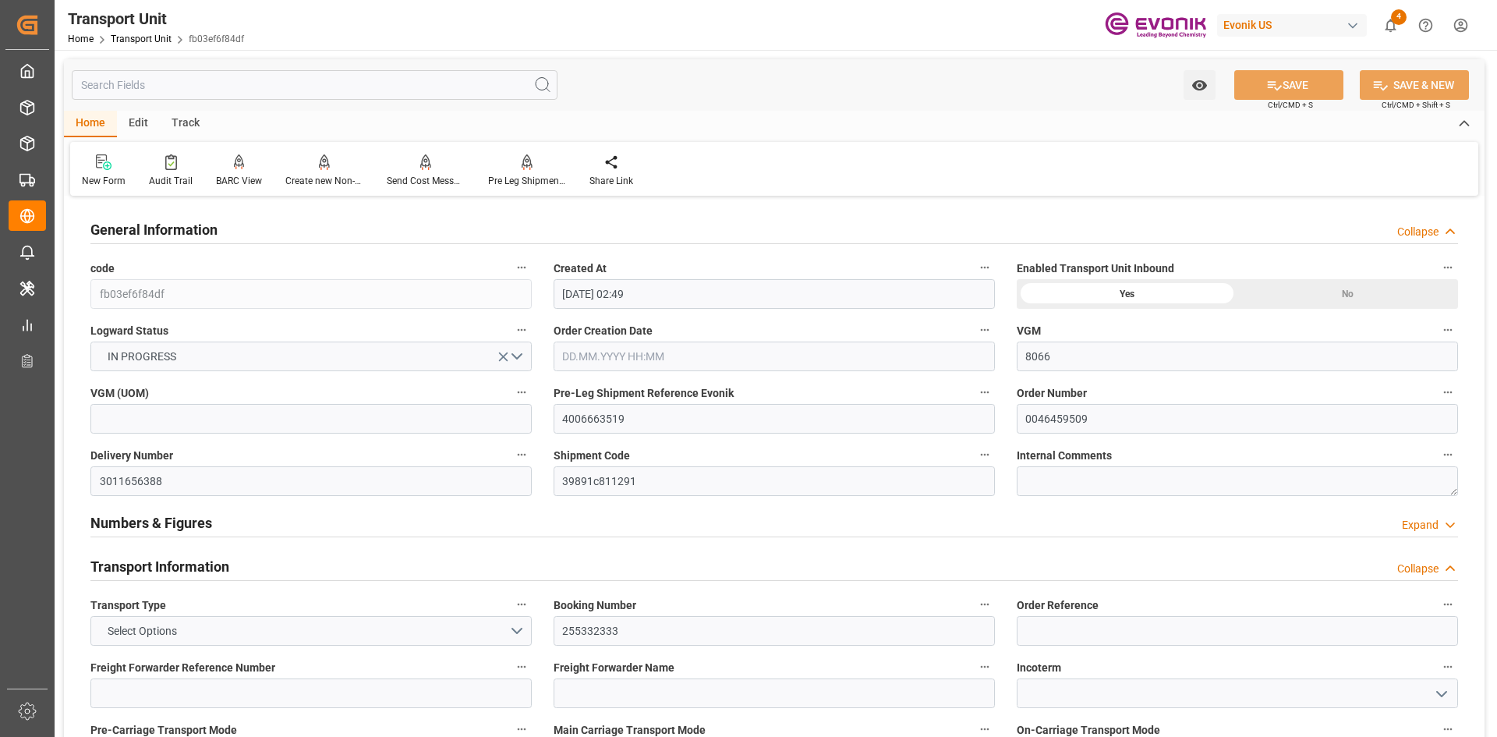
type input "16.07.2025 17:00"
type input "20.07.2025"
type input "17.07.2025 06:00"
type input "17.07.2025 07:00"
type input "13.07.2025 04:01"
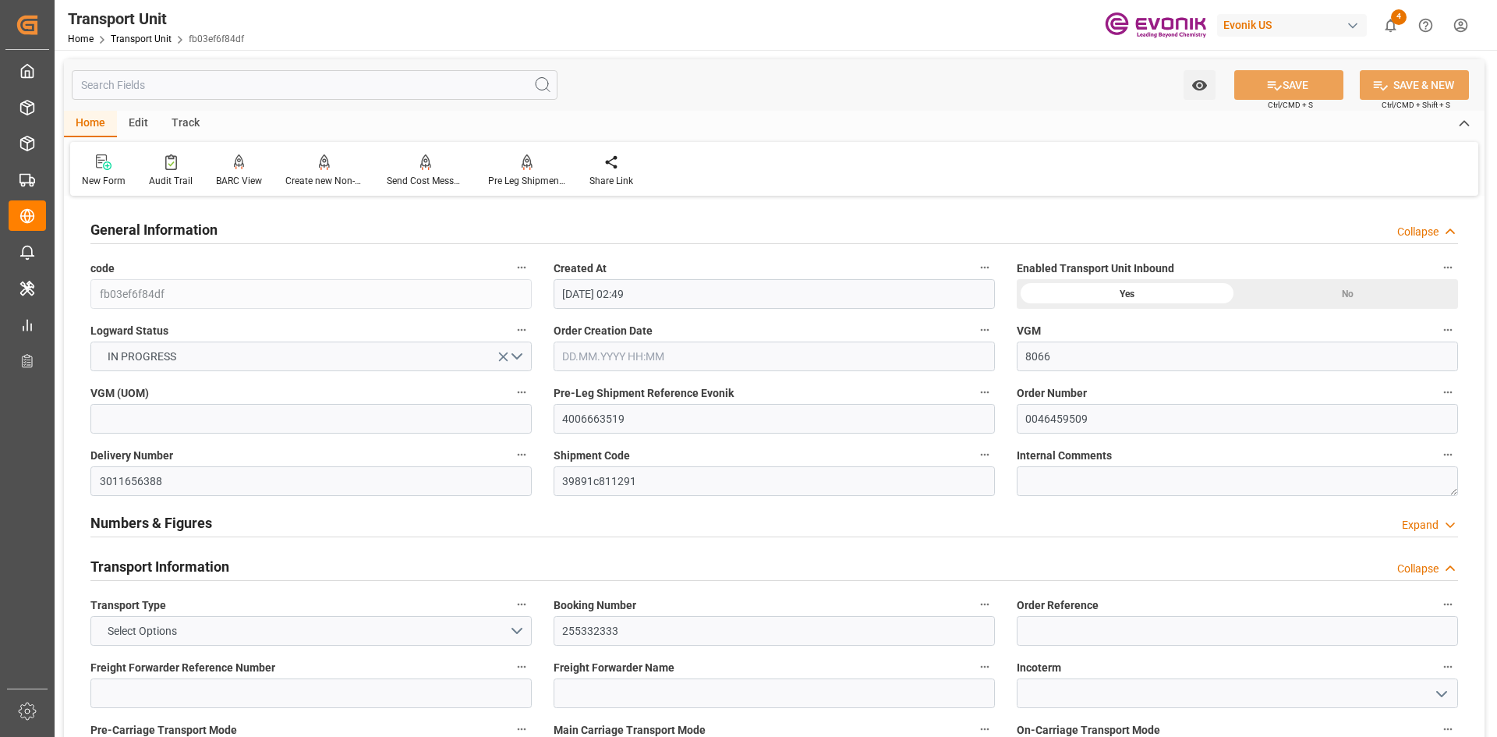
type input "19.07.2025 22:48"
type input "20.07.2025 18:00"
type input "20.07.2025 14:22"
type input "14.08.2025 03:00"
type input "14.08.2025 02:41"
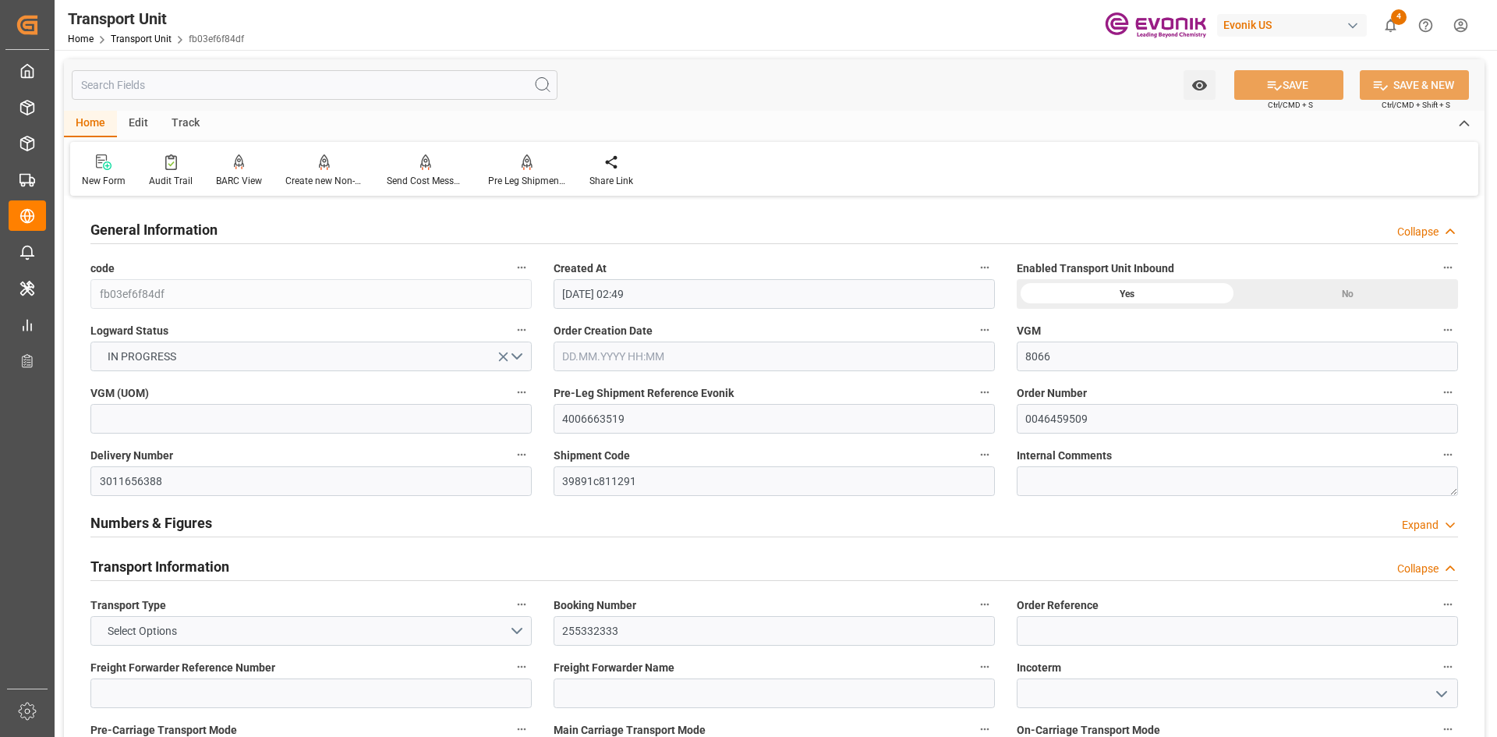
type input "15.08.2025 02:24"
type input "14.08.2025 06:18"
type input "18.08.2025 06:18"
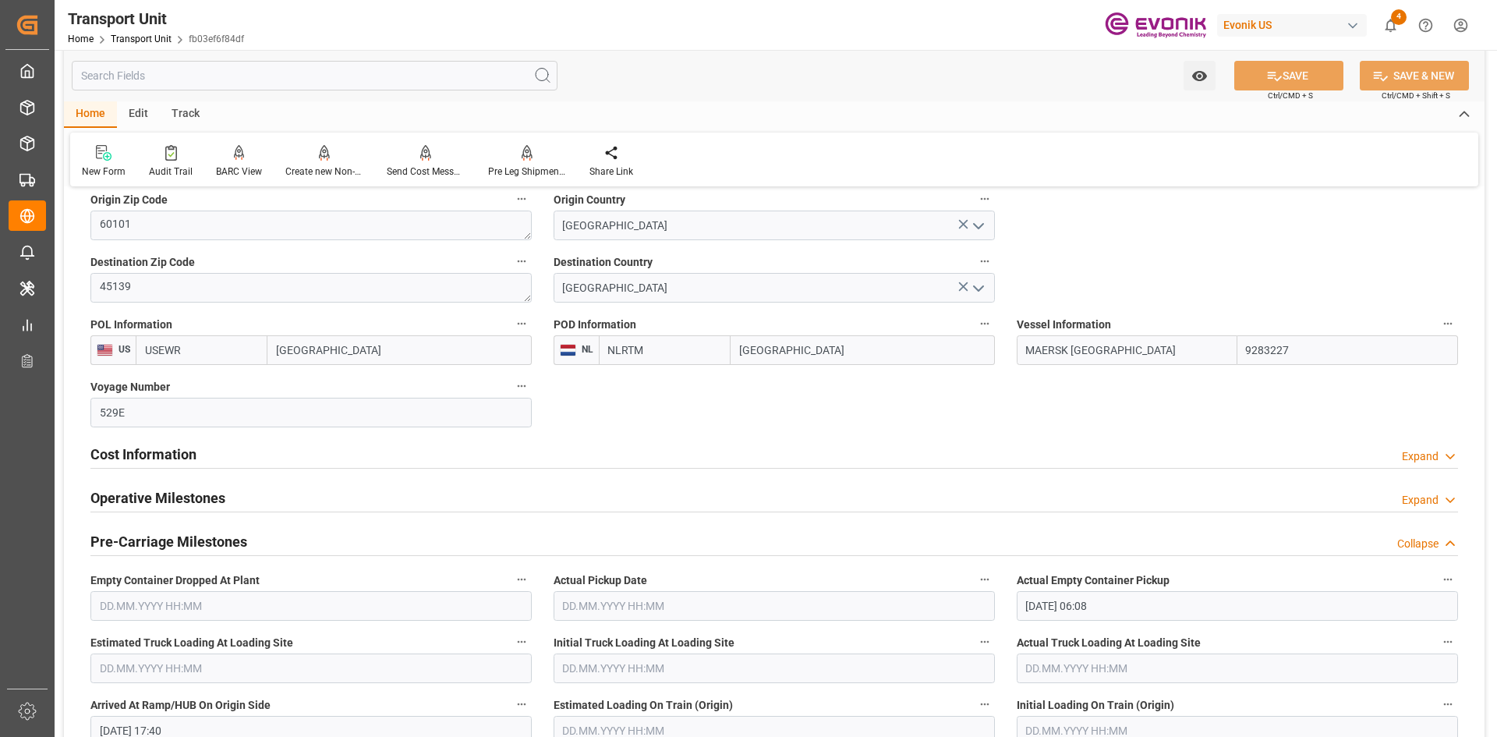
click at [190, 104] on div "Track" at bounding box center [185, 114] width 51 height 27
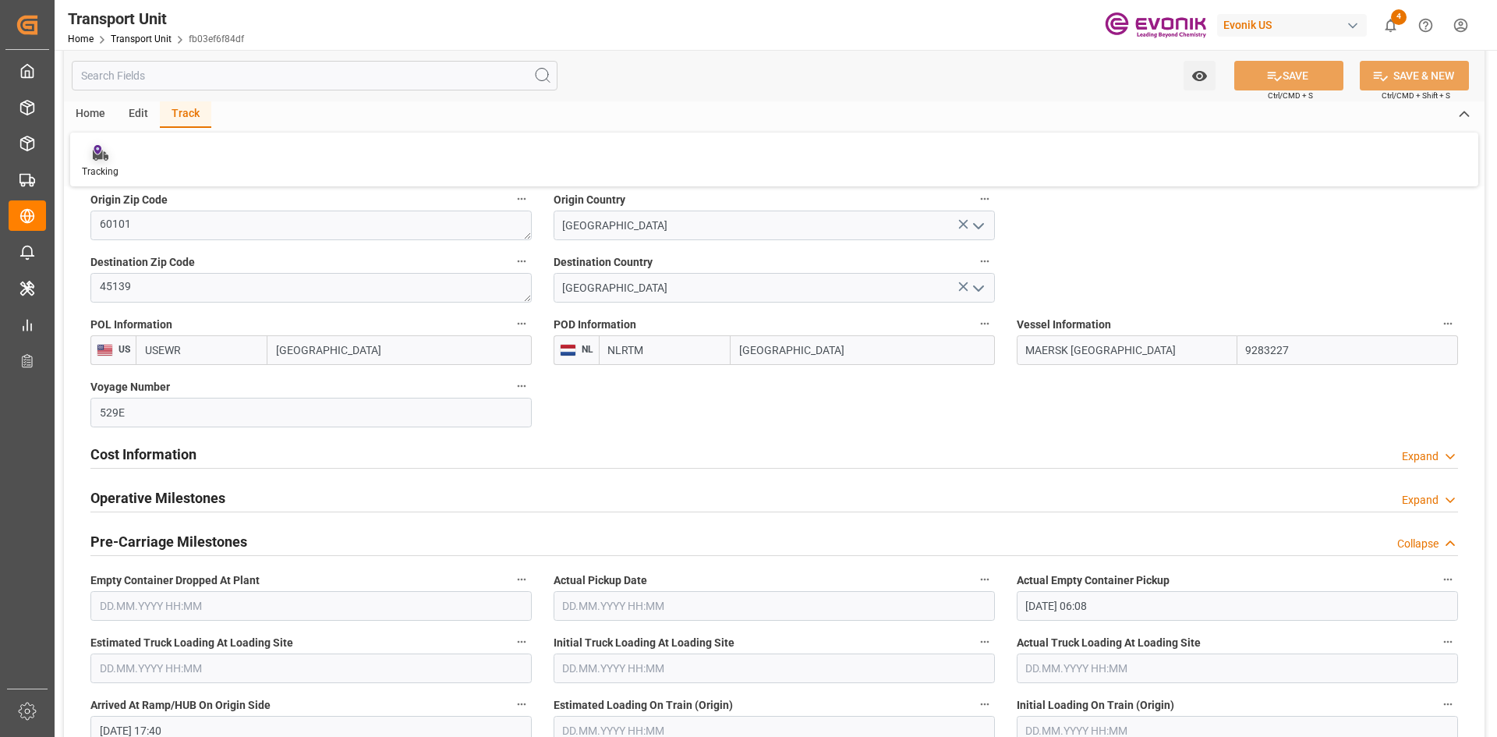
click at [112, 162] on div "Tracking" at bounding box center [100, 161] width 60 height 34
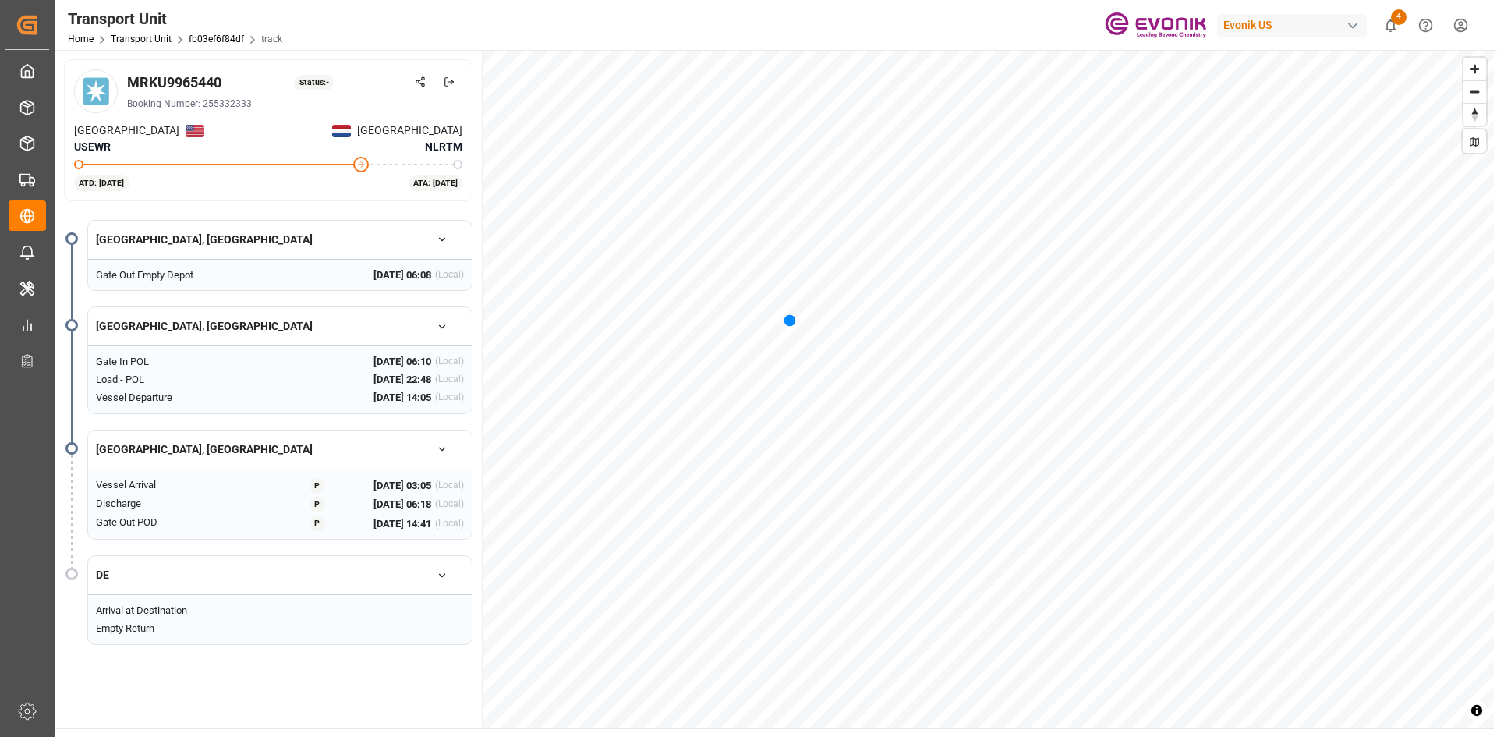
click at [143, 45] on div "Home Transport Unit fb03ef6f84df track" at bounding box center [175, 38] width 214 height 16
click at [143, 41] on link "Transport Unit" at bounding box center [141, 39] width 61 height 11
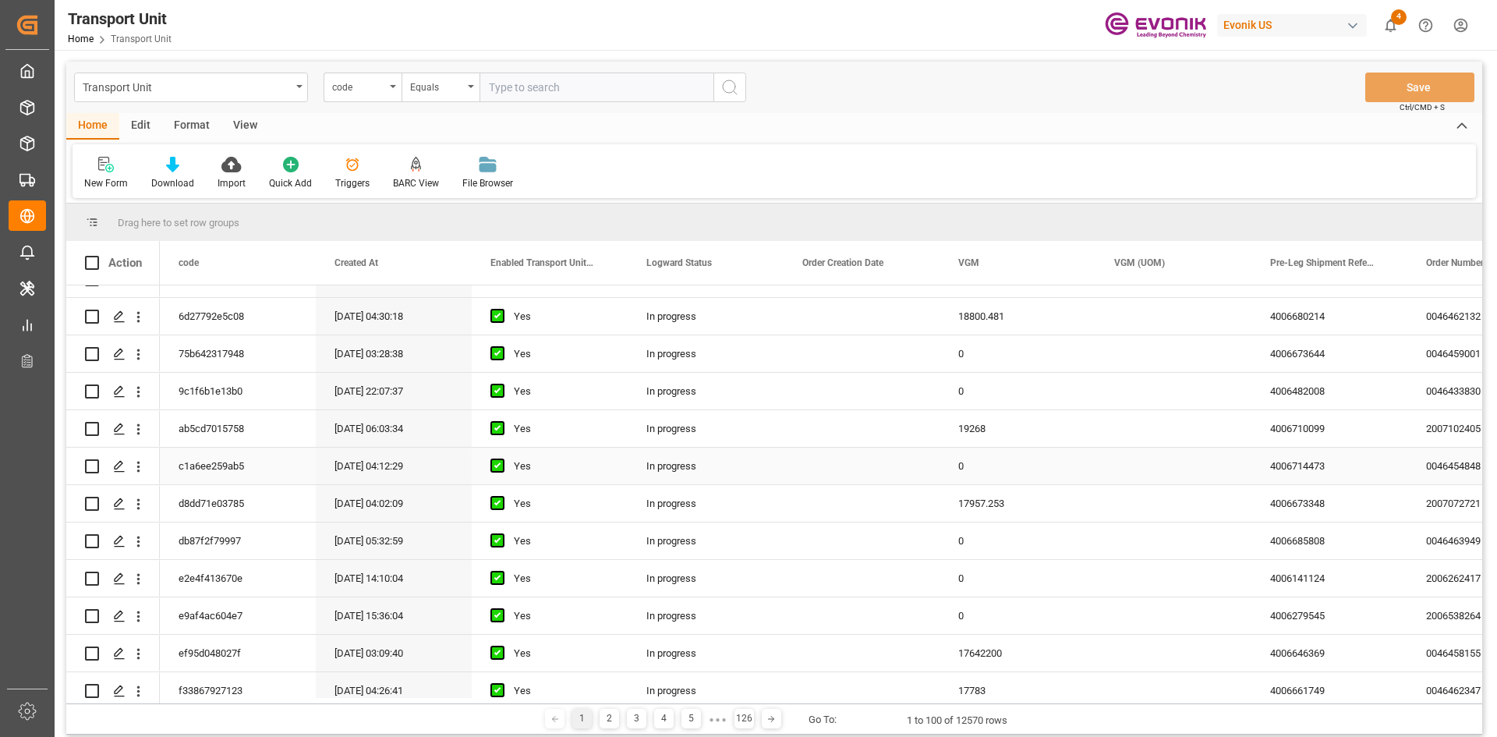
scroll to position [1247, 0]
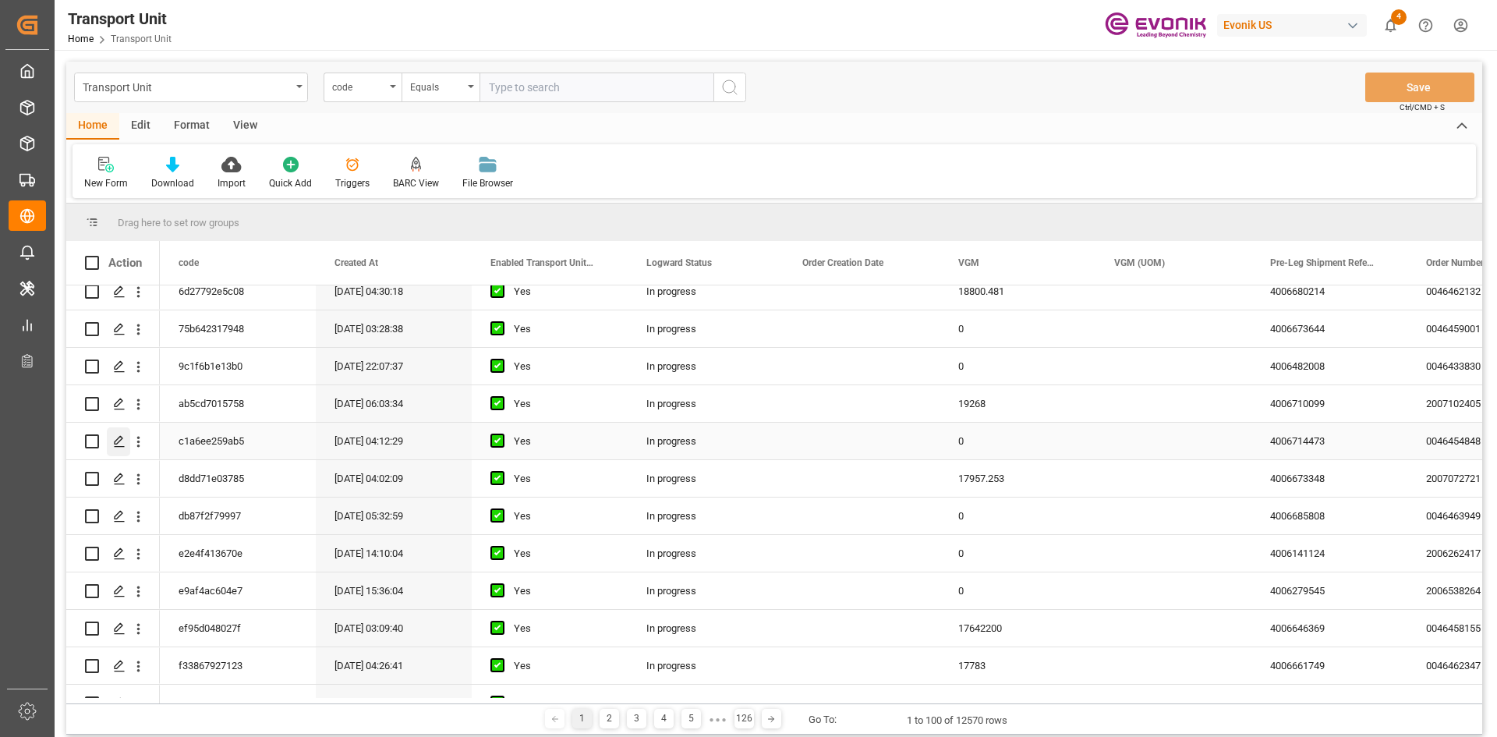
click at [115, 450] on div "Press SPACE to select this row." at bounding box center [118, 441] width 23 height 29
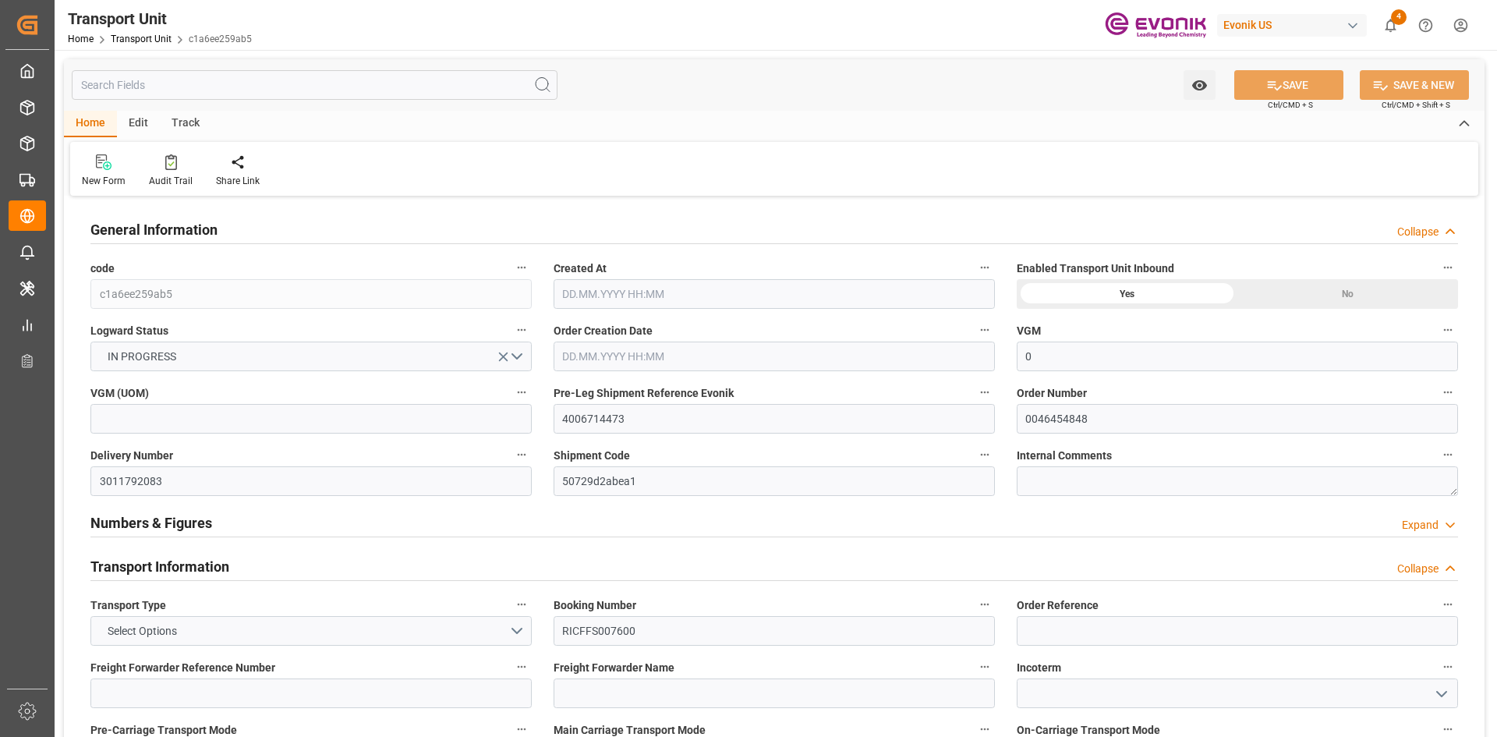
type input "0"
type input "ONE"
type input "Ocean Network Express"
type input "USORF"
type input "BEANR"
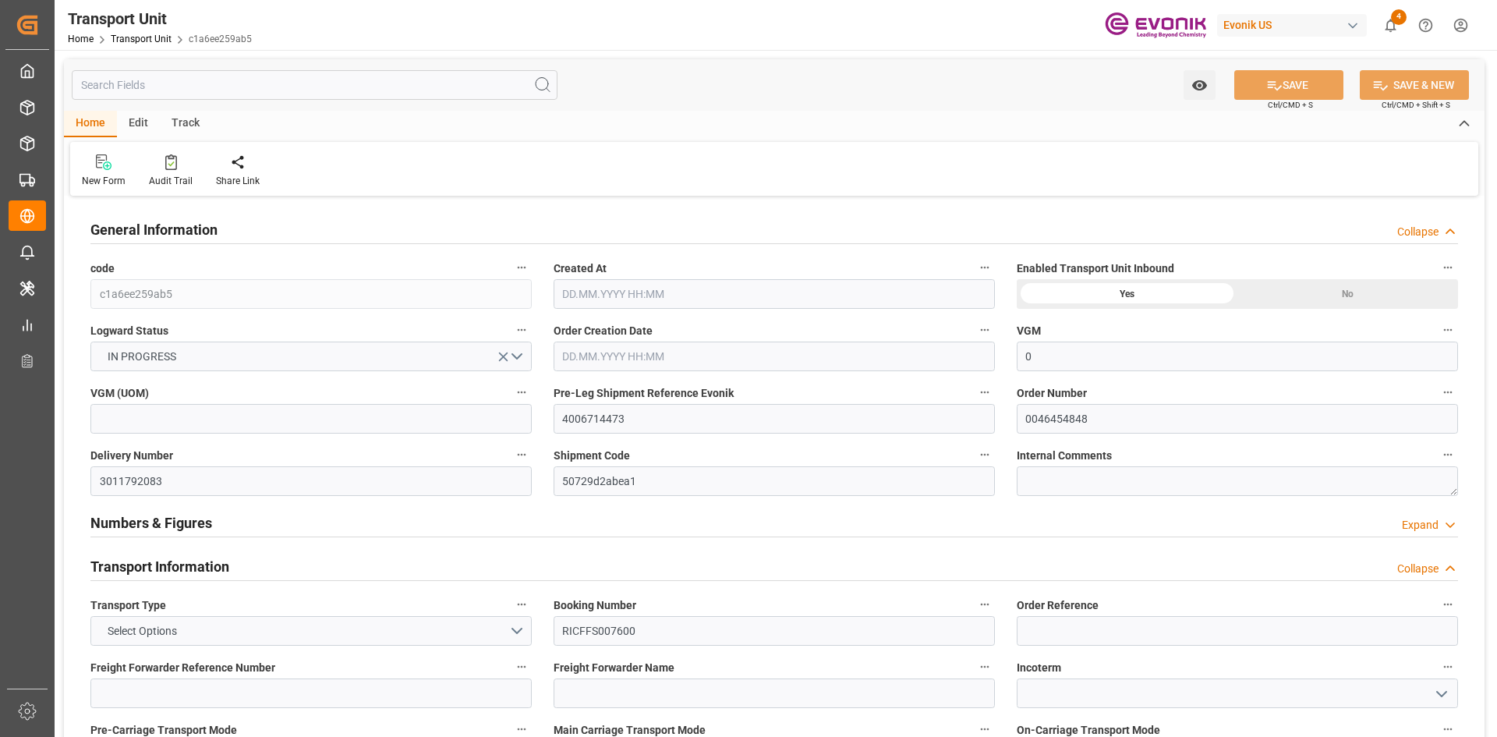
type input "9472165"
type input "USORF"
type input "BEANR"
type input "12816"
click at [199, 125] on div "Track" at bounding box center [185, 124] width 51 height 27
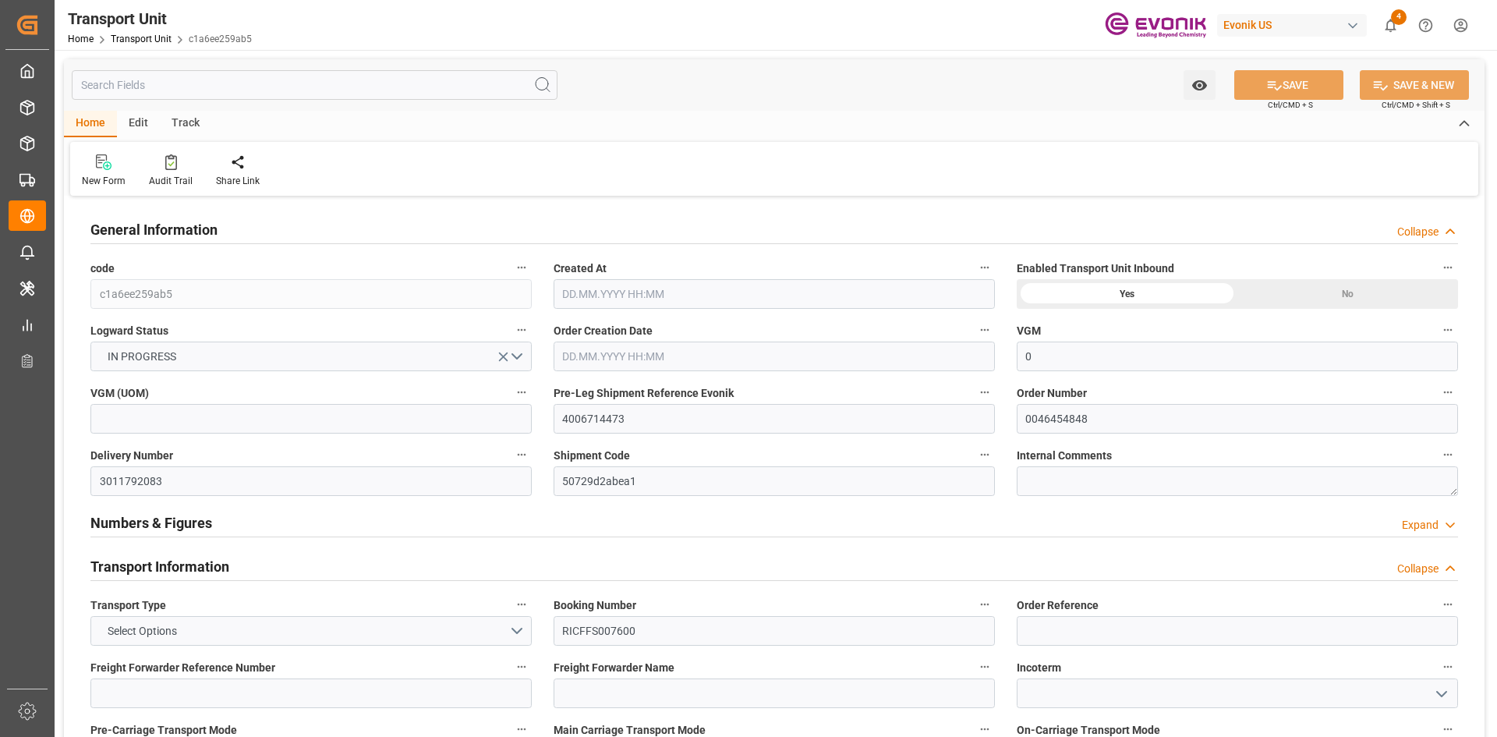
type input "14.08.2025 04:12"
type input "06.10.2025"
type input "12.09.2025 00:00"
type input "[DATE] 00:00"
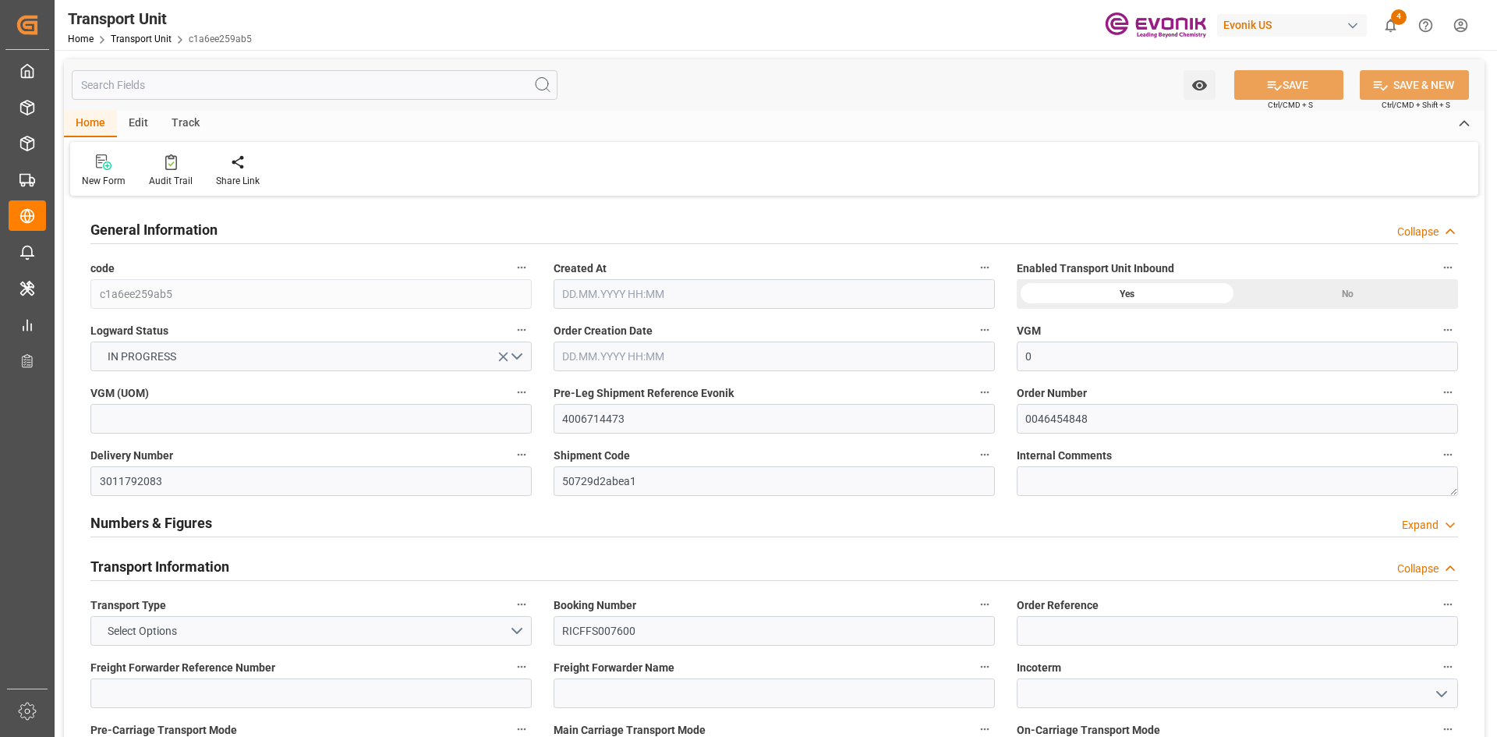
type input "[DATE] 00:00"
type input "05.09.2025 16:00"
type input "15.09.2025 02:00"
type input "28.09.2025 06:00"
click at [115, 172] on div "Tracking" at bounding box center [100, 171] width 60 height 34
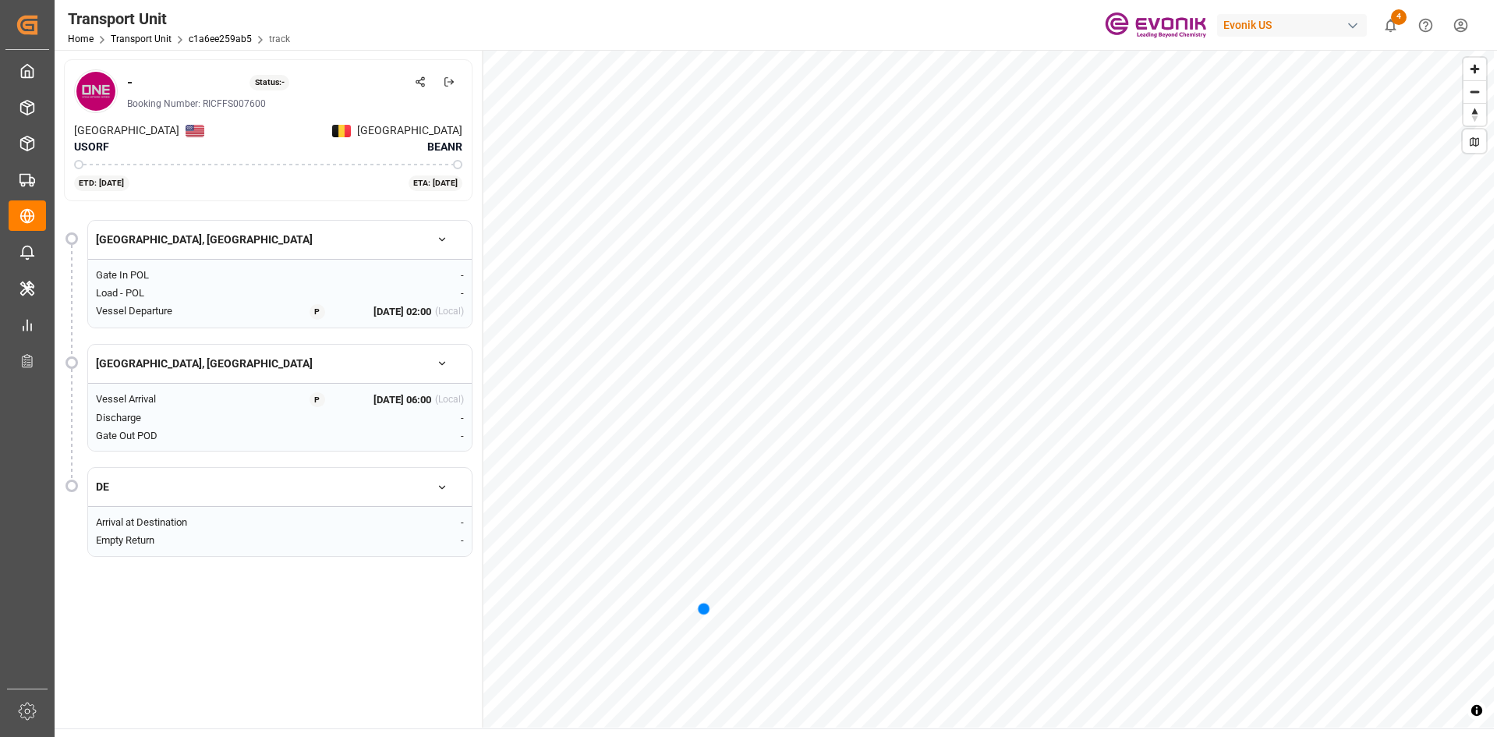
click at [881, 736] on html "Created by potrace 1.15, written by Peter Selinger 2001-2017 Created by potrace…" at bounding box center [748, 368] width 1497 height 737
click at [146, 36] on link "Transport Unit" at bounding box center [141, 39] width 61 height 11
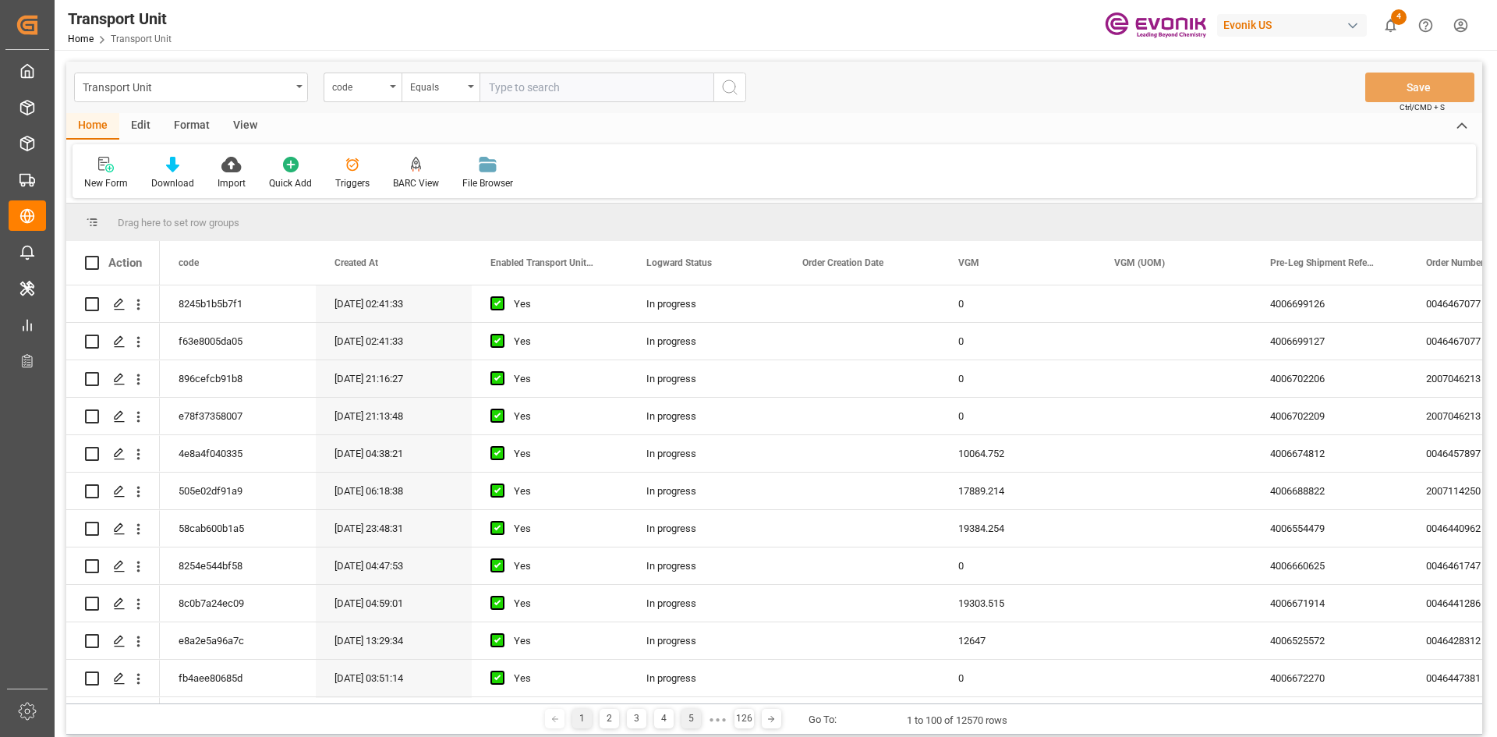
click at [695, 718] on div "5" at bounding box center [690, 718] width 19 height 19
click at [119, 562] on icon "Press SPACE to select this row." at bounding box center [119, 566] width 12 height 12
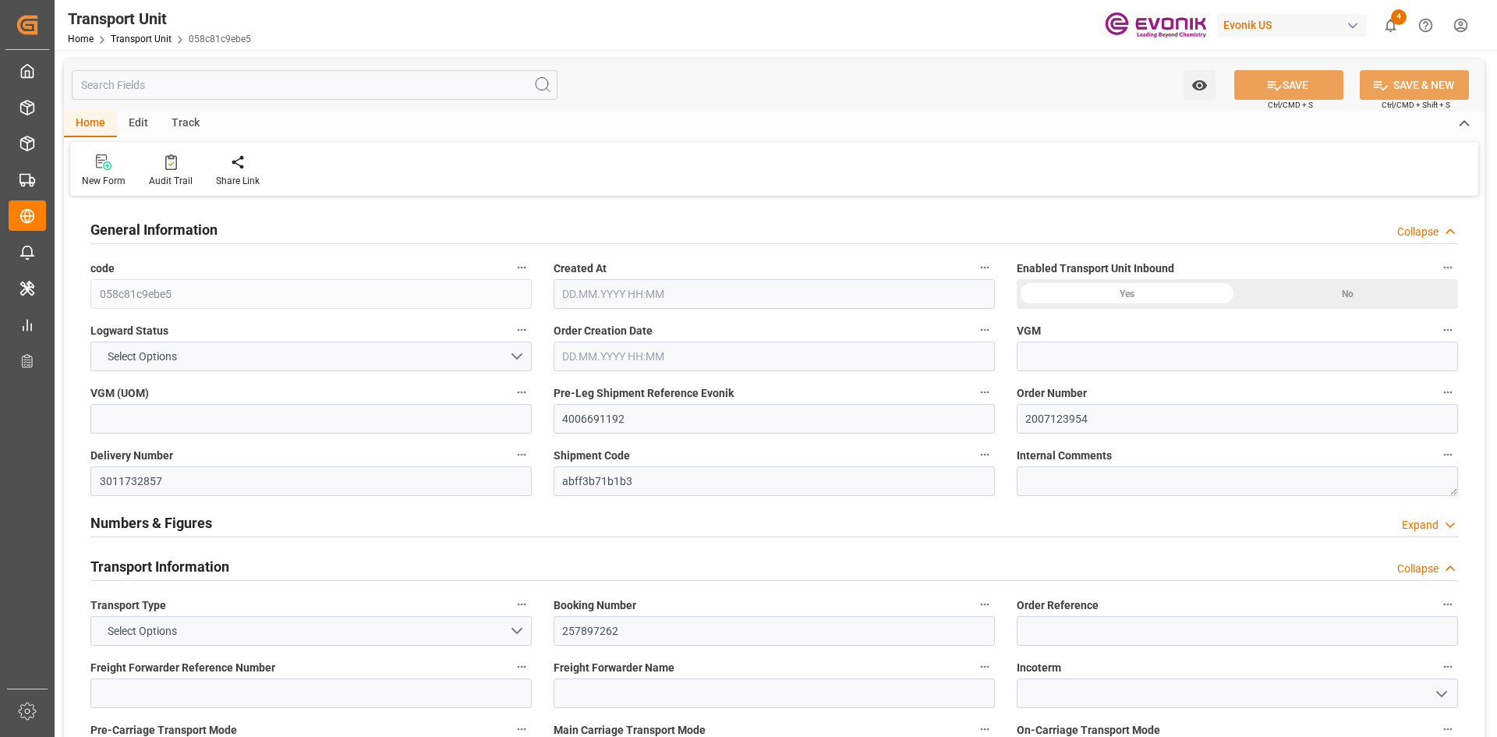
type input "18995"
type input "Maersk"
type input "Maersk Line AS"
type input "USEWR"
type input "ESBCN"
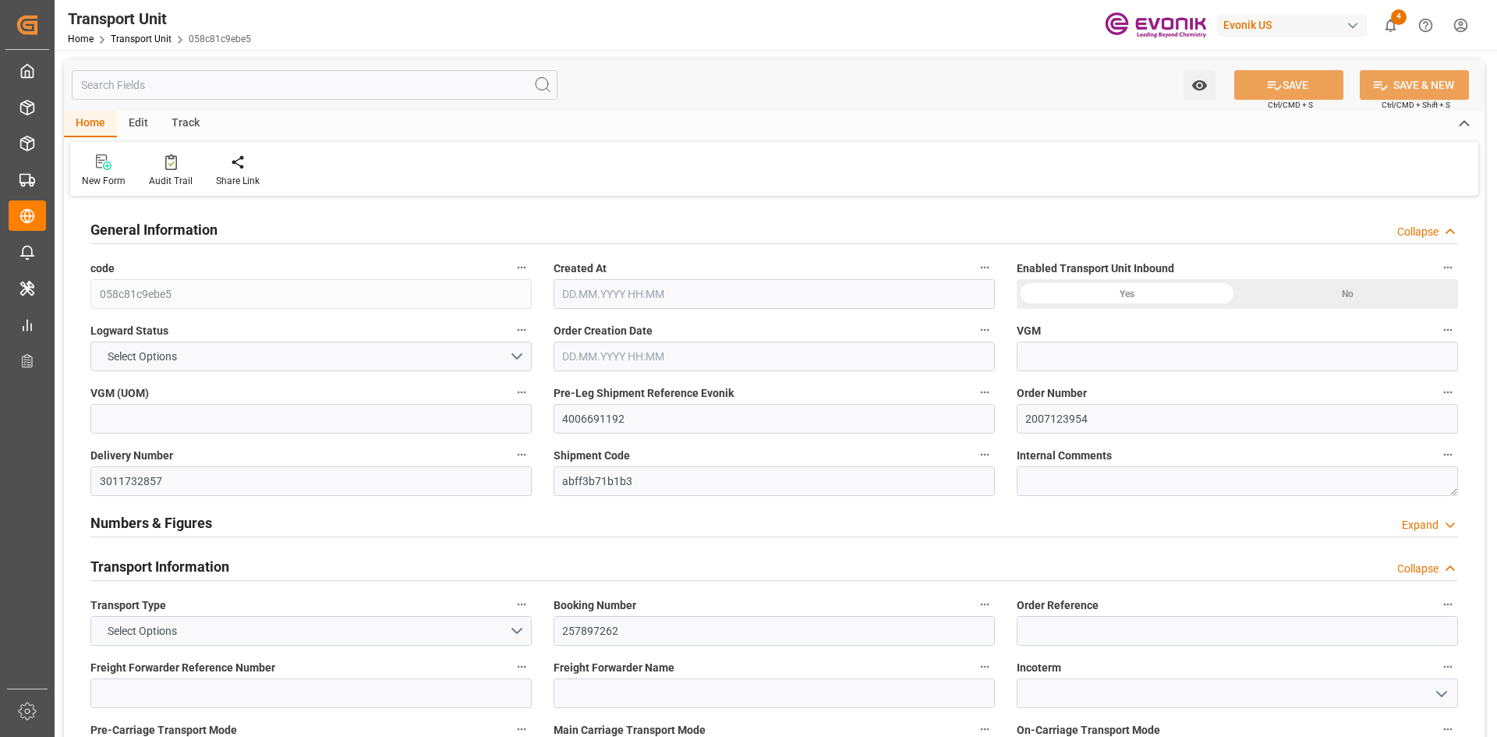
type input "9333008"
type input "USEWR"
type input "ESBCN"
type input "9948774"
type input "19801.04"
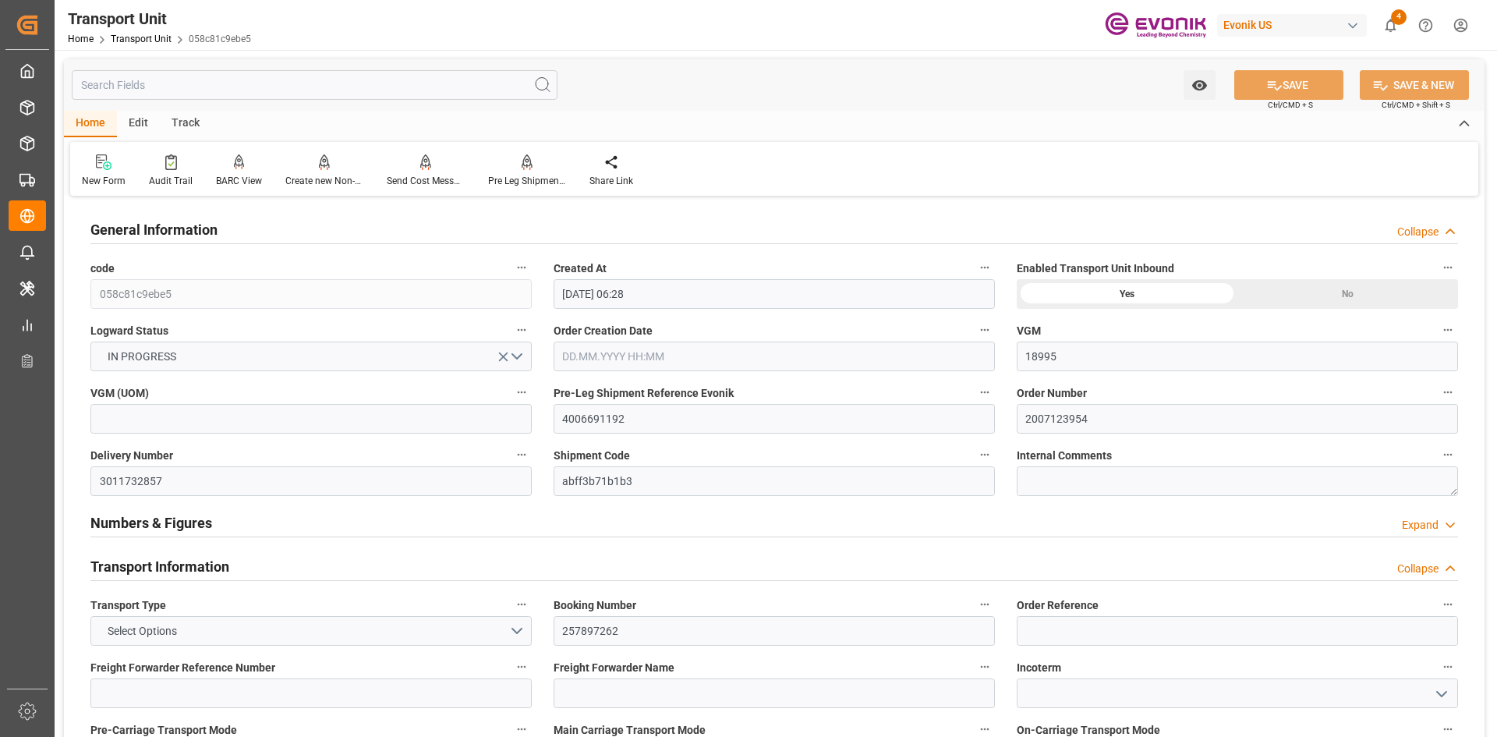
type input "05.08.2025 06:28"
type input "15.09.2025"
type input "15.08.2025 13:15"
type input "19.08.2025 07:30"
type input "[DATE] 00:00"
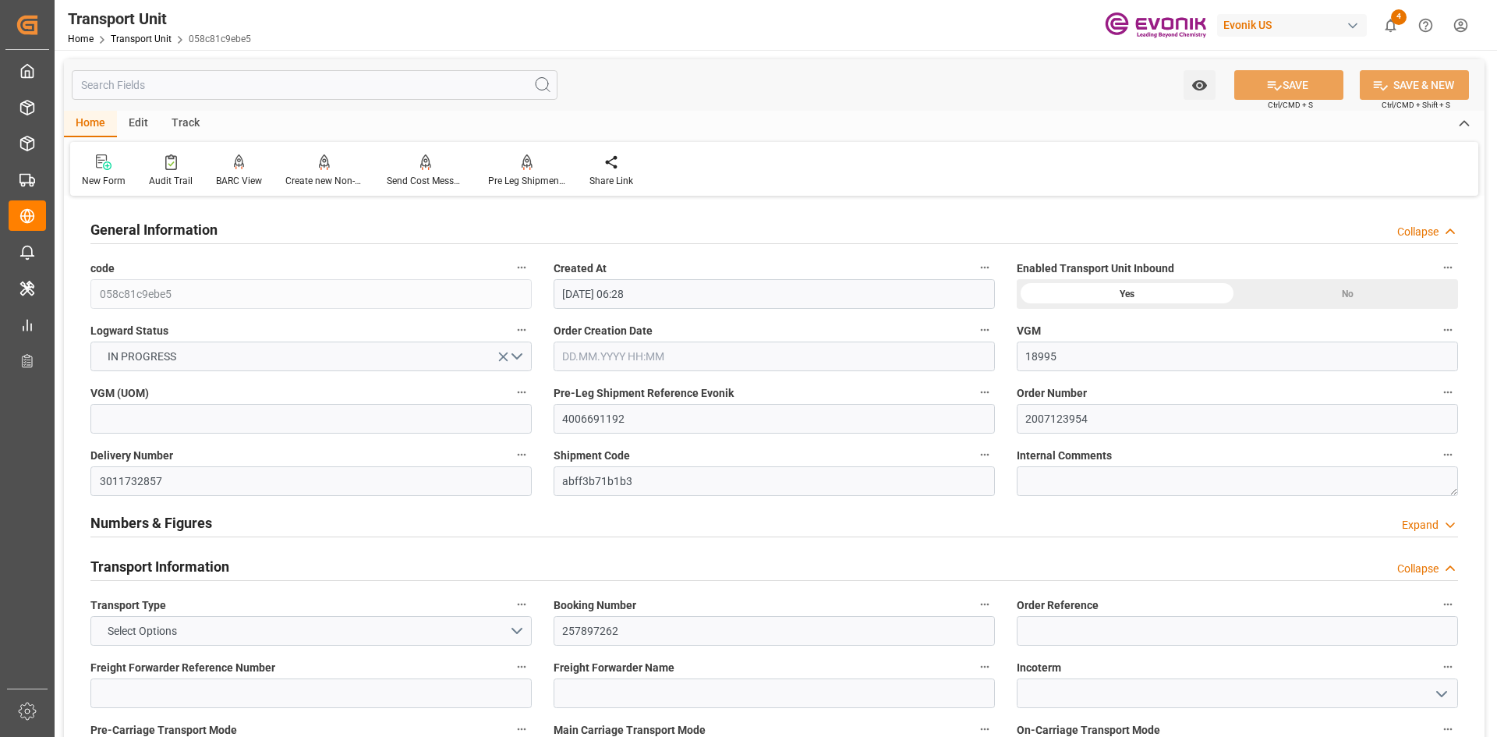
type input "23.08.2025 00:00"
type input "25.08.2025 06:28"
type input "10.09.2025 00:00"
type input "19.08.2025 17:00"
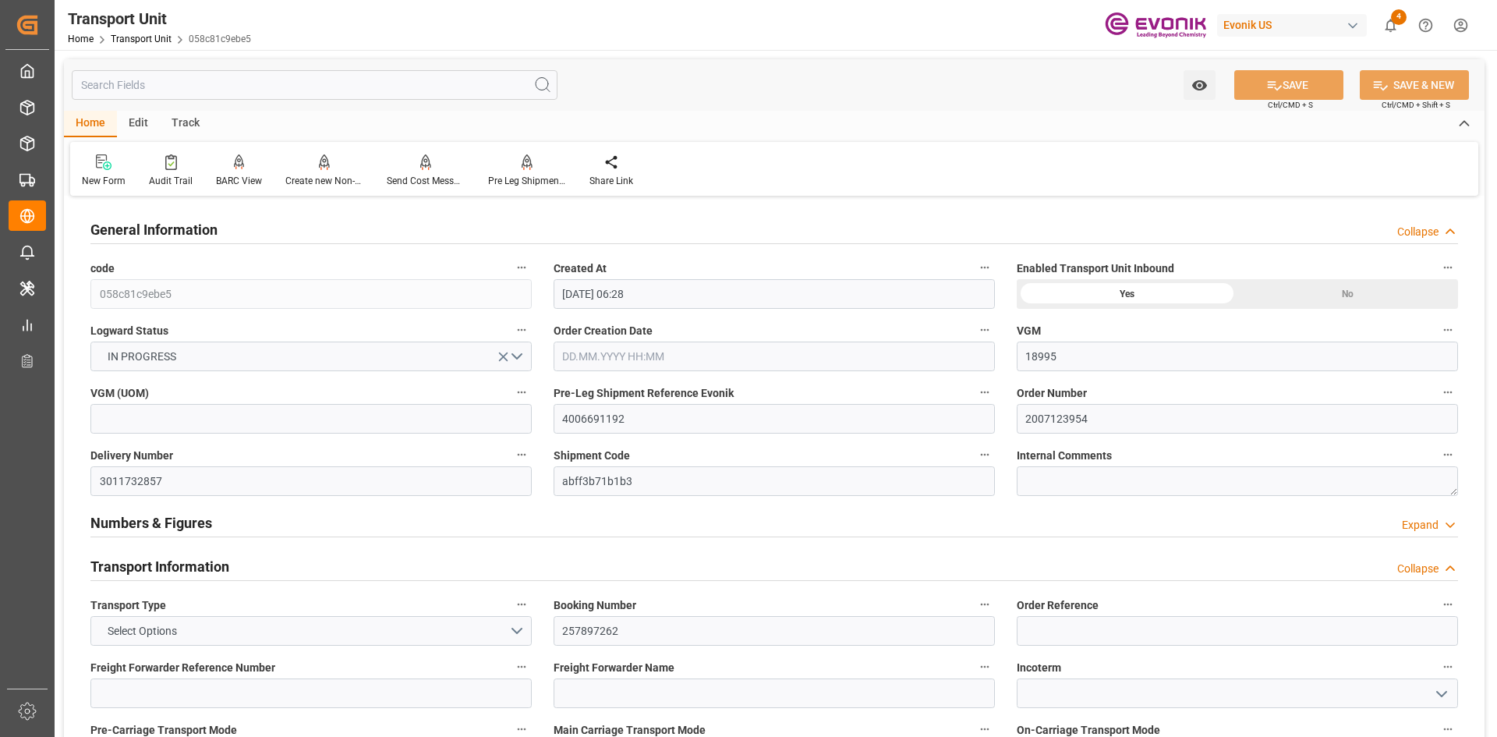
type input "25.08.2025"
type input "25.08.2025 03:28"
type input "25.08.2025 04:00"
type input "25.08.2025 06:59"
type input "01.09.2025 09:00"
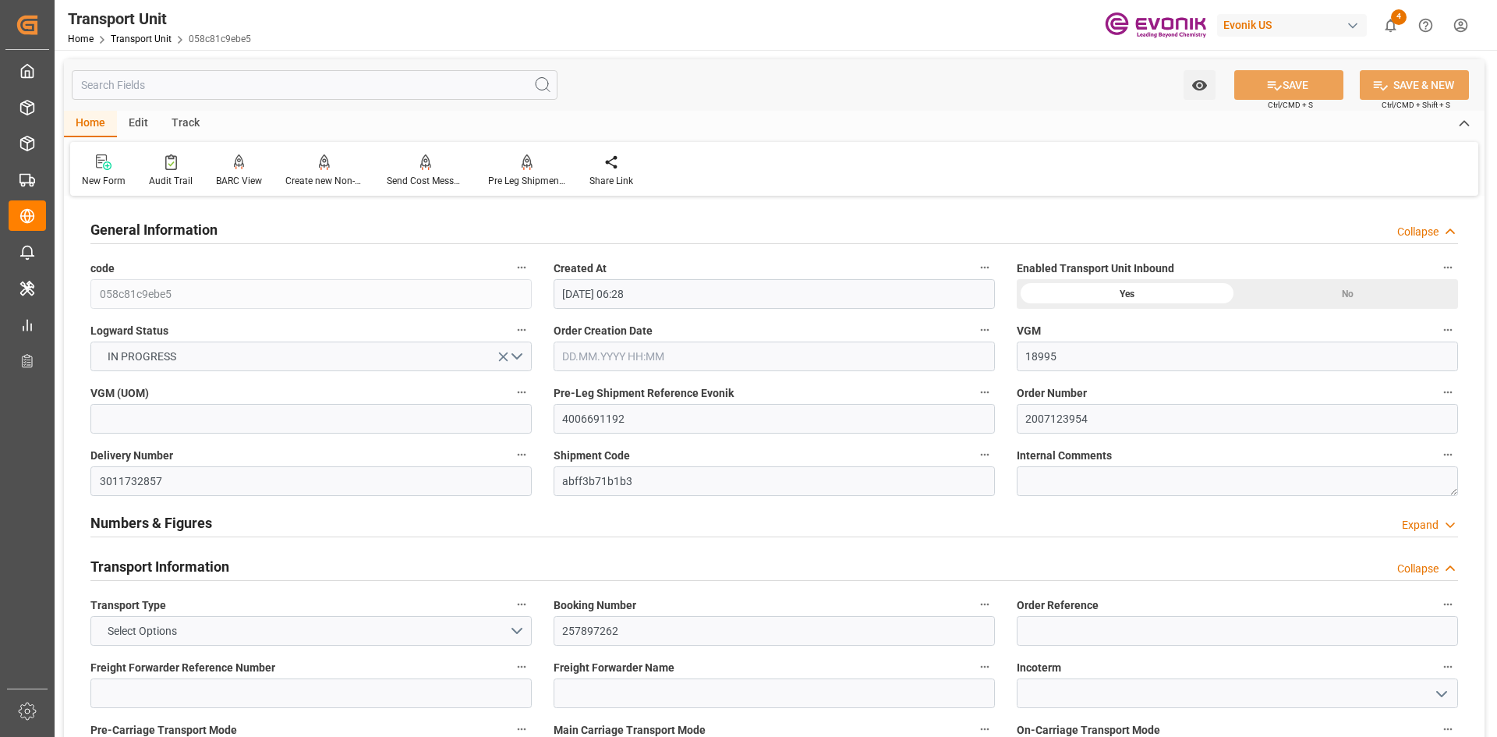
type input "01.09.2025 09:28"
type input "01.09.2025 10:02"
type input "01.09.2025 19:40"
type input "04.09.2025 20:00"
type input "10.09.2025 14:00"
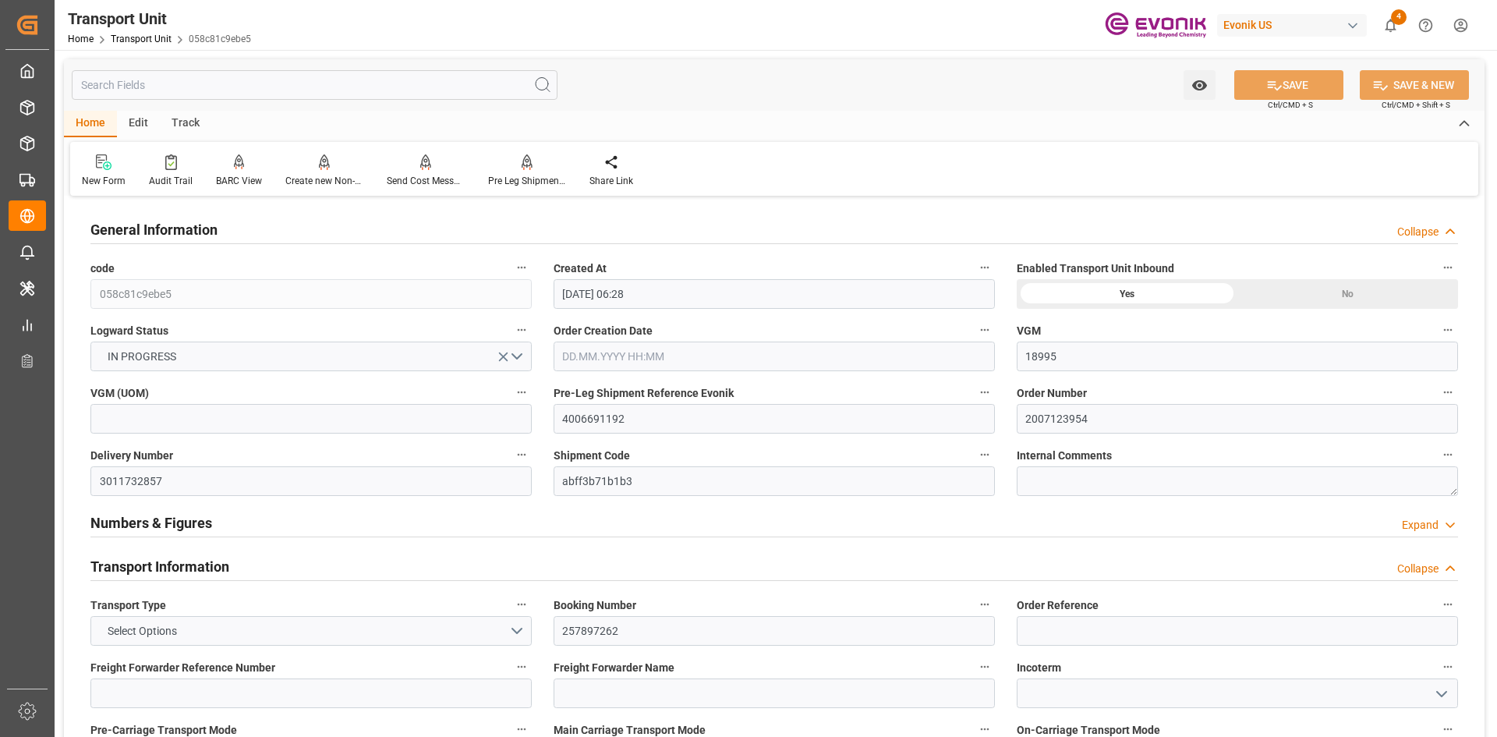
type input "11.09.2025 05:45"
type input "15.09.2025 05:45"
click at [181, 119] on div "Track" at bounding box center [185, 124] width 51 height 27
click at [103, 177] on div "Tracking" at bounding box center [100, 181] width 37 height 14
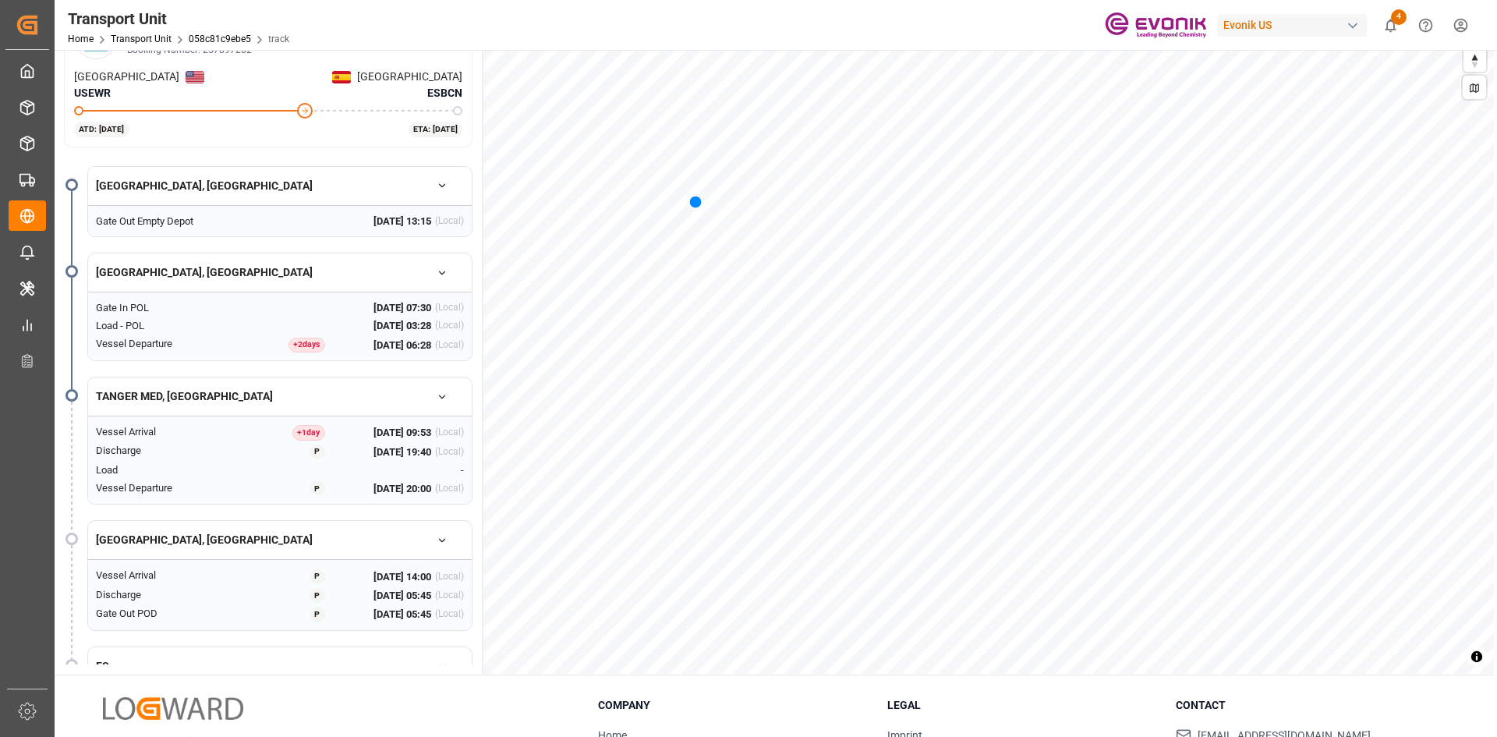
scroll to position [169, 0]
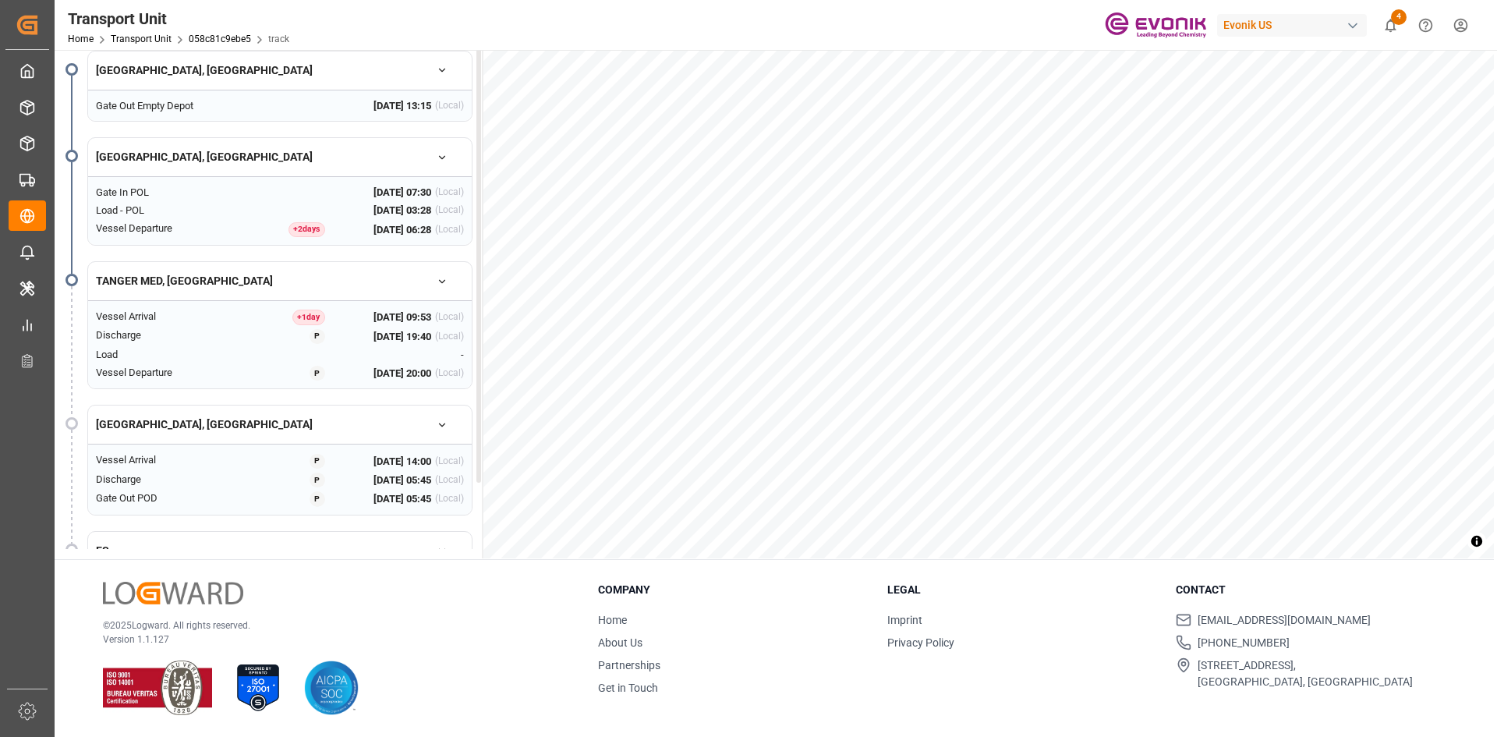
click at [295, 229] on div "+ 2 day s" at bounding box center [306, 230] width 37 height 16
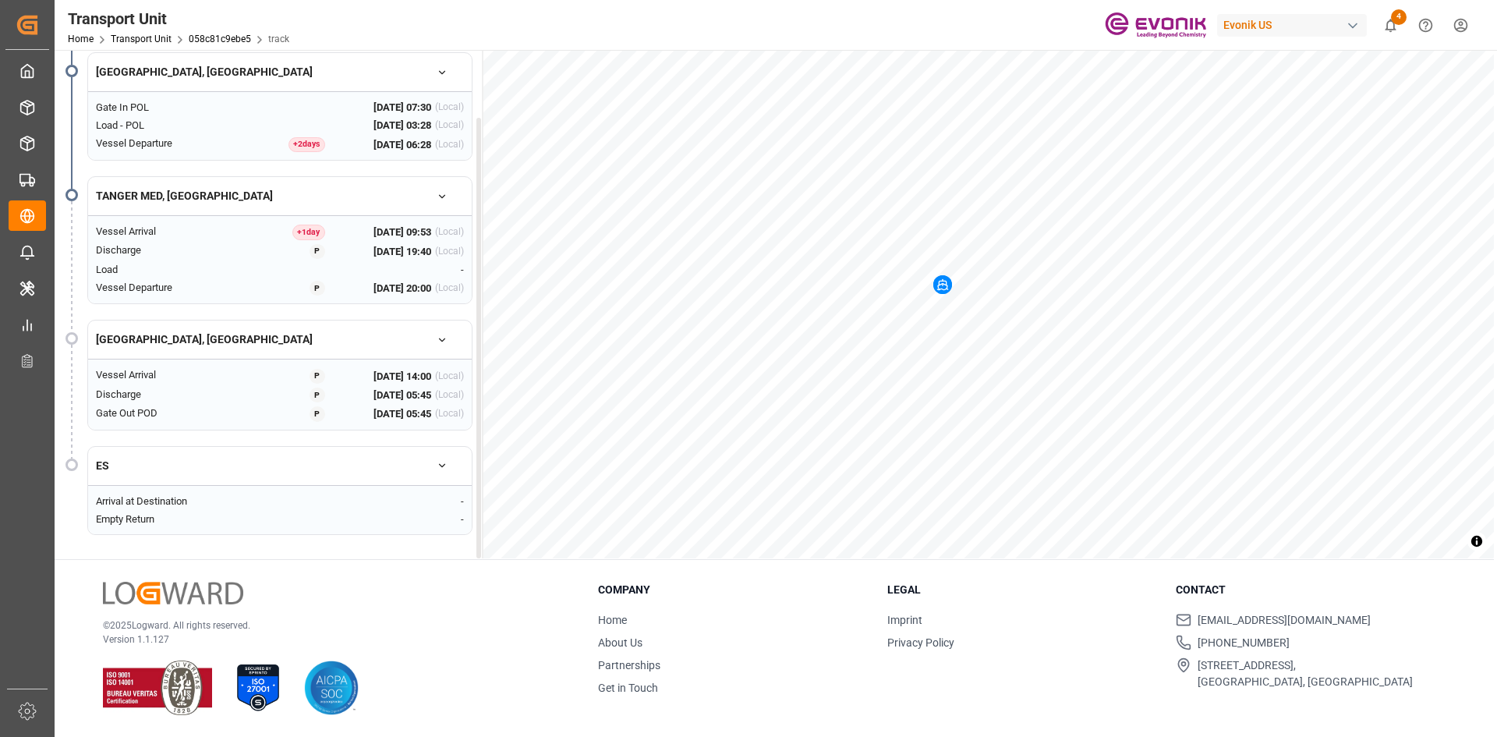
scroll to position [86, 0]
